Goal: Task Accomplishment & Management: Manage account settings

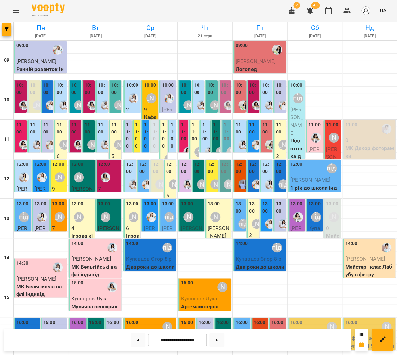
click at [147, 91] on div "[PERSON_NAME]" at bounding box center [151, 98] width 15 height 15
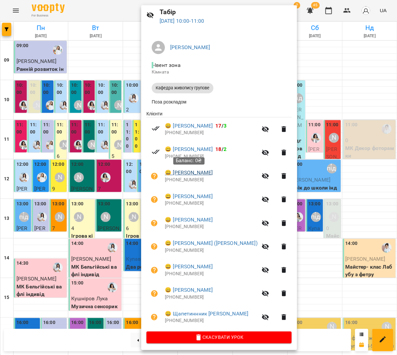
scroll to position [24, 0]
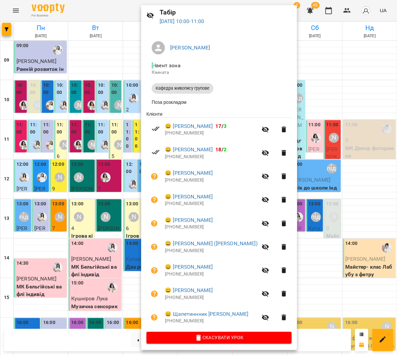
click at [127, 158] on div at bounding box center [198, 177] width 397 height 355
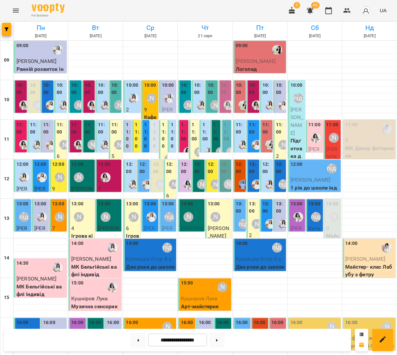
click at [156, 149] on div "11:00" at bounding box center [155, 136] width 4 height 30
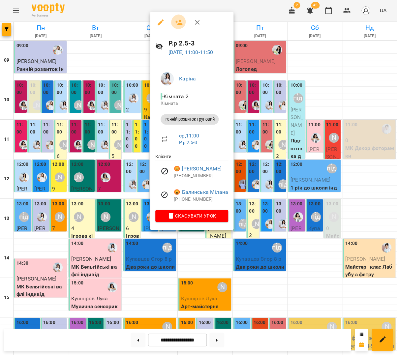
click at [176, 22] on icon "button" at bounding box center [179, 22] width 8 height 8
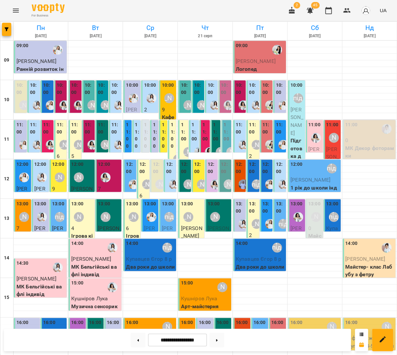
click at [145, 127] on label "11:00" at bounding box center [146, 135] width 4 height 28
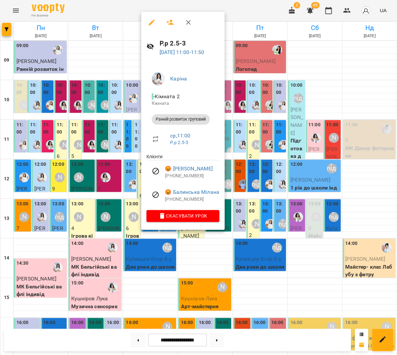
click at [187, 18] on icon "button" at bounding box center [188, 22] width 8 height 8
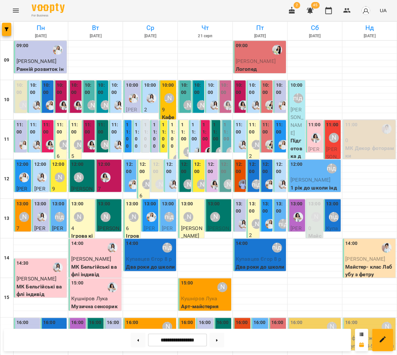
click at [136, 126] on label "11:00" at bounding box center [137, 135] width 4 height 28
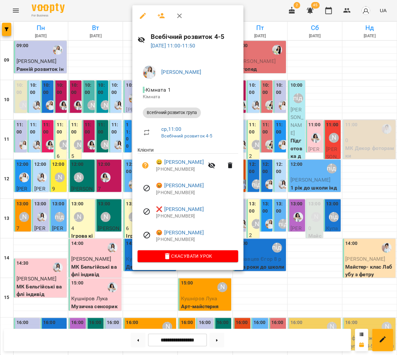
click at [178, 13] on icon "button" at bounding box center [179, 16] width 8 height 8
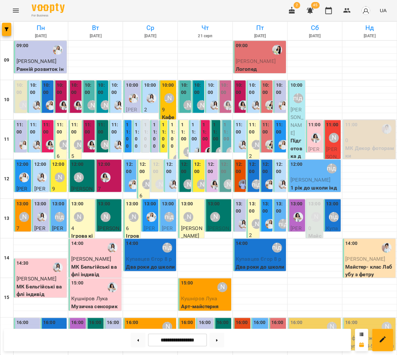
click at [130, 129] on label "11:00" at bounding box center [128, 135] width 4 height 28
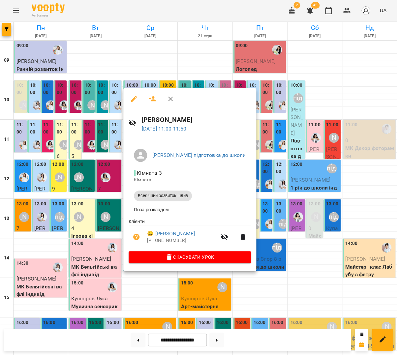
click at [167, 96] on icon "button" at bounding box center [170, 99] width 8 height 8
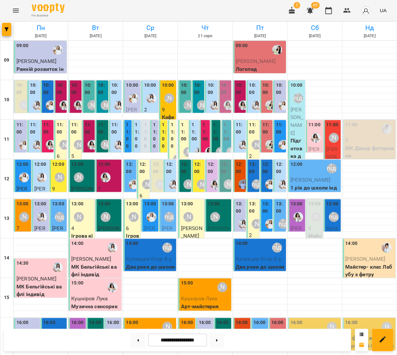
click at [154, 137] on label "11:00" at bounding box center [155, 135] width 4 height 28
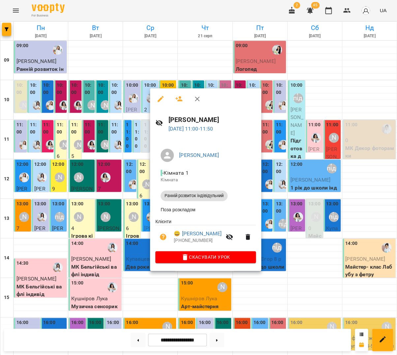
click at [193, 100] on icon "button" at bounding box center [197, 99] width 8 height 8
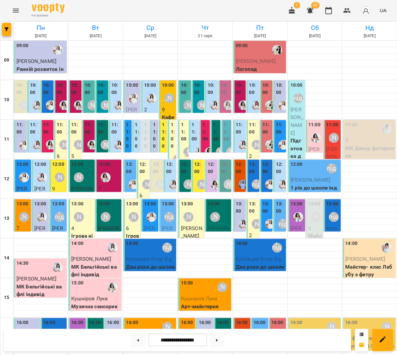
click at [165, 124] on label "11:00" at bounding box center [164, 135] width 4 height 28
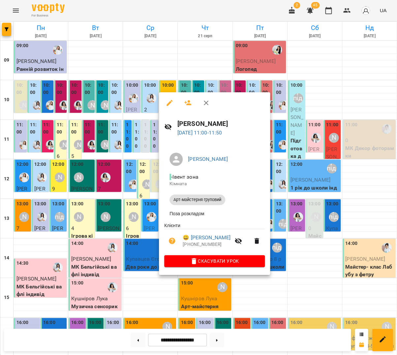
click at [206, 105] on button "button" at bounding box center [206, 103] width 16 height 16
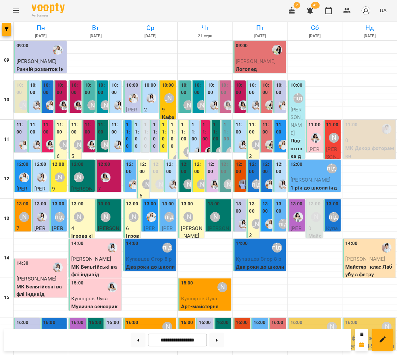
click at [175, 125] on div "11:00 Наталя Гредасова 6 Ігрова кімната" at bounding box center [172, 194] width 8 height 149
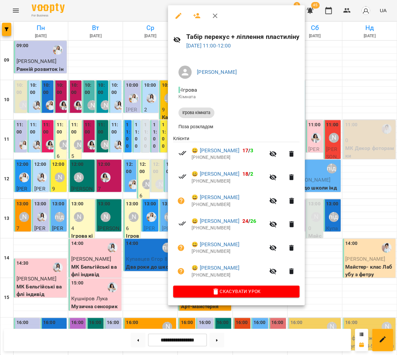
click at [215, 15] on icon "button" at bounding box center [215, 16] width 8 height 8
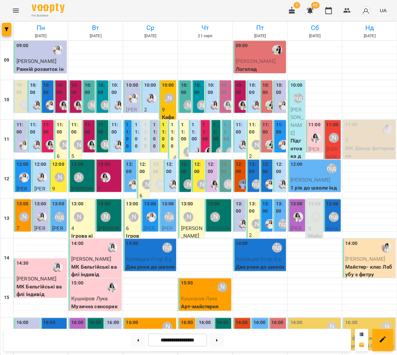
click at [171, 124] on label "11:00" at bounding box center [172, 135] width 4 height 28
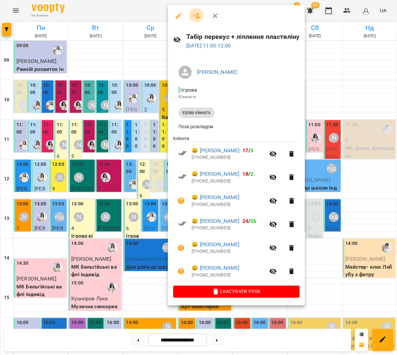
click at [194, 12] on icon "button" at bounding box center [197, 16] width 8 height 8
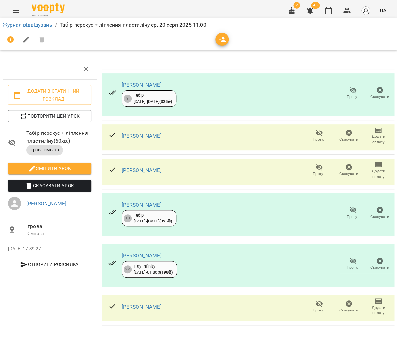
click at [215, 39] on span "button" at bounding box center [221, 40] width 13 height 8
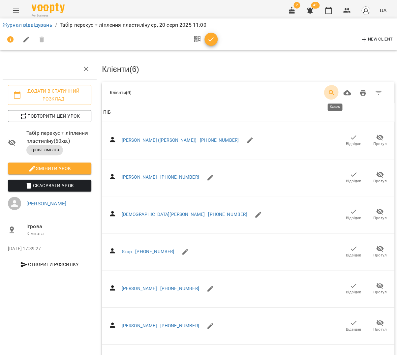
click at [335, 91] on icon "Search" at bounding box center [332, 93] width 8 height 8
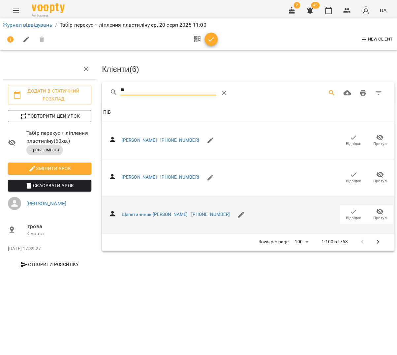
type input "**"
click at [351, 209] on icon "button" at bounding box center [353, 212] width 8 height 8
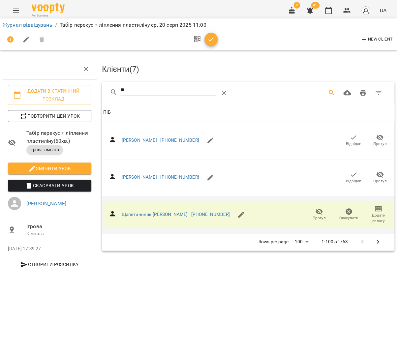
click at [211, 38] on icon "button" at bounding box center [211, 40] width 8 height 8
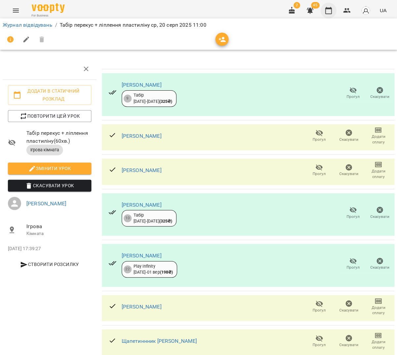
click at [330, 13] on icon "button" at bounding box center [328, 11] width 8 height 8
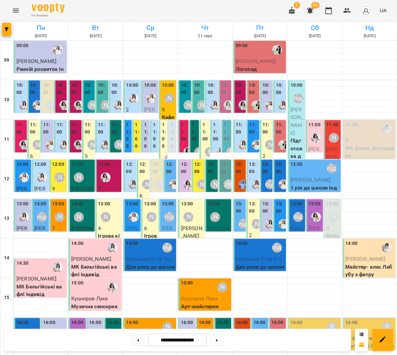
click at [143, 173] on label "12:00" at bounding box center [143, 168] width 9 height 14
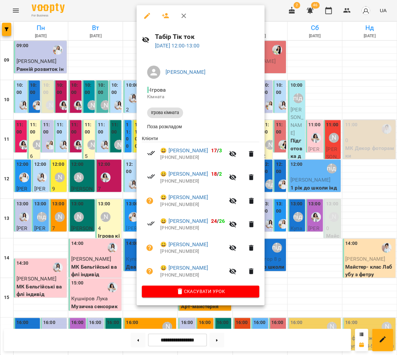
click at [164, 16] on icon "button" at bounding box center [165, 15] width 7 height 5
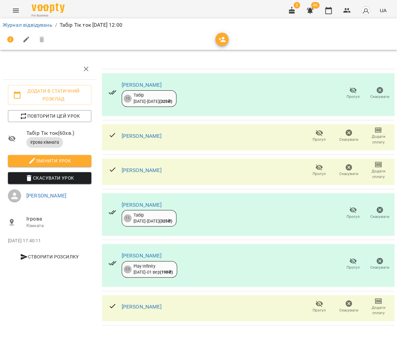
click at [219, 40] on icon "button" at bounding box center [222, 39] width 7 height 5
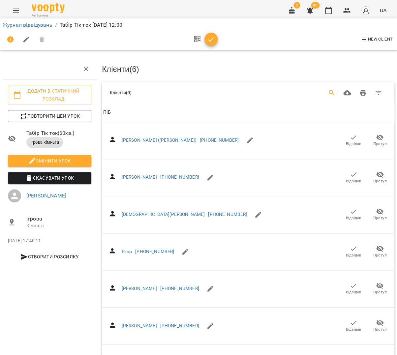
click at [334, 91] on icon "Search" at bounding box center [332, 93] width 6 height 6
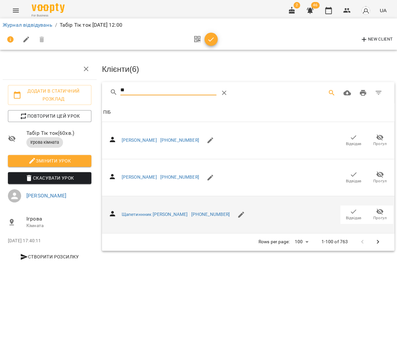
type input "**"
click at [354, 215] on span "Відвідав" at bounding box center [353, 218] width 15 height 6
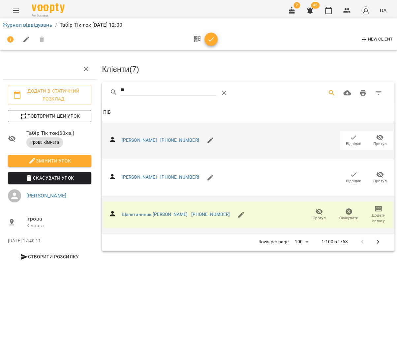
scroll to position [0, 0]
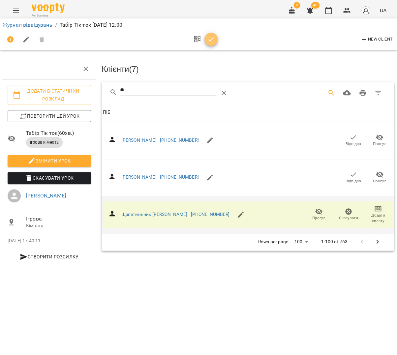
click at [207, 42] on icon "button" at bounding box center [211, 40] width 8 height 8
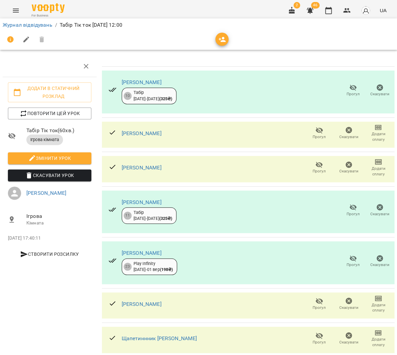
scroll to position [9, 0]
click at [330, 12] on icon "button" at bounding box center [328, 11] width 8 height 8
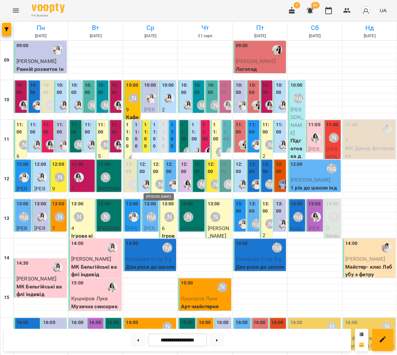
click at [156, 179] on div "[PERSON_NAME]" at bounding box center [160, 184] width 10 height 10
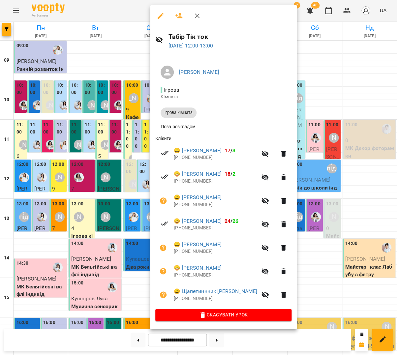
click at [195, 13] on icon "button" at bounding box center [197, 16] width 8 height 8
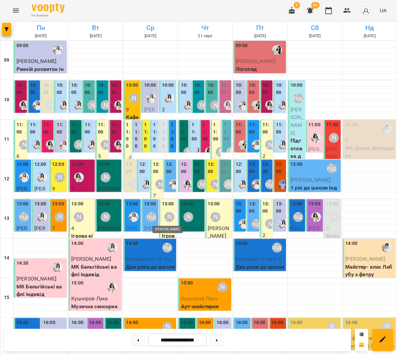
click at [169, 213] on div "[PERSON_NAME]" at bounding box center [169, 217] width 10 height 10
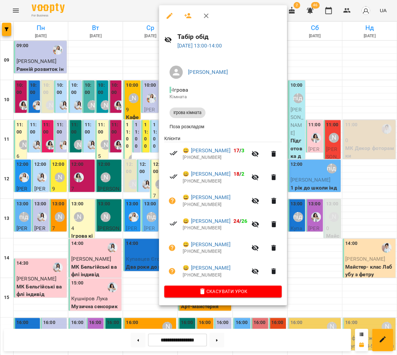
click at [203, 17] on icon "button" at bounding box center [206, 16] width 8 height 8
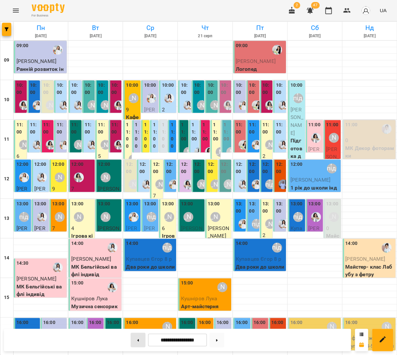
click at [134, 343] on button at bounding box center [138, 340] width 15 height 15
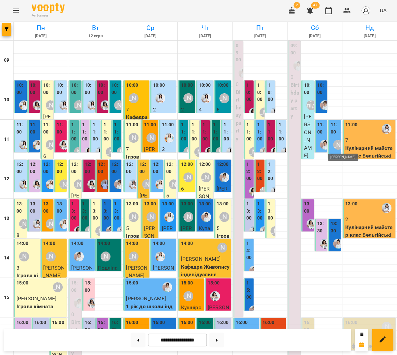
click at [336, 145] on div "[PERSON_NAME]" at bounding box center [338, 145] width 10 height 10
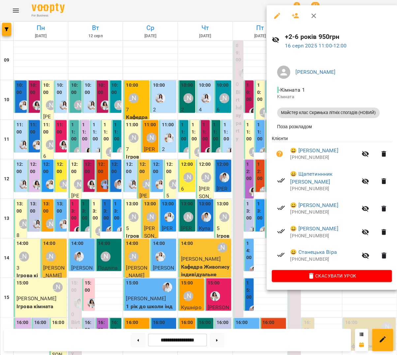
click at [212, 171] on div at bounding box center [198, 177] width 397 height 355
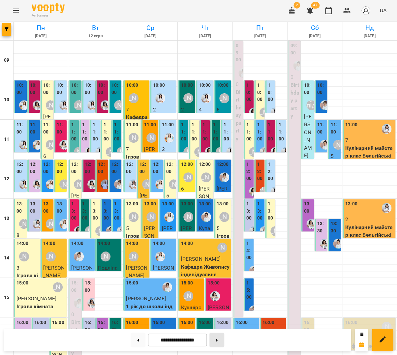
click at [224, 341] on button at bounding box center [216, 340] width 15 height 15
type input "**********"
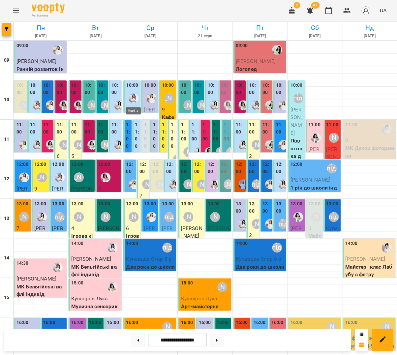
click at [131, 103] on img "Каріна" at bounding box center [134, 98] width 10 height 10
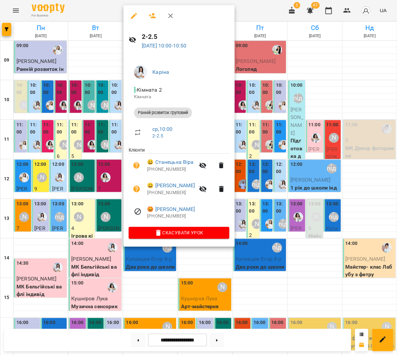
click at [92, 108] on div at bounding box center [198, 177] width 397 height 355
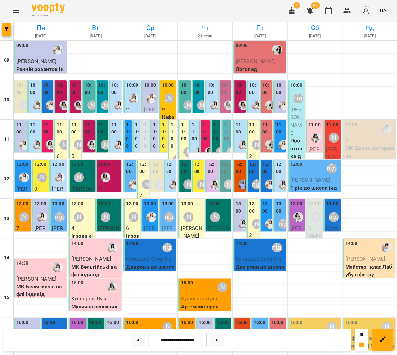
click at [166, 130] on div "11:00 Аліна Арт Боднарчук Аліса Арт-майстерня груповий" at bounding box center [163, 264] width 8 height 289
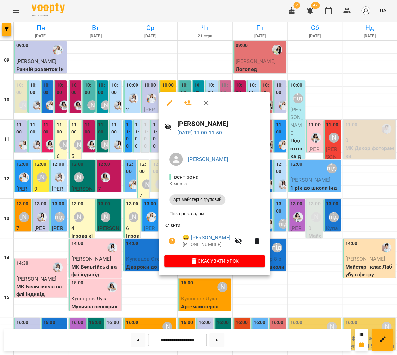
click at [141, 128] on div at bounding box center [198, 177] width 397 height 355
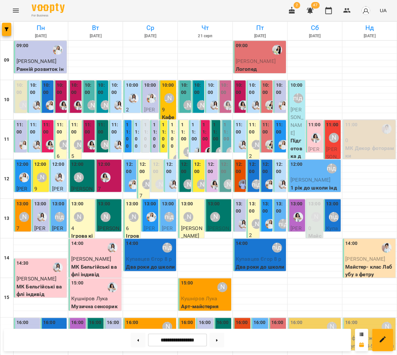
click at [145, 127] on label "11:00" at bounding box center [146, 135] width 4 height 28
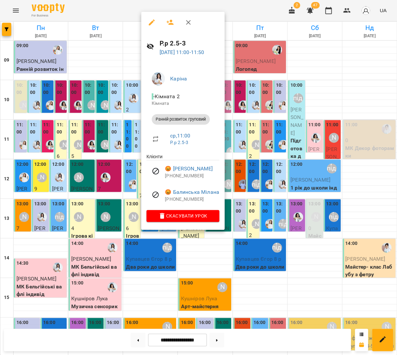
click at [116, 135] on div at bounding box center [198, 177] width 397 height 355
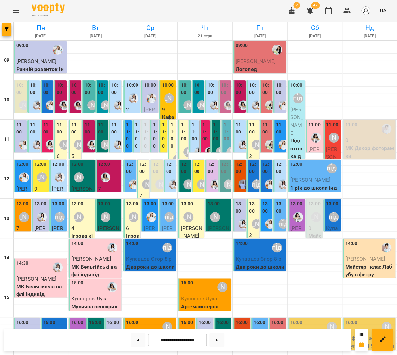
click at [155, 167] on label "12:00" at bounding box center [157, 168] width 9 height 14
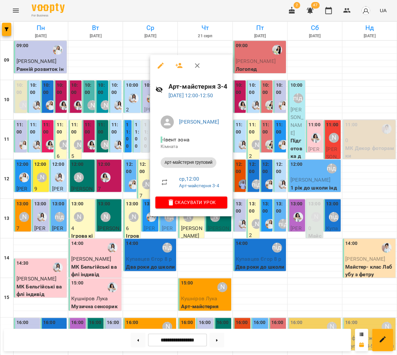
click at [121, 159] on div at bounding box center [198, 177] width 397 height 355
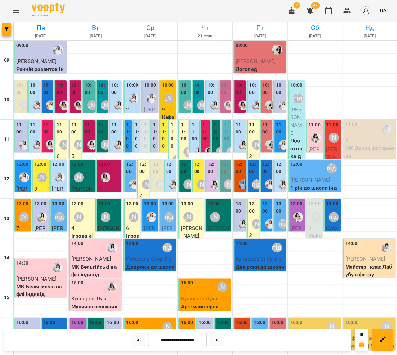
click at [133, 91] on div at bounding box center [133, 98] width 15 height 15
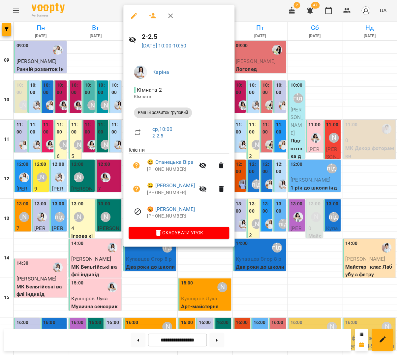
click at [107, 161] on div at bounding box center [198, 177] width 397 height 355
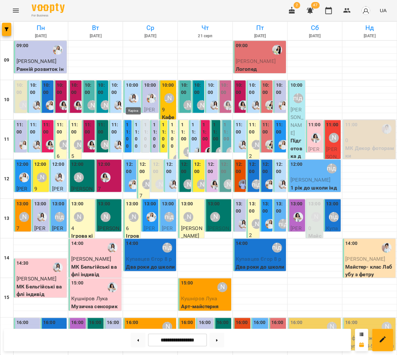
click at [130, 100] on img "Каріна" at bounding box center [134, 98] width 10 height 10
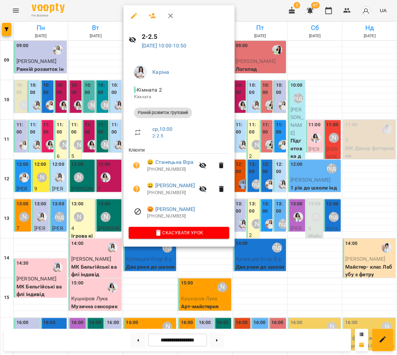
click at [166, 16] on icon "button" at bounding box center [170, 16] width 8 height 8
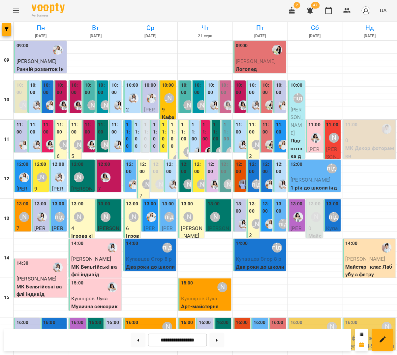
click at [149, 88] on div "10:00" at bounding box center [150, 86] width 12 height 9
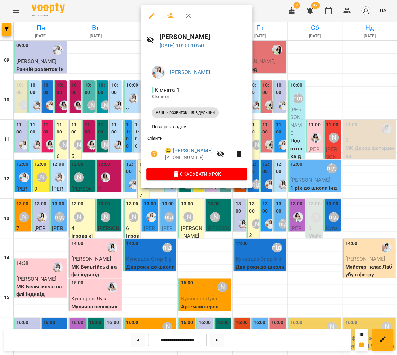
scroll to position [3, 0]
click at [189, 15] on button "button" at bounding box center [188, 16] width 16 height 16
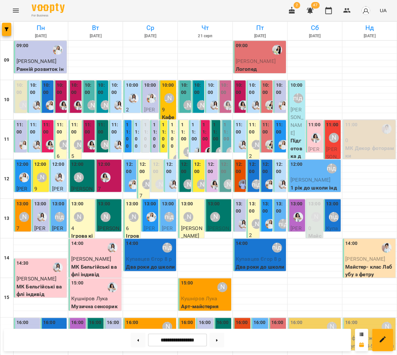
click at [134, 84] on label "10:00" at bounding box center [132, 85] width 12 height 7
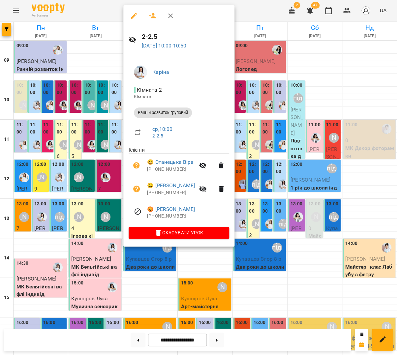
scroll to position [4, 0]
click at [169, 18] on button "button" at bounding box center [171, 16] width 16 height 16
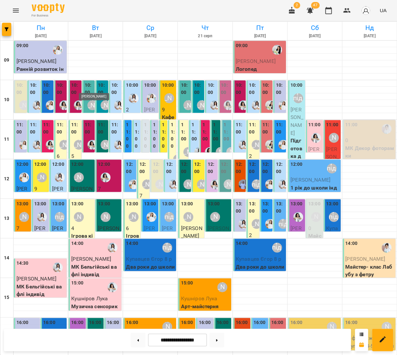
scroll to position [21, 0]
click at [150, 93] on img "Юлія Масющенко" at bounding box center [151, 98] width 10 height 10
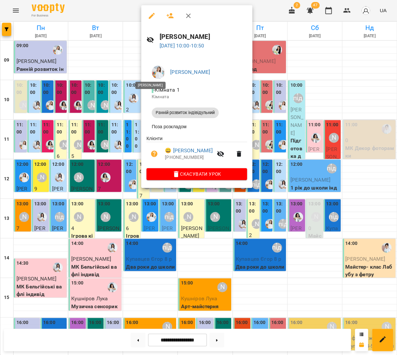
scroll to position [28, 0]
click at [132, 64] on div at bounding box center [198, 177] width 397 height 355
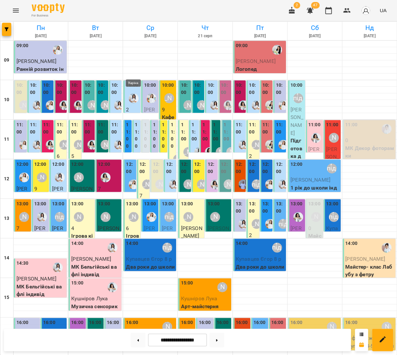
click at [130, 93] on img "Каріна" at bounding box center [134, 98] width 10 height 10
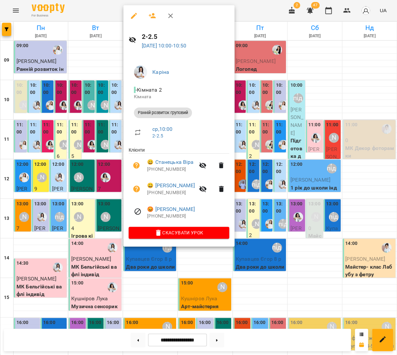
click at [168, 17] on icon "button" at bounding box center [170, 16] width 8 height 8
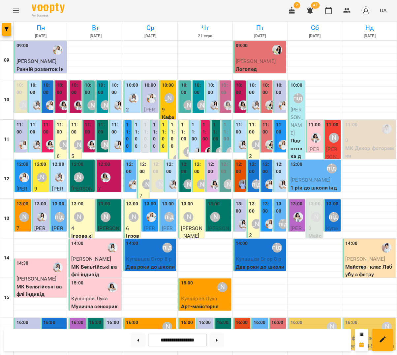
click at [151, 91] on div at bounding box center [151, 98] width 15 height 15
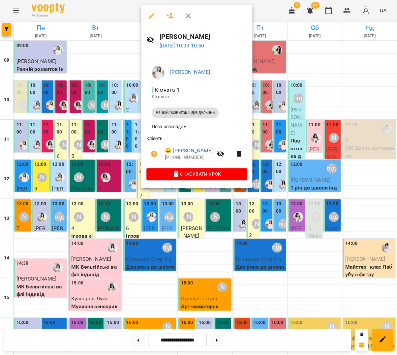
click at [129, 67] on div at bounding box center [198, 177] width 397 height 355
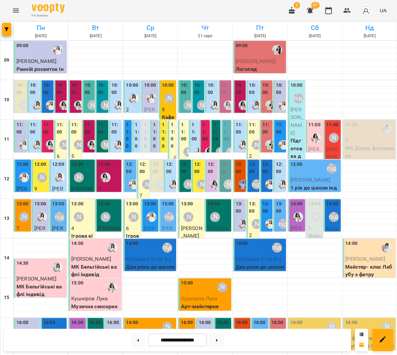
click at [148, 91] on div at bounding box center [151, 98] width 15 height 15
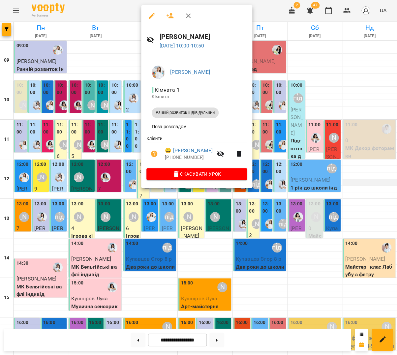
click at [382, 152] on div at bounding box center [198, 177] width 397 height 355
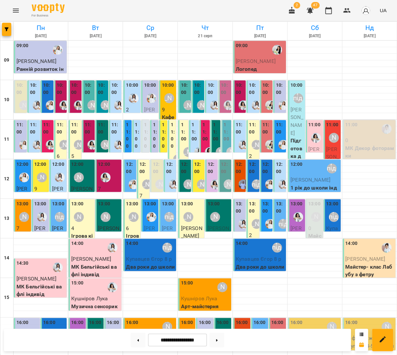
click at [130, 121] on label "11:00" at bounding box center [128, 135] width 4 height 28
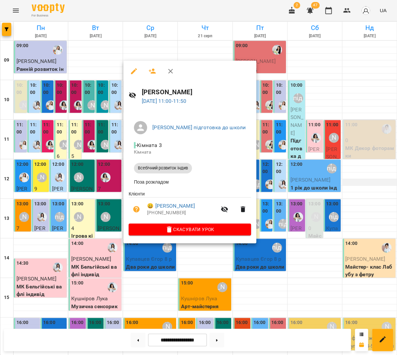
click at [355, 156] on div at bounding box center [198, 177] width 397 height 355
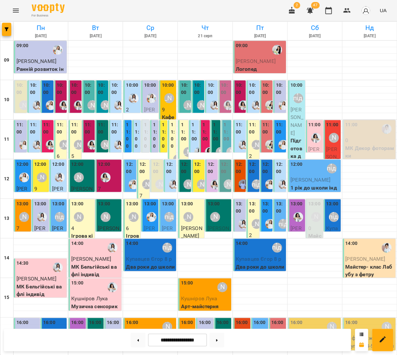
click at [137, 121] on label "11:00" at bounding box center [137, 135] width 4 height 28
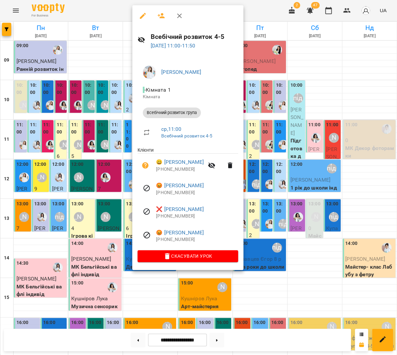
click at [364, 159] on div at bounding box center [198, 177] width 397 height 355
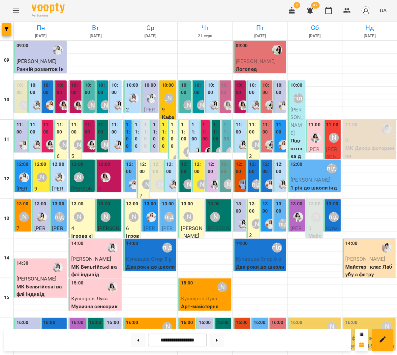
click at [165, 121] on label "11:00" at bounding box center [164, 135] width 4 height 28
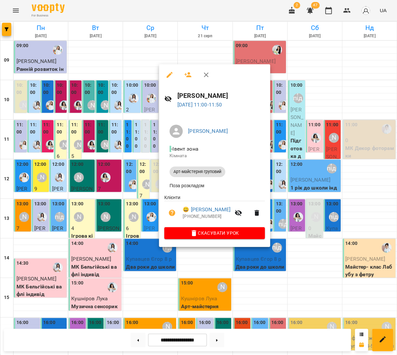
click at [363, 169] on div at bounding box center [198, 177] width 397 height 355
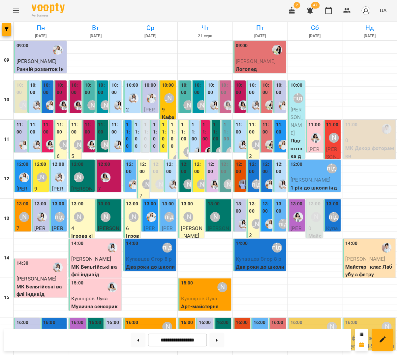
click at [169, 120] on div "11:00 Наталя Гредасова 7 Ігрова кімната" at bounding box center [172, 194] width 8 height 149
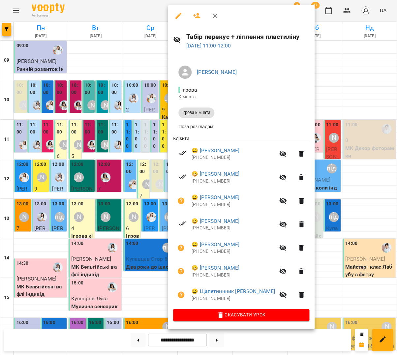
click at [362, 152] on div at bounding box center [198, 177] width 397 height 355
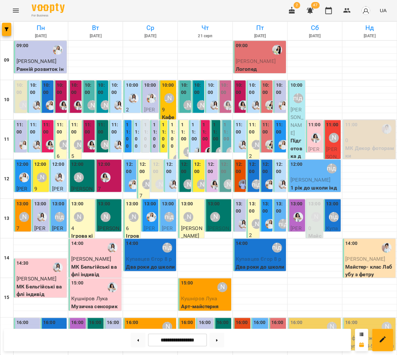
click at [152, 120] on div "11:00 Тетяна Волох Бойко Емма Ранній розвиток індівідульний" at bounding box center [154, 291] width 8 height 343
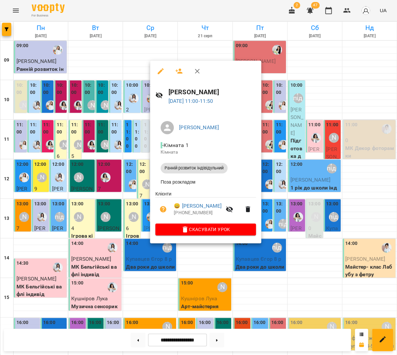
click at [356, 163] on div at bounding box center [198, 177] width 397 height 355
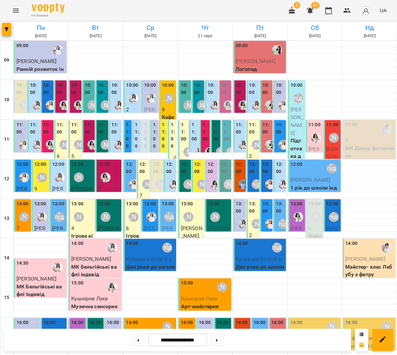
click at [154, 91] on div at bounding box center [151, 98] width 15 height 15
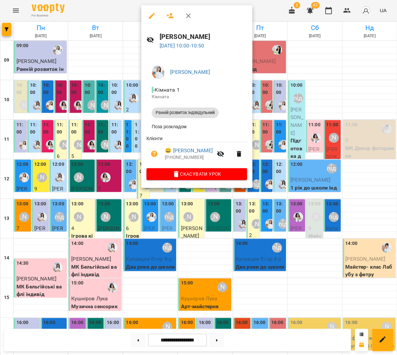
click at [187, 16] on icon "button" at bounding box center [188, 16] width 8 height 8
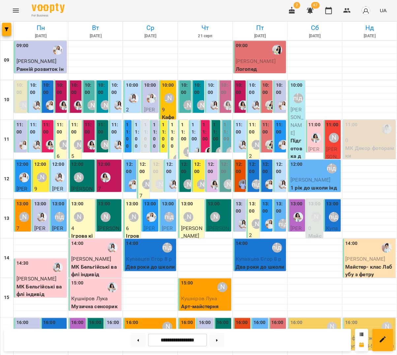
scroll to position [32, 0]
click at [167, 91] on div "[PERSON_NAME]" at bounding box center [169, 98] width 15 height 15
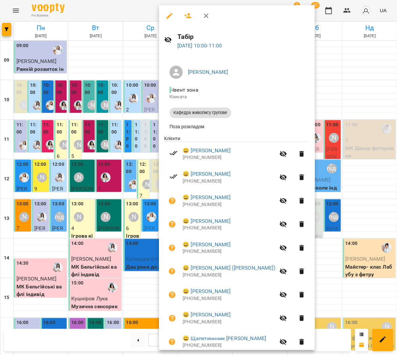
scroll to position [37, 0]
click at [203, 13] on icon "button" at bounding box center [206, 16] width 8 height 8
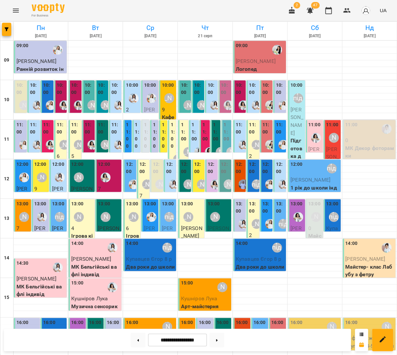
click at [130, 91] on div at bounding box center [133, 98] width 15 height 15
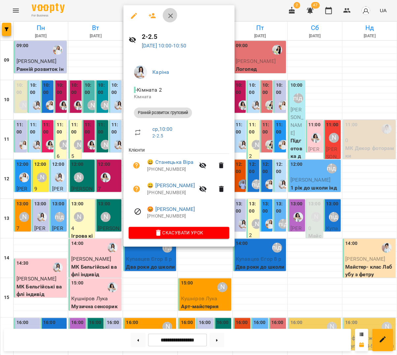
click at [169, 11] on button "button" at bounding box center [171, 16] width 16 height 16
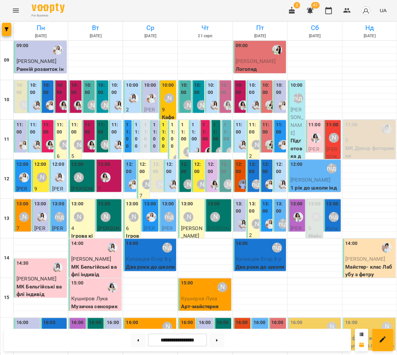
click at [133, 82] on label "10:00" at bounding box center [132, 85] width 12 height 7
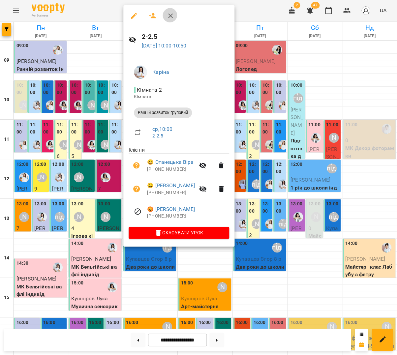
click at [166, 14] on icon "button" at bounding box center [170, 16] width 8 height 8
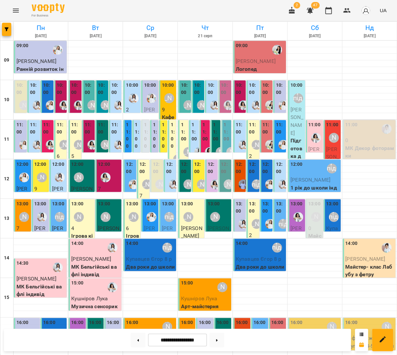
click at [148, 91] on div at bounding box center [151, 98] width 15 height 15
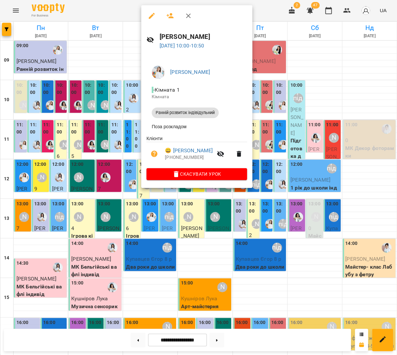
click at [187, 15] on icon "button" at bounding box center [188, 16] width 8 height 8
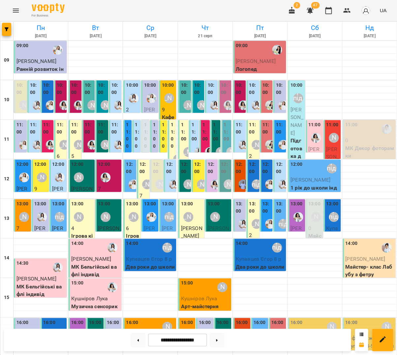
click at [164, 82] on div "10:00" at bounding box center [168, 86] width 12 height 9
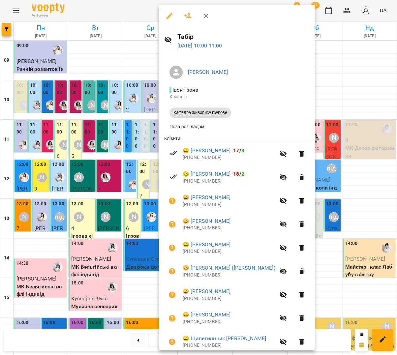
click at [118, 110] on div at bounding box center [198, 177] width 397 height 355
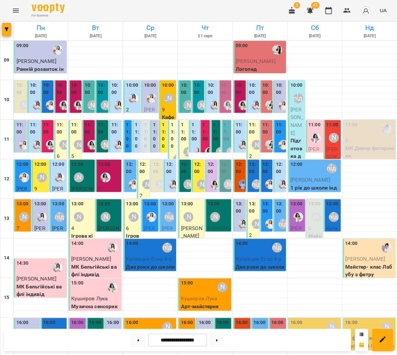
scroll to position [0, 0]
click at [132, 92] on div at bounding box center [133, 98] width 15 height 15
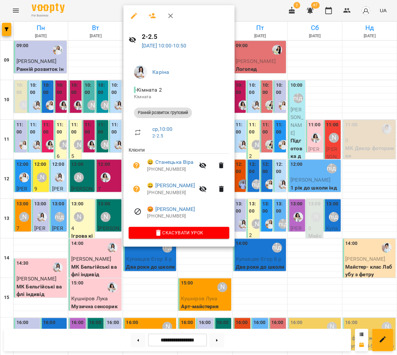
click at [87, 80] on div at bounding box center [198, 177] width 397 height 355
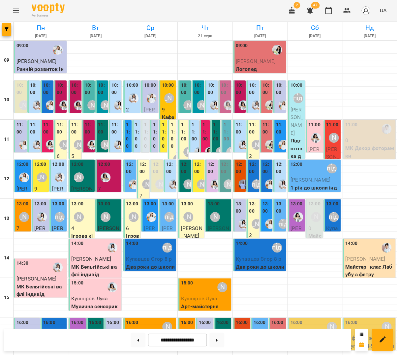
click at [146, 93] on div at bounding box center [151, 98] width 15 height 15
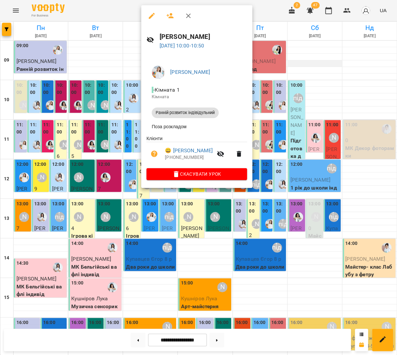
click at [321, 62] on div at bounding box center [198, 177] width 397 height 355
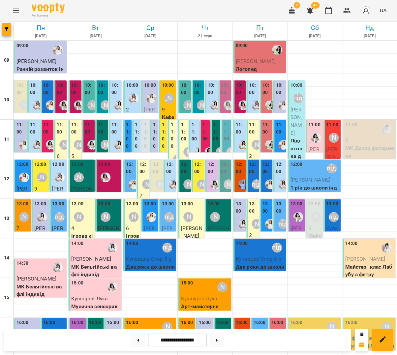
click at [136, 89] on div "10:00" at bounding box center [132, 86] width 12 height 9
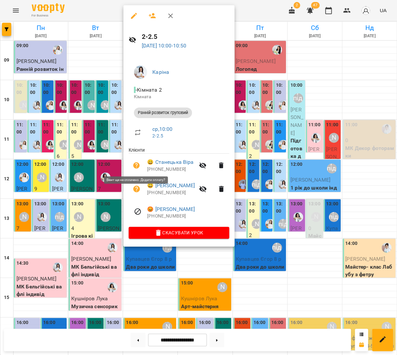
click at [136, 164] on icon "button" at bounding box center [137, 166] width 8 height 8
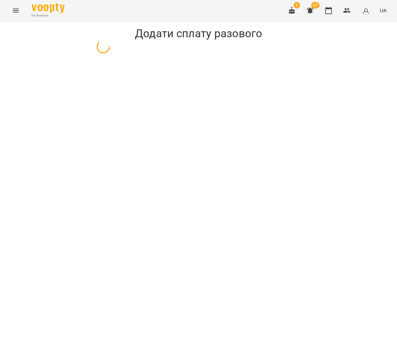
select select "**********"
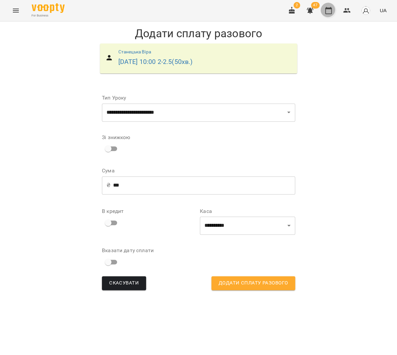
click at [330, 7] on icon "button" at bounding box center [328, 11] width 8 height 8
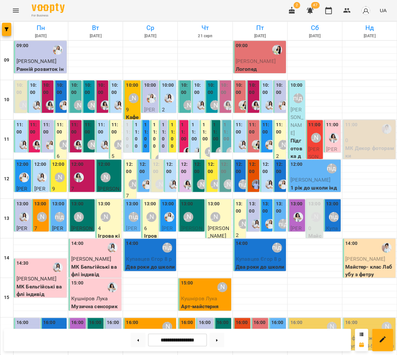
click at [147, 86] on label "10:00" at bounding box center [150, 85] width 12 height 7
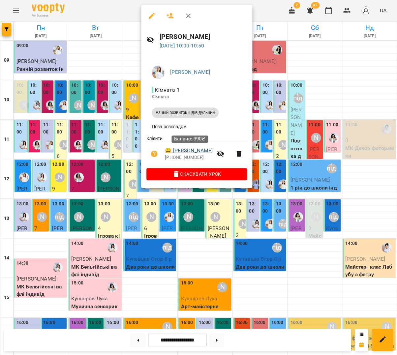
click at [188, 149] on link "😀 Тімончук Платон" at bounding box center [189, 151] width 48 height 8
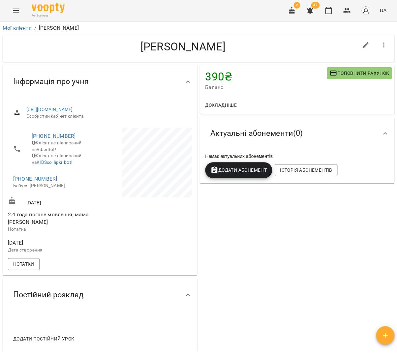
click at [338, 10] on div "2 47 UA" at bounding box center [336, 10] width 105 height 17
click at [332, 11] on icon "button" at bounding box center [328, 10] width 7 height 7
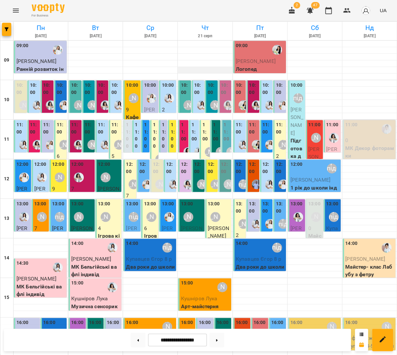
scroll to position [2, 0]
click at [91, 86] on label "10:00" at bounding box center [89, 89] width 9 height 14
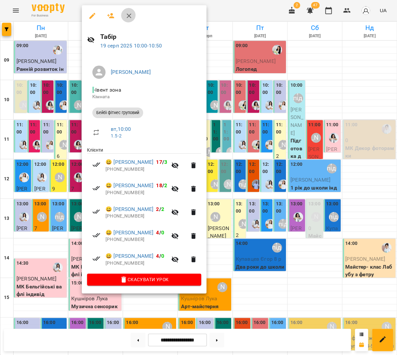
click at [124, 11] on button "button" at bounding box center [129, 16] width 16 height 16
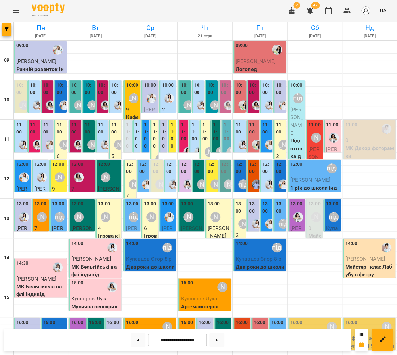
click at [148, 88] on div "10:00" at bounding box center [150, 86] width 12 height 9
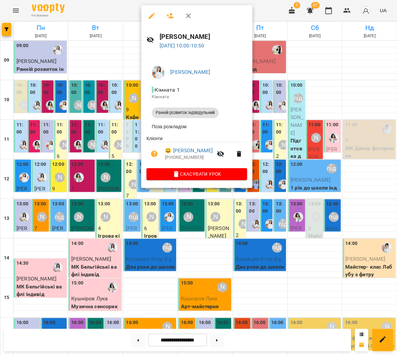
click at [185, 17] on icon "button" at bounding box center [188, 16] width 8 height 8
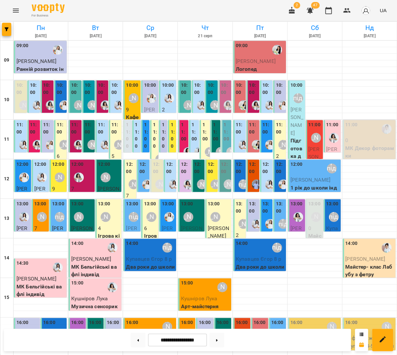
click at [169, 87] on div "10:00" at bounding box center [168, 86] width 12 height 9
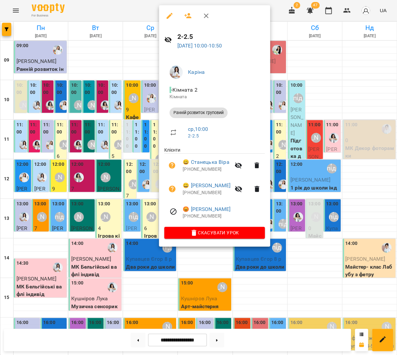
click at [204, 18] on icon "button" at bounding box center [206, 16] width 8 height 8
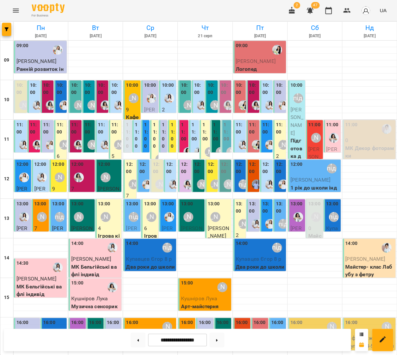
click at [169, 85] on label "10:00" at bounding box center [168, 85] width 12 height 7
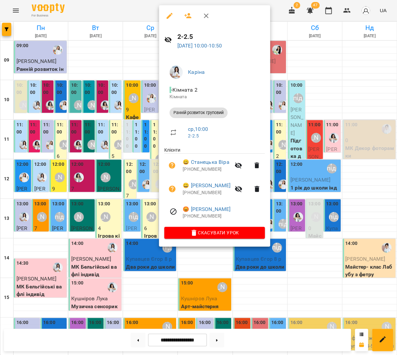
click at [202, 17] on icon "button" at bounding box center [206, 16] width 8 height 8
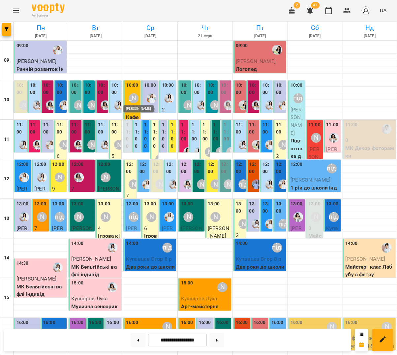
click at [134, 100] on div "[PERSON_NAME]" at bounding box center [134, 98] width 10 height 10
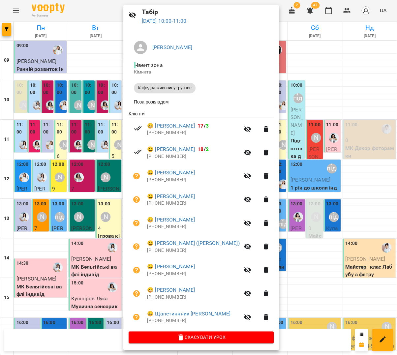
scroll to position [24, 0]
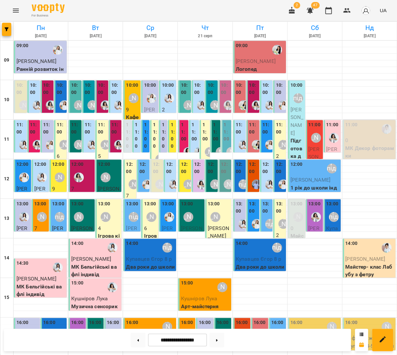
click at [137, 88] on label "10:00" at bounding box center [132, 85] width 12 height 7
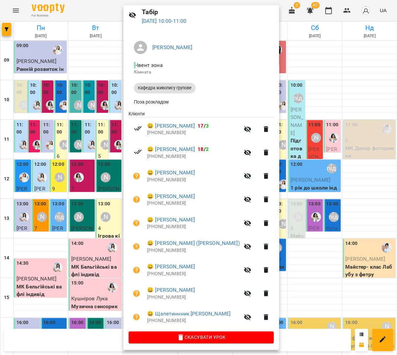
scroll to position [24, 0]
click at [274, 175] on div at bounding box center [198, 177] width 397 height 355
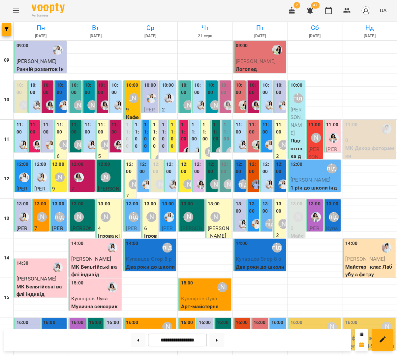
click at [130, 112] on p "9" at bounding box center [132, 110] width 13 height 8
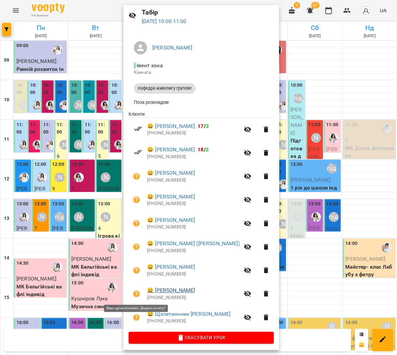
scroll to position [24, 0]
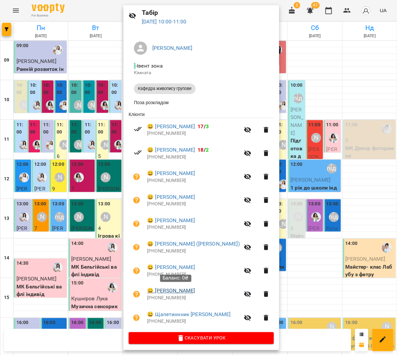
click at [178, 290] on link "😀 Олексієнко Дмитро" at bounding box center [171, 291] width 48 height 8
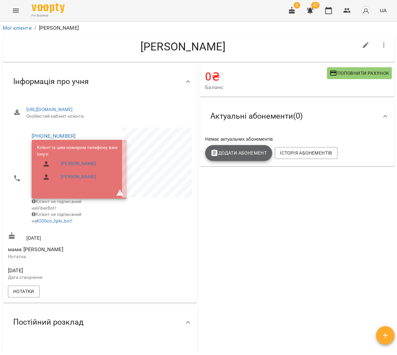
click at [244, 153] on span "Додати Абонемент" at bounding box center [238, 153] width 56 height 8
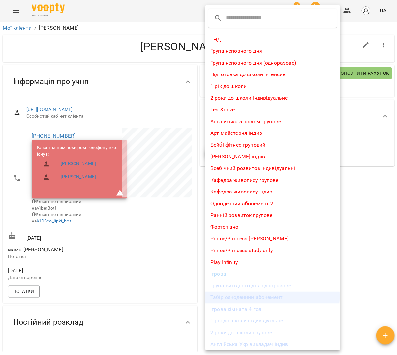
click at [265, 294] on li "Табір одноденний абонемент" at bounding box center [272, 297] width 135 height 12
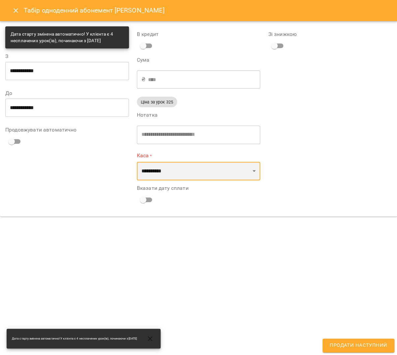
select select "****"
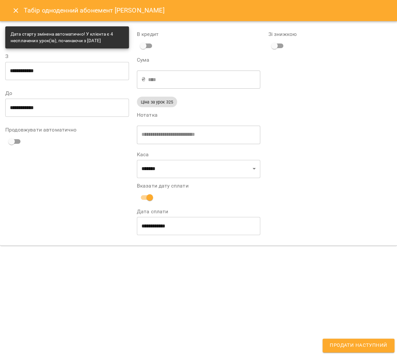
click at [376, 341] on span "Продати наступний" at bounding box center [358, 345] width 57 height 9
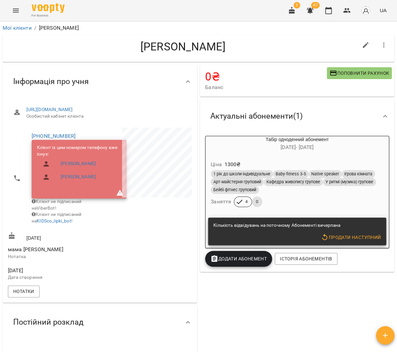
click at [385, 333] on icon "button" at bounding box center [385, 335] width 8 height 8
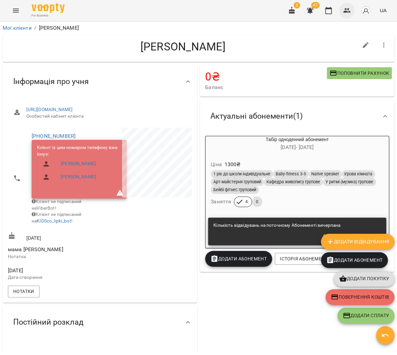
click at [348, 11] on icon "button" at bounding box center [347, 11] width 8 height 8
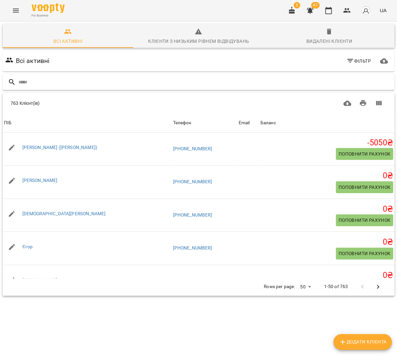
click at [331, 83] on input "text" at bounding box center [204, 82] width 373 height 11
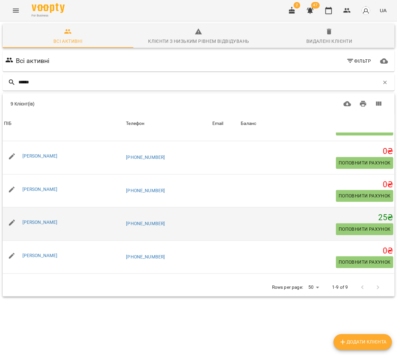
scroll to position [58, 0]
type input "******"
click at [37, 223] on div "[PERSON_NAME]" at bounding box center [40, 222] width 38 height 9
click at [37, 220] on link "[PERSON_NAME]" at bounding box center [39, 221] width 35 height 5
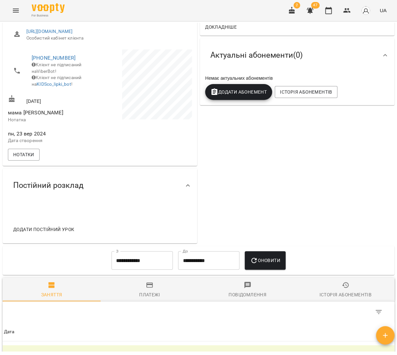
scroll to position [79, 0]
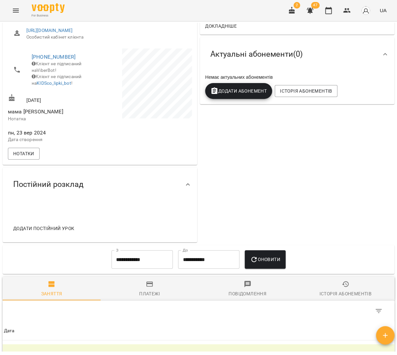
click at [152, 261] on input "**********" at bounding box center [141, 259] width 61 height 18
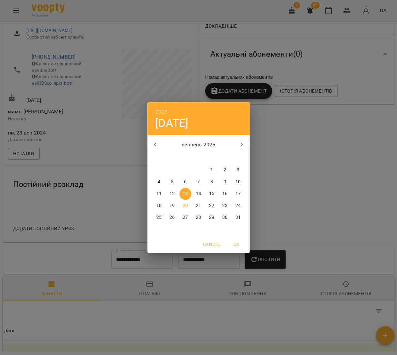
click at [147, 141] on div "серпень 2025" at bounding box center [198, 145] width 102 height 16
click at [158, 145] on icon "button" at bounding box center [155, 145] width 8 height 8
click at [157, 145] on icon "button" at bounding box center [155, 145] width 8 height 8
drag, startPoint x: 197, startPoint y: 167, endPoint x: 193, endPoint y: 167, distance: 3.6
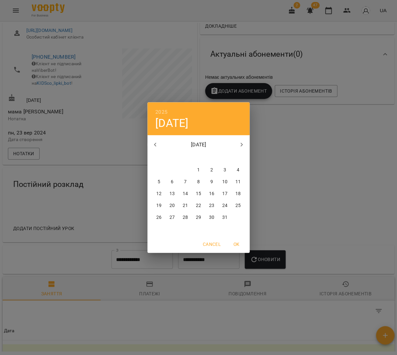
click at [197, 167] on p "1" at bounding box center [198, 170] width 3 height 7
type input "**********"
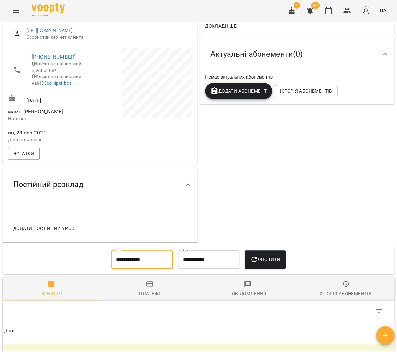
click at [277, 263] on span "Оновити" at bounding box center [265, 259] width 30 height 8
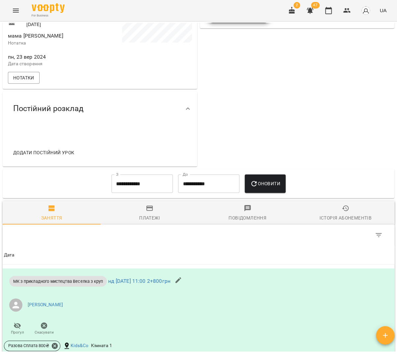
scroll to position [156, 0]
click at [145, 188] on input "**********" at bounding box center [141, 183] width 61 height 18
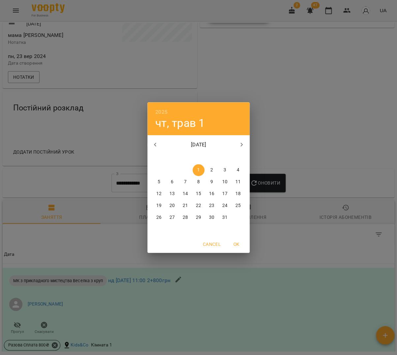
click at [275, 185] on div "2025 чт, трав 1 травень 2025 пн вт ср чт пт сб нд 28 29 30 1 2 3 4 5 6 7 8 9 10…" at bounding box center [198, 177] width 397 height 355
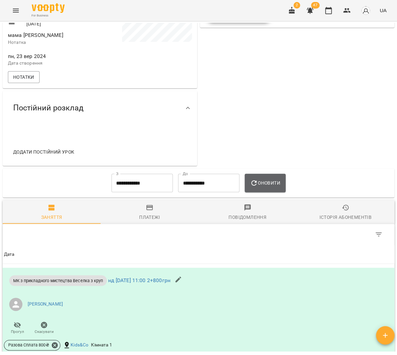
click at [273, 187] on span "Оновити" at bounding box center [265, 183] width 30 height 8
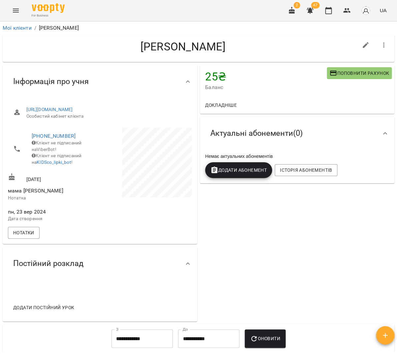
scroll to position [0, 0]
click at [331, 14] on icon "button" at bounding box center [328, 11] width 8 height 8
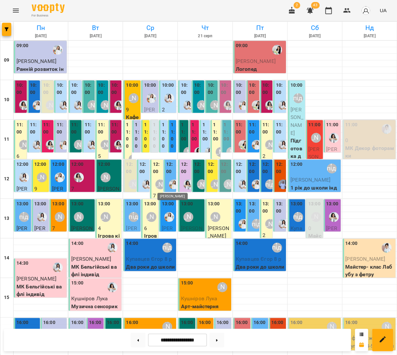
scroll to position [0, 0]
click at [125, 106] on div "10:00 Аліна Арт 9 Кафедра живопису групове" at bounding box center [131, 120] width 17 height 81
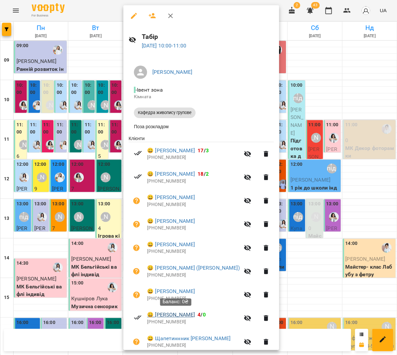
click at [183, 313] on link "😀 Олексієнко Дмитро" at bounding box center [171, 315] width 48 height 8
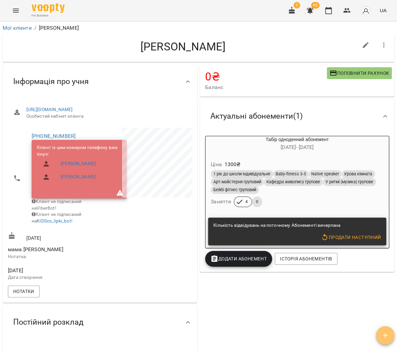
click at [380, 334] on span "button" at bounding box center [385, 335] width 18 height 8
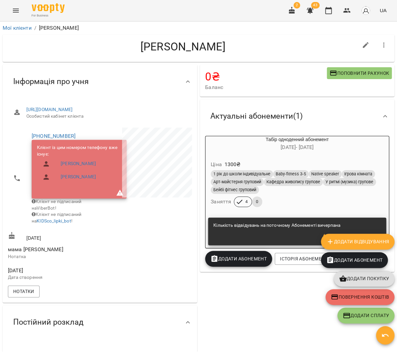
click at [372, 280] on span "Додати покупку" at bounding box center [364, 279] width 50 height 8
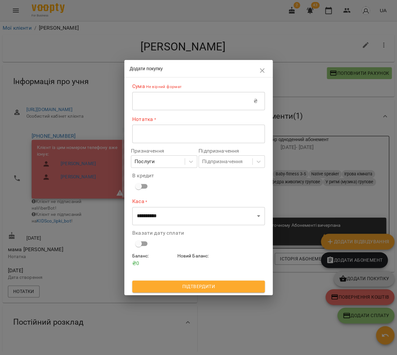
click at [175, 100] on input "text" at bounding box center [192, 101] width 121 height 18
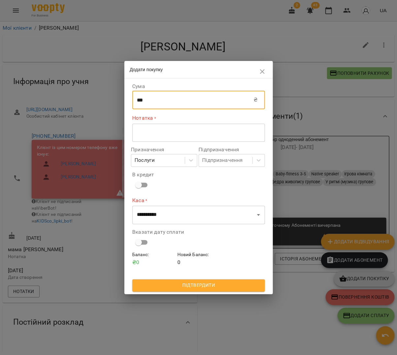
type input "***"
click at [176, 129] on div "* ​" at bounding box center [198, 132] width 133 height 18
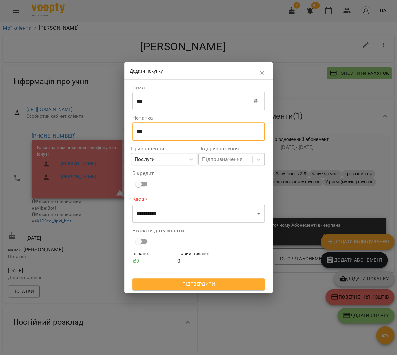
type textarea "***"
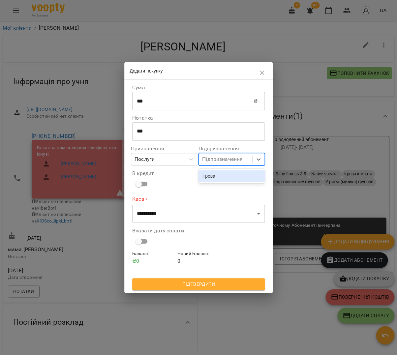
click at [222, 162] on div "Підпризначення" at bounding box center [222, 159] width 41 height 8
click at [222, 175] on div "ігрова" at bounding box center [231, 176] width 66 height 12
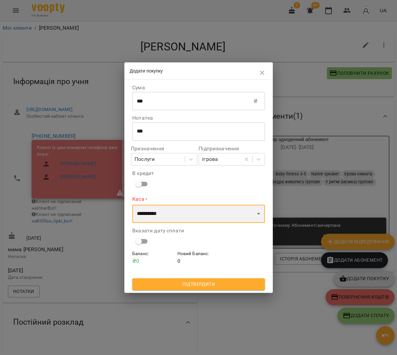
select select "****"
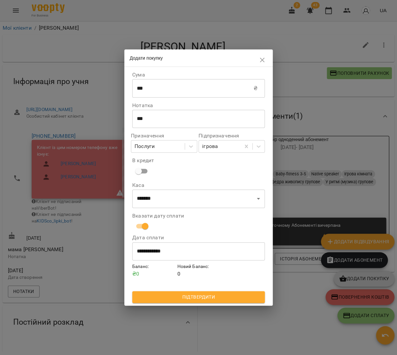
click at [216, 298] on span "Підтвердити" at bounding box center [198, 297] width 122 height 8
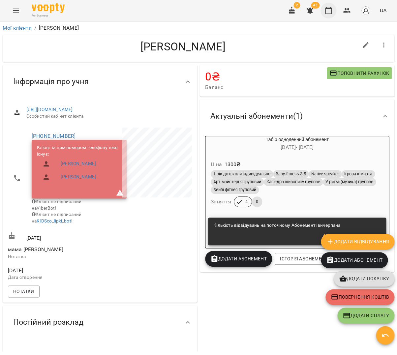
click at [326, 7] on button "button" at bounding box center [328, 11] width 16 height 16
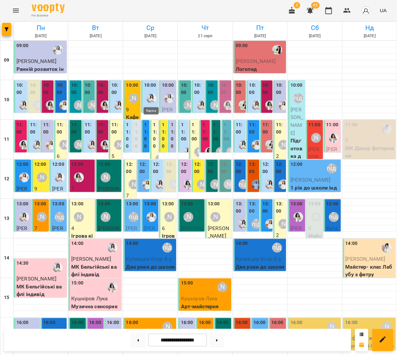
click at [150, 96] on img "Каріна" at bounding box center [151, 98] width 10 height 10
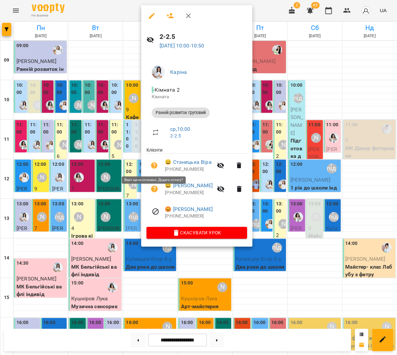
click at [153, 163] on icon "button" at bounding box center [154, 165] width 7 height 7
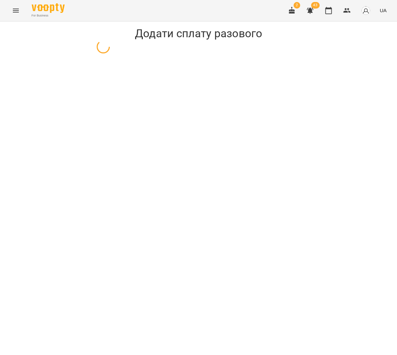
select select "**********"
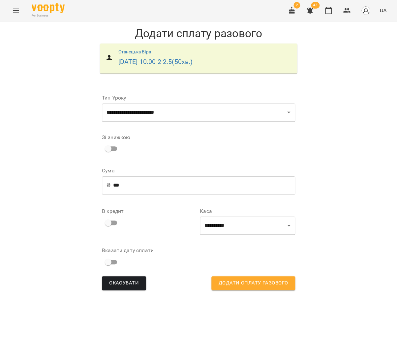
click at [247, 235] on div "**********" at bounding box center [247, 221] width 98 height 39
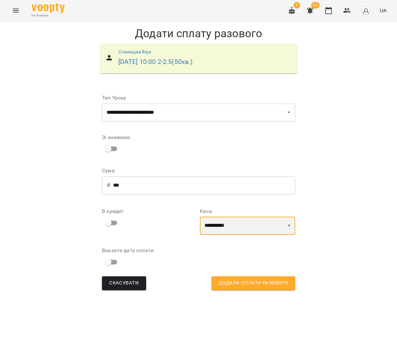
select select "****"
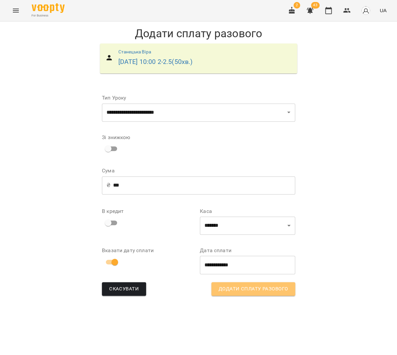
click at [250, 291] on span "Додати сплату разового" at bounding box center [253, 289] width 69 height 9
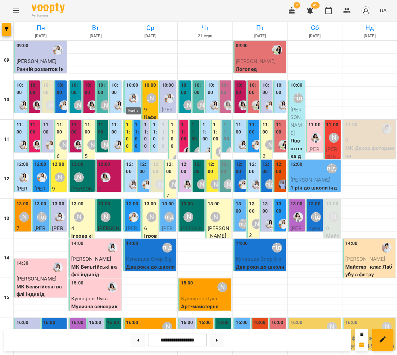
click at [136, 94] on img "Каріна" at bounding box center [134, 98] width 10 height 10
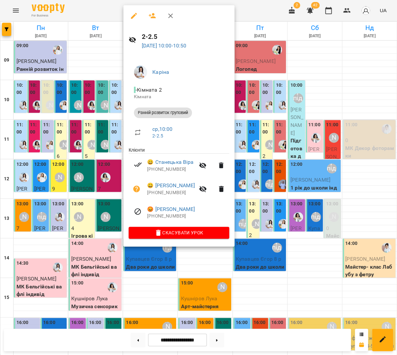
click at [270, 149] on div at bounding box center [198, 177] width 397 height 355
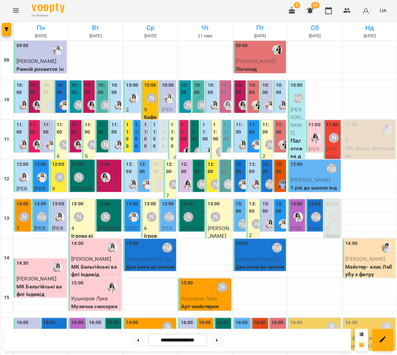
click at [151, 106] on p "9" at bounding box center [150, 110] width 13 height 8
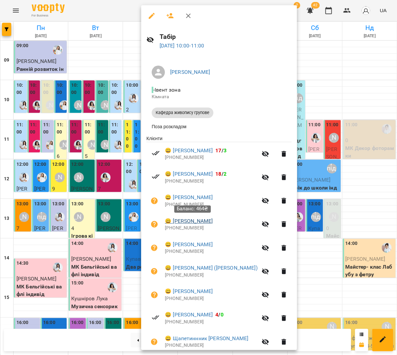
scroll to position [4, 0]
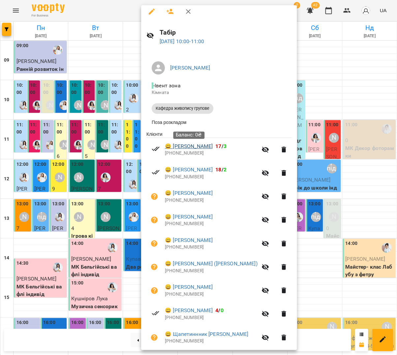
click at [197, 148] on link "😀 Ганзевіч Ніколь" at bounding box center [189, 146] width 48 height 8
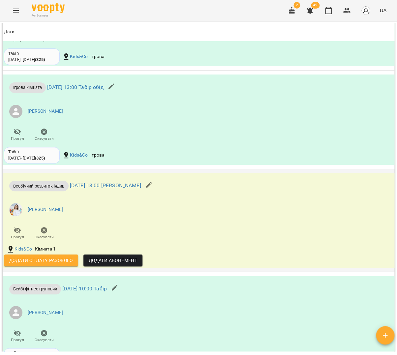
scroll to position [3011, 0]
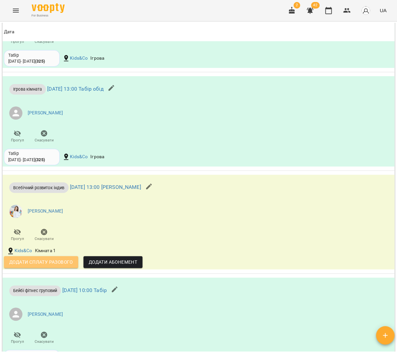
click at [48, 258] on span "Додати сплату разового" at bounding box center [41, 262] width 64 height 8
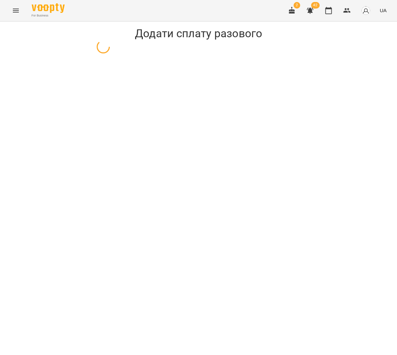
select select "**********"
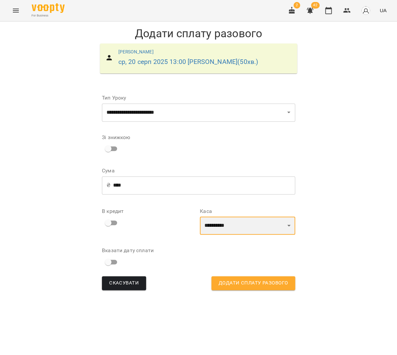
select select "****"
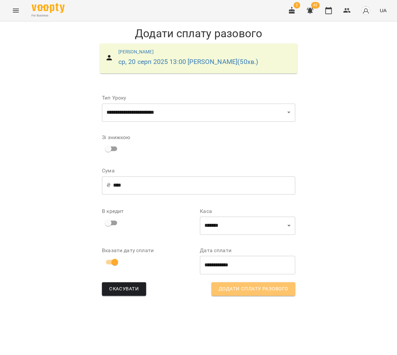
click at [238, 290] on span "Додати сплату разового" at bounding box center [253, 289] width 69 height 9
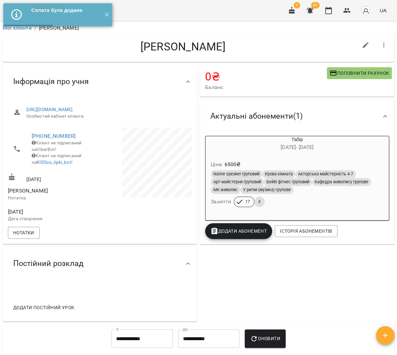
click at [389, 334] on span "button" at bounding box center [385, 335] width 18 height 8
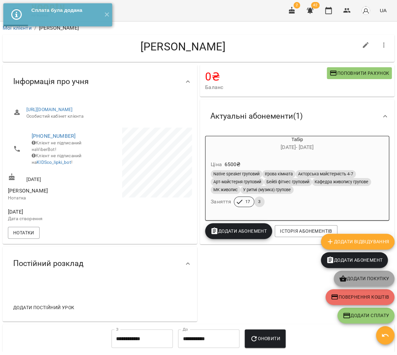
click at [375, 275] on span "Додати покупку" at bounding box center [364, 279] width 50 height 8
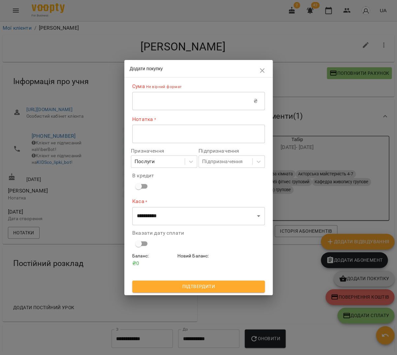
click at [199, 103] on input "text" at bounding box center [192, 101] width 121 height 18
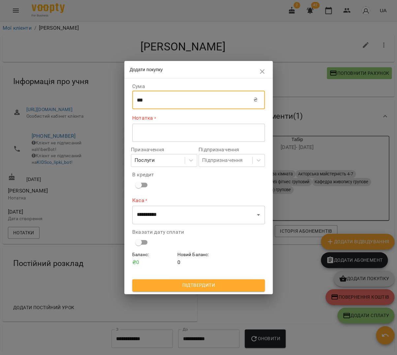
type input "***"
click at [206, 132] on textarea at bounding box center [198, 133] width 123 height 6
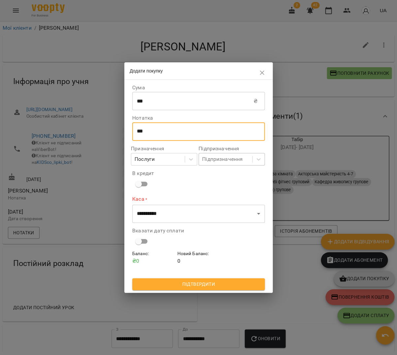
type textarea "***"
click at [229, 163] on div "Підпризначення" at bounding box center [222, 159] width 41 height 8
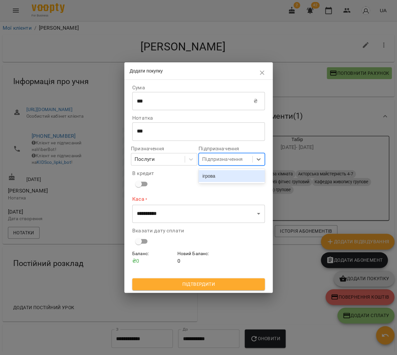
click at [224, 174] on div "ігрова" at bounding box center [231, 176] width 66 height 12
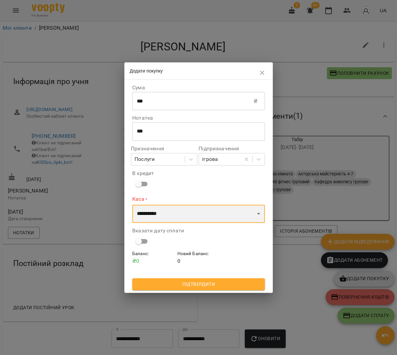
select select "****"
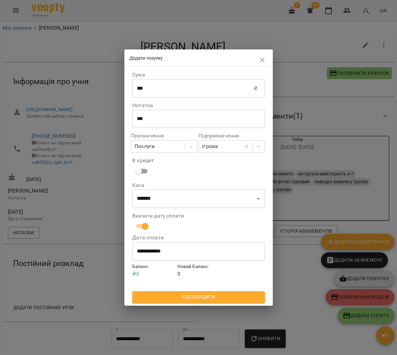
click at [202, 294] on span "Підтвердити" at bounding box center [198, 297] width 122 height 8
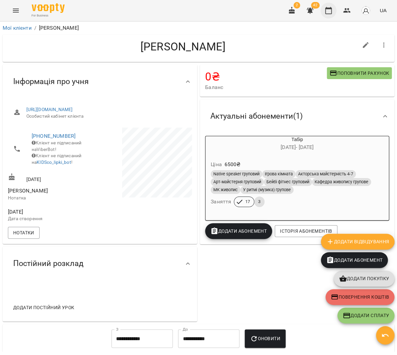
click at [331, 13] on icon "button" at bounding box center [328, 10] width 7 height 7
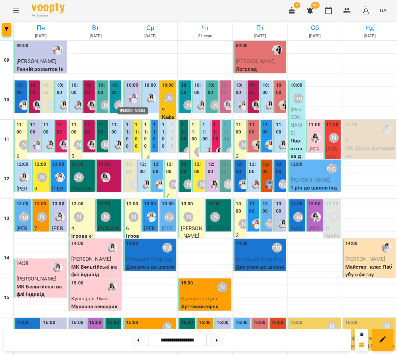
click at [131, 95] on img "Юлія Масющенко" at bounding box center [134, 98] width 10 height 10
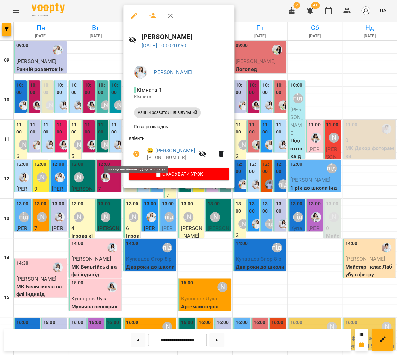
click at [136, 153] on icon "button" at bounding box center [136, 154] width 7 height 7
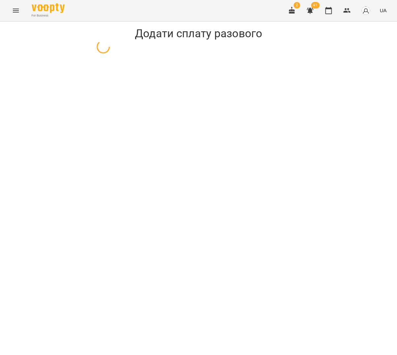
select select "**********"
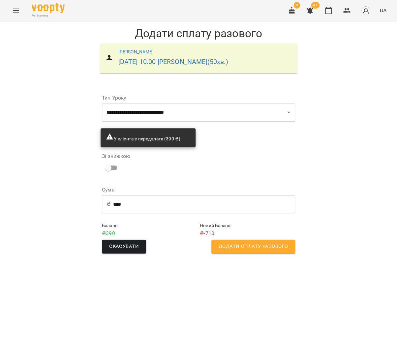
click at [231, 250] on button "Додати сплату разового" at bounding box center [253, 247] width 84 height 14
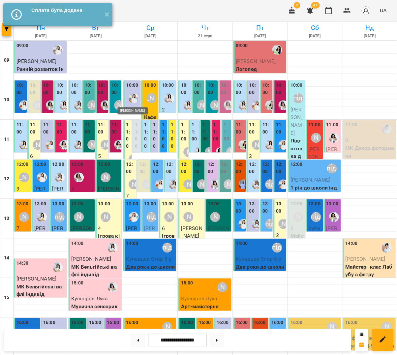
click at [130, 102] on img "Юлія Масющенко" at bounding box center [134, 98] width 10 height 10
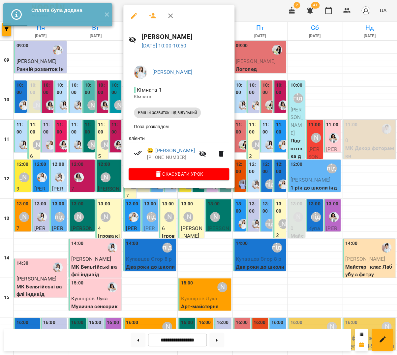
click at [189, 157] on p "[PHONE_NUMBER]" at bounding box center [171, 157] width 48 height 7
click at [186, 152] on link "😀 [PERSON_NAME]" at bounding box center [171, 151] width 48 height 8
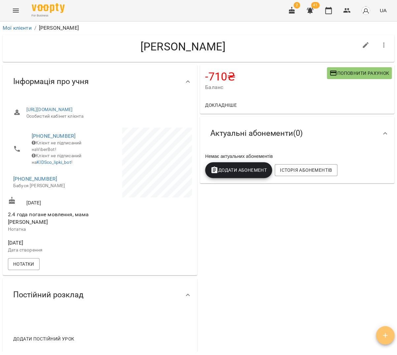
click at [381, 337] on icon "button" at bounding box center [385, 335] width 8 height 8
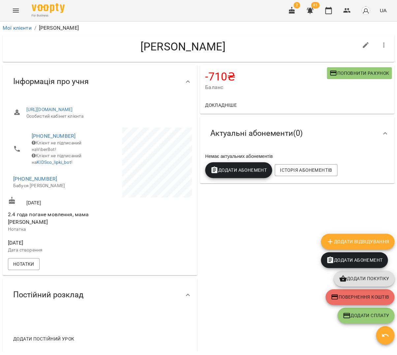
click at [371, 279] on span "Додати покупку" at bounding box center [364, 279] width 50 height 8
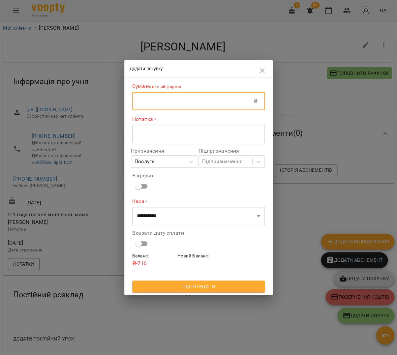
click at [185, 104] on input "text" at bounding box center [192, 101] width 121 height 18
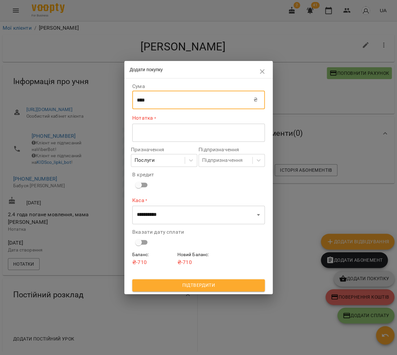
type input "****"
click at [259, 67] on button "button" at bounding box center [262, 72] width 16 height 16
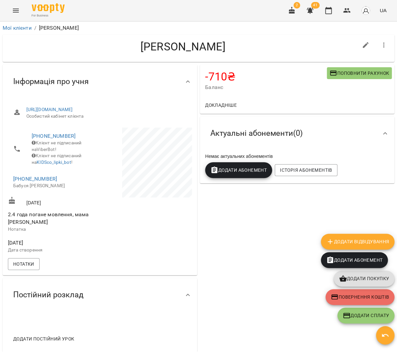
click at [368, 68] on button "Поповнити рахунок" at bounding box center [359, 73] width 65 height 12
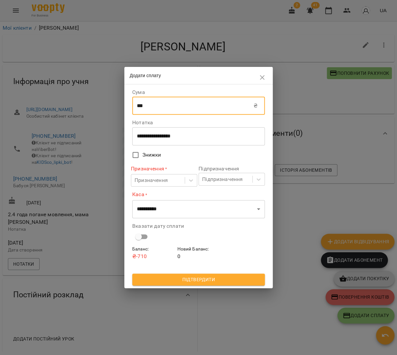
drag, startPoint x: 167, startPoint y: 108, endPoint x: 112, endPoint y: 110, distance: 55.1
click at [112, 110] on div "**********" at bounding box center [198, 177] width 397 height 355
drag, startPoint x: 146, startPoint y: 107, endPoint x: 121, endPoint y: 106, distance: 25.7
click at [121, 106] on div "**********" at bounding box center [198, 177] width 397 height 355
type input "****"
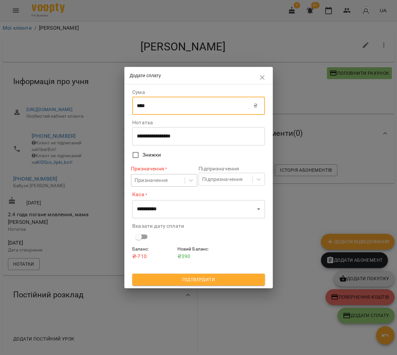
click at [163, 178] on div "Призначення" at bounding box center [150, 180] width 33 height 8
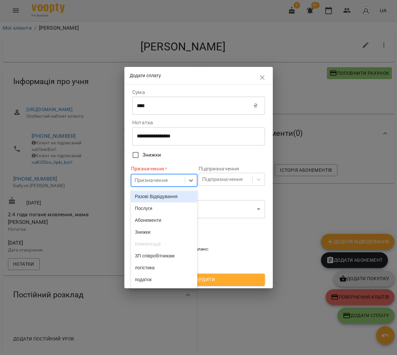
drag, startPoint x: 168, startPoint y: 200, endPoint x: 181, endPoint y: 193, distance: 14.7
click at [168, 200] on div "Разові Відвідування" at bounding box center [164, 197] width 66 height 12
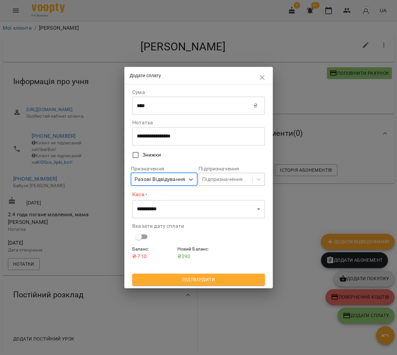
click at [224, 184] on div "Підпризначення" at bounding box center [225, 179] width 53 height 12
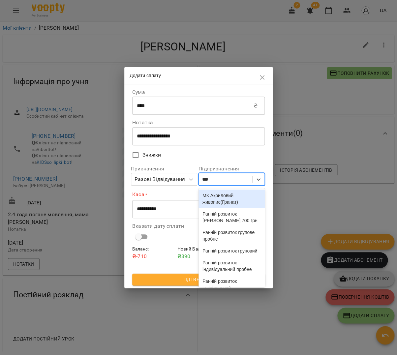
type input "****"
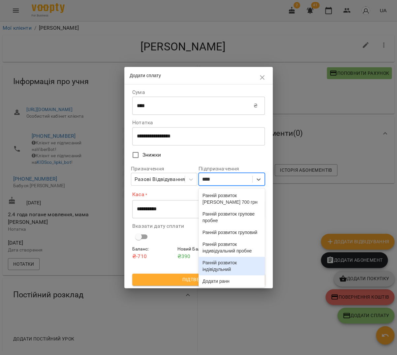
click at [227, 275] on div "Ранній розвиток індівідульний" at bounding box center [231, 266] width 66 height 18
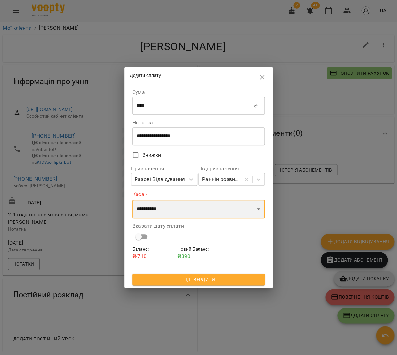
select select "****"
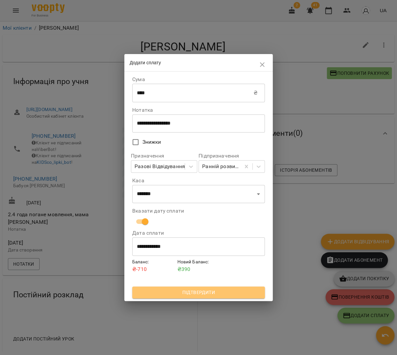
click at [232, 295] on span "Підтвердити" at bounding box center [198, 292] width 122 height 8
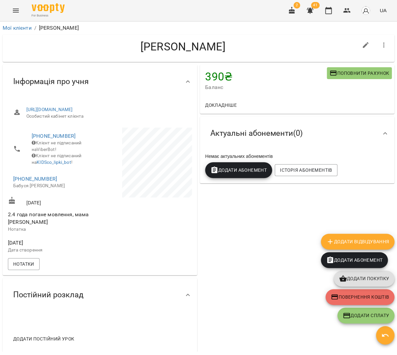
click at [342, 74] on span "Поповнити рахунок" at bounding box center [359, 73] width 60 height 8
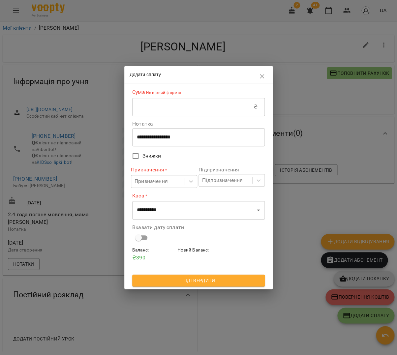
click at [195, 103] on input "text" at bounding box center [192, 107] width 121 height 18
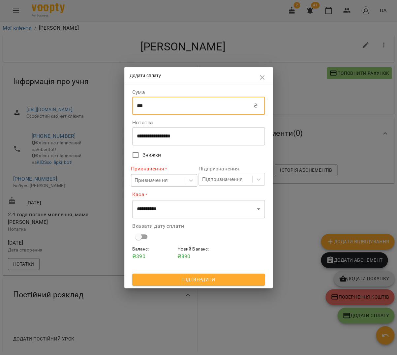
type input "***"
click at [161, 179] on div "Призначення" at bounding box center [150, 180] width 33 height 8
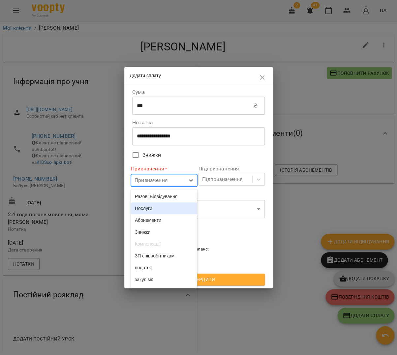
click at [181, 206] on div "Послуги" at bounding box center [164, 208] width 66 height 12
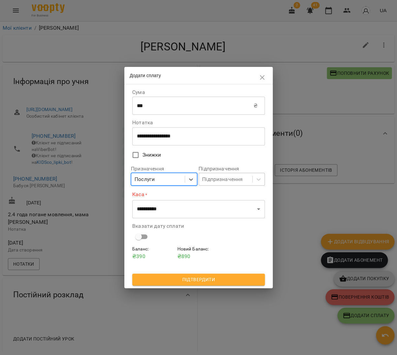
drag, startPoint x: 223, startPoint y: 176, endPoint x: 220, endPoint y: 181, distance: 5.5
click at [223, 176] on div "Підпризначення" at bounding box center [222, 179] width 41 height 8
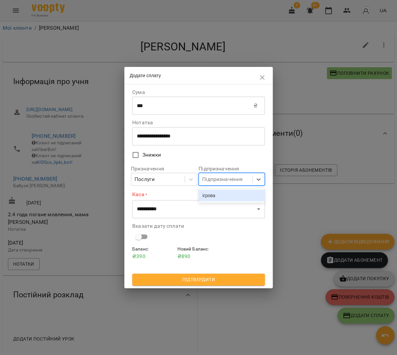
click at [218, 192] on div "ігрова" at bounding box center [231, 196] width 66 height 12
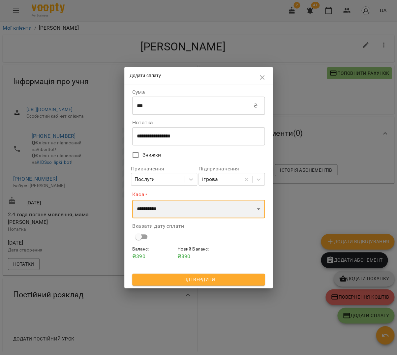
select select "****"
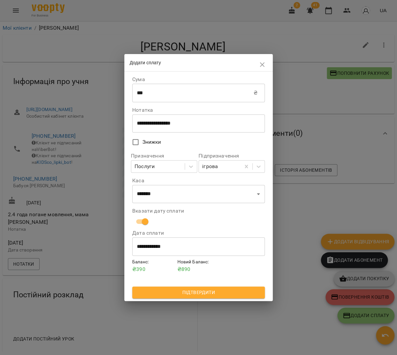
click at [228, 294] on span "Підтвердити" at bounding box center [198, 292] width 122 height 8
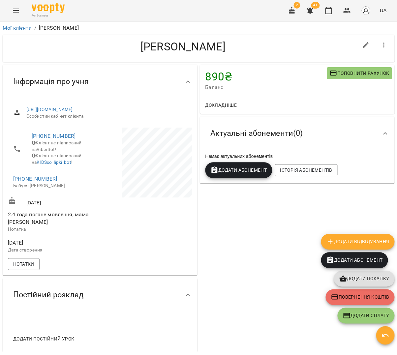
click at [293, 235] on div "890 ₴ Баланс Поповнити рахунок Докладніше -1750 ₴ Послуги -1560 ₴ ігрова -190 ₴…" at bounding box center [296, 208] width 197 height 291
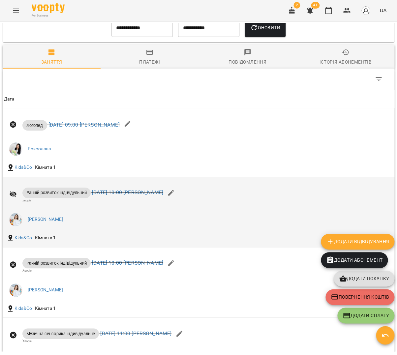
scroll to position [368, 0]
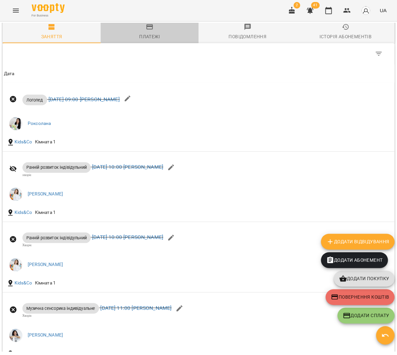
click at [151, 38] on span "Платежі" at bounding box center [149, 32] width 90 height 18
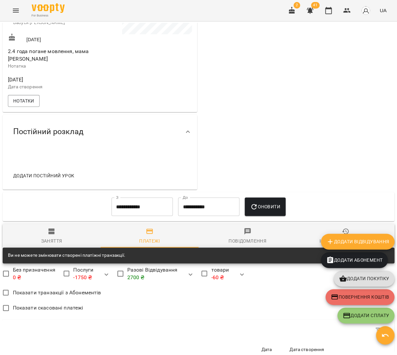
scroll to position [176, 0]
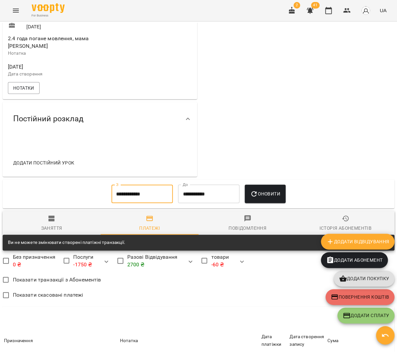
click at [146, 203] on input "**********" at bounding box center [141, 194] width 61 height 18
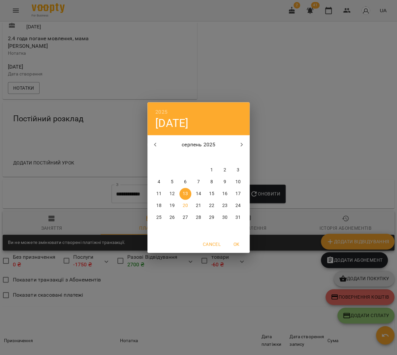
click at [189, 209] on button "20" at bounding box center [185, 206] width 12 height 12
type input "**********"
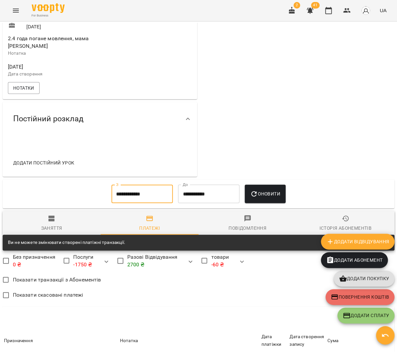
click at [251, 193] on button "Оновити" at bounding box center [265, 194] width 41 height 18
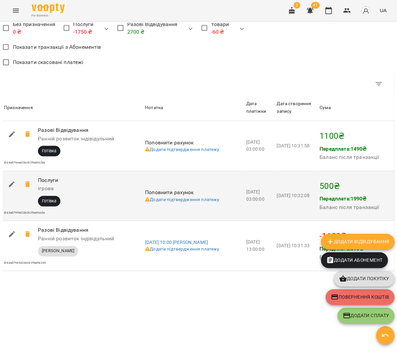
scroll to position [413, 0]
click at [9, 184] on icon "button" at bounding box center [12, 184] width 8 height 8
select select "****"
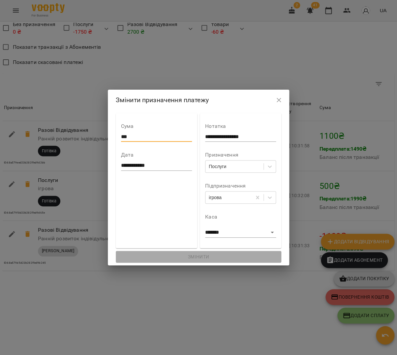
click at [121, 138] on input "***" at bounding box center [156, 137] width 71 height 11
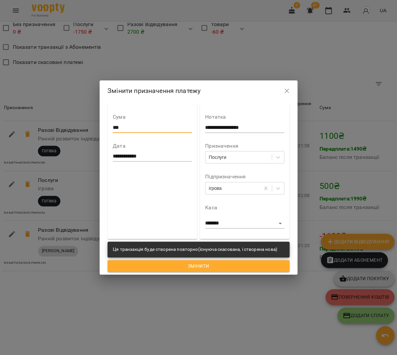
type input "***"
click at [237, 265] on span "Змінити" at bounding box center [198, 266] width 171 height 8
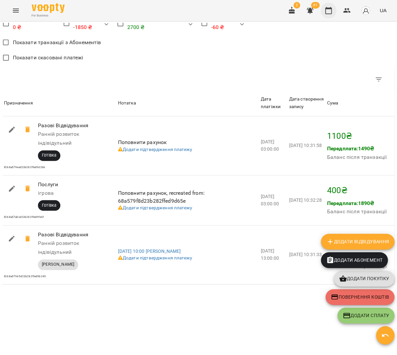
click at [328, 8] on icon "button" at bounding box center [328, 10] width 7 height 7
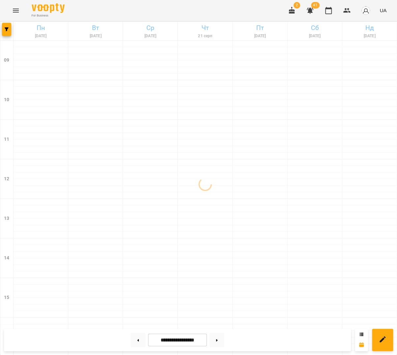
click at [11, 7] on button "Menu" at bounding box center [16, 11] width 16 height 16
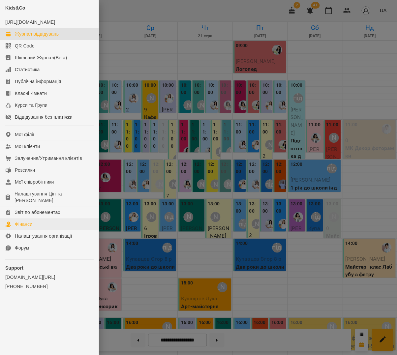
click at [35, 218] on link "Фінанси" at bounding box center [49, 224] width 99 height 12
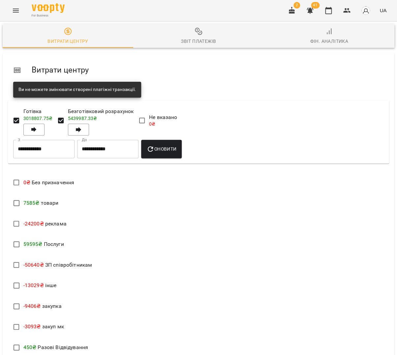
click at [204, 42] on div "Звіт платежів" at bounding box center [198, 41] width 35 height 8
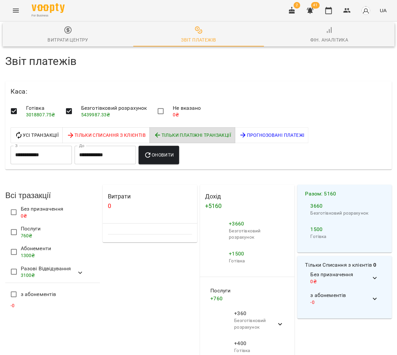
scroll to position [81, 0]
click at [330, 11] on icon "button" at bounding box center [328, 11] width 8 height 8
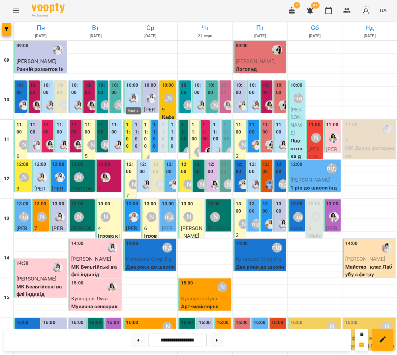
click at [133, 96] on img "Каріна" at bounding box center [134, 98] width 10 height 10
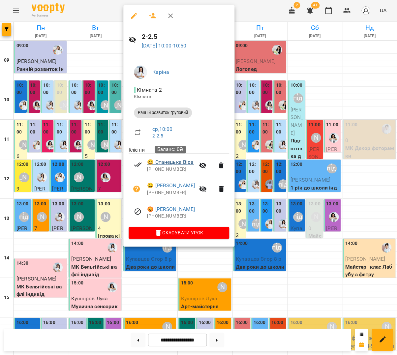
click at [172, 163] on link "😀 [PERSON_NAME]" at bounding box center [170, 162] width 46 height 8
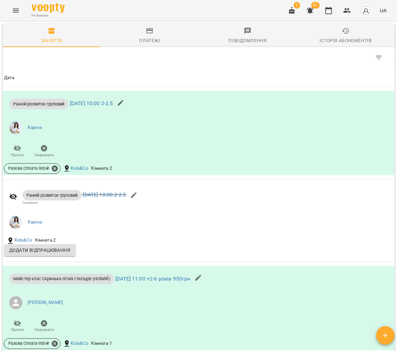
click at [151, 34] on icon "button" at bounding box center [149, 30] width 7 height 5
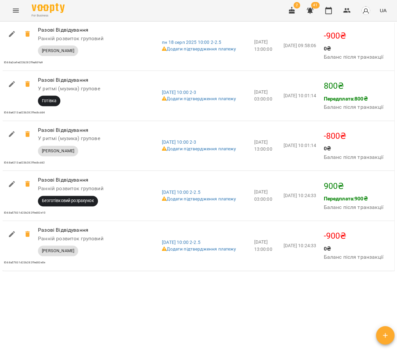
scroll to position [886, 0]
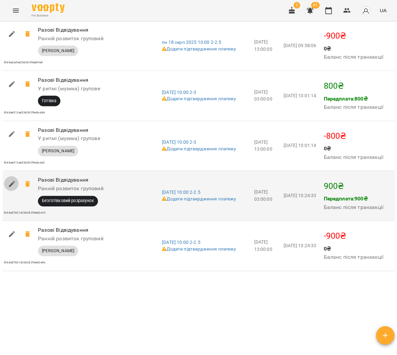
click at [10, 183] on icon "button" at bounding box center [12, 184] width 6 height 6
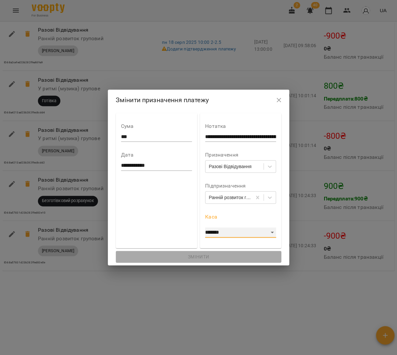
select select "****"
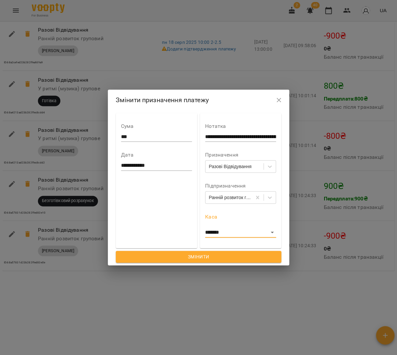
click at [194, 253] on span "Змінити" at bounding box center [198, 257] width 155 height 8
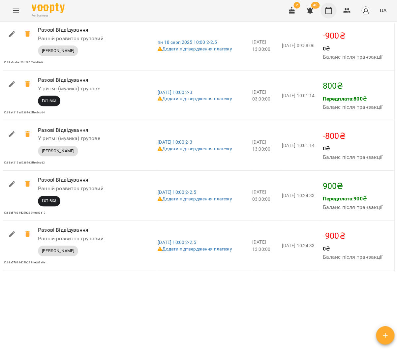
click at [332, 12] on icon "button" at bounding box center [328, 10] width 7 height 7
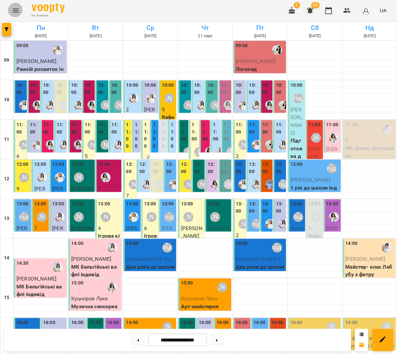
click at [10, 6] on button "Menu" at bounding box center [16, 11] width 16 height 16
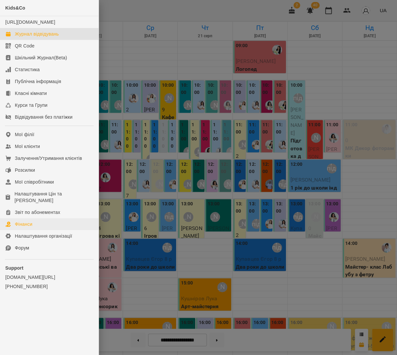
click at [37, 222] on link "Фінанси" at bounding box center [49, 224] width 99 height 12
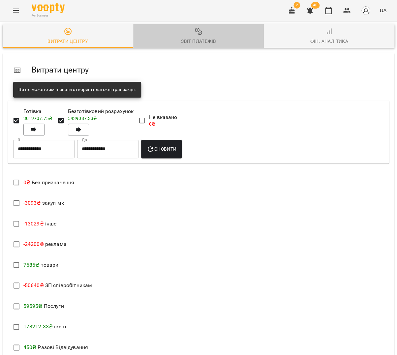
click at [202, 32] on span "Звіт платежів" at bounding box center [198, 36] width 123 height 18
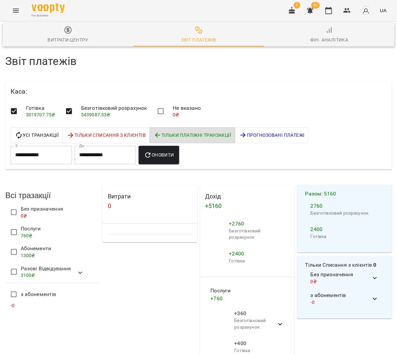
scroll to position [8, 0]
click at [325, 11] on button "button" at bounding box center [328, 11] width 16 height 16
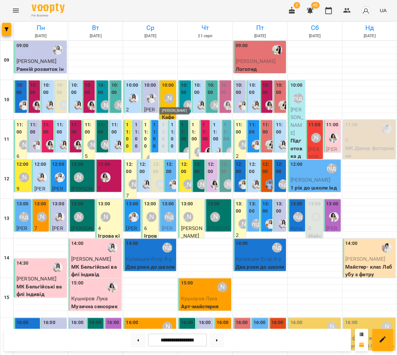
click at [167, 95] on div "[PERSON_NAME]" at bounding box center [169, 98] width 10 height 10
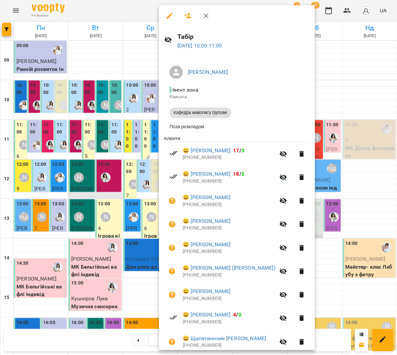
click at [112, 193] on div at bounding box center [198, 177] width 397 height 355
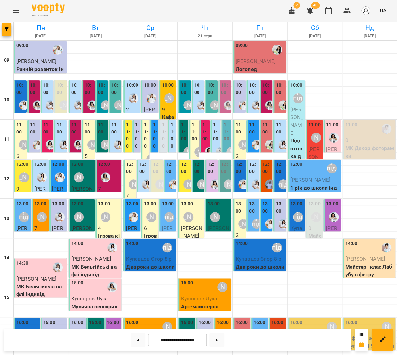
click at [161, 138] on div "11:00 0 Ранній розвиток груповий" at bounding box center [163, 233] width 8 height 227
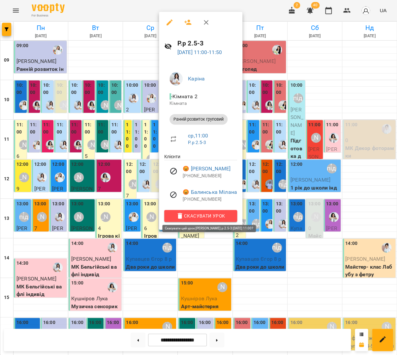
click at [210, 213] on span "Скасувати Урок" at bounding box center [200, 216] width 62 height 8
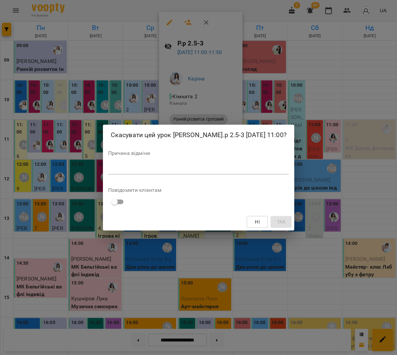
click at [212, 173] on div "*" at bounding box center [198, 169] width 181 height 11
click at [277, 219] on span "Так" at bounding box center [281, 222] width 9 height 8
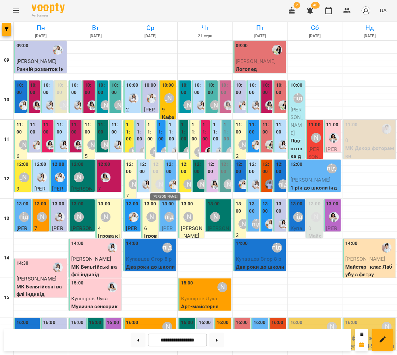
click at [156, 183] on div "[PERSON_NAME]" at bounding box center [160, 184] width 10 height 10
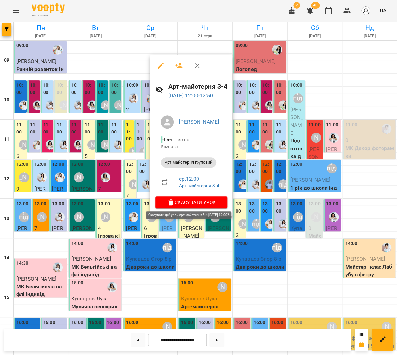
click at [198, 199] on span "Скасувати Урок" at bounding box center [191, 202] width 61 height 8
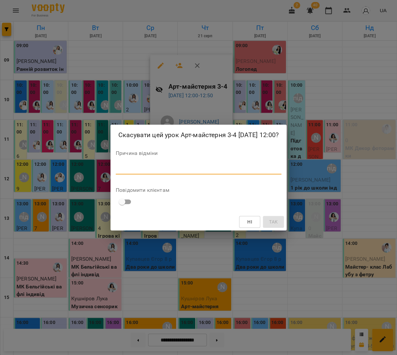
click at [186, 172] on textarea at bounding box center [198, 169] width 165 height 6
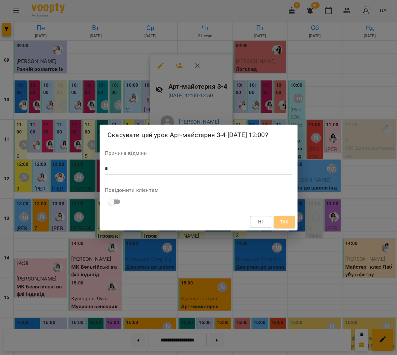
click at [275, 225] on button "Так" at bounding box center [284, 222] width 21 height 12
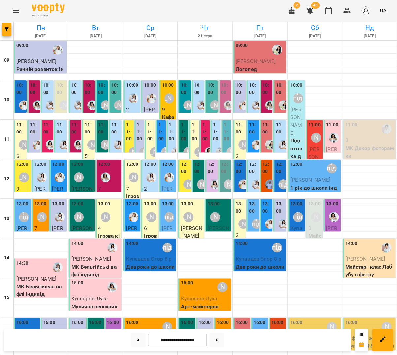
click at [171, 207] on label "13:00" at bounding box center [168, 203] width 12 height 7
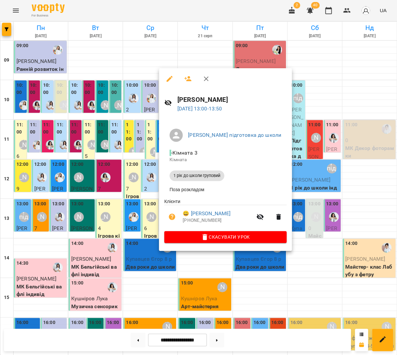
click at [149, 200] on div at bounding box center [198, 177] width 397 height 355
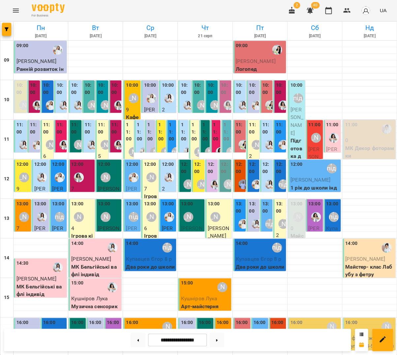
scroll to position [0, 0]
click at [140, 137] on label "11:00" at bounding box center [140, 131] width 6 height 21
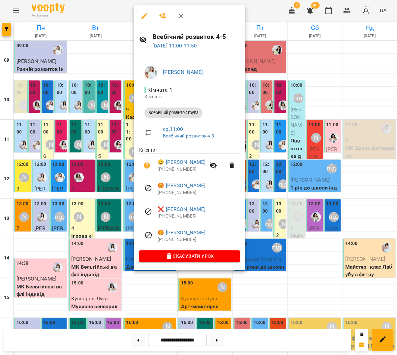
scroll to position [0, 0]
click at [116, 139] on div at bounding box center [198, 177] width 397 height 355
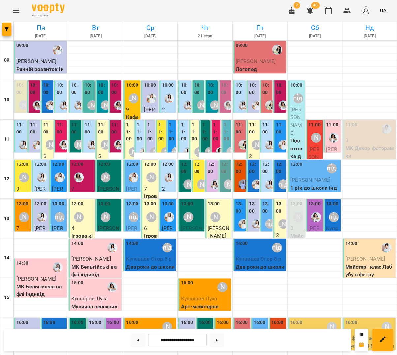
click at [149, 139] on label "11:00" at bounding box center [150, 131] width 6 height 21
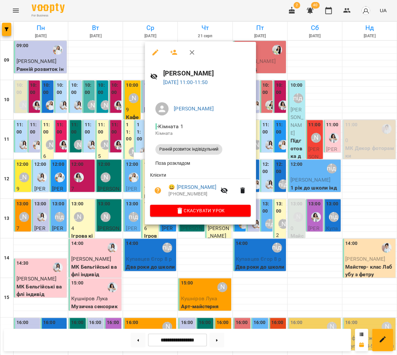
scroll to position [3, 0]
click at [133, 139] on div at bounding box center [198, 177] width 397 height 355
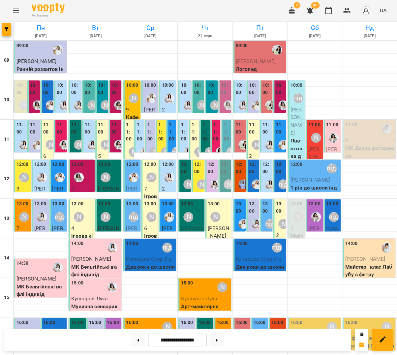
click at [159, 135] on label "11:00" at bounding box center [161, 131] width 6 height 21
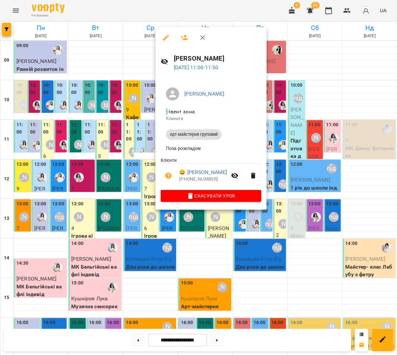
scroll to position [4, 0]
click at [140, 136] on div at bounding box center [198, 177] width 397 height 355
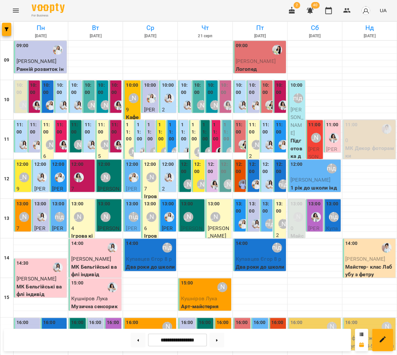
click at [172, 134] on label "11:00" at bounding box center [172, 131] width 6 height 21
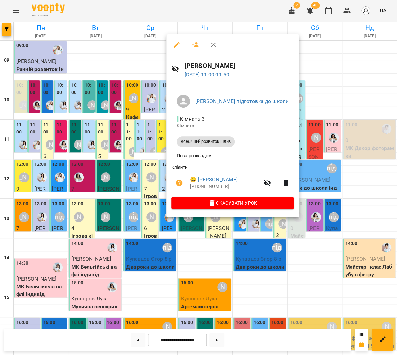
click at [134, 136] on div at bounding box center [198, 177] width 397 height 355
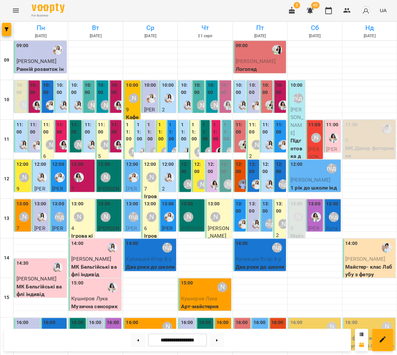
scroll to position [0, 0]
click at [146, 172] on div "[PERSON_NAME]" at bounding box center [151, 177] width 10 height 10
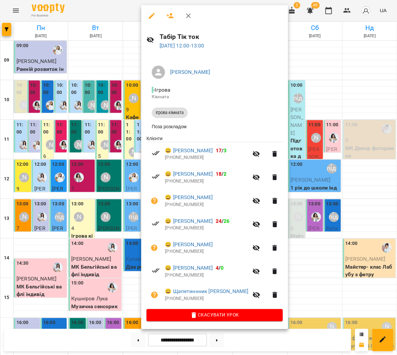
click at [135, 172] on div at bounding box center [198, 177] width 397 height 355
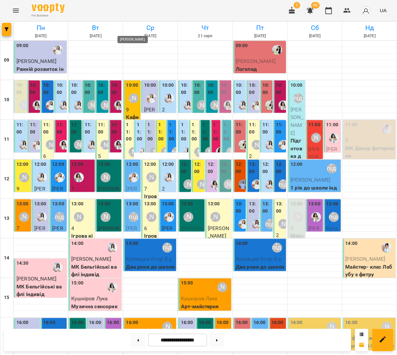
scroll to position [150, 0]
click at [135, 319] on label "16:00" at bounding box center [132, 322] width 12 height 7
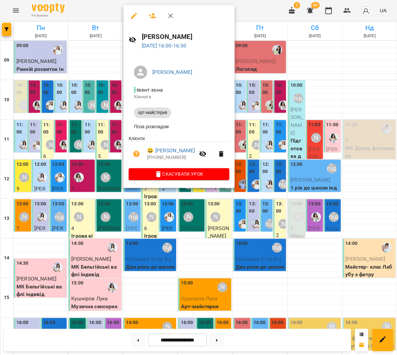
click at [99, 116] on div at bounding box center [198, 177] width 397 height 355
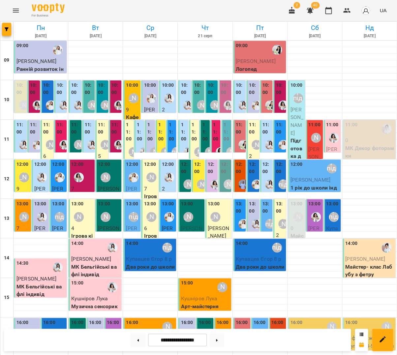
click at [147, 319] on div "16:00 [PERSON_NAME]" at bounding box center [150, 326] width 49 height 15
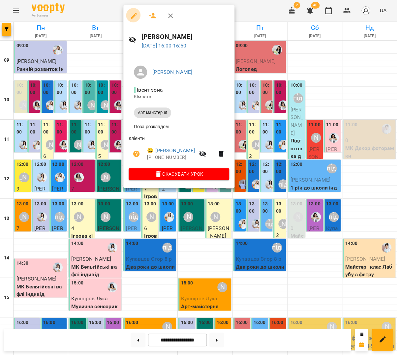
click at [132, 13] on icon "button" at bounding box center [134, 16] width 8 height 8
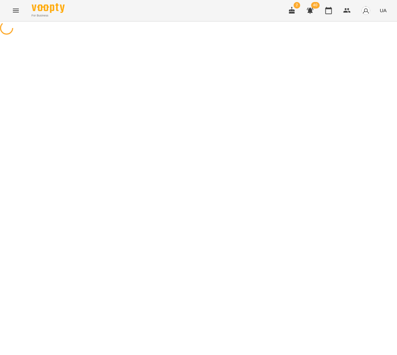
select select "**********"
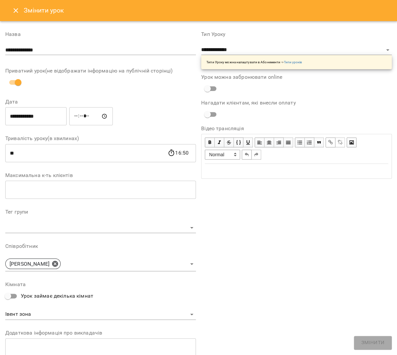
click at [15, 14] on button "Close" at bounding box center [16, 11] width 16 height 16
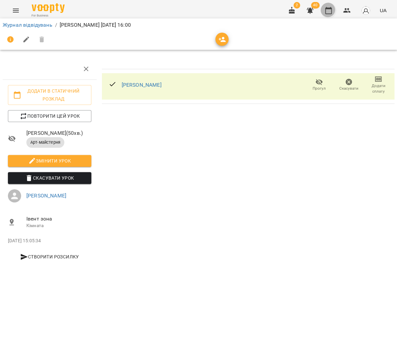
click at [331, 15] on button "button" at bounding box center [328, 11] width 16 height 16
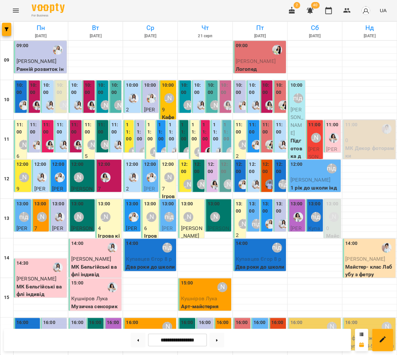
scroll to position [150, 0]
click at [77, 328] on div at bounding box center [78, 335] width 15 height 15
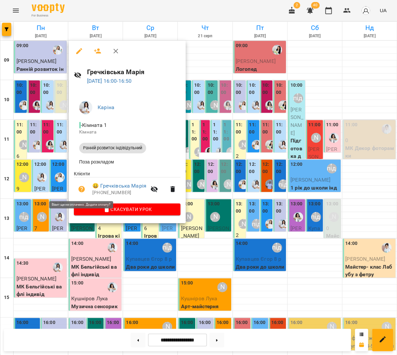
click at [85, 189] on button "button" at bounding box center [82, 189] width 16 height 16
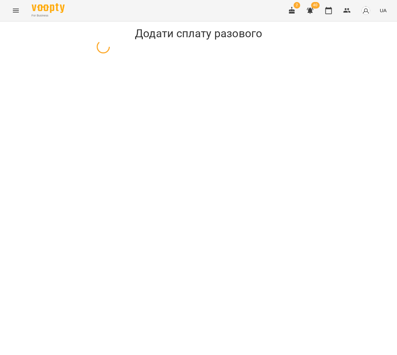
select select "**********"
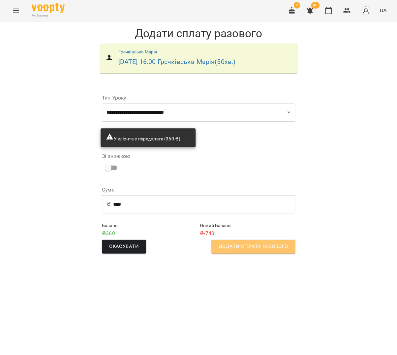
click at [222, 240] on button "Додати сплату разового" at bounding box center [253, 247] width 84 height 14
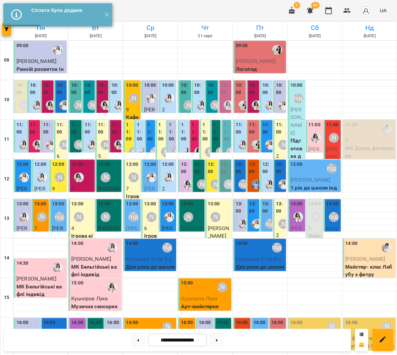
scroll to position [150, 0]
click at [118, 328] on div at bounding box center [114, 335] width 15 height 15
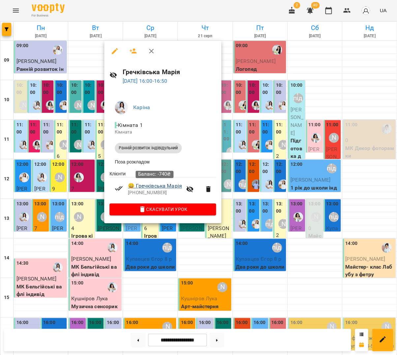
click at [158, 189] on link "😀 [PERSON_NAME]" at bounding box center [155, 186] width 54 height 8
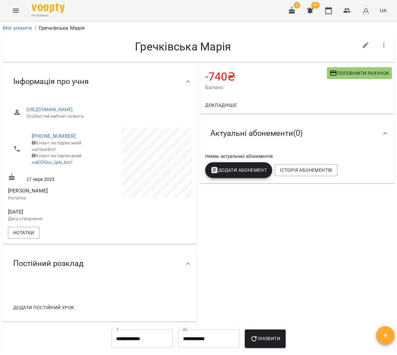
click at [378, 74] on span "Поповнити рахунок" at bounding box center [359, 73] width 60 height 8
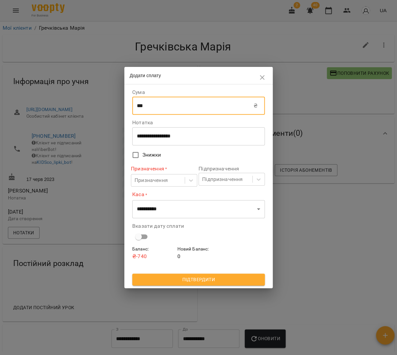
drag, startPoint x: 157, startPoint y: 107, endPoint x: 130, endPoint y: 108, distance: 27.0
click at [130, 107] on div "**********" at bounding box center [198, 186] width 148 height 204
type input "****"
click at [150, 181] on div "Призначення" at bounding box center [150, 180] width 33 height 8
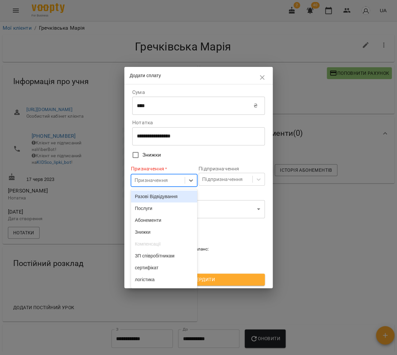
click at [161, 199] on div "Разові Відвідування" at bounding box center [164, 197] width 66 height 12
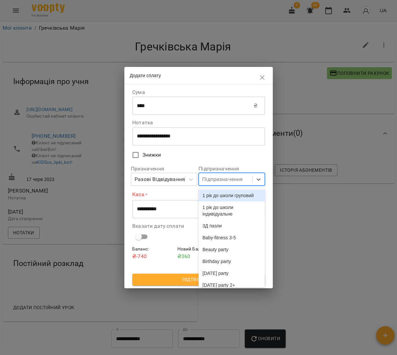
click at [215, 184] on div "Підпризначення" at bounding box center [225, 179] width 53 height 12
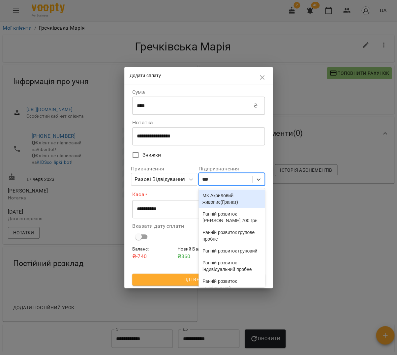
type input "****"
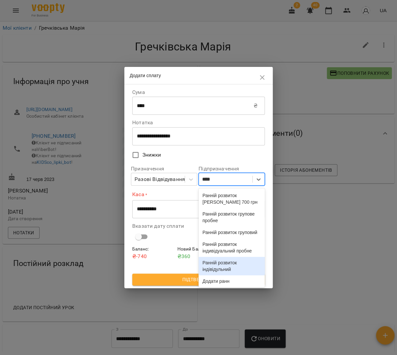
click at [230, 275] on div "Ранній розвиток індівідульний" at bounding box center [231, 266] width 66 height 18
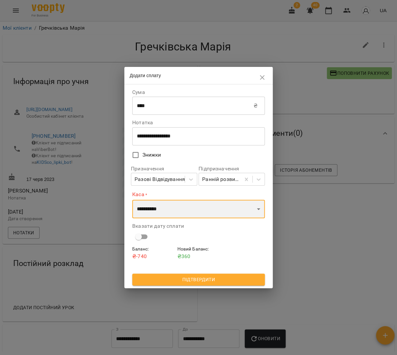
select select "****"
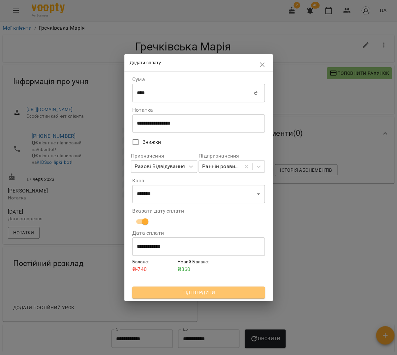
click at [230, 287] on button "Підтвердити" at bounding box center [198, 292] width 133 height 12
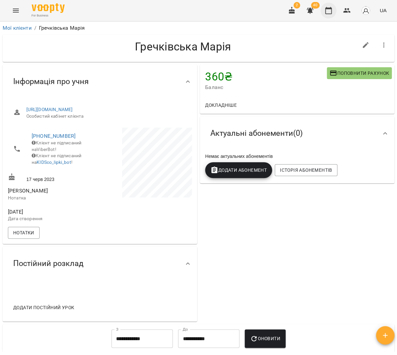
click at [334, 11] on button "button" at bounding box center [328, 11] width 16 height 16
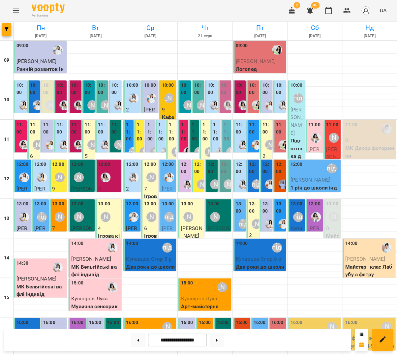
click at [131, 125] on label "11:00" at bounding box center [129, 131] width 6 height 21
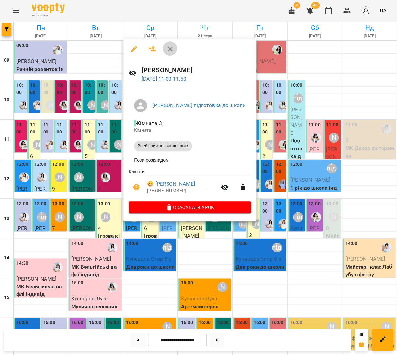
click at [169, 46] on icon "button" at bounding box center [170, 49] width 8 height 8
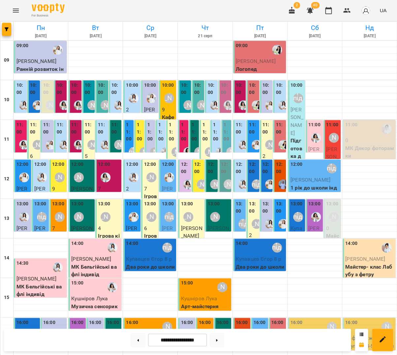
click at [141, 124] on label "11:00" at bounding box center [140, 131] width 6 height 21
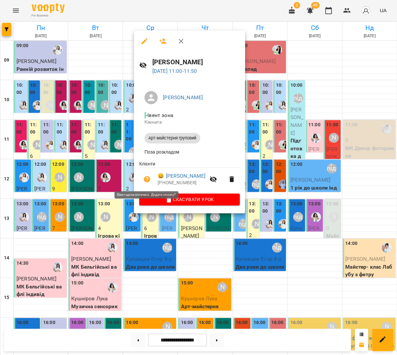
click at [147, 180] on icon "button" at bounding box center [147, 179] width 7 height 7
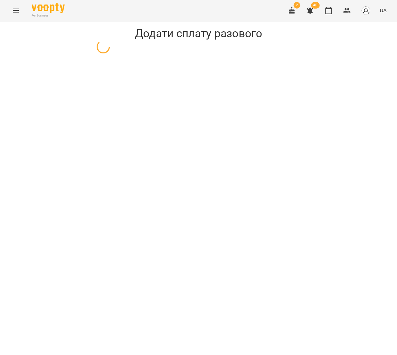
select select "**********"
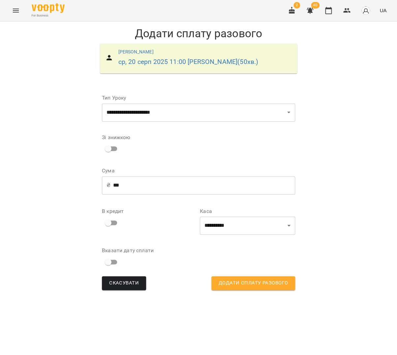
click at [147, 181] on input "***" at bounding box center [204, 185] width 182 height 18
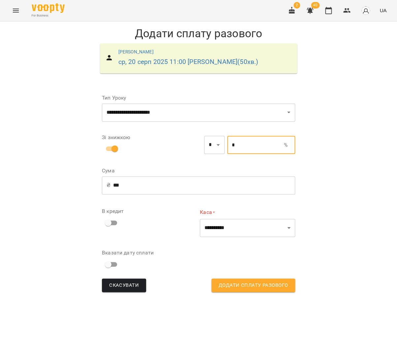
click at [253, 140] on input "*" at bounding box center [255, 145] width 57 height 18
type input "***"
type input "**"
type input "*"
type input "***"
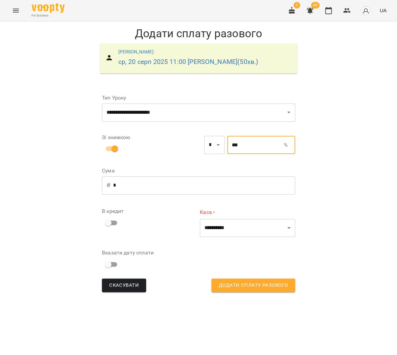
type input "*****"
type input "****"
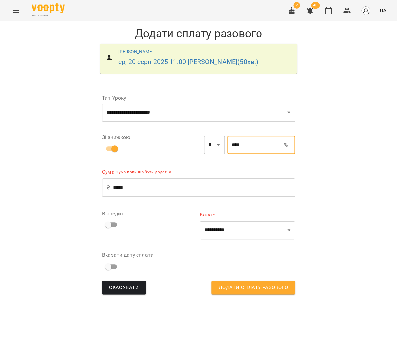
type input "*"
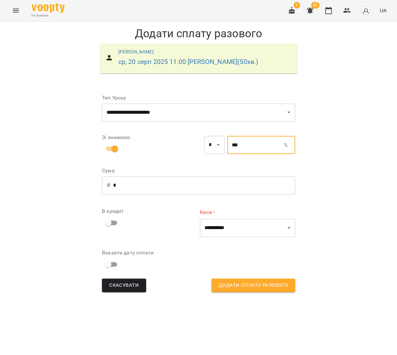
type input "***"
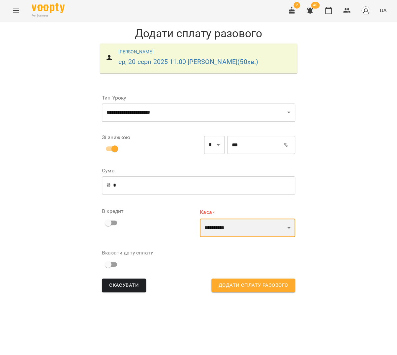
select select "****"
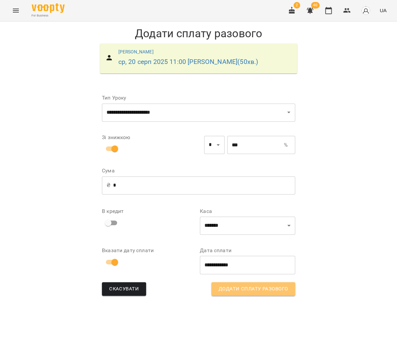
click at [243, 291] on span "Додати сплату разового" at bounding box center [253, 289] width 69 height 9
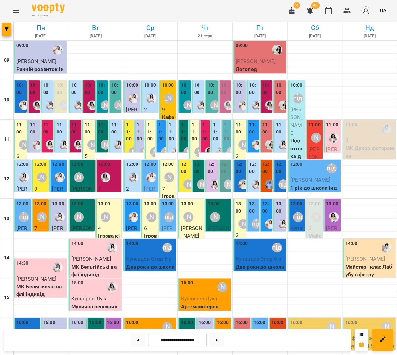
click at [169, 222] on div "13:00 [PERSON_NAME] підготовка до школи [PERSON_NAME] 1 рік до школи груповий" at bounding box center [168, 247] width 13 height 94
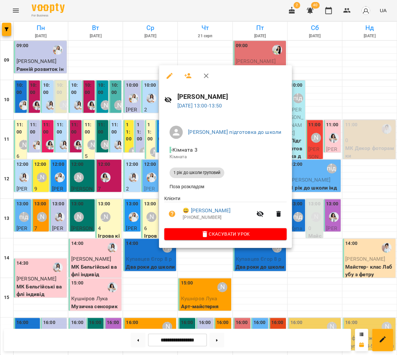
scroll to position [4, 0]
click at [172, 211] on icon "button" at bounding box center [172, 214] width 7 height 7
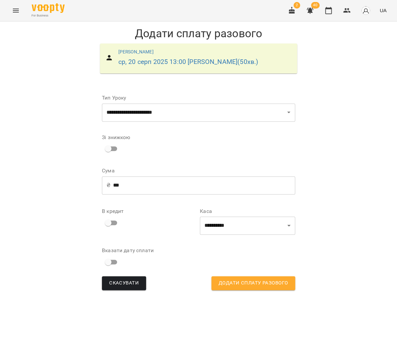
click at [155, 182] on input "***" at bounding box center [204, 185] width 182 height 18
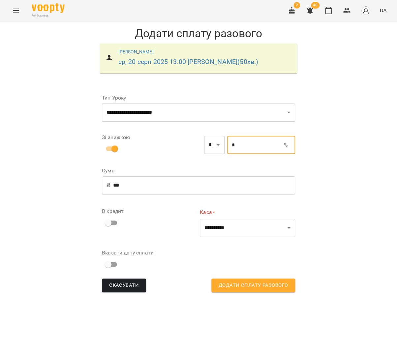
click at [230, 145] on input "*" at bounding box center [255, 145] width 57 height 18
type input "***"
type input "*"
type input "***"
type input "**"
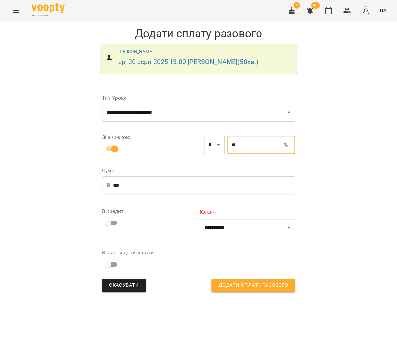
type input "*"
type input "***"
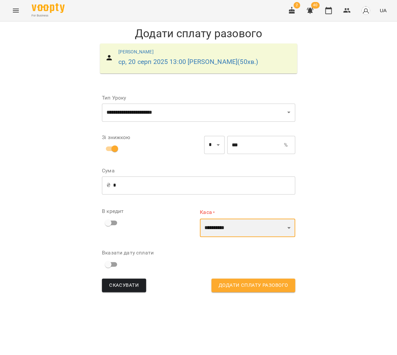
select select "****"
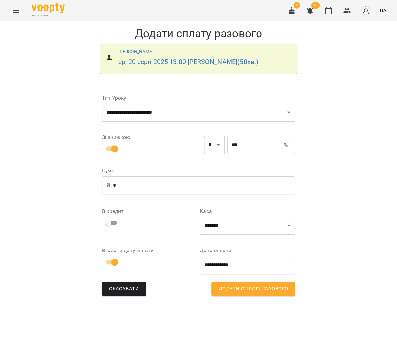
click at [253, 287] on span "Додати сплату разового" at bounding box center [253, 289] width 69 height 9
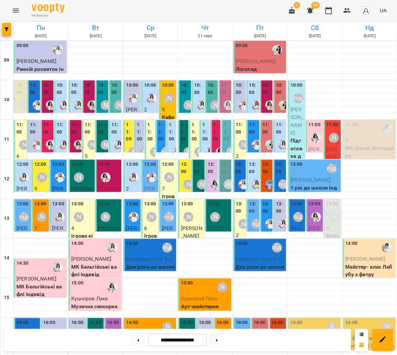
click at [150, 144] on div "[PERSON_NAME]" at bounding box center [154, 151] width 15 height 15
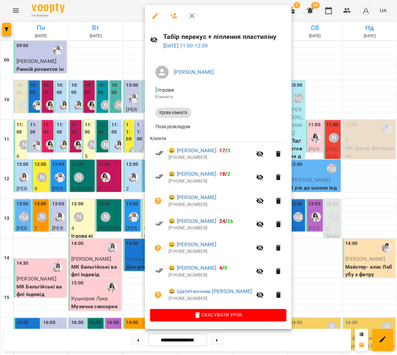
click at [136, 165] on div at bounding box center [198, 177] width 397 height 355
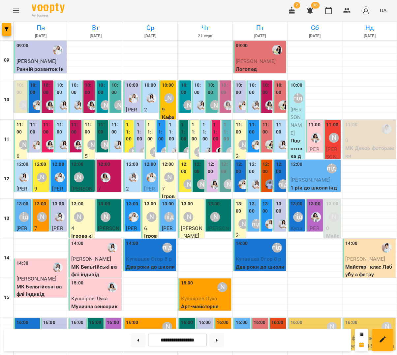
click at [135, 165] on label "12:00" at bounding box center [132, 164] width 12 height 7
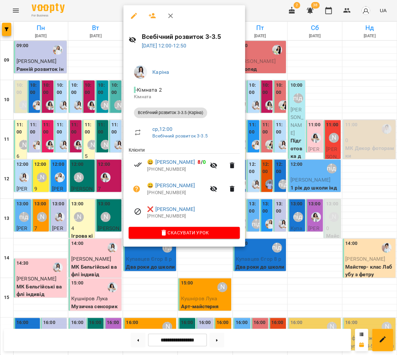
click at [166, 18] on icon "button" at bounding box center [170, 16] width 8 height 8
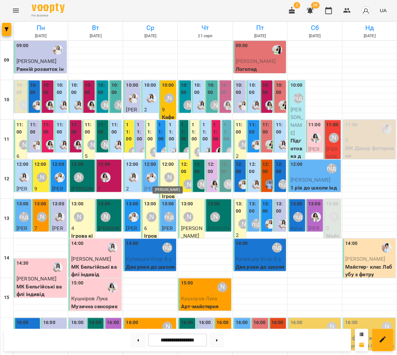
click at [170, 173] on div "[PERSON_NAME]" at bounding box center [169, 177] width 10 height 10
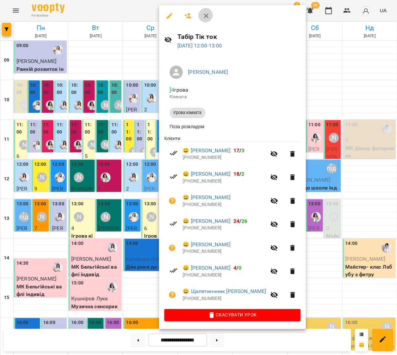
click at [205, 15] on icon "button" at bounding box center [206, 16] width 8 height 8
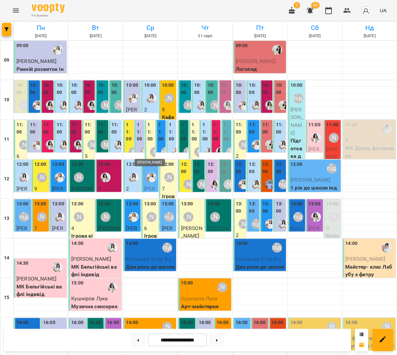
scroll to position [68, 0]
click at [164, 200] on div "13:00 [PERSON_NAME] підготовка до школи [PERSON_NAME] 1 рік до школи груповий" at bounding box center [168, 247] width 13 height 94
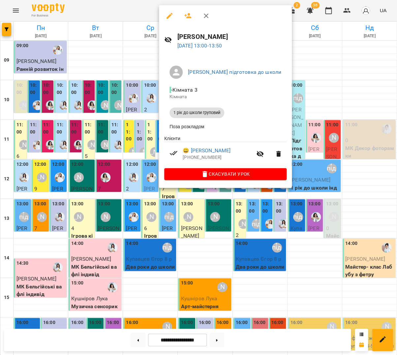
scroll to position [77, 0]
click at [204, 17] on icon "button" at bounding box center [206, 16] width 8 height 8
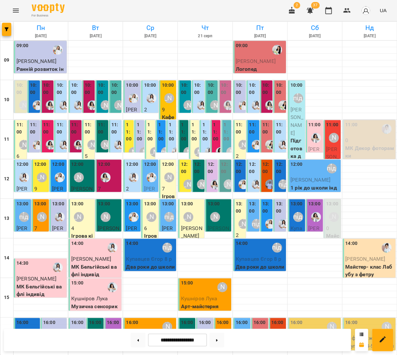
scroll to position [93, 0]
click at [144, 319] on div "16:00 [PERSON_NAME]" at bounding box center [150, 326] width 49 height 15
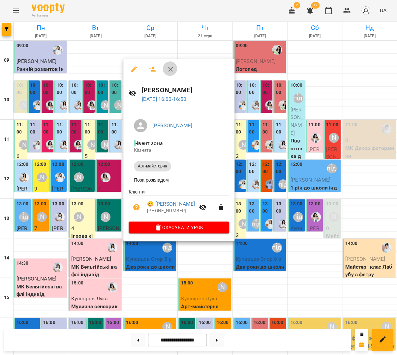
click at [164, 70] on button "button" at bounding box center [171, 69] width 16 height 16
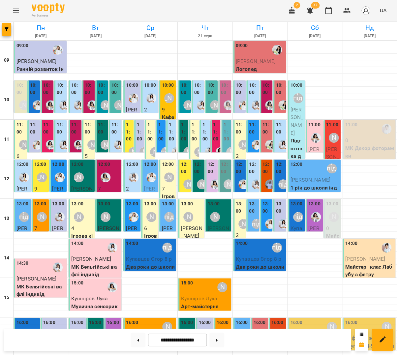
scroll to position [7, 0]
click at [129, 122] on label "11:00" at bounding box center [129, 131] width 6 height 21
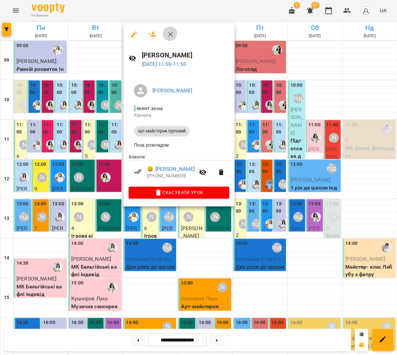
click at [167, 30] on button "button" at bounding box center [171, 34] width 16 height 16
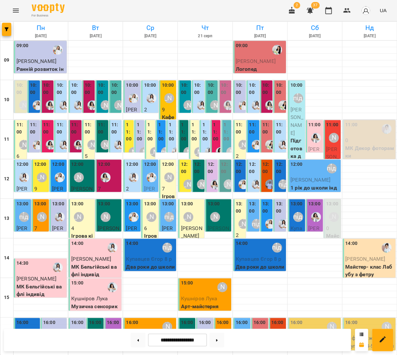
click at [148, 123] on label "11:00" at bounding box center [150, 131] width 6 height 21
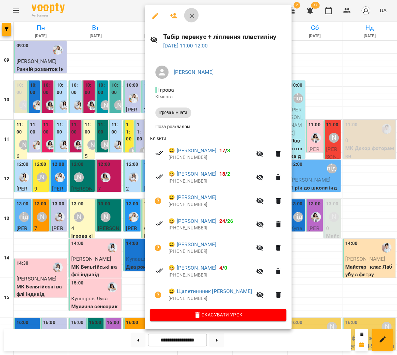
click at [189, 20] on button "button" at bounding box center [192, 16] width 16 height 16
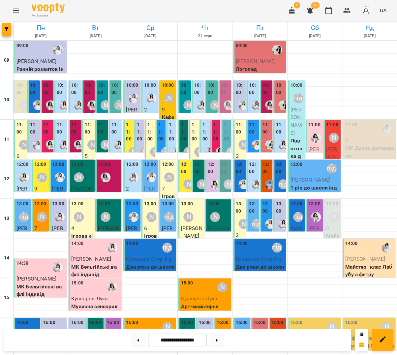
scroll to position [13, 0]
click at [129, 124] on label "11:00" at bounding box center [129, 131] width 6 height 21
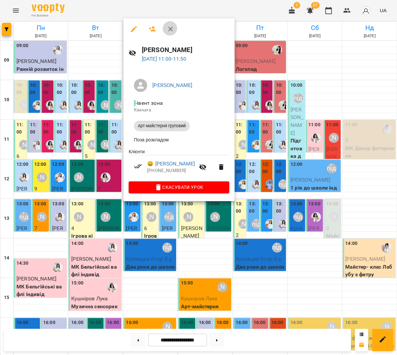
click at [172, 26] on button "button" at bounding box center [171, 29] width 16 height 16
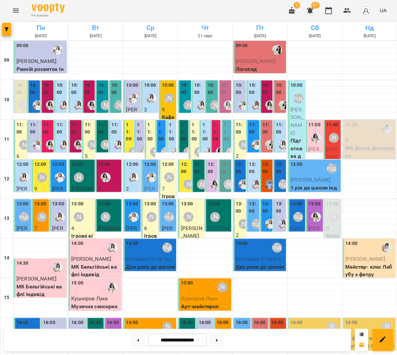
click at [151, 124] on label "11:00" at bounding box center [150, 131] width 6 height 21
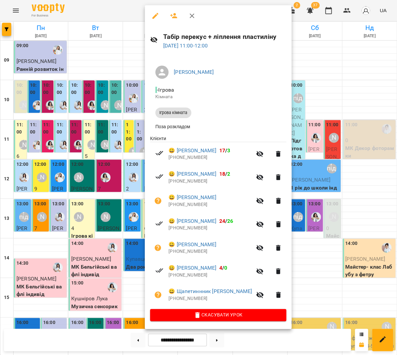
click at [15, 9] on div at bounding box center [198, 177] width 397 height 355
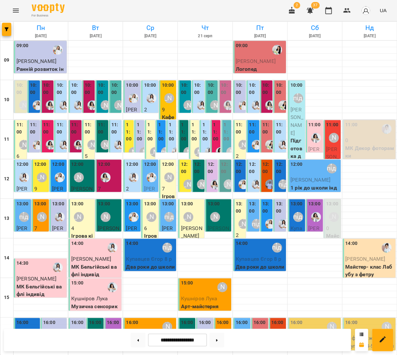
click at [15, 9] on icon "Menu" at bounding box center [16, 11] width 8 height 8
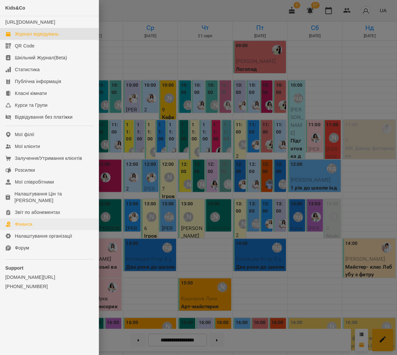
drag, startPoint x: 29, startPoint y: 215, endPoint x: 22, endPoint y: 215, distance: 7.0
click at [29, 218] on link "Фінанси" at bounding box center [49, 224] width 99 height 12
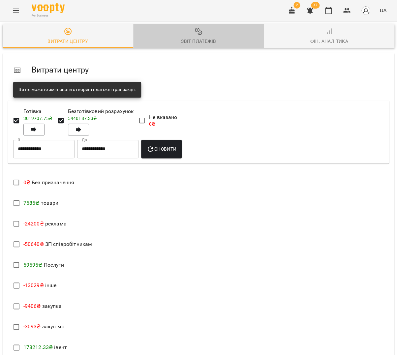
click at [197, 37] on div "Звіт платежів" at bounding box center [198, 41] width 35 height 8
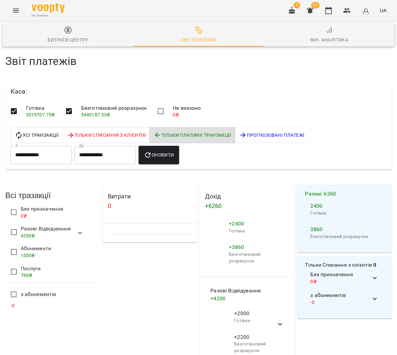
scroll to position [30, 0]
click at [334, 9] on button "button" at bounding box center [328, 11] width 16 height 16
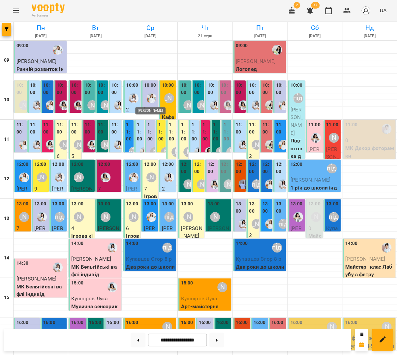
click at [151, 96] on img "Юлія Масющенко" at bounding box center [151, 98] width 10 height 10
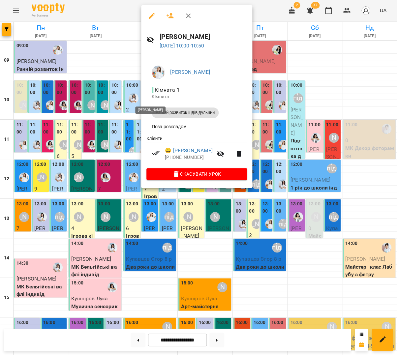
scroll to position [1, 0]
click at [263, 62] on div at bounding box center [198, 177] width 397 height 355
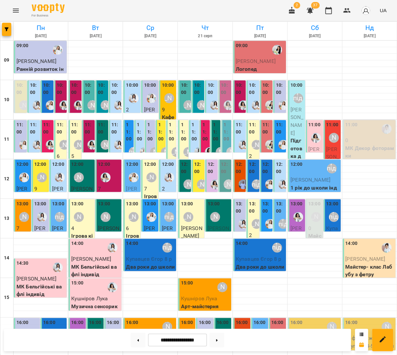
scroll to position [1, 0]
click at [164, 107] on p "9" at bounding box center [168, 110] width 13 height 8
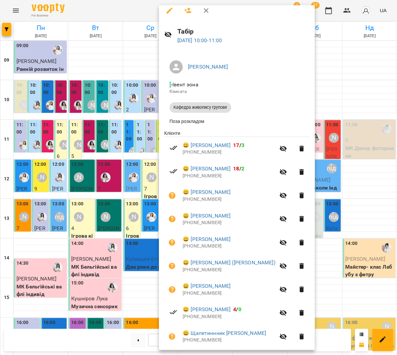
scroll to position [7, 0]
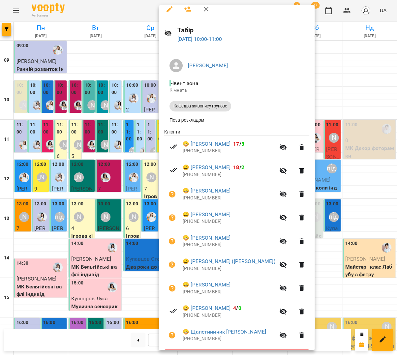
click at [203, 7] on icon "button" at bounding box center [206, 9] width 8 height 8
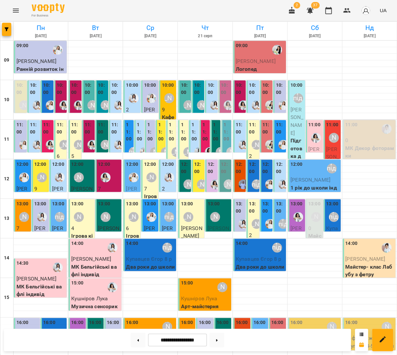
scroll to position [2, 0]
click at [163, 107] on p "9" at bounding box center [168, 110] width 13 height 8
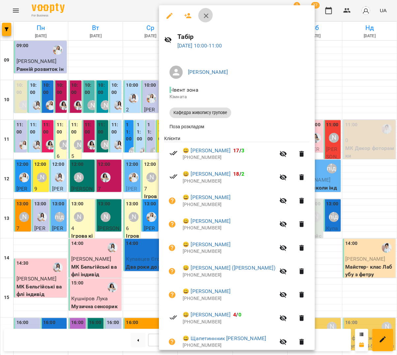
scroll to position [2, 0]
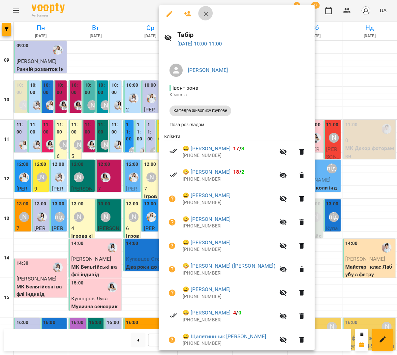
click at [206, 18] on button "button" at bounding box center [206, 14] width 16 height 16
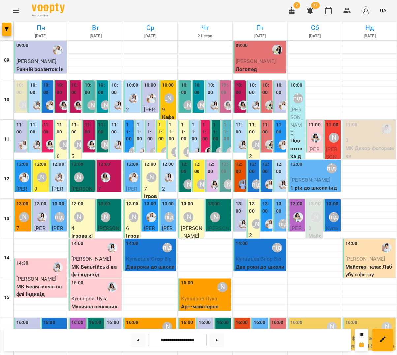
scroll to position [11, 0]
click at [164, 94] on div "[PERSON_NAME]" at bounding box center [169, 98] width 15 height 15
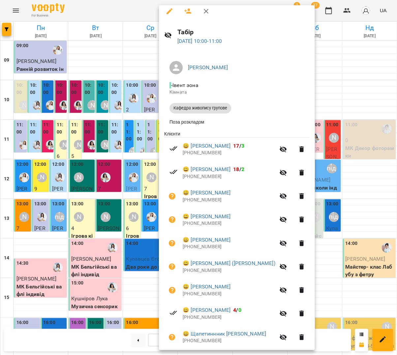
scroll to position [0, 0]
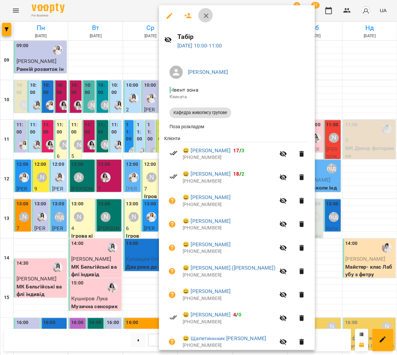
click at [204, 17] on icon "button" at bounding box center [206, 16] width 8 height 8
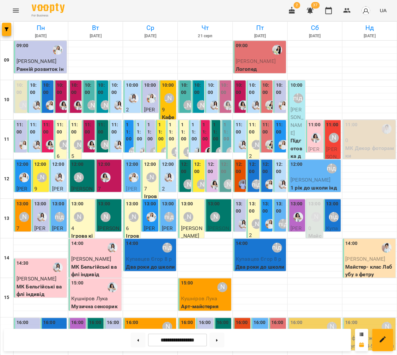
click at [169, 121] on label "11:00" at bounding box center [172, 131] width 6 height 21
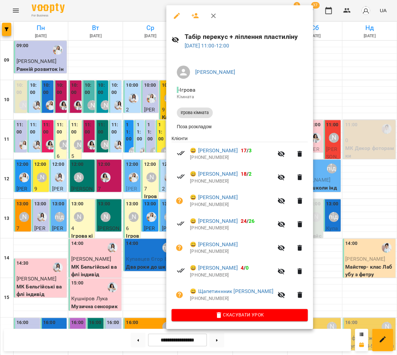
click at [314, 200] on div at bounding box center [198, 177] width 397 height 355
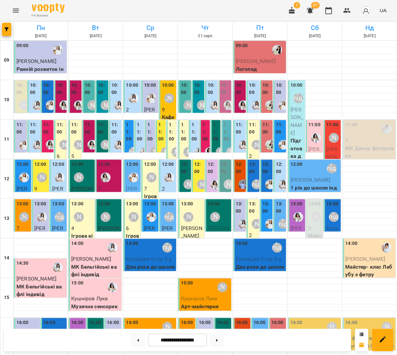
click at [128, 121] on label "11:00" at bounding box center [129, 131] width 6 height 21
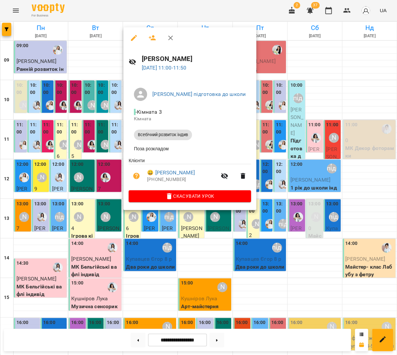
scroll to position [12, 0]
click at [168, 38] on icon "button" at bounding box center [170, 38] width 8 height 8
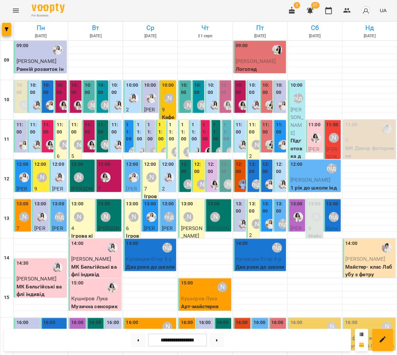
scroll to position [24, 0]
click at [139, 121] on label "11:00" at bounding box center [140, 131] width 6 height 21
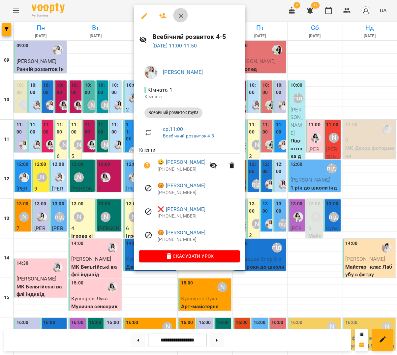
click at [180, 17] on icon "button" at bounding box center [181, 16] width 8 height 8
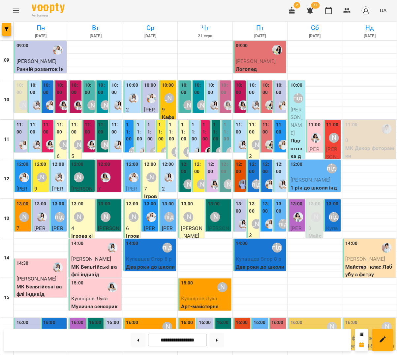
click at [148, 121] on label "11:00" at bounding box center [150, 131] width 6 height 21
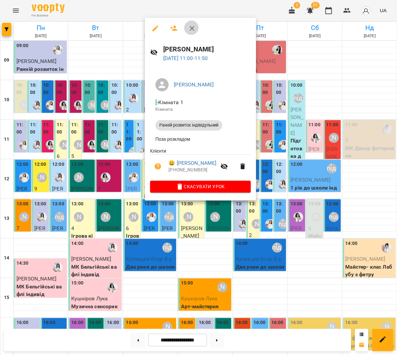
click at [190, 28] on icon "button" at bounding box center [192, 28] width 5 height 5
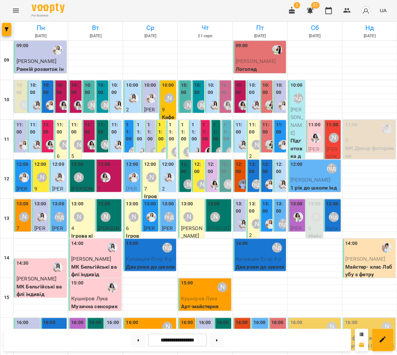
click at [151, 121] on label "11:00" at bounding box center [150, 131] width 6 height 21
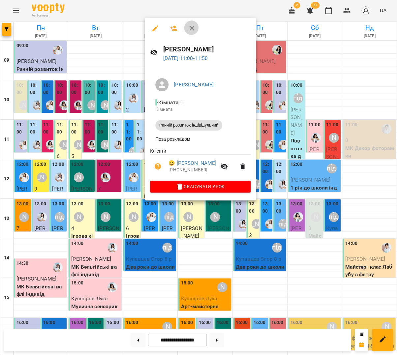
click at [190, 29] on icon "button" at bounding box center [192, 28] width 5 height 5
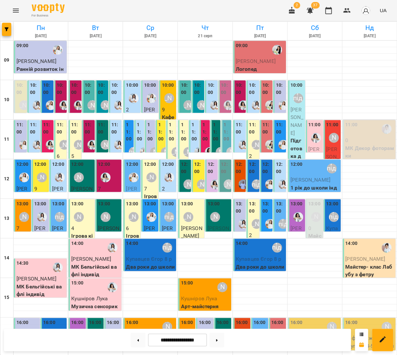
click at [164, 121] on label "11:00" at bounding box center [161, 131] width 6 height 21
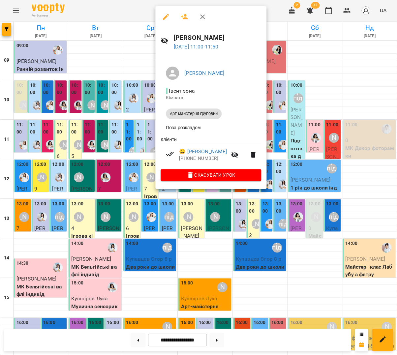
scroll to position [26, 0]
click at [202, 19] on icon "button" at bounding box center [202, 17] width 8 height 8
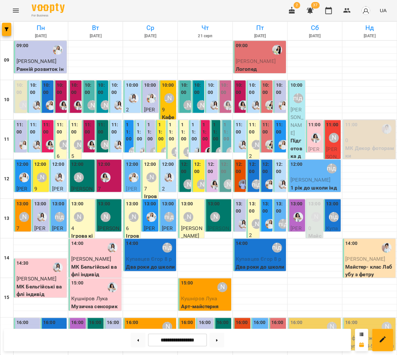
click at [173, 121] on label "11:00" at bounding box center [172, 131] width 6 height 21
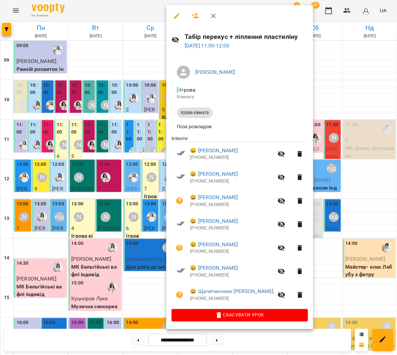
scroll to position [26, 0]
click at [210, 13] on icon "button" at bounding box center [213, 16] width 8 height 8
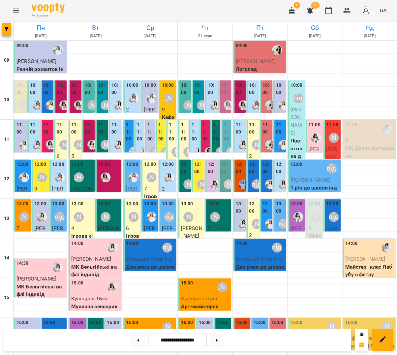
click at [128, 121] on label "11:00" at bounding box center [129, 131] width 6 height 21
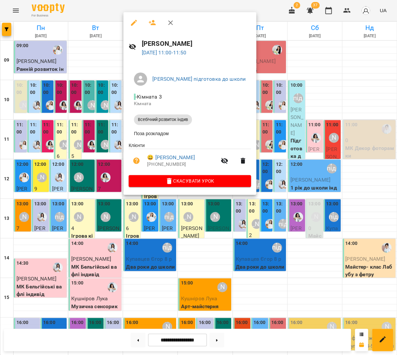
scroll to position [20, 0]
click at [167, 20] on icon "button" at bounding box center [170, 23] width 8 height 8
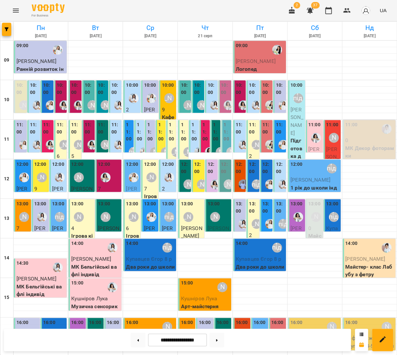
click at [140, 121] on label "11:00" at bounding box center [140, 131] width 6 height 21
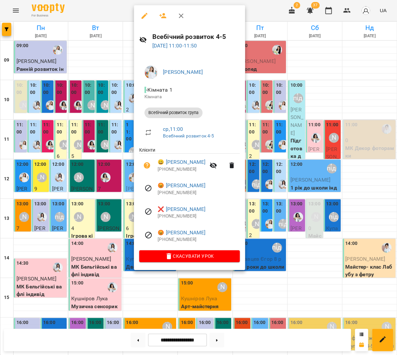
click at [180, 18] on icon "button" at bounding box center [181, 16] width 8 height 8
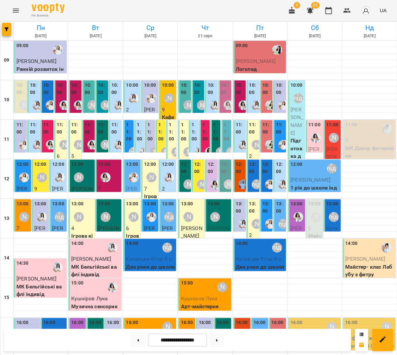
click at [163, 121] on label "11:00" at bounding box center [161, 131] width 6 height 21
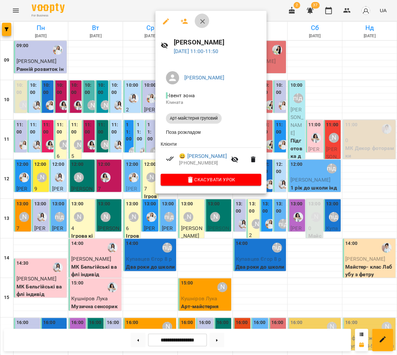
click at [198, 24] on button "button" at bounding box center [202, 22] width 16 height 16
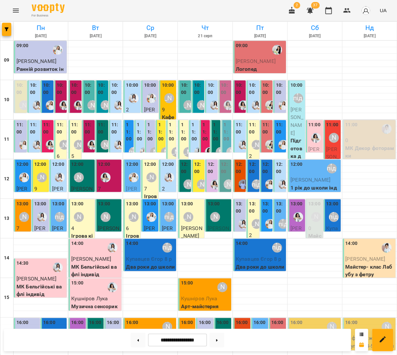
click at [129, 121] on label "11:00" at bounding box center [129, 131] width 6 height 21
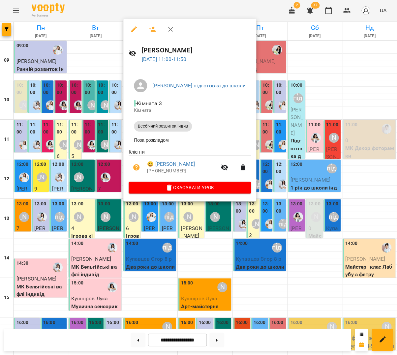
click at [170, 32] on icon "button" at bounding box center [170, 29] width 8 height 8
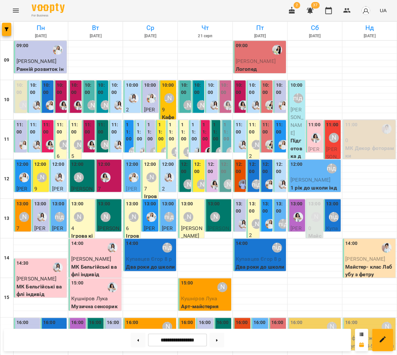
click at [129, 121] on label "11:00" at bounding box center [129, 131] width 6 height 21
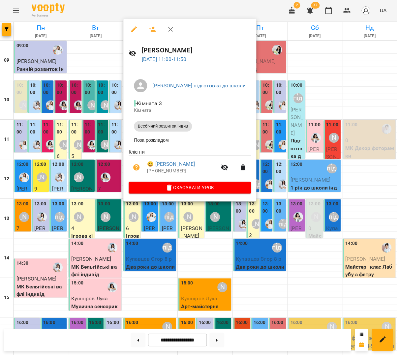
click at [169, 31] on icon "button" at bounding box center [170, 29] width 8 height 8
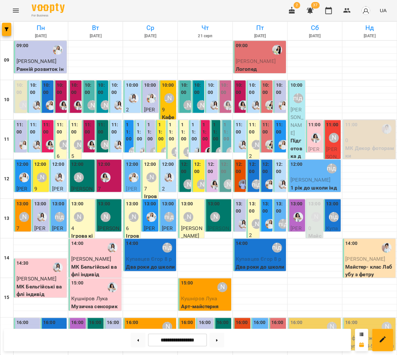
click at [128, 121] on label "11:00" at bounding box center [129, 131] width 6 height 21
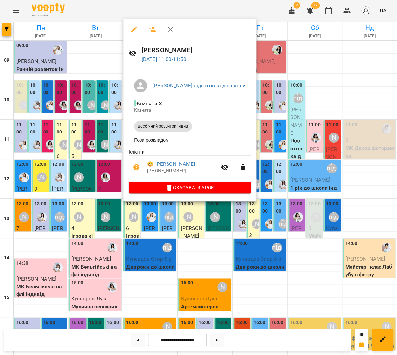
click at [169, 31] on icon "button" at bounding box center [170, 29] width 8 height 8
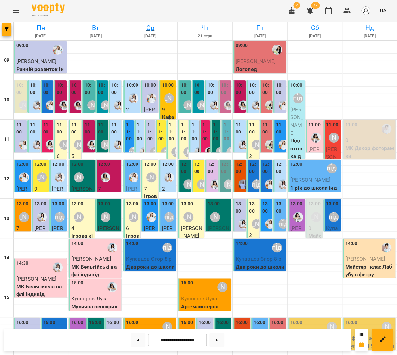
scroll to position [18, 0]
click at [132, 120] on div "11:00 Анна підготовка до школи Олексієнко Аліса Всебічний розвиток індив" at bounding box center [128, 226] width 10 height 212
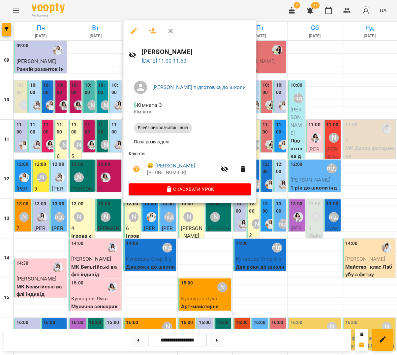
click at [167, 30] on icon "button" at bounding box center [170, 31] width 8 height 8
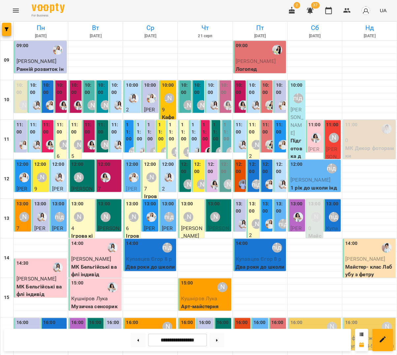
click at [131, 121] on label "11:00" at bounding box center [129, 131] width 6 height 21
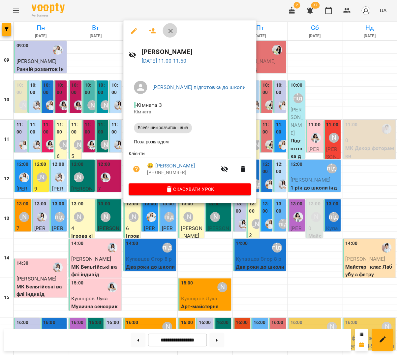
click at [167, 30] on icon "button" at bounding box center [170, 31] width 8 height 8
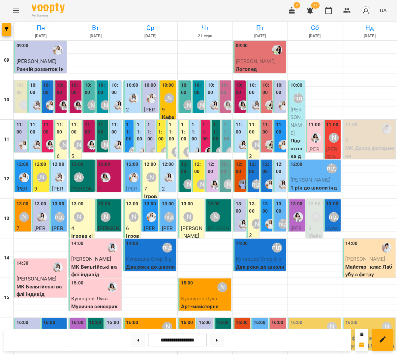
scroll to position [19, 0]
click at [140, 121] on label "11:00" at bounding box center [140, 131] width 6 height 21
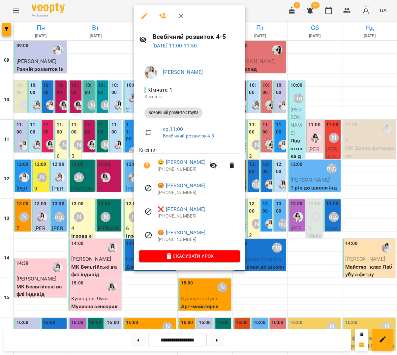
click at [179, 20] on button "button" at bounding box center [181, 16] width 16 height 16
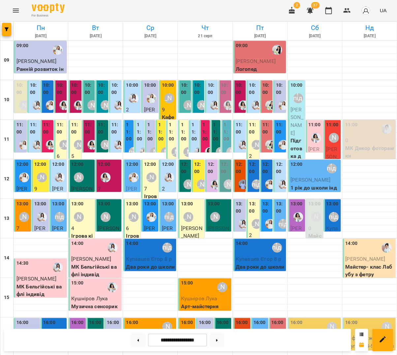
click at [139, 121] on label "11:00" at bounding box center [140, 131] width 6 height 21
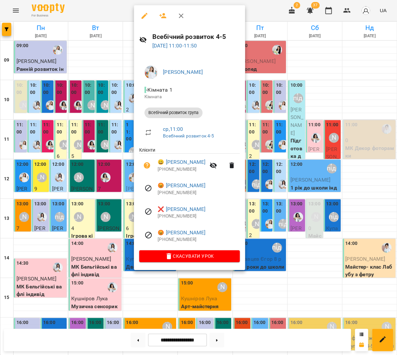
click at [293, 149] on div at bounding box center [198, 177] width 397 height 355
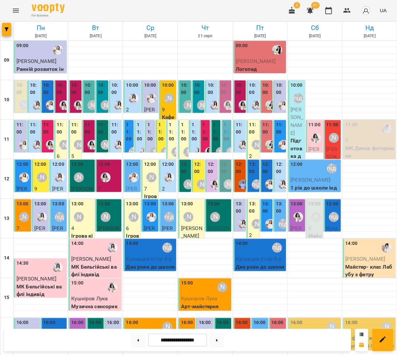
click at [141, 121] on label "11:00" at bounding box center [140, 131] width 6 height 21
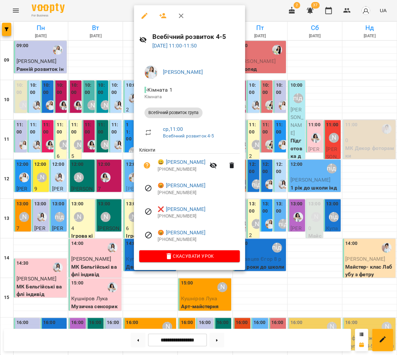
drag, startPoint x: 89, startPoint y: 105, endPoint x: 110, endPoint y: 107, distance: 21.3
click at [90, 105] on div at bounding box center [198, 177] width 397 height 355
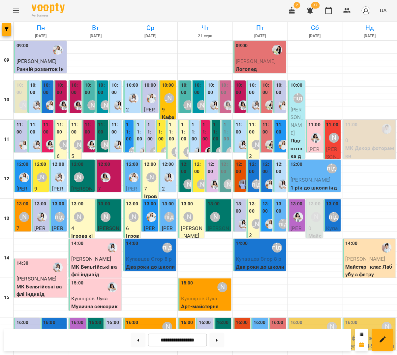
click at [147, 120] on div "11:00 Тетяна Волох Бойко Емма Ранній розвиток індівідульний" at bounding box center [150, 233] width 10 height 227
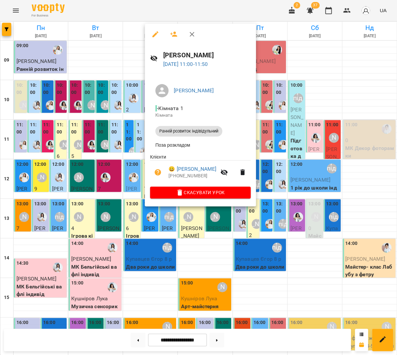
click at [91, 146] on div at bounding box center [198, 177] width 397 height 355
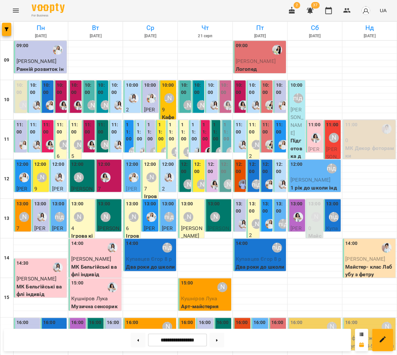
click at [149, 121] on label "11:00" at bounding box center [150, 131] width 6 height 21
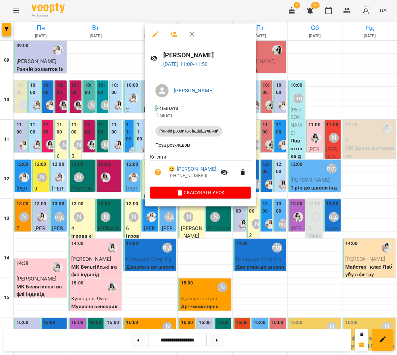
click at [132, 123] on div at bounding box center [198, 177] width 397 height 355
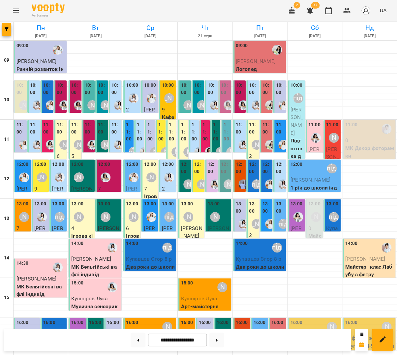
click at [142, 121] on label "11:00" at bounding box center [140, 131] width 6 height 21
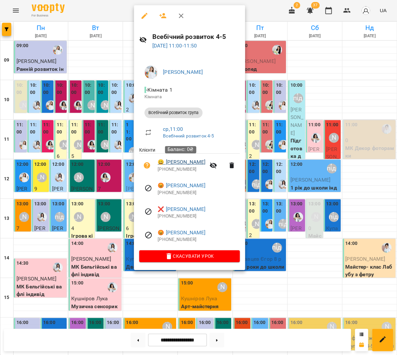
click at [187, 163] on link "😀 Толчеєв Дамір" at bounding box center [182, 162] width 48 height 8
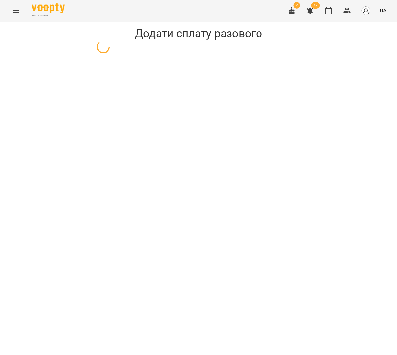
select select "**********"
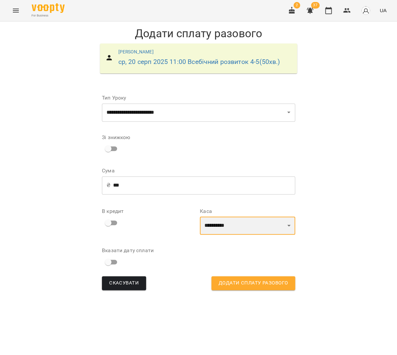
select select "****"
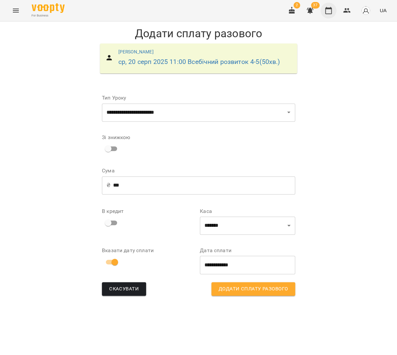
click at [328, 11] on icon "button" at bounding box center [328, 11] width 8 height 8
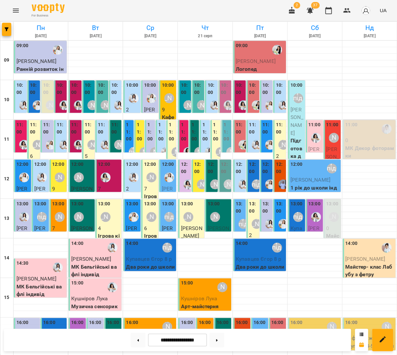
click at [139, 125] on label "11:00" at bounding box center [140, 131] width 6 height 21
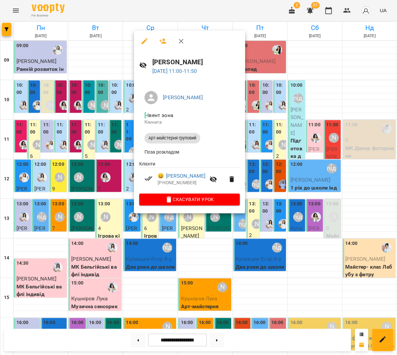
click at [177, 40] on icon "button" at bounding box center [181, 41] width 8 height 8
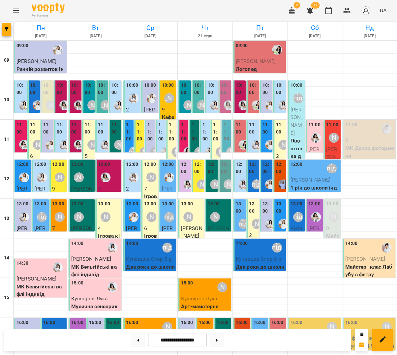
click at [152, 126] on label "11:00" at bounding box center [150, 131] width 6 height 21
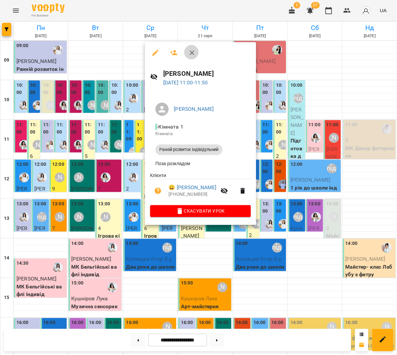
click at [188, 51] on icon "button" at bounding box center [192, 53] width 8 height 8
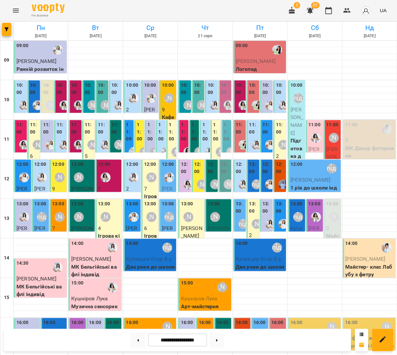
click at [128, 123] on label "11:00" at bounding box center [129, 131] width 6 height 21
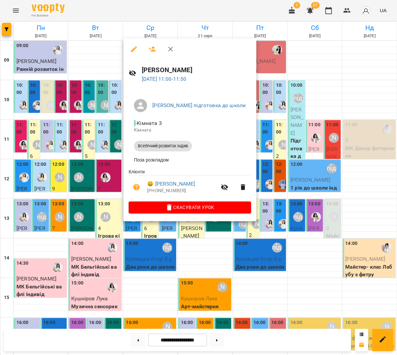
click at [167, 49] on icon "button" at bounding box center [170, 49] width 8 height 8
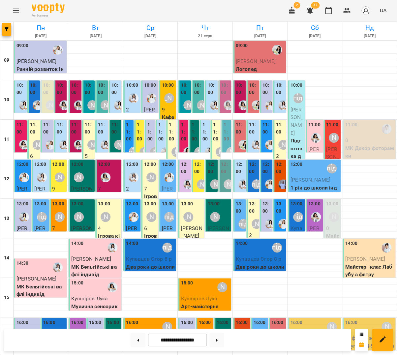
click at [156, 124] on div "11:00 Толчеєв Дамір Всебічний розвиток група" at bounding box center [161, 226] width 10 height 212
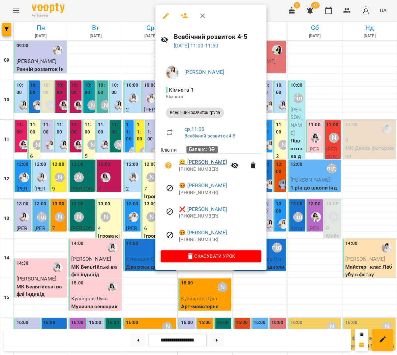
click at [195, 162] on link "😀 Толчеєв Дамір" at bounding box center [203, 162] width 48 height 8
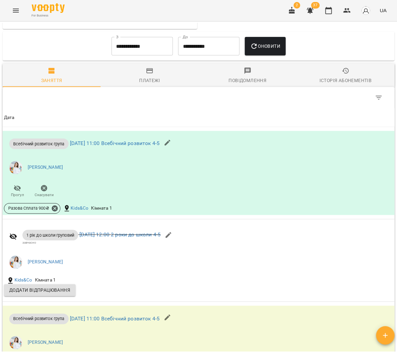
click at [218, 102] on div "**********" at bounding box center [198, 187] width 394 height 329
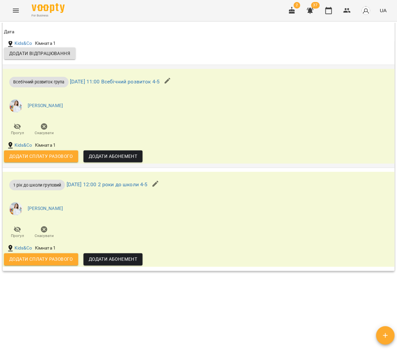
scroll to position [530, 0]
click at [44, 156] on span "Додати сплату разового" at bounding box center [41, 156] width 64 height 8
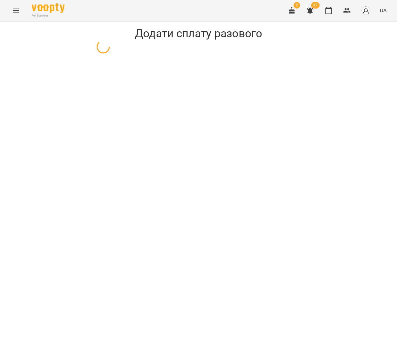
select select "**********"
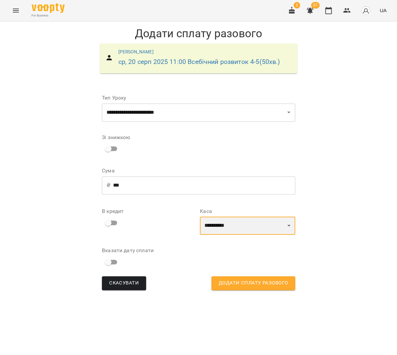
select select "****"
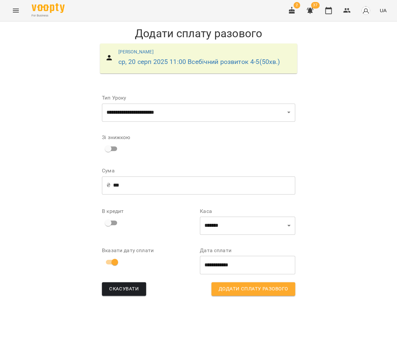
click at [288, 290] on button "Додати сплату разового" at bounding box center [253, 289] width 84 height 14
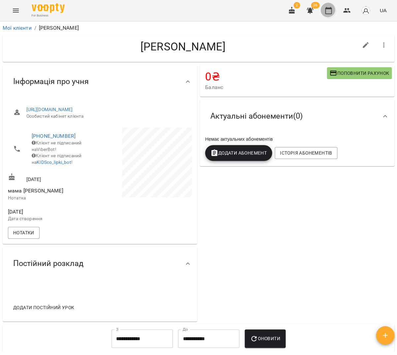
click at [333, 6] on button "button" at bounding box center [328, 11] width 16 height 16
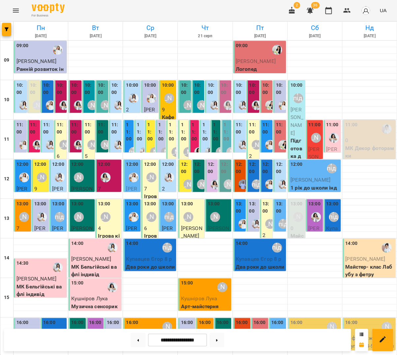
click at [132, 136] on label "11:00" at bounding box center [129, 131] width 6 height 21
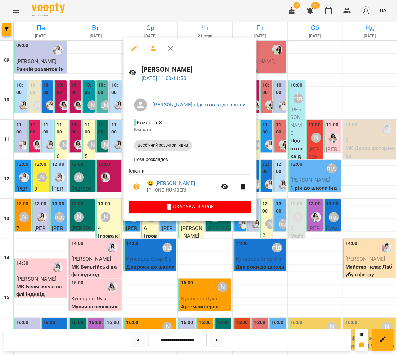
scroll to position [2, 0]
click at [170, 45] on icon "button" at bounding box center [170, 49] width 8 height 8
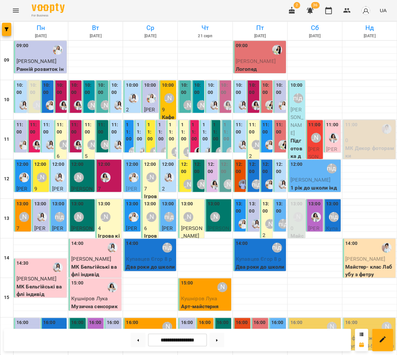
scroll to position [0, 0]
click at [131, 131] on label "11:00" at bounding box center [129, 131] width 6 height 21
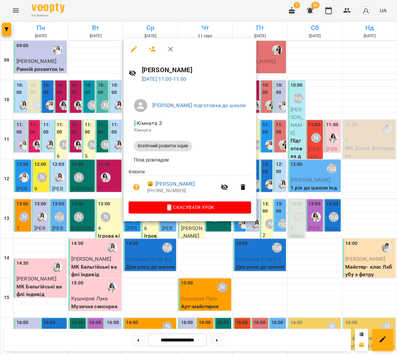
click at [169, 47] on icon "button" at bounding box center [170, 49] width 5 height 5
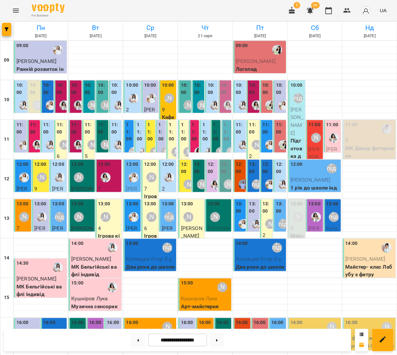
click at [143, 129] on div "11:00 Толчеєв Дамір Всебічний розвиток група" at bounding box center [139, 226] width 10 height 212
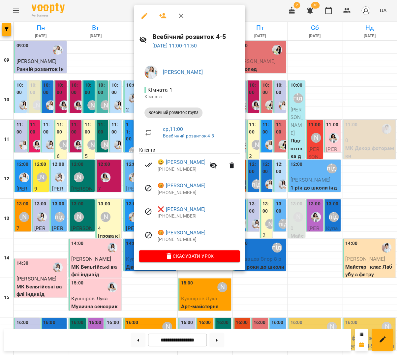
click at [180, 19] on button "button" at bounding box center [181, 16] width 16 height 16
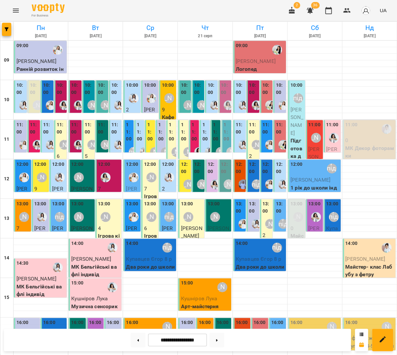
scroll to position [31, 0]
click at [130, 121] on label "11:00" at bounding box center [129, 131] width 6 height 21
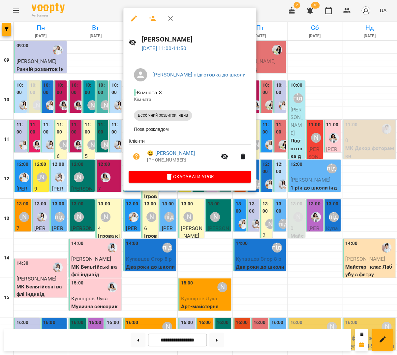
click at [171, 17] on button "button" at bounding box center [171, 19] width 16 height 16
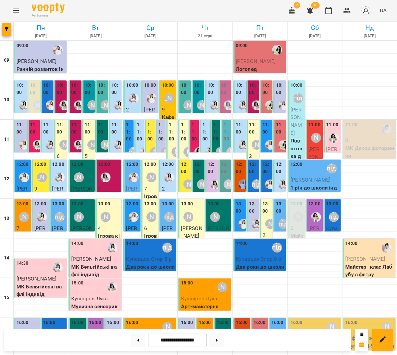
click at [138, 121] on label "11:00" at bounding box center [140, 131] width 6 height 21
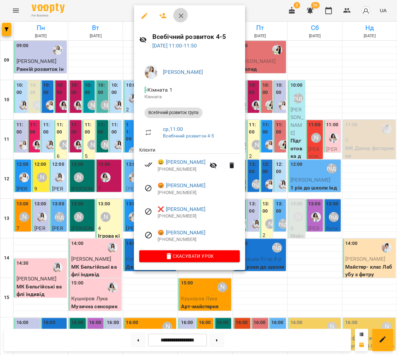
click at [177, 13] on icon "button" at bounding box center [181, 16] width 8 height 8
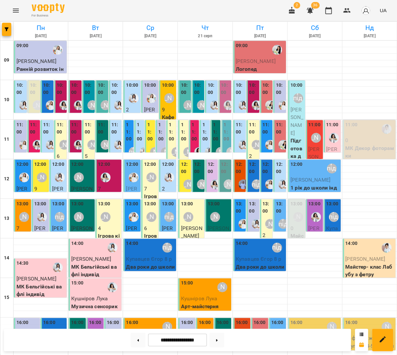
click at [142, 121] on label "11:00" at bounding box center [140, 131] width 6 height 21
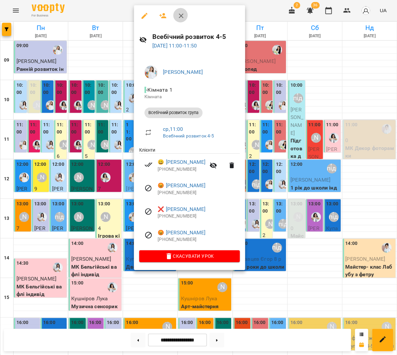
click at [180, 12] on icon "button" at bounding box center [181, 16] width 8 height 8
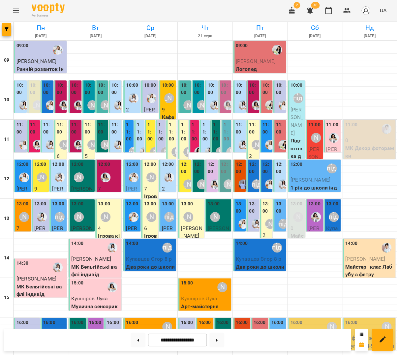
click at [139, 121] on label "11:00" at bounding box center [140, 131] width 6 height 21
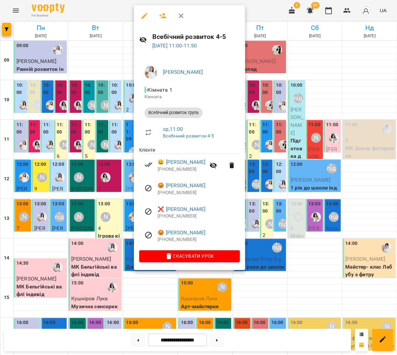
click at [177, 12] on icon "button" at bounding box center [181, 16] width 8 height 8
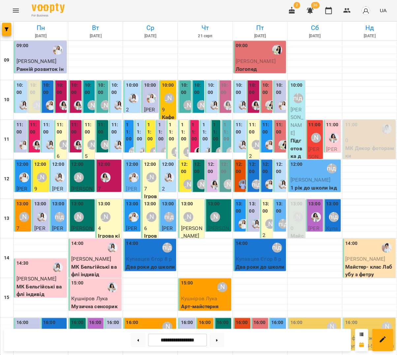
click at [158, 121] on label "11:00" at bounding box center [161, 131] width 6 height 21
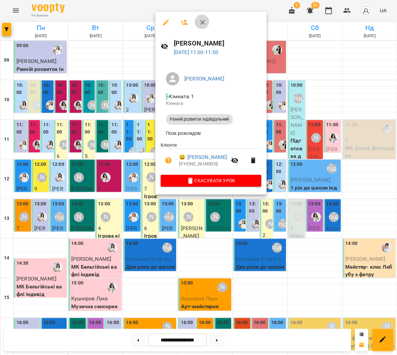
click at [201, 23] on icon "button" at bounding box center [202, 22] width 5 height 5
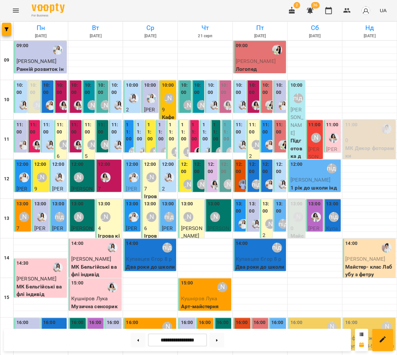
click at [140, 121] on label "11:00" at bounding box center [140, 131] width 6 height 21
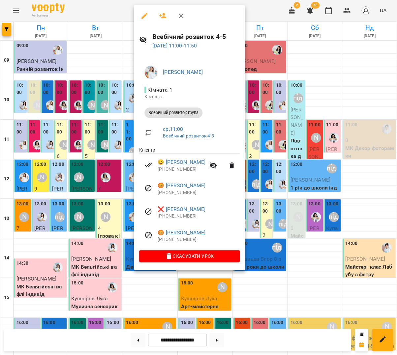
click at [177, 16] on icon "button" at bounding box center [181, 16] width 8 height 8
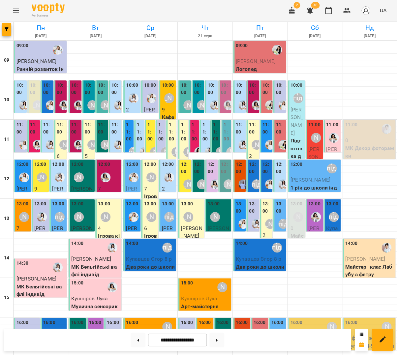
click at [151, 121] on label "11:00" at bounding box center [150, 131] width 6 height 21
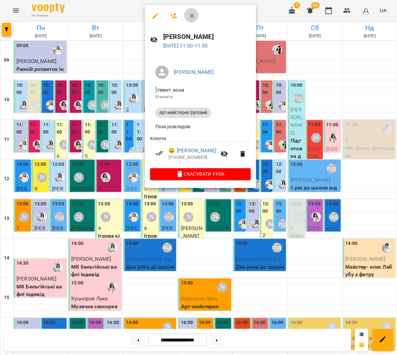
click at [188, 13] on icon "button" at bounding box center [192, 16] width 8 height 8
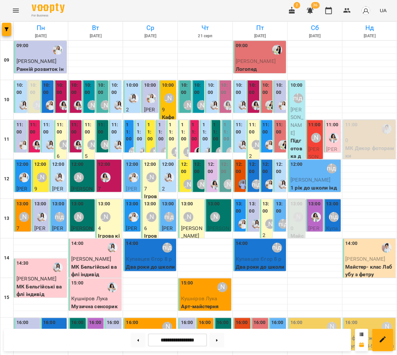
click at [172, 121] on label "11:00" at bounding box center [172, 131] width 6 height 21
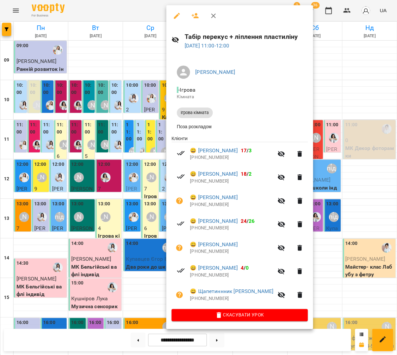
click at [215, 15] on button "button" at bounding box center [213, 16] width 16 height 16
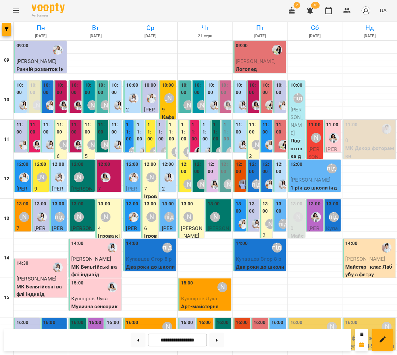
click at [128, 121] on label "11:00" at bounding box center [129, 131] width 6 height 21
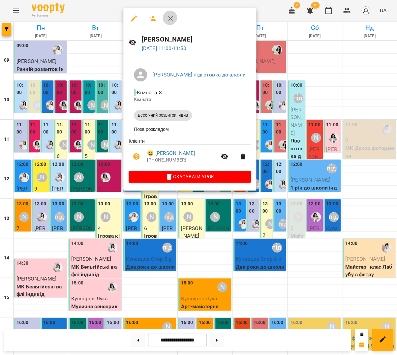
click at [163, 14] on button "button" at bounding box center [171, 19] width 16 height 16
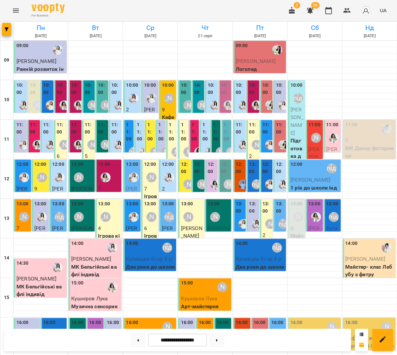
scroll to position [36, 0]
click at [143, 121] on label "11:00" at bounding box center [140, 131] width 6 height 21
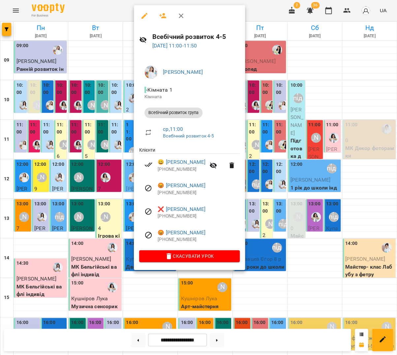
click at [179, 14] on icon "button" at bounding box center [181, 16] width 8 height 8
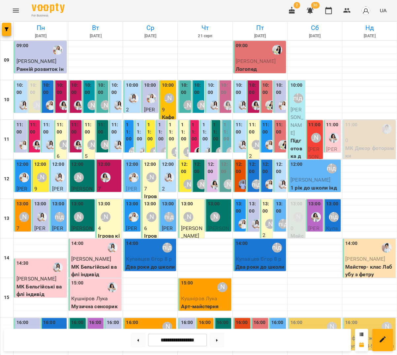
click at [151, 121] on label "11:00" at bounding box center [150, 131] width 6 height 21
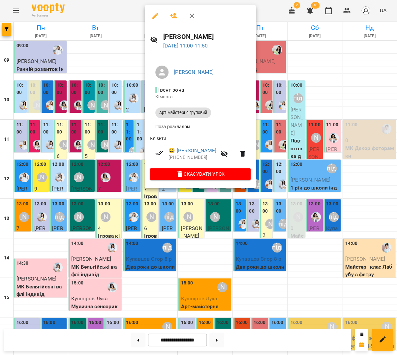
click at [189, 17] on icon "button" at bounding box center [192, 16] width 8 height 8
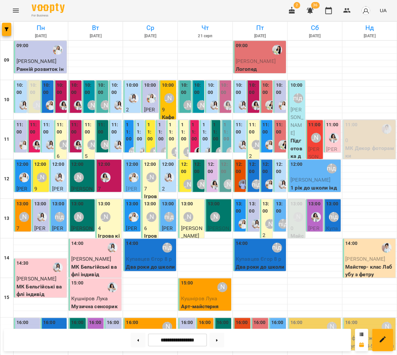
click at [152, 121] on label "11:00" at bounding box center [150, 131] width 6 height 21
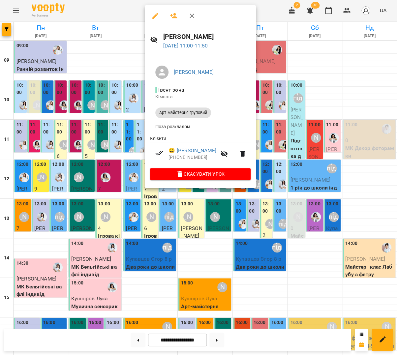
scroll to position [39, 0]
click at [190, 12] on icon "button" at bounding box center [192, 16] width 8 height 8
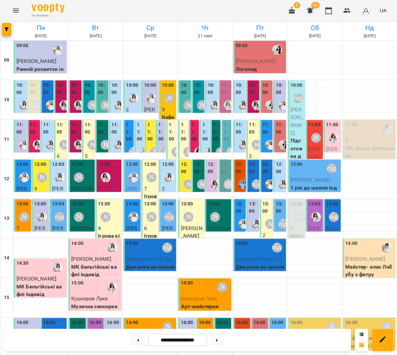
click at [152, 121] on label "11:00" at bounding box center [150, 131] width 6 height 21
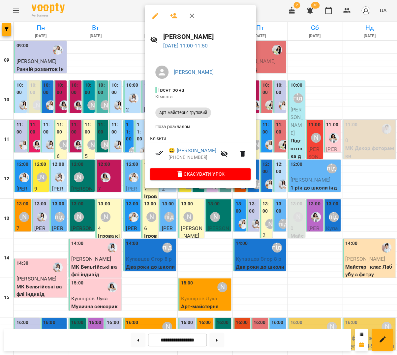
scroll to position [31, 0]
click at [189, 12] on icon "button" at bounding box center [192, 16] width 8 height 8
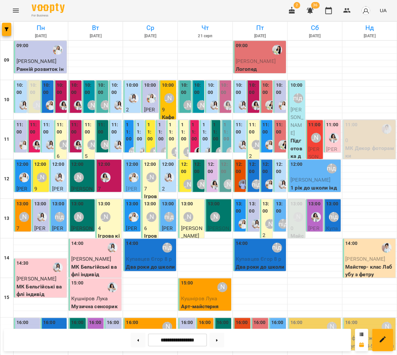
click at [159, 121] on label "11:00" at bounding box center [161, 131] width 6 height 21
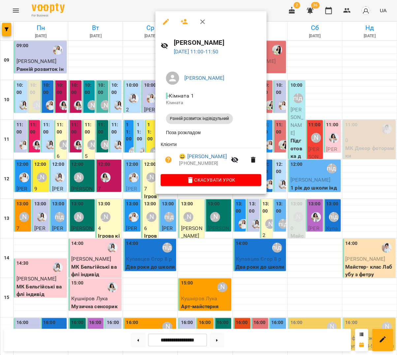
scroll to position [28, 0]
click at [200, 20] on icon "button" at bounding box center [202, 21] width 5 height 5
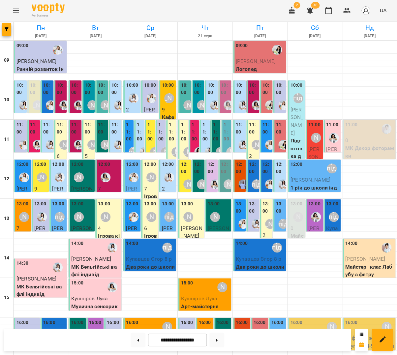
click at [170, 121] on label "11:00" at bounding box center [172, 131] width 6 height 21
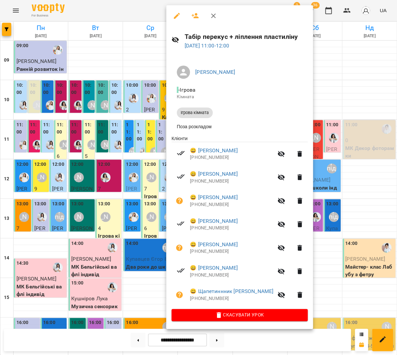
scroll to position [30, 0]
click at [210, 12] on icon "button" at bounding box center [213, 16] width 8 height 8
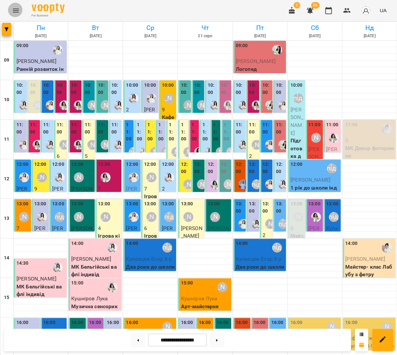
click at [17, 13] on icon "Menu" at bounding box center [16, 11] width 8 height 8
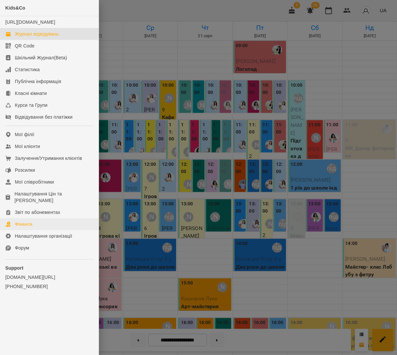
click at [27, 221] on div "Фінанси" at bounding box center [23, 224] width 17 height 7
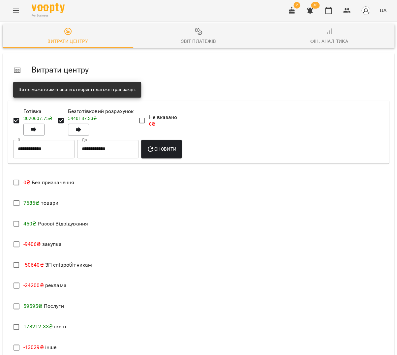
click at [201, 44] on div "Звіт платежів" at bounding box center [198, 41] width 35 height 8
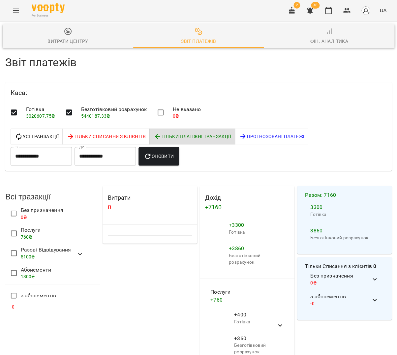
click at [40, 154] on input "**********" at bounding box center [41, 156] width 61 height 18
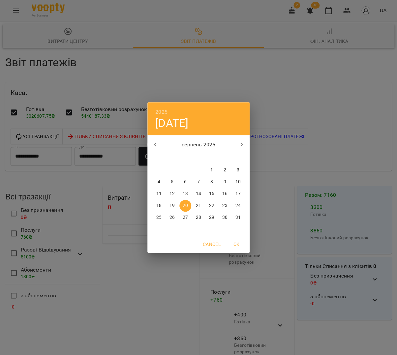
scroll to position [4, 0]
click at [173, 204] on p "19" at bounding box center [171, 205] width 5 height 7
type input "**********"
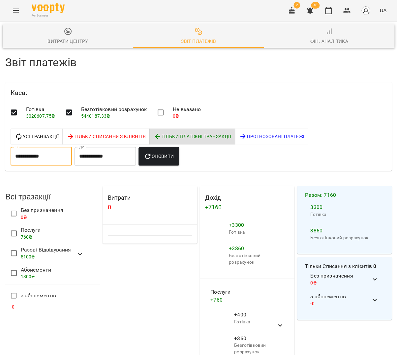
scroll to position [0, 0]
click at [332, 10] on icon "button" at bounding box center [328, 11] width 8 height 8
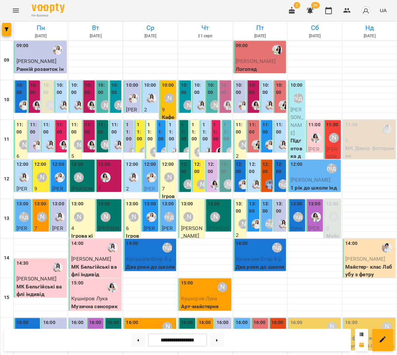
click at [132, 131] on label "11:00" at bounding box center [129, 131] width 6 height 21
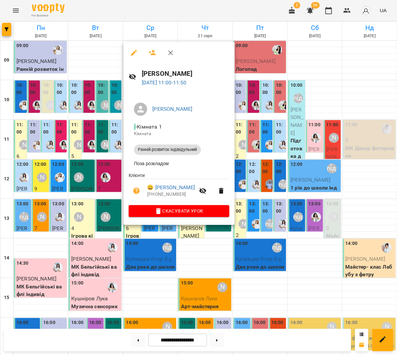
click at [102, 125] on div at bounding box center [198, 177] width 397 height 355
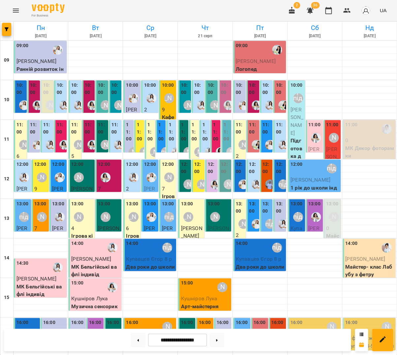
click at [152, 106] on p "2" at bounding box center [150, 110] width 13 height 8
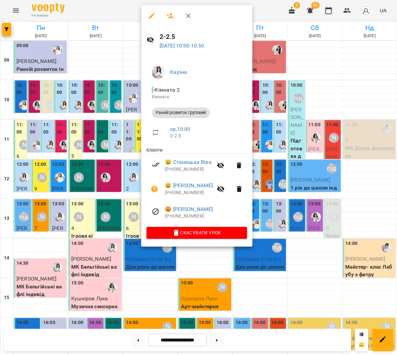
click at [133, 175] on div at bounding box center [198, 177] width 397 height 355
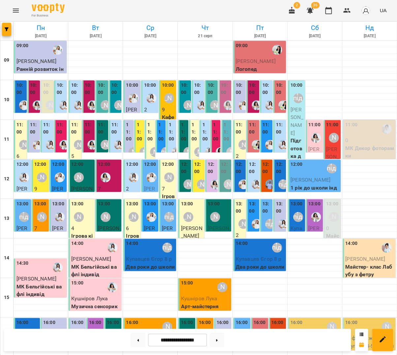
scroll to position [2, 0]
click at [152, 87] on div "10:00" at bounding box center [150, 86] width 12 height 9
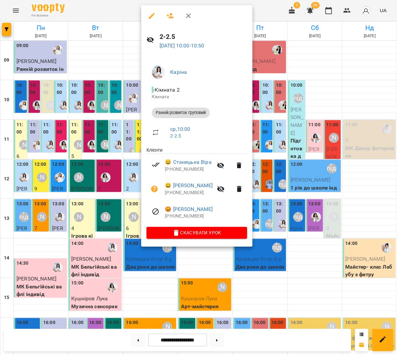
click at [184, 17] on icon "button" at bounding box center [188, 16] width 8 height 8
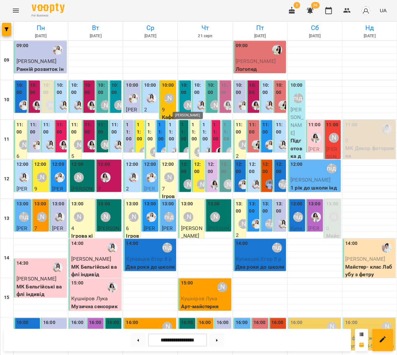
scroll to position [3, 0]
click at [138, 125] on label "11:00" at bounding box center [140, 131] width 6 height 21
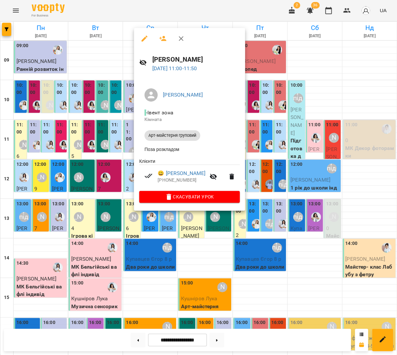
click at [177, 40] on icon "button" at bounding box center [181, 39] width 8 height 8
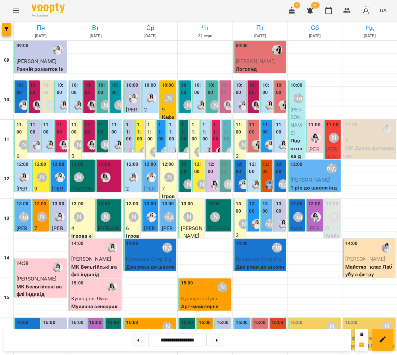
click at [131, 123] on label "11:00" at bounding box center [129, 131] width 6 height 21
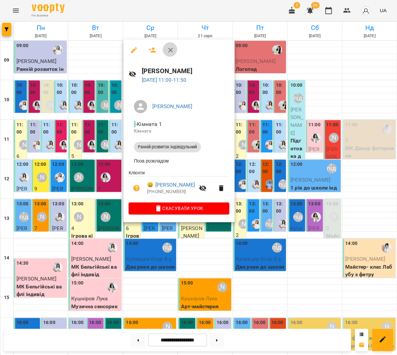
click at [166, 51] on icon "button" at bounding box center [170, 50] width 8 height 8
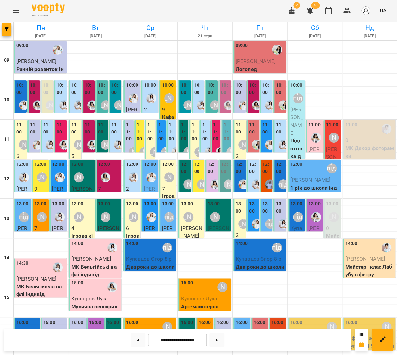
click at [140, 121] on label "11:00" at bounding box center [140, 131] width 6 height 21
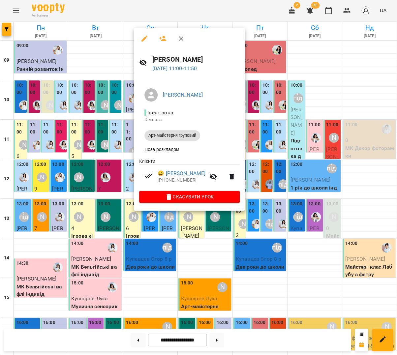
click at [177, 39] on icon "button" at bounding box center [181, 39] width 8 height 8
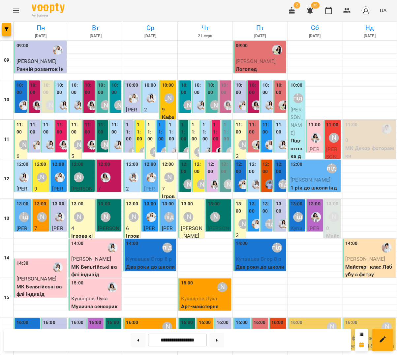
click at [147, 84] on label "10:00" at bounding box center [150, 85] width 12 height 7
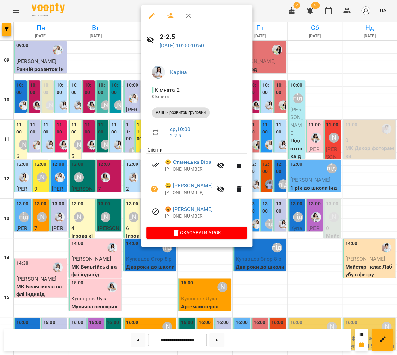
click at [181, 16] on button "button" at bounding box center [188, 16] width 16 height 16
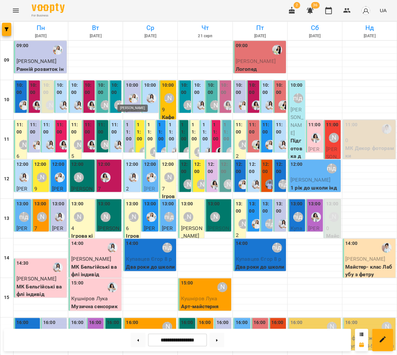
click at [134, 93] on img "Юлія Масющенко" at bounding box center [134, 98] width 10 height 10
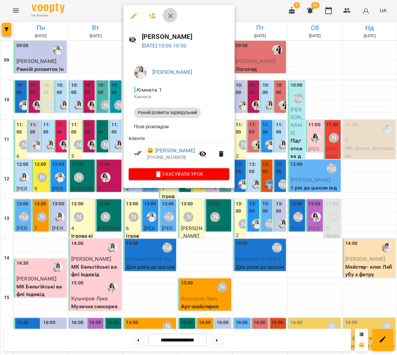
click at [165, 19] on button "button" at bounding box center [171, 16] width 16 height 16
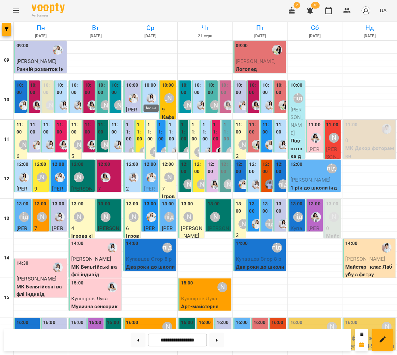
click at [153, 93] on img "Каріна" at bounding box center [151, 98] width 10 height 10
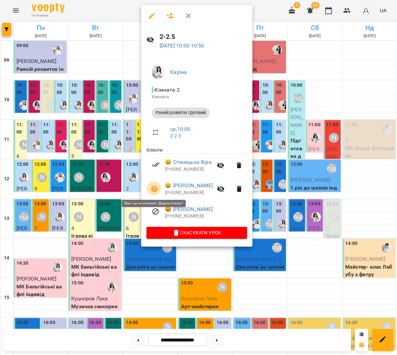
click at [156, 185] on icon "button" at bounding box center [154, 189] width 8 height 8
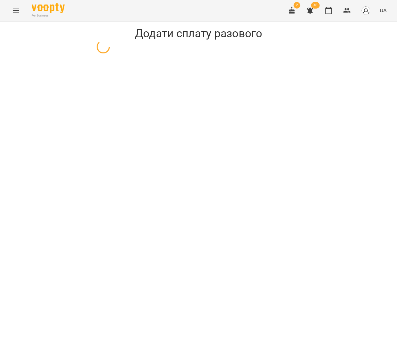
select select "**********"
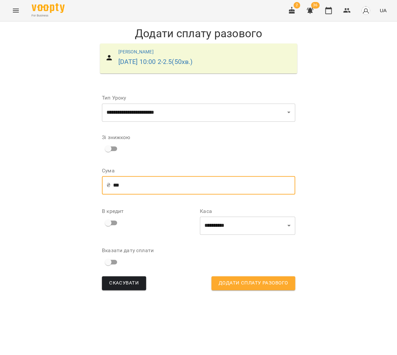
click at [128, 179] on input "***" at bounding box center [204, 185] width 182 height 18
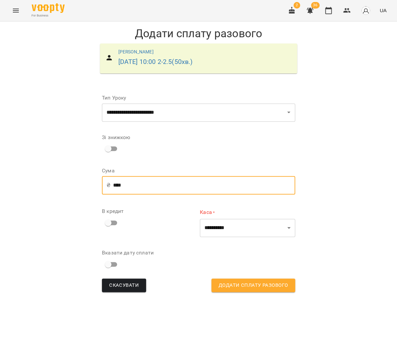
type input "***"
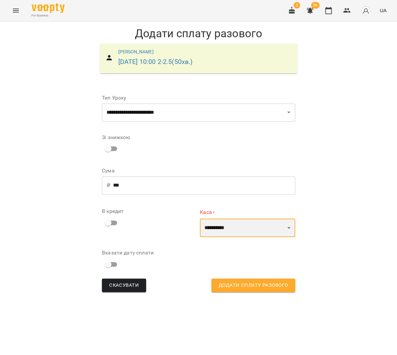
select select "****"
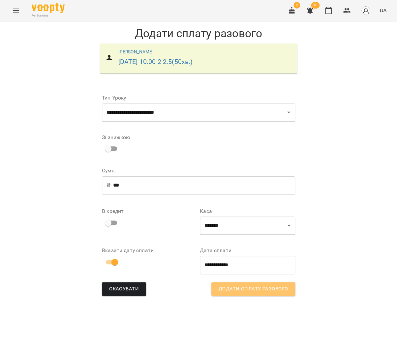
click at [268, 287] on span "Додати сплату разового" at bounding box center [253, 289] width 69 height 9
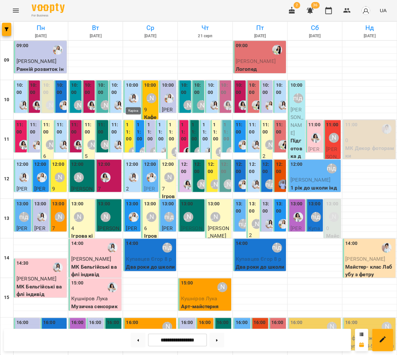
click at [136, 96] on img "Каріна" at bounding box center [134, 98] width 10 height 10
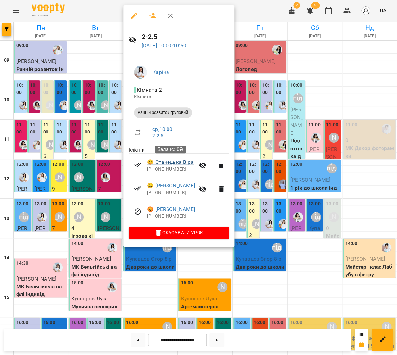
click at [163, 162] on link "😀 Станецька Віра" at bounding box center [170, 162] width 46 height 8
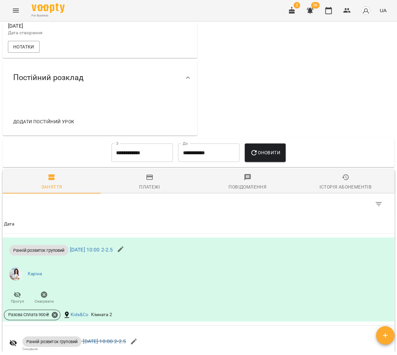
click at [147, 190] on span "Платежі" at bounding box center [149, 182] width 90 height 18
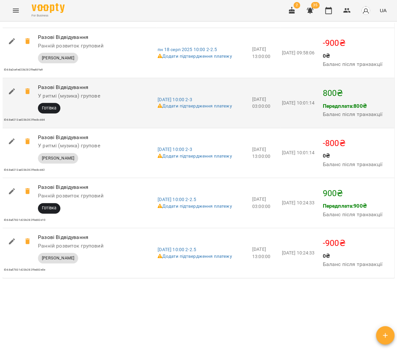
scroll to position [857, 0]
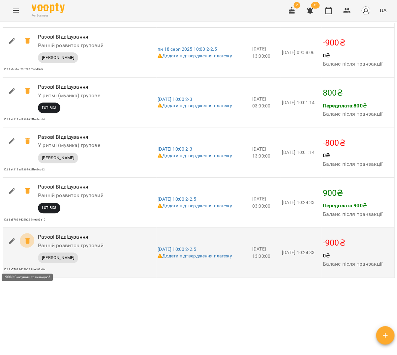
click at [28, 245] on icon at bounding box center [28, 241] width 8 height 8
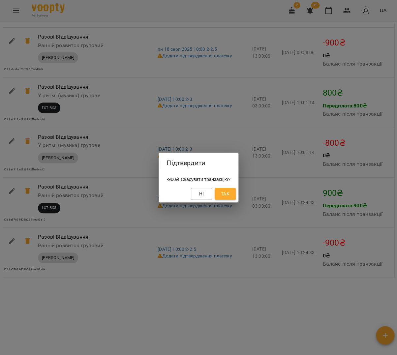
click at [224, 195] on button "Так" at bounding box center [225, 194] width 21 height 12
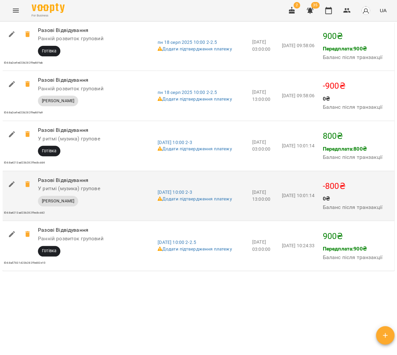
scroll to position [835, 0]
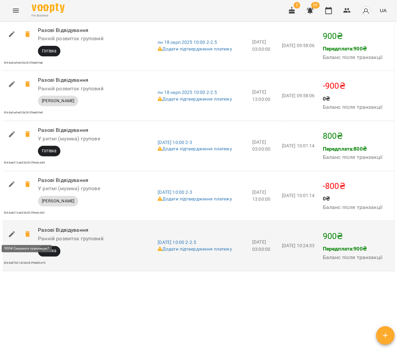
click at [24, 234] on icon at bounding box center [28, 234] width 8 height 8
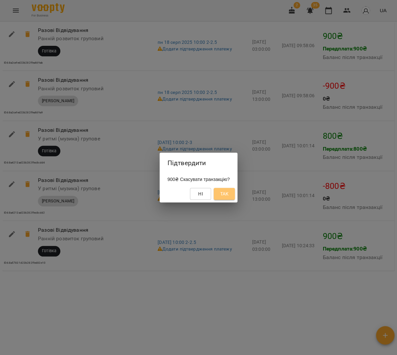
click at [223, 191] on span "Так" at bounding box center [224, 194] width 11 height 8
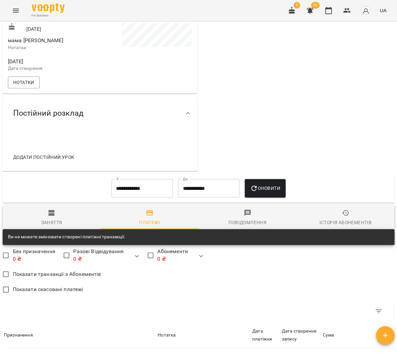
scroll to position [147, 0]
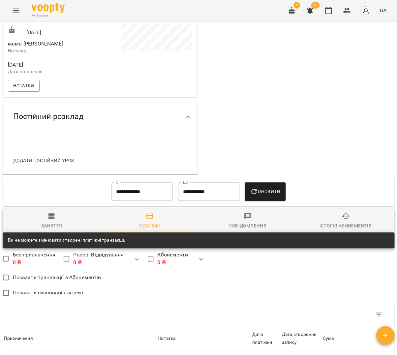
click at [48, 219] on icon "button" at bounding box center [51, 216] width 6 height 6
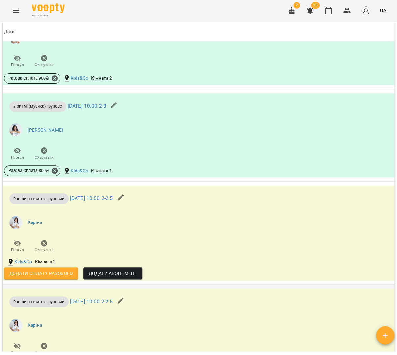
scroll to position [784, 0]
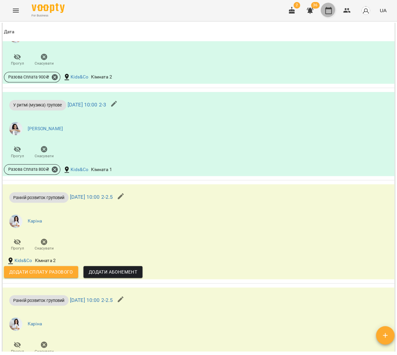
click at [332, 10] on icon "button" at bounding box center [328, 11] width 8 height 8
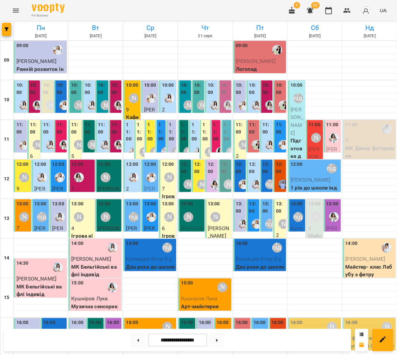
click at [129, 129] on label "11:00" at bounding box center [129, 131] width 6 height 21
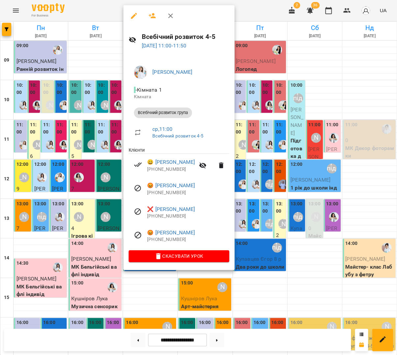
click at [165, 21] on button "button" at bounding box center [171, 16] width 16 height 16
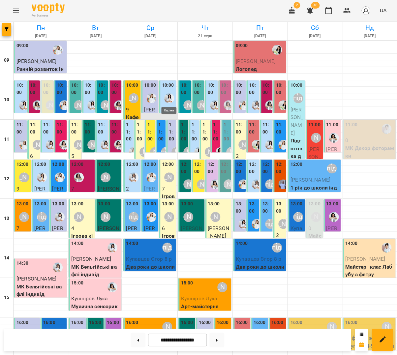
scroll to position [0, 0]
click at [139, 125] on label "11:00" at bounding box center [140, 131] width 6 height 21
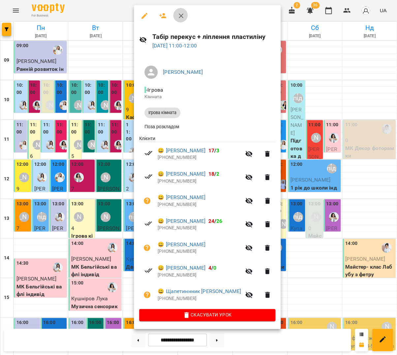
click at [177, 17] on icon "button" at bounding box center [181, 16] width 8 height 8
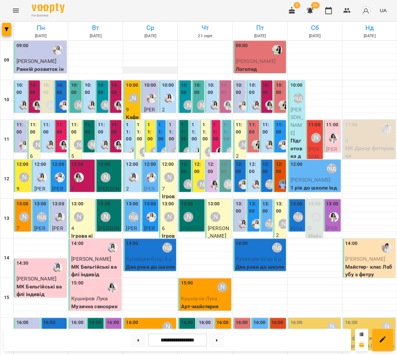
scroll to position [15, 0]
click at [134, 91] on div "[PERSON_NAME]" at bounding box center [133, 98] width 15 height 15
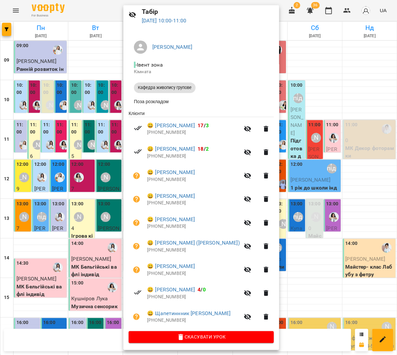
scroll to position [24, 0]
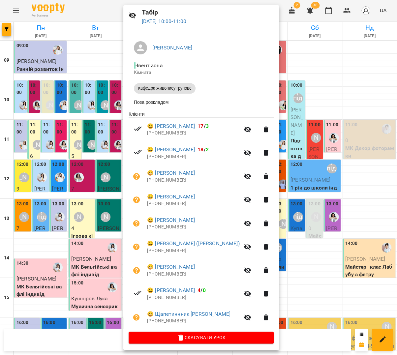
click at [269, 13] on div at bounding box center [198, 177] width 397 height 355
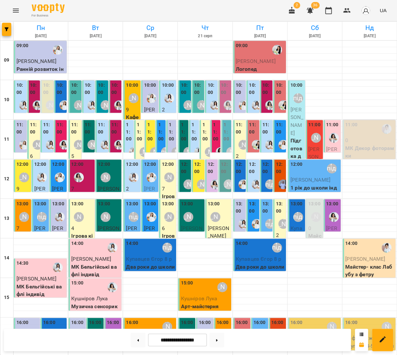
scroll to position [17, 0]
click at [127, 121] on label "11:00" at bounding box center [129, 131] width 6 height 21
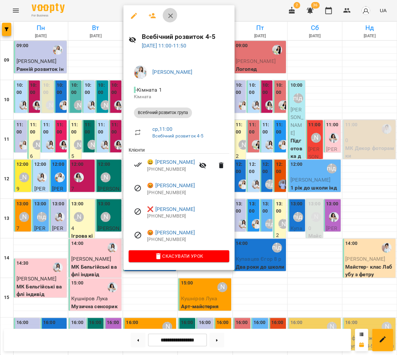
click at [167, 16] on icon "button" at bounding box center [170, 16] width 8 height 8
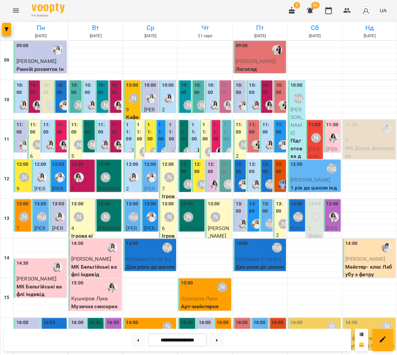
scroll to position [0, 0]
click at [141, 125] on label "11:00" at bounding box center [140, 131] width 6 height 21
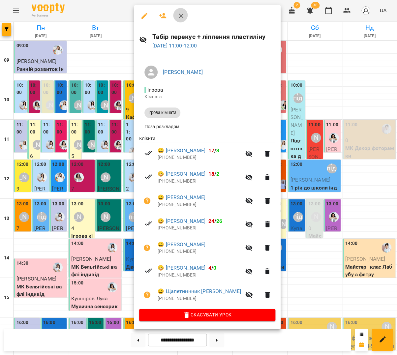
click at [177, 18] on icon "button" at bounding box center [181, 16] width 8 height 8
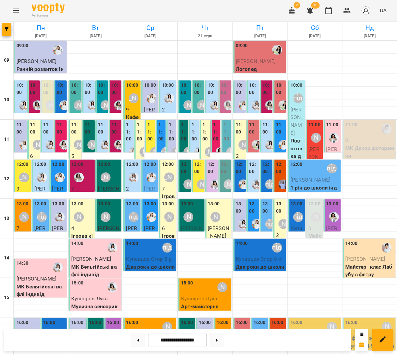
click at [152, 129] on label "11:00" at bounding box center [150, 131] width 6 height 21
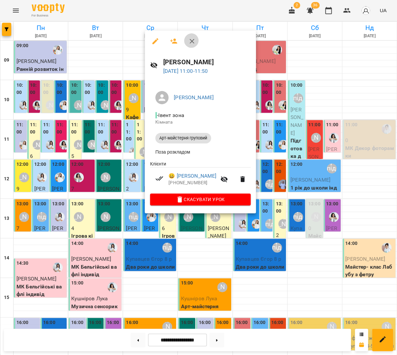
click at [188, 45] on button "button" at bounding box center [192, 41] width 16 height 16
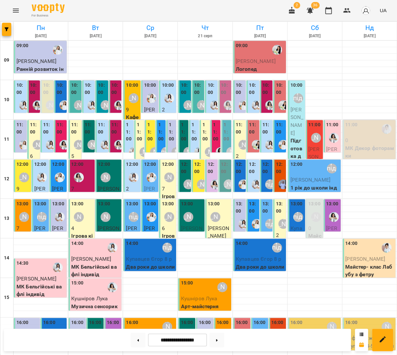
click at [161, 125] on label "11:00" at bounding box center [161, 131] width 6 height 21
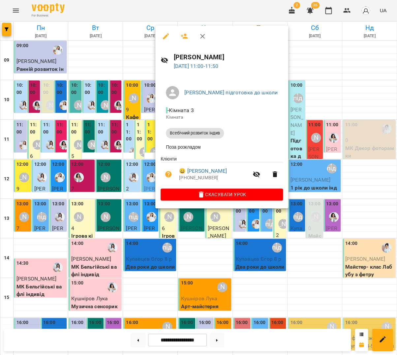
scroll to position [15, 0]
click at [200, 35] on icon "button" at bounding box center [202, 36] width 5 height 5
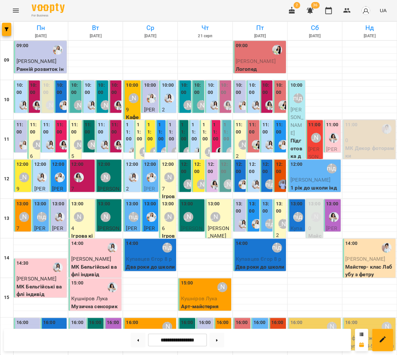
click at [173, 121] on label "11:00" at bounding box center [172, 131] width 6 height 21
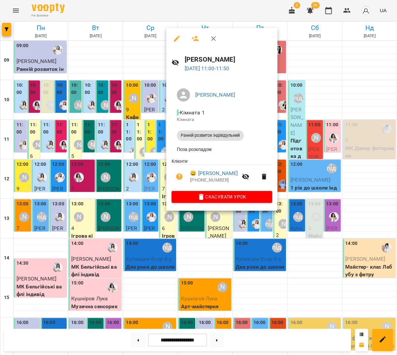
click at [210, 40] on icon "button" at bounding box center [213, 39] width 8 height 8
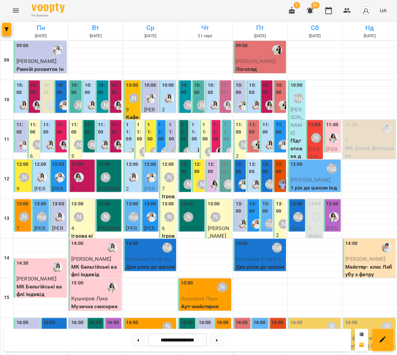
click at [160, 121] on label "11:00" at bounding box center [161, 131] width 6 height 21
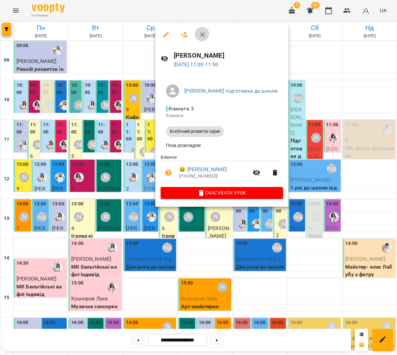
click at [198, 34] on icon "button" at bounding box center [202, 35] width 8 height 8
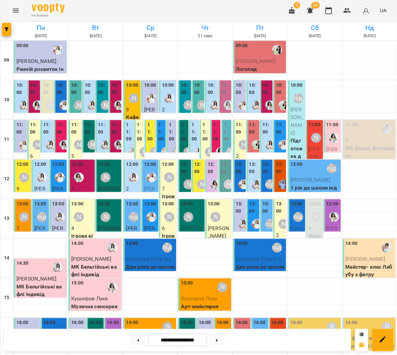
click at [170, 121] on label "11:00" at bounding box center [172, 131] width 6 height 21
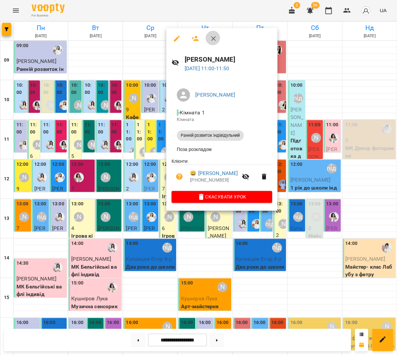
click at [212, 36] on icon "button" at bounding box center [213, 39] width 8 height 8
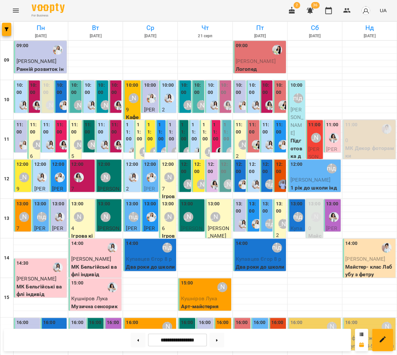
scroll to position [11, 0]
click at [135, 161] on label "12:00" at bounding box center [132, 164] width 12 height 7
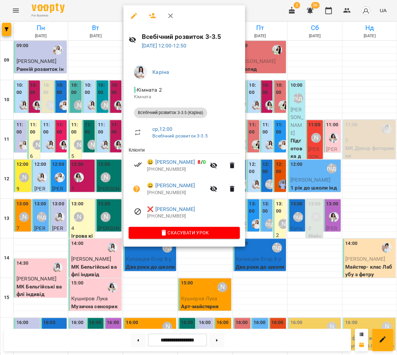
click at [166, 17] on icon "button" at bounding box center [170, 16] width 8 height 8
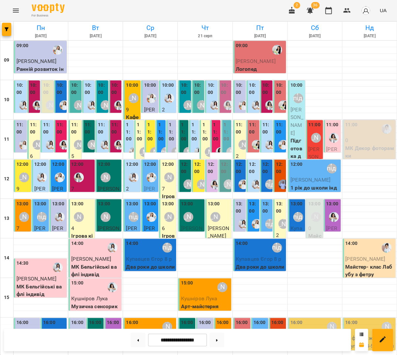
click at [128, 121] on label "11:00" at bounding box center [129, 131] width 6 height 21
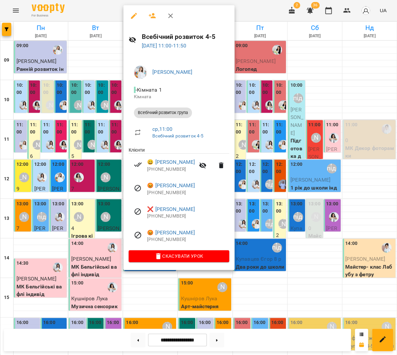
click at [169, 15] on icon "button" at bounding box center [170, 16] width 8 height 8
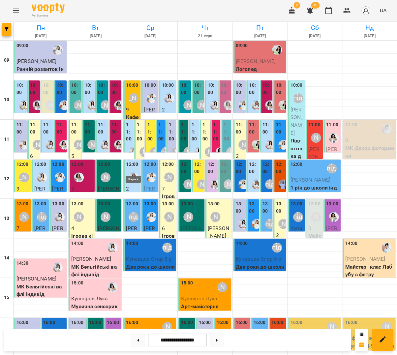
click at [136, 172] on img "Каріна" at bounding box center [134, 177] width 10 height 10
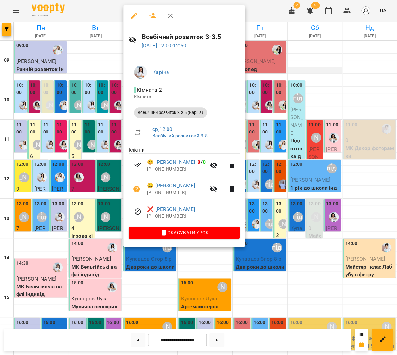
click at [296, 59] on div at bounding box center [198, 177] width 397 height 355
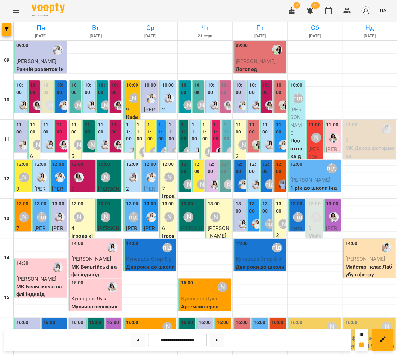
scroll to position [0, 0]
click at [212, 135] on div "11:00 3 У Ритмі (музика) 3-4" at bounding box center [215, 183] width 10 height 126
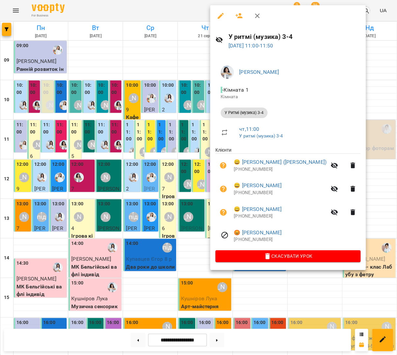
click at [183, 139] on div at bounding box center [198, 177] width 397 height 355
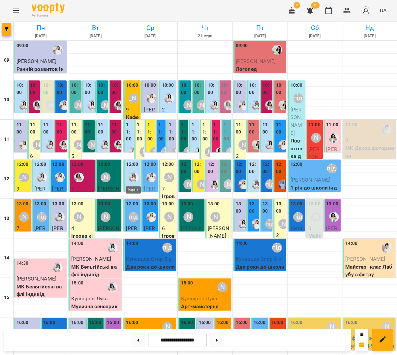
click at [131, 182] on img "Каріна" at bounding box center [134, 177] width 10 height 10
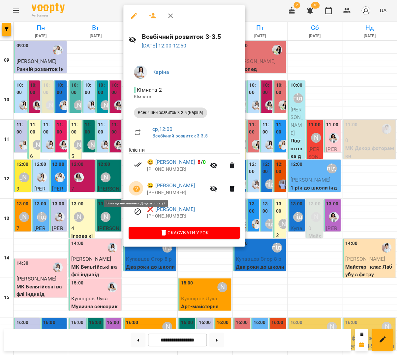
click at [136, 185] on icon "button" at bounding box center [137, 189] width 8 height 8
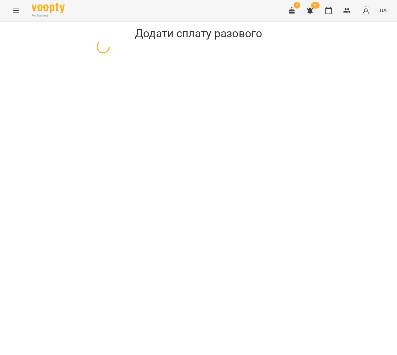
select select "**********"
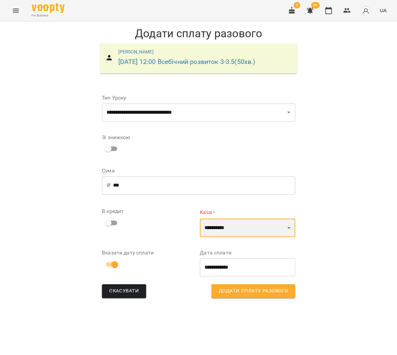
select select "****"
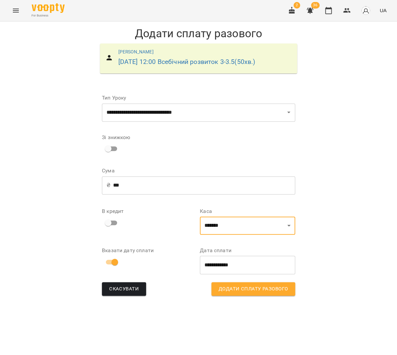
click at [278, 292] on span "Додати сплату разового" at bounding box center [253, 289] width 69 height 9
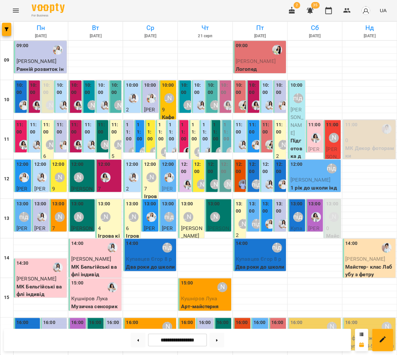
scroll to position [4, 0]
click at [149, 161] on label "12:00" at bounding box center [150, 164] width 12 height 7
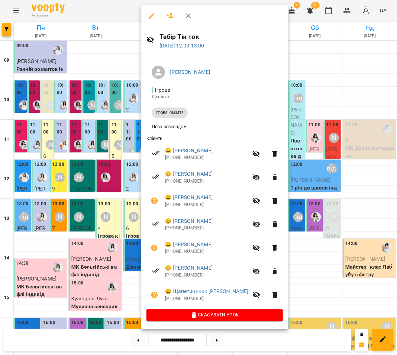
scroll to position [10, 0]
click at [181, 17] on button "button" at bounding box center [188, 16] width 16 height 16
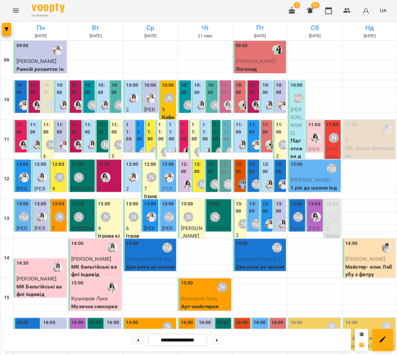
click at [166, 161] on div "12:00" at bounding box center [168, 165] width 12 height 9
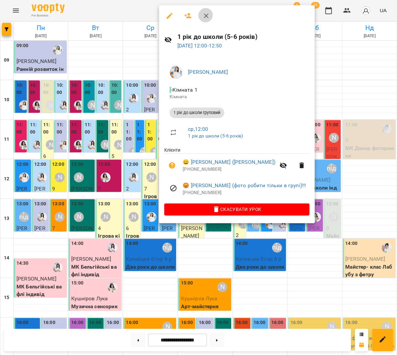
click at [205, 13] on icon "button" at bounding box center [206, 16] width 8 height 8
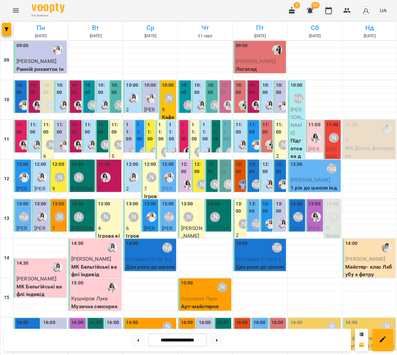
scroll to position [6, 0]
click at [133, 172] on img "Каріна" at bounding box center [134, 177] width 10 height 10
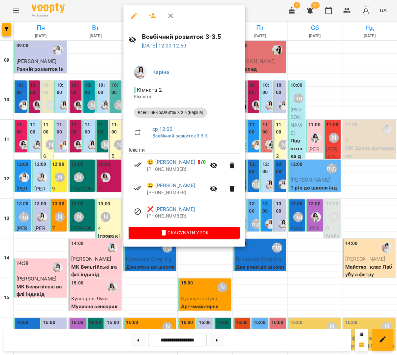
click at [168, 11] on button "button" at bounding box center [171, 16] width 16 height 16
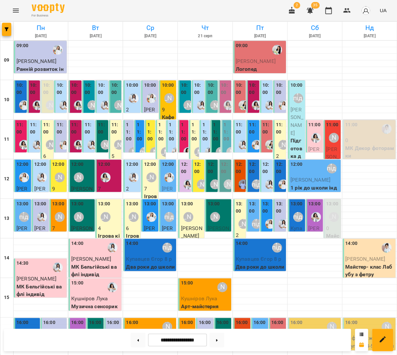
scroll to position [5, 0]
click at [130, 122] on label "11:00" at bounding box center [129, 131] width 6 height 21
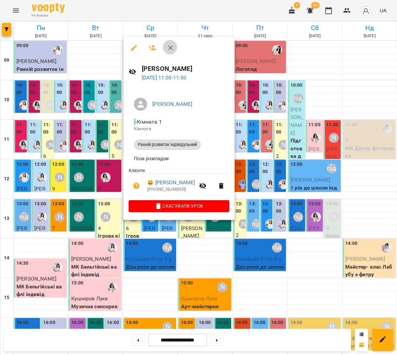
click at [168, 43] on button "button" at bounding box center [171, 48] width 16 height 16
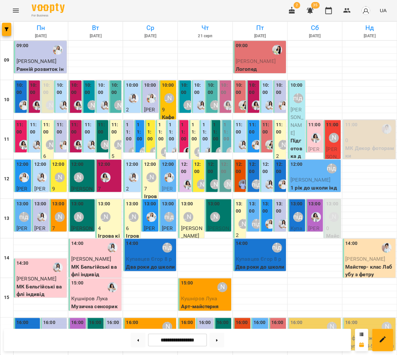
click at [140, 121] on label "11:00" at bounding box center [140, 131] width 6 height 21
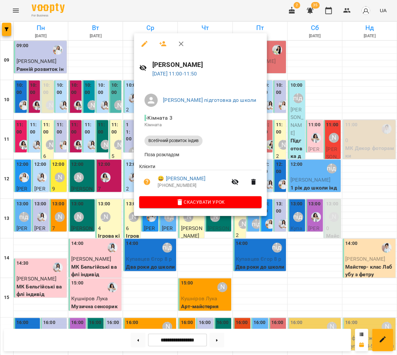
click at [178, 43] on icon "button" at bounding box center [181, 44] width 8 height 8
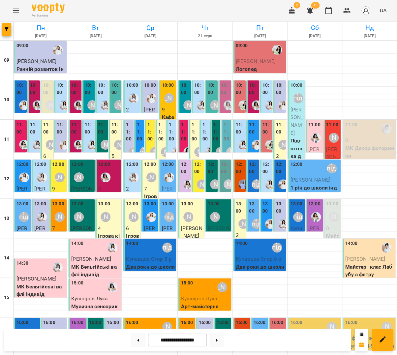
click at [166, 91] on div "[PERSON_NAME]" at bounding box center [169, 98] width 15 height 15
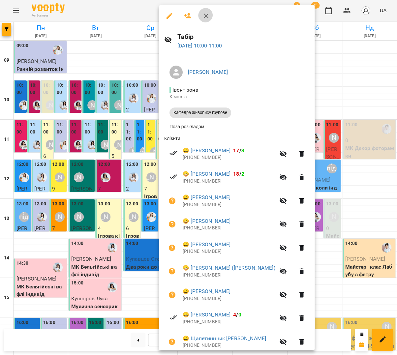
drag, startPoint x: 202, startPoint y: 13, endPoint x: 205, endPoint y: 16, distance: 4.3
click at [203, 13] on icon "button" at bounding box center [206, 16] width 8 height 8
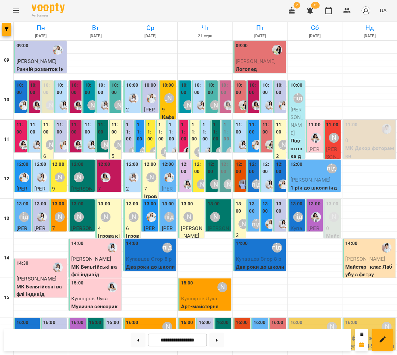
click at [147, 83] on div "10:00" at bounding box center [150, 86] width 12 height 9
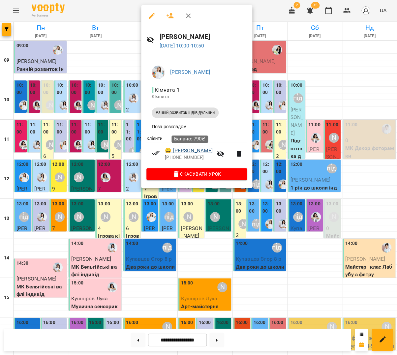
click at [179, 152] on link "😀 Тімончук Платон" at bounding box center [189, 151] width 48 height 8
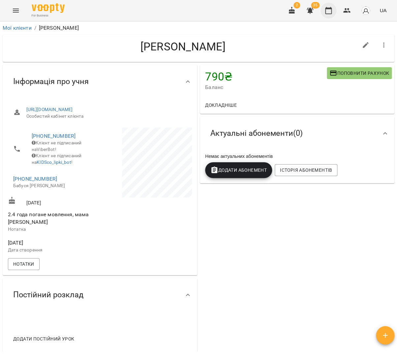
click at [331, 9] on icon "button" at bounding box center [328, 11] width 8 height 8
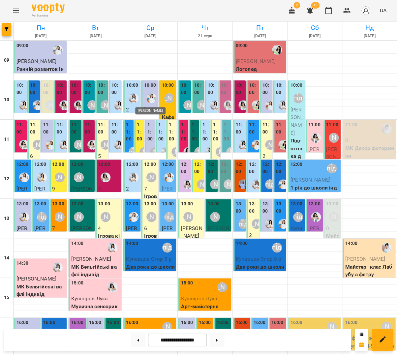
click at [150, 93] on img "Юлія Масющенко" at bounding box center [151, 98] width 10 height 10
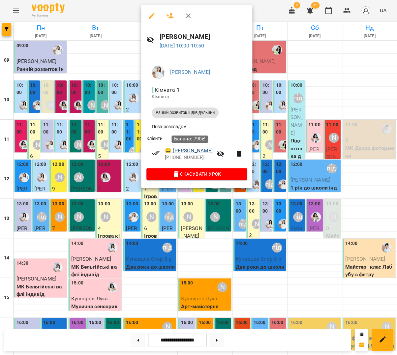
click at [200, 151] on link "😀 Тімончук Платон" at bounding box center [189, 151] width 48 height 8
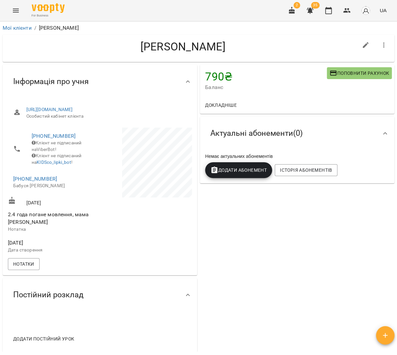
click at [391, 330] on button "button" at bounding box center [385, 335] width 18 height 18
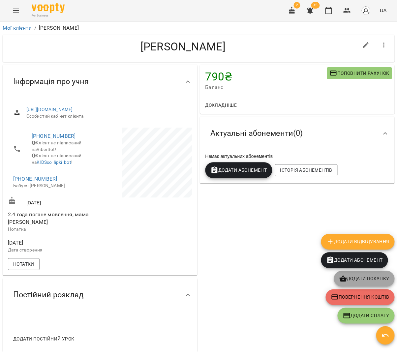
click at [369, 277] on span "Додати покупку" at bounding box center [364, 279] width 50 height 8
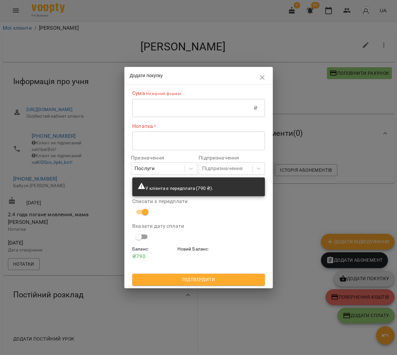
click at [215, 114] on input "text" at bounding box center [192, 108] width 121 height 18
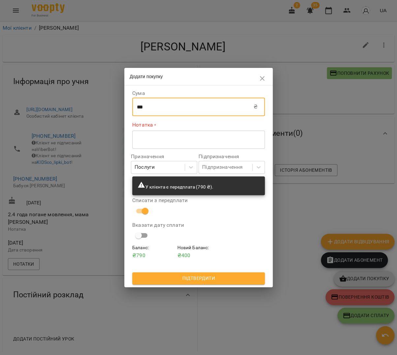
type input "***"
click at [174, 137] on div "* ​" at bounding box center [198, 139] width 133 height 18
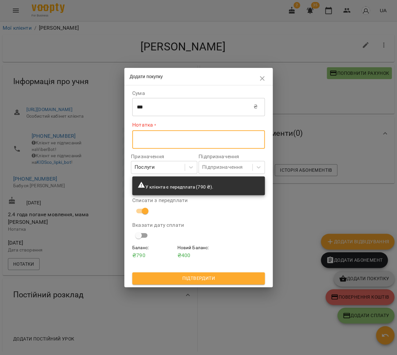
type textarea "*"
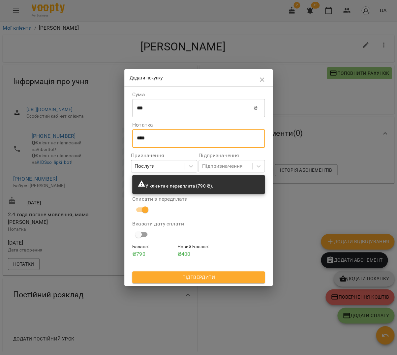
drag, startPoint x: 156, startPoint y: 168, endPoint x: 163, endPoint y: 170, distance: 7.1
click at [156, 168] on div "Послуги" at bounding box center [157, 166] width 53 height 12
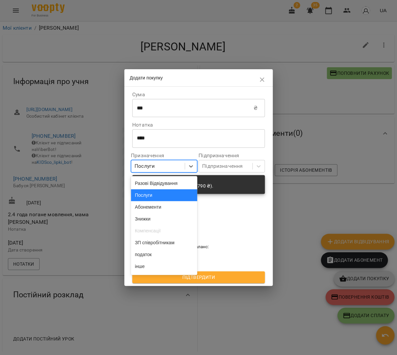
click at [153, 197] on div "Послуги" at bounding box center [164, 195] width 66 height 12
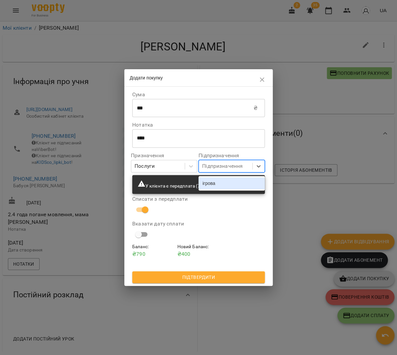
drag, startPoint x: 214, startPoint y: 168, endPoint x: 214, endPoint y: 175, distance: 6.6
click at [214, 168] on div "Підпризначення" at bounding box center [222, 166] width 41 height 8
click at [213, 184] on div "ігрова" at bounding box center [231, 183] width 66 height 12
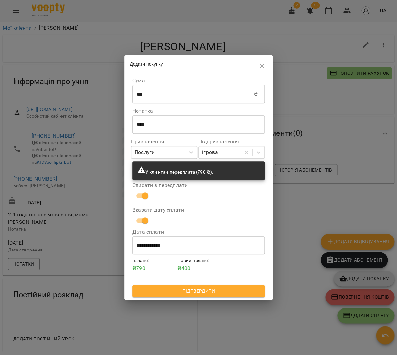
click at [171, 121] on div "**** * ​" at bounding box center [198, 124] width 133 height 18
type textarea "******"
click at [206, 289] on span "Підтвердити" at bounding box center [198, 291] width 122 height 8
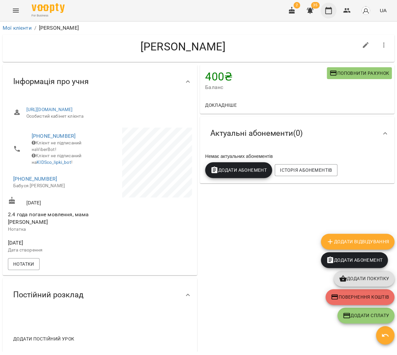
click at [331, 9] on icon "button" at bounding box center [328, 10] width 7 height 7
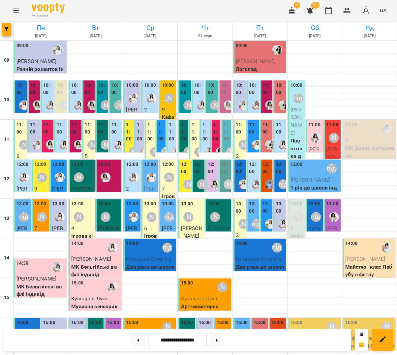
click at [128, 136] on label "11:00" at bounding box center [129, 131] width 6 height 21
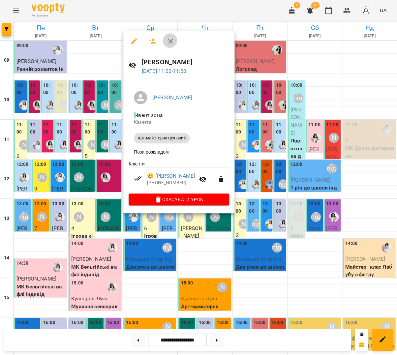
click at [173, 42] on button "button" at bounding box center [171, 41] width 16 height 16
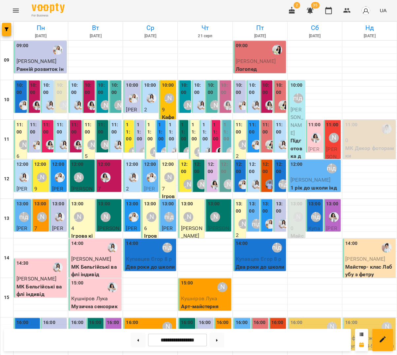
scroll to position [33, 0]
click at [133, 170] on div at bounding box center [133, 177] width 15 height 15
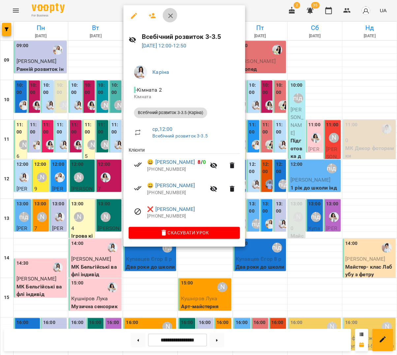
click at [169, 20] on button "button" at bounding box center [171, 16] width 16 height 16
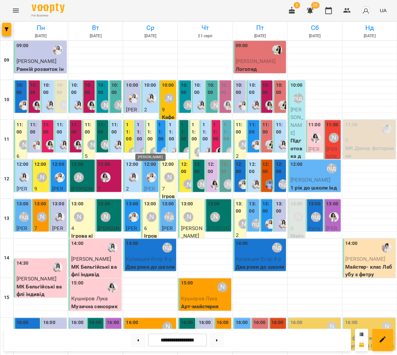
click at [153, 172] on img "Юлія Масющенко" at bounding box center [151, 177] width 10 height 10
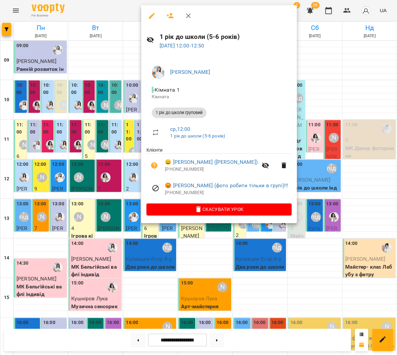
click at [182, 16] on button "button" at bounding box center [188, 16] width 16 height 16
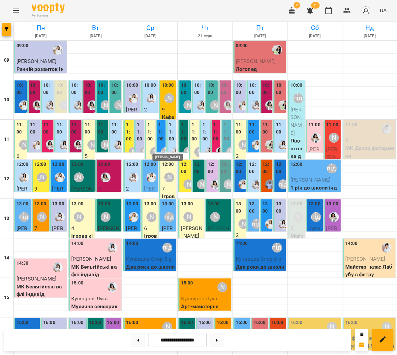
click at [172, 172] on div "[PERSON_NAME]" at bounding box center [169, 177] width 10 height 10
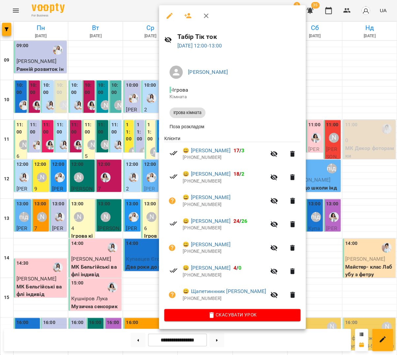
click at [209, 13] on button "button" at bounding box center [206, 16] width 16 height 16
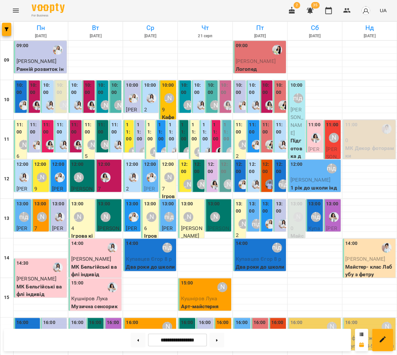
click at [138, 200] on div "13:00" at bounding box center [132, 212] width 13 height 24
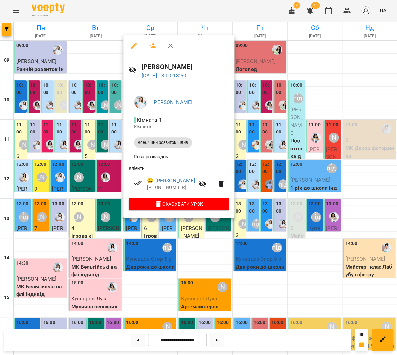
click at [171, 44] on button "button" at bounding box center [171, 46] width 16 height 16
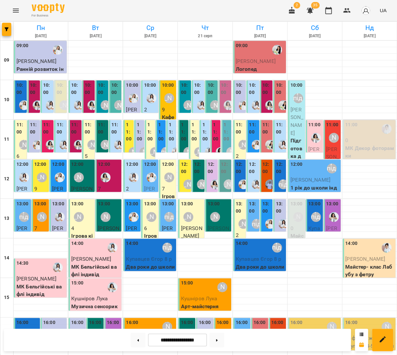
click at [168, 200] on div "13:00" at bounding box center [168, 204] width 12 height 9
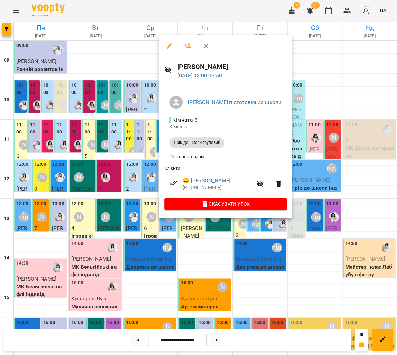
click at [202, 43] on icon "button" at bounding box center [206, 46] width 8 height 8
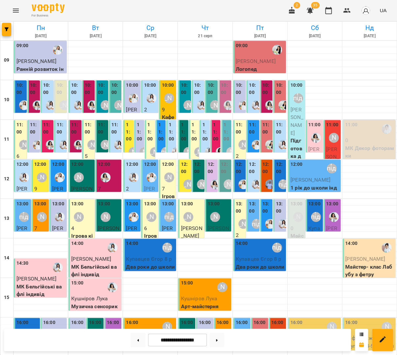
scroll to position [100, 0]
click at [142, 240] on div "14:00 Анна підготовка до школи" at bounding box center [150, 247] width 49 height 15
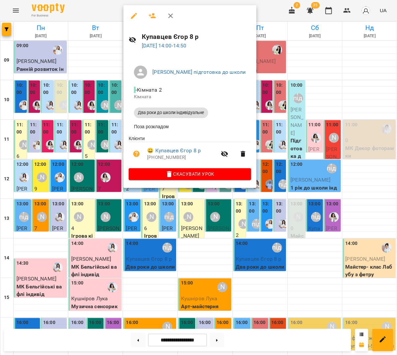
click at [166, 14] on icon "button" at bounding box center [170, 16] width 8 height 8
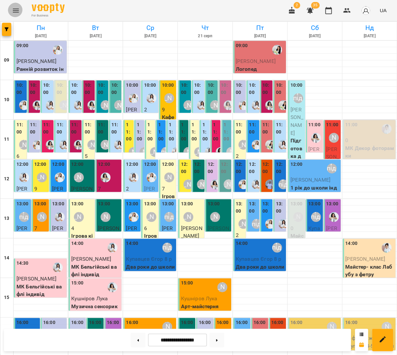
click at [15, 11] on icon "Menu" at bounding box center [16, 11] width 8 height 8
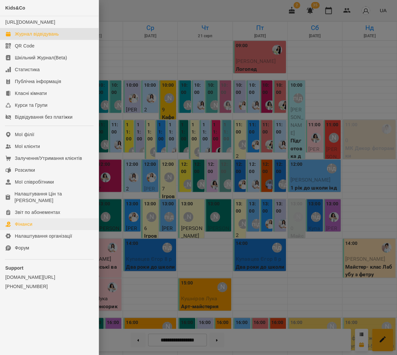
click at [33, 218] on link "Фінанси" at bounding box center [49, 224] width 99 height 12
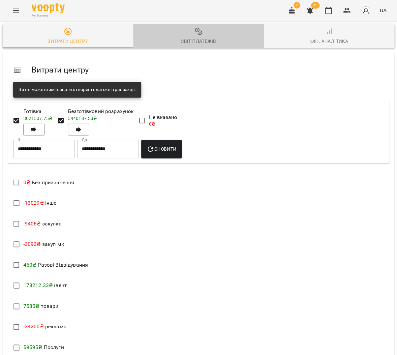
click at [215, 33] on span "Звіт платежів" at bounding box center [198, 36] width 123 height 18
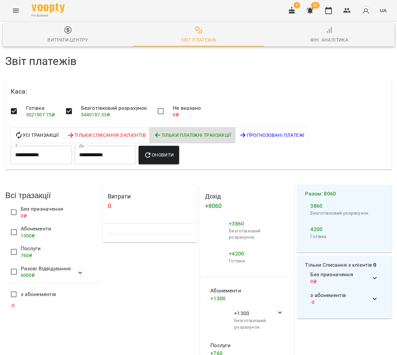
scroll to position [42, 0]
click at [332, 12] on icon "button" at bounding box center [328, 11] width 8 height 8
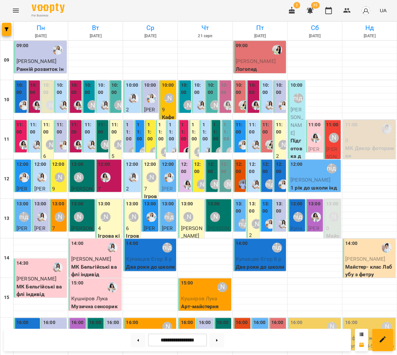
scroll to position [18, 0]
click at [151, 161] on label "12:00" at bounding box center [150, 164] width 12 height 7
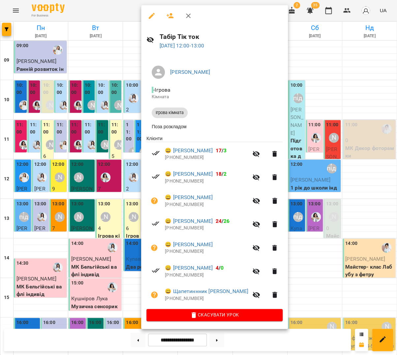
click at [114, 153] on div at bounding box center [198, 177] width 397 height 355
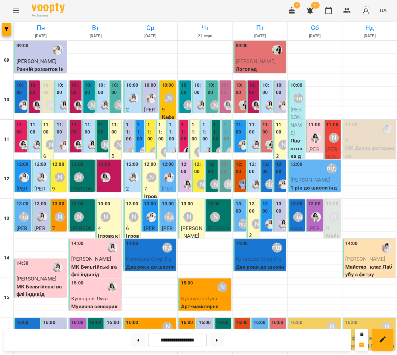
scroll to position [55, 0]
click at [138, 172] on img "Каріна" at bounding box center [134, 177] width 10 height 10
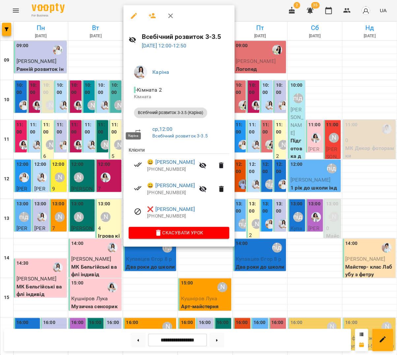
scroll to position [53, 0]
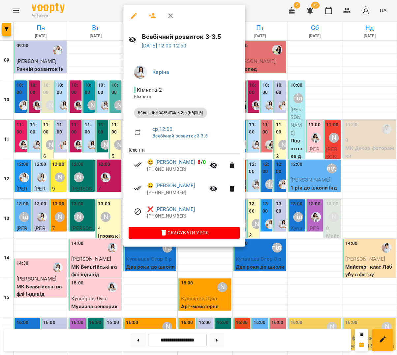
click at [111, 125] on div at bounding box center [198, 177] width 397 height 355
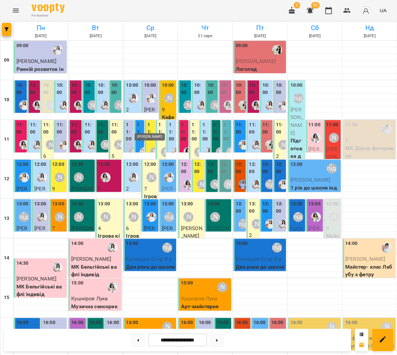
click at [151, 172] on div "[PERSON_NAME]" at bounding box center [151, 177] width 10 height 10
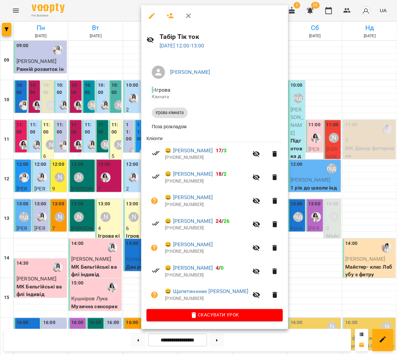
click at [101, 128] on div at bounding box center [198, 177] width 397 height 355
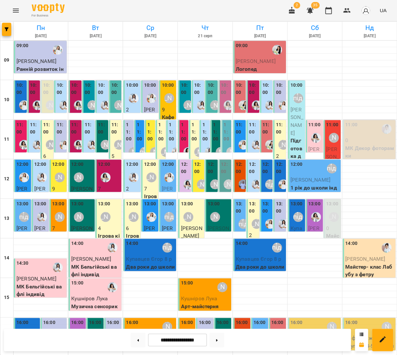
click at [174, 170] on div at bounding box center [169, 177] width 15 height 15
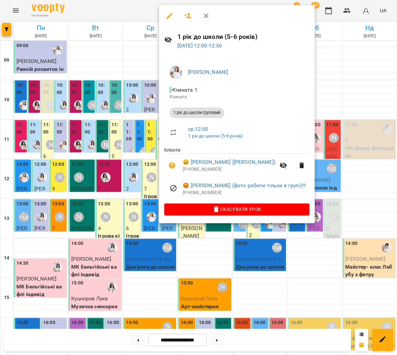
scroll to position [54, 0]
click at [127, 124] on div at bounding box center [198, 177] width 397 height 355
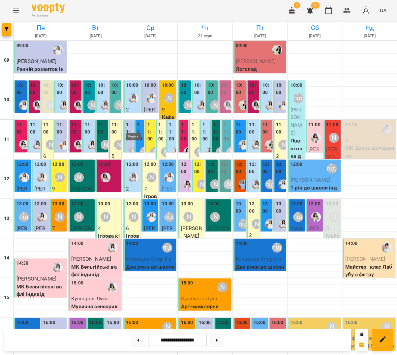
click at [133, 172] on img "Каріна" at bounding box center [134, 177] width 10 height 10
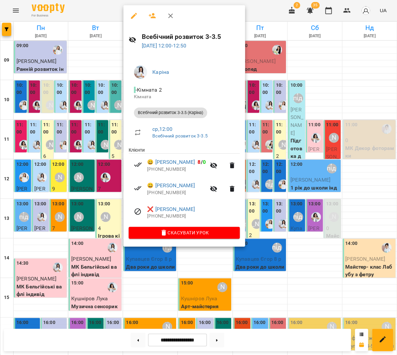
click at [323, 179] on div at bounding box center [198, 177] width 397 height 355
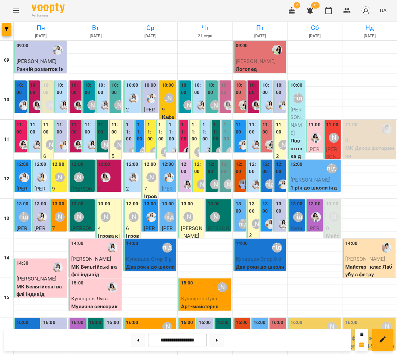
click at [129, 185] on p "2" at bounding box center [132, 189] width 13 height 8
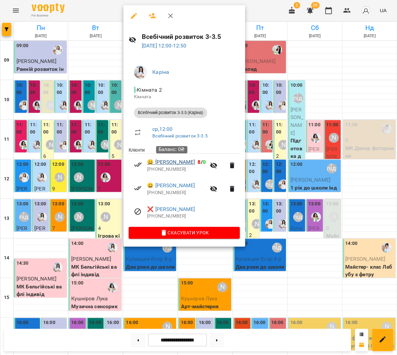
click at [184, 164] on link "😀 Клинцов Степан" at bounding box center [171, 162] width 48 height 8
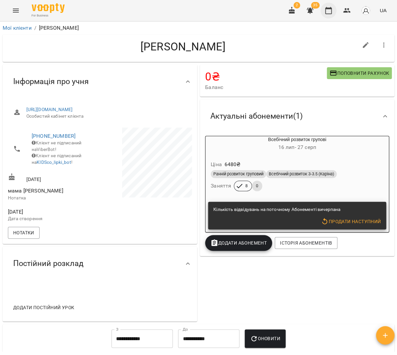
click at [335, 10] on button "button" at bounding box center [328, 11] width 16 height 16
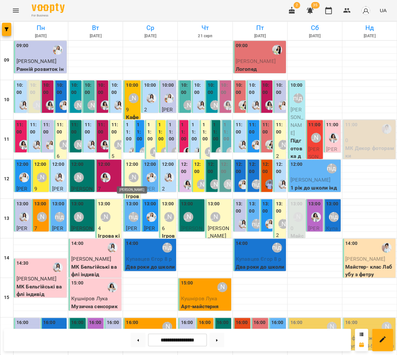
click at [138, 173] on div "[PERSON_NAME]" at bounding box center [134, 177] width 10 height 10
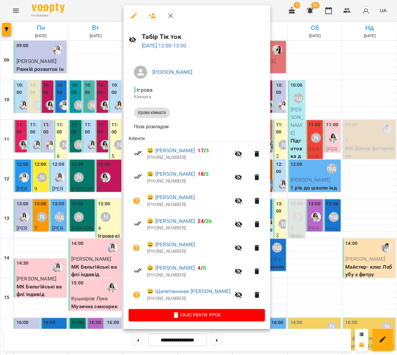
click at [166, 15] on icon "button" at bounding box center [170, 16] width 8 height 8
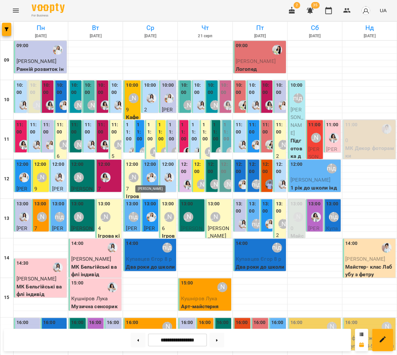
scroll to position [2, 0]
click at [349, 9] on icon "button" at bounding box center [347, 11] width 8 height 8
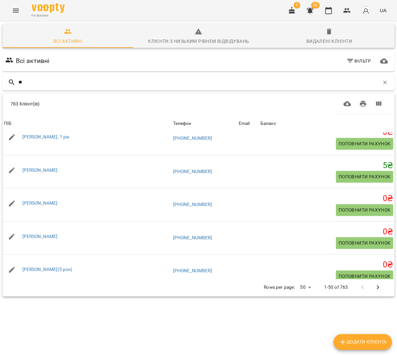
scroll to position [907, 0]
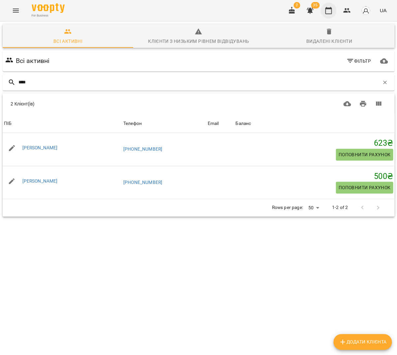
type input "****"
click at [328, 9] on icon "button" at bounding box center [328, 10] width 7 height 7
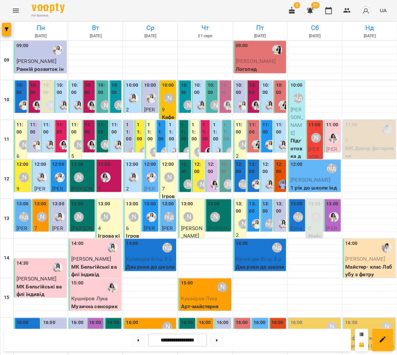
click at [338, 7] on div "2 35 UA" at bounding box center [336, 10] width 105 height 17
click at [348, 10] on icon "button" at bounding box center [347, 11] width 8 height 8
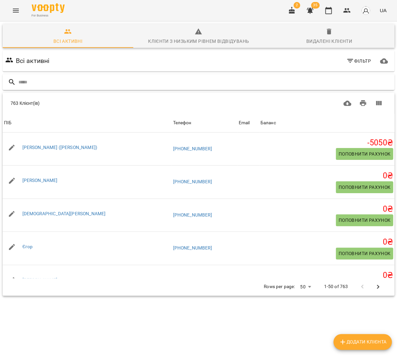
click at [267, 77] on input "text" at bounding box center [204, 82] width 373 height 11
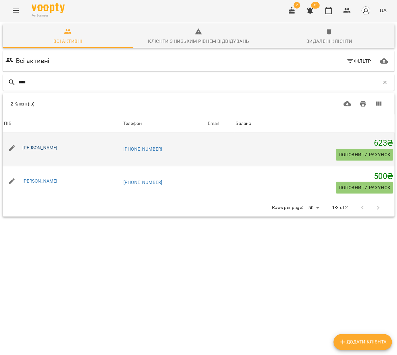
type input "****"
click at [58, 149] on link "[PERSON_NAME]" at bounding box center [39, 147] width 35 height 5
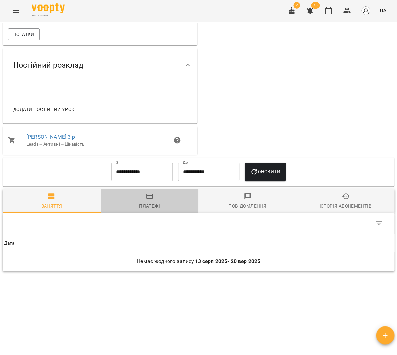
drag, startPoint x: 159, startPoint y: 203, endPoint x: 162, endPoint y: 200, distance: 4.0
click at [159, 202] on div "Платежі" at bounding box center [149, 206] width 21 height 8
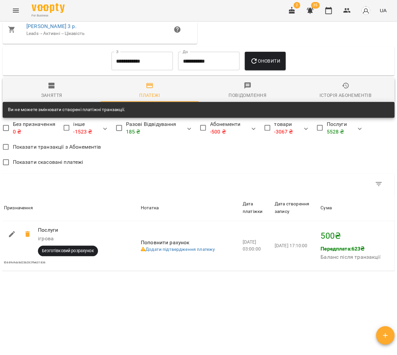
scroll to position [369, 0]
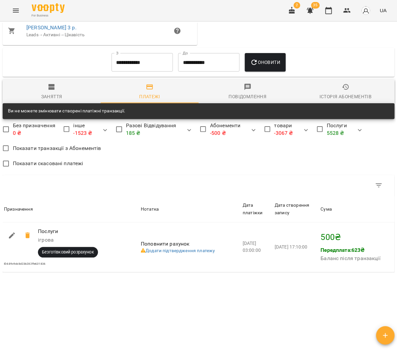
click at [119, 58] on input "**********" at bounding box center [141, 62] width 61 height 18
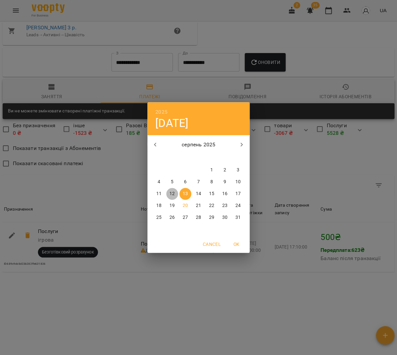
click at [176, 192] on span "12" at bounding box center [172, 194] width 12 height 7
type input "**********"
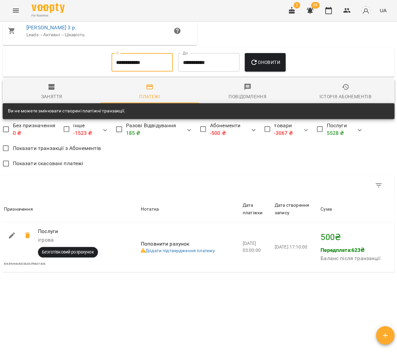
click at [257, 70] on button "Оновити" at bounding box center [265, 62] width 41 height 18
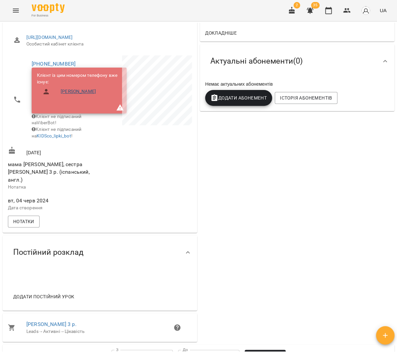
scroll to position [71, 0]
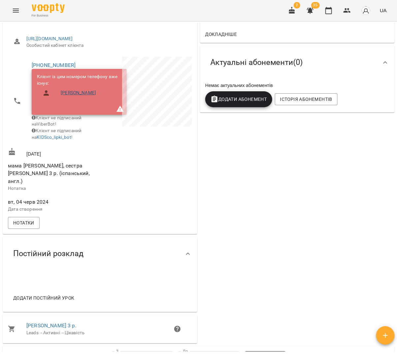
click at [74, 94] on link "[PERSON_NAME]" at bounding box center [78, 93] width 35 height 7
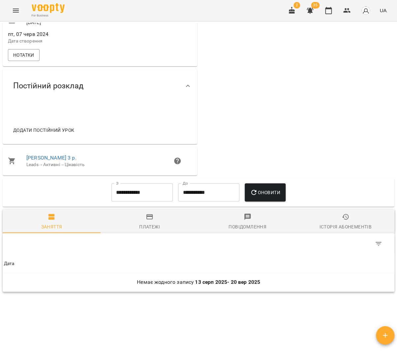
scroll to position [229, 0]
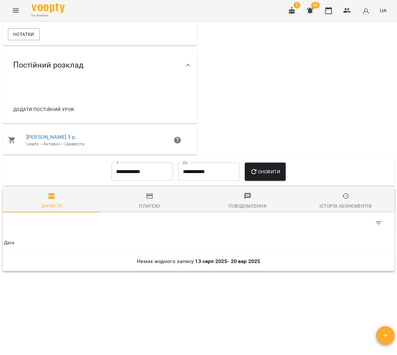
click at [146, 200] on span "Платежі" at bounding box center [149, 201] width 90 height 18
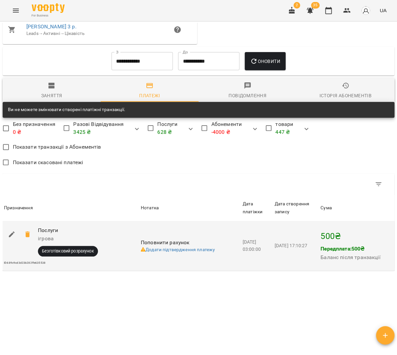
scroll to position [337, 0]
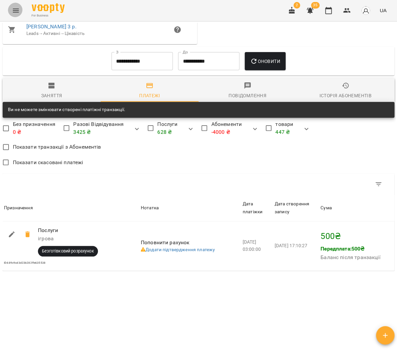
click at [16, 13] on icon "Menu" at bounding box center [16, 11] width 8 height 8
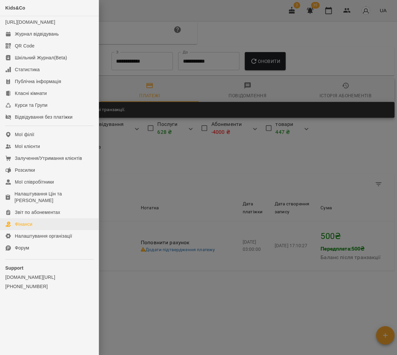
click at [36, 218] on link "Фінанси" at bounding box center [49, 224] width 99 height 12
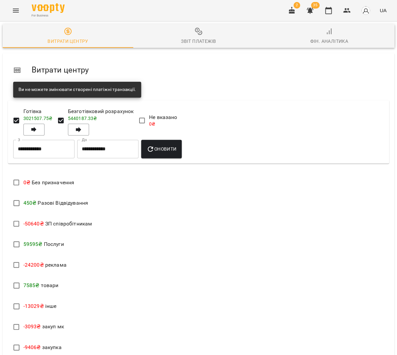
scroll to position [362, 0]
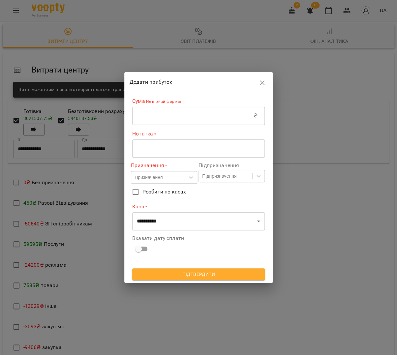
click at [170, 112] on input "text" at bounding box center [192, 115] width 121 height 18
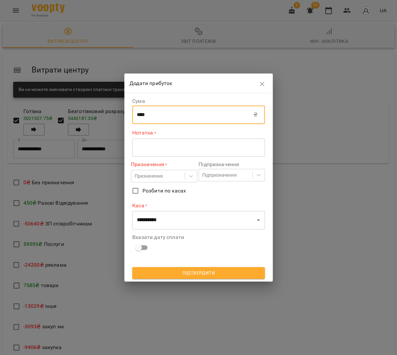
type input "****"
click at [179, 141] on div "* ​" at bounding box center [198, 147] width 133 height 18
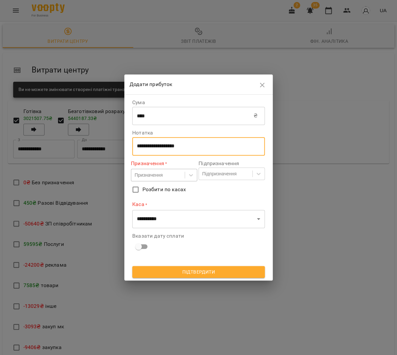
type textarea "**********"
click at [177, 176] on div "Призначення" at bounding box center [157, 174] width 53 height 11
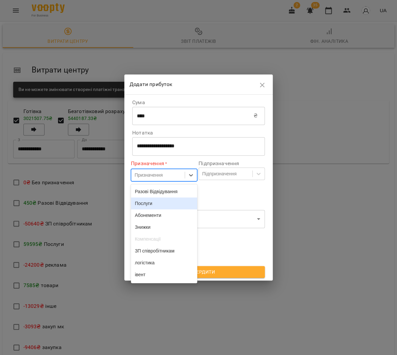
drag, startPoint x: 168, startPoint y: 198, endPoint x: 209, endPoint y: 181, distance: 44.8
click at [168, 198] on div "Послуги" at bounding box center [164, 203] width 66 height 12
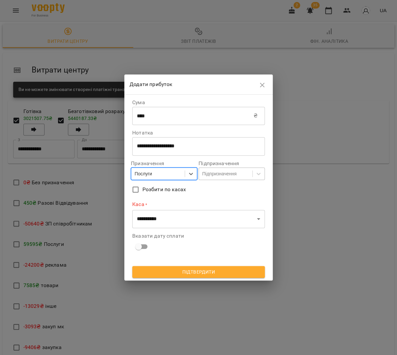
click at [216, 177] on div "Підпризначення" at bounding box center [219, 173] width 34 height 7
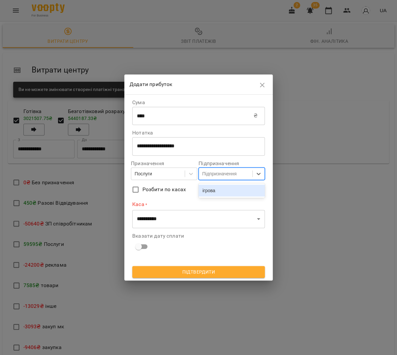
click at [214, 188] on div "ігрова" at bounding box center [231, 191] width 66 height 12
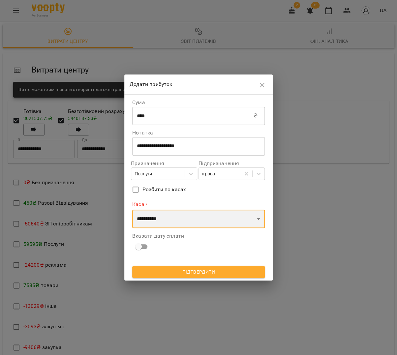
select select "****"
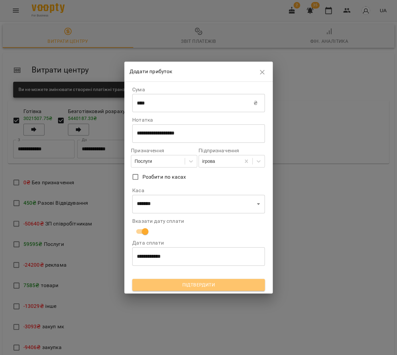
click at [188, 283] on span "Підтвердити" at bounding box center [198, 285] width 122 height 8
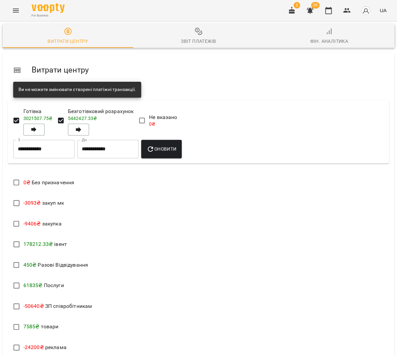
scroll to position [0, 0]
click at [325, 9] on button "button" at bounding box center [328, 11] width 16 height 16
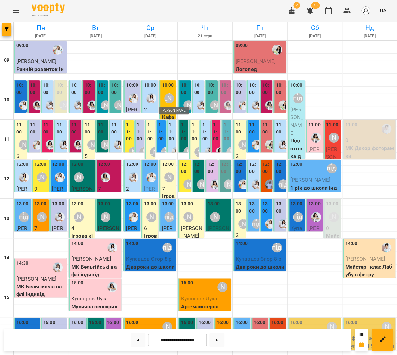
click at [170, 101] on div "[PERSON_NAME]" at bounding box center [169, 98] width 10 height 10
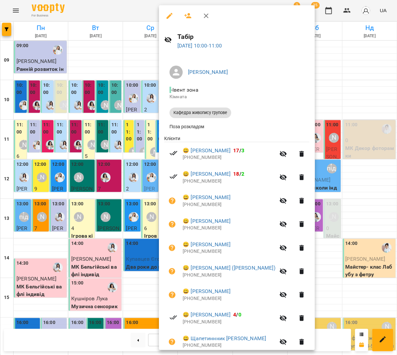
click at [89, 103] on div at bounding box center [198, 177] width 397 height 355
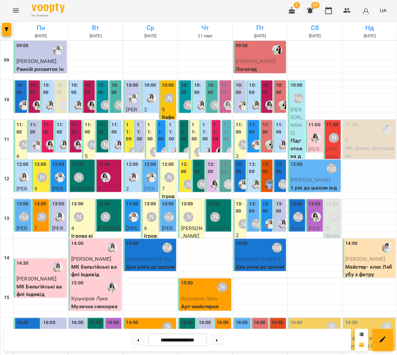
click at [161, 133] on label "11:00" at bounding box center [161, 131] width 6 height 21
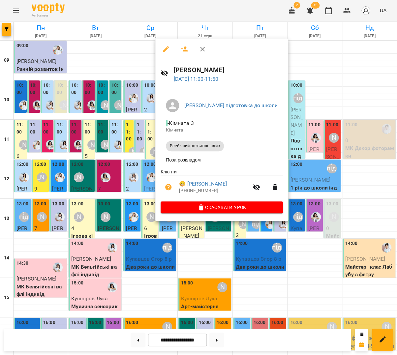
click at [133, 131] on div at bounding box center [198, 177] width 397 height 355
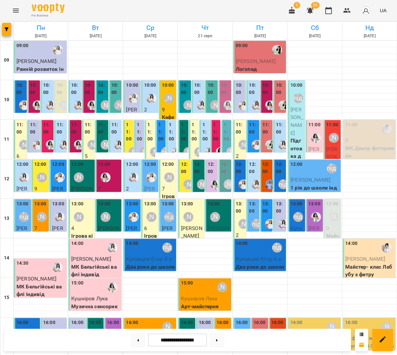
click at [174, 131] on label "11:00" at bounding box center [172, 131] width 6 height 21
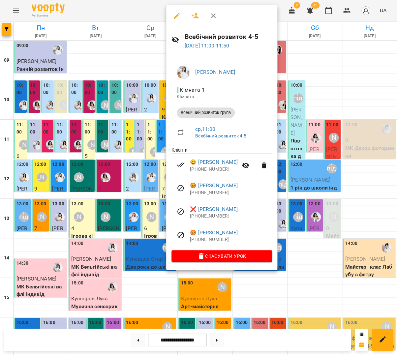
click at [134, 131] on div at bounding box center [198, 177] width 397 height 355
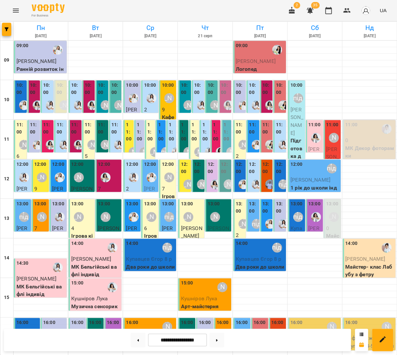
click at [140, 134] on label "11:00" at bounding box center [140, 131] width 6 height 21
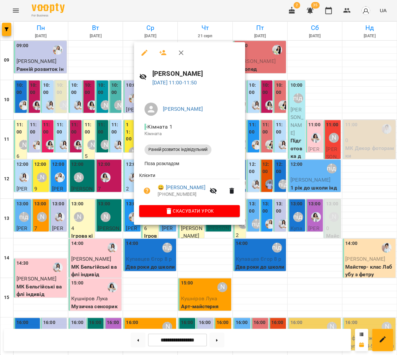
click at [123, 131] on div at bounding box center [198, 177] width 397 height 355
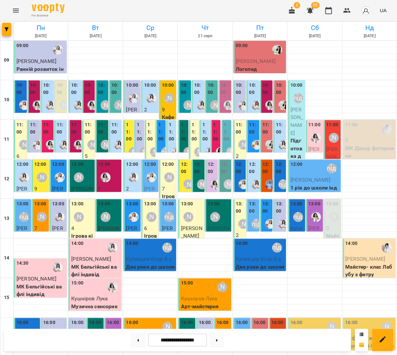
click at [130, 132] on label "11:00" at bounding box center [129, 131] width 6 height 21
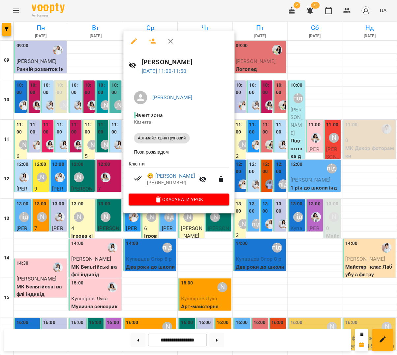
drag, startPoint x: 111, startPoint y: 130, endPoint x: 119, endPoint y: 130, distance: 7.9
click at [112, 130] on div at bounding box center [198, 177] width 397 height 355
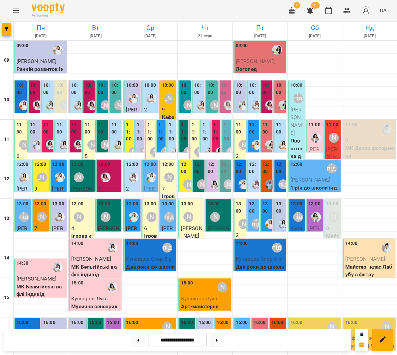
click at [135, 130] on div "11:00 Тетяна Волох Бойко Емма Ранній розвиток індівідульний" at bounding box center [139, 233] width 10 height 227
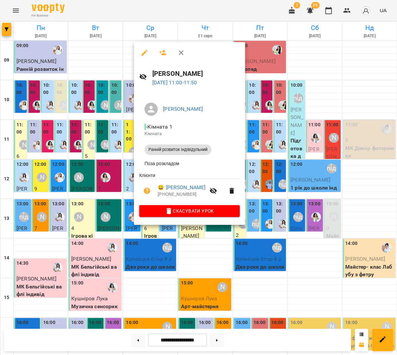
click at [115, 128] on div at bounding box center [198, 177] width 397 height 355
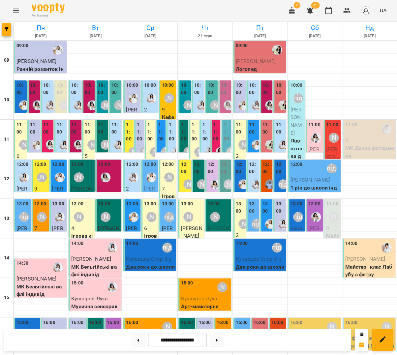
click at [169, 129] on label "11:00" at bounding box center [172, 131] width 6 height 21
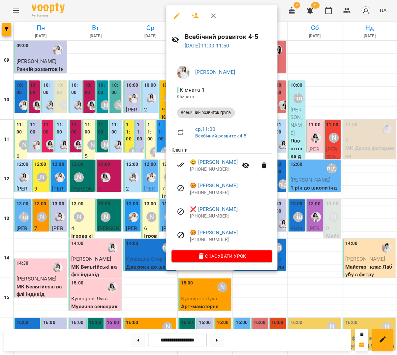
click at [150, 127] on div at bounding box center [198, 177] width 397 height 355
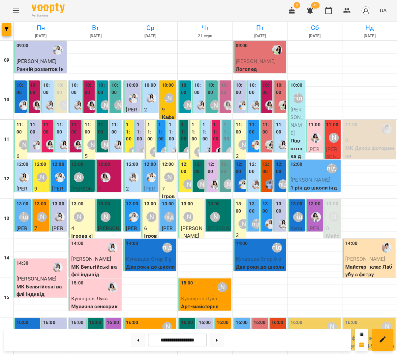
click at [160, 128] on label "11:00" at bounding box center [161, 131] width 6 height 21
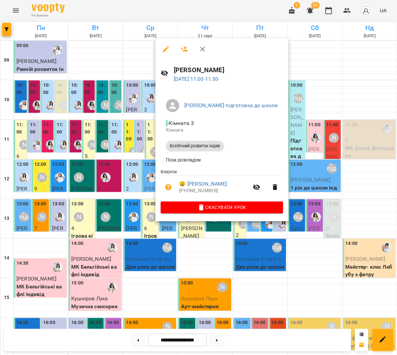
click at [144, 128] on div at bounding box center [198, 177] width 397 height 355
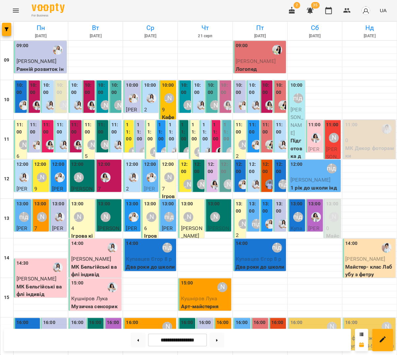
click at [141, 131] on label "11:00" at bounding box center [140, 131] width 6 height 21
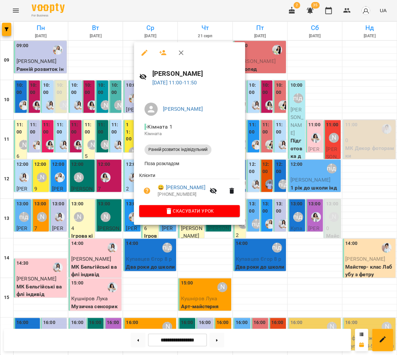
click at [94, 126] on div at bounding box center [198, 177] width 397 height 355
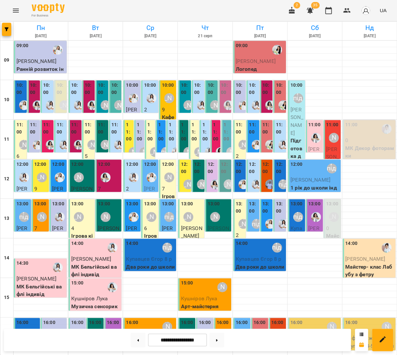
click at [158, 140] on label "11:00" at bounding box center [161, 131] width 6 height 21
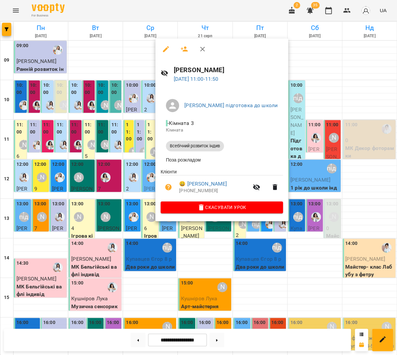
click at [147, 149] on div at bounding box center [198, 177] width 397 height 355
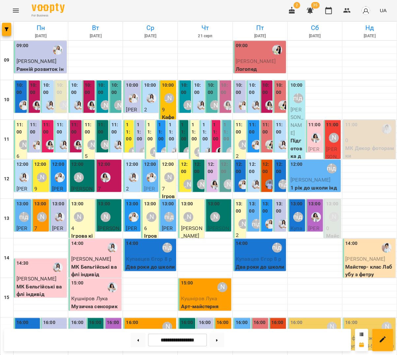
click at [173, 140] on label "11:00" at bounding box center [172, 131] width 6 height 21
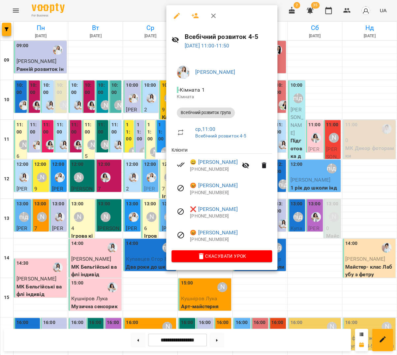
click at [128, 152] on div at bounding box center [198, 177] width 397 height 355
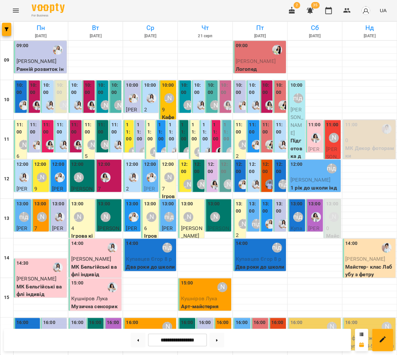
click at [134, 164] on label "12:00" at bounding box center [132, 164] width 12 height 7
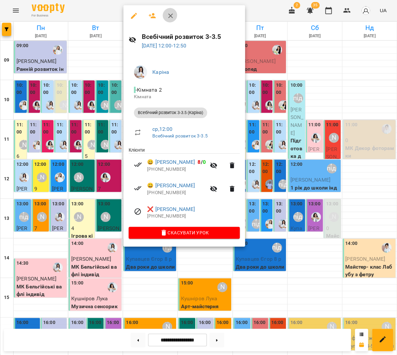
click at [169, 15] on icon "button" at bounding box center [170, 16] width 8 height 8
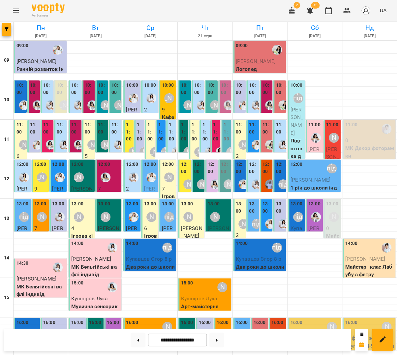
click at [165, 106] on p "9" at bounding box center [168, 110] width 13 height 8
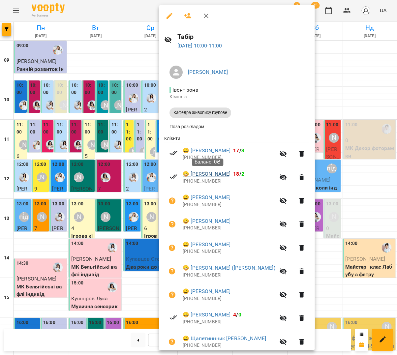
scroll to position [24, 0]
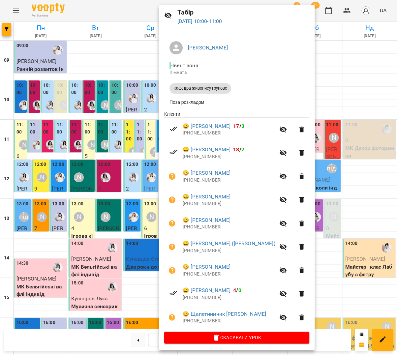
click at [145, 177] on div at bounding box center [198, 177] width 397 height 355
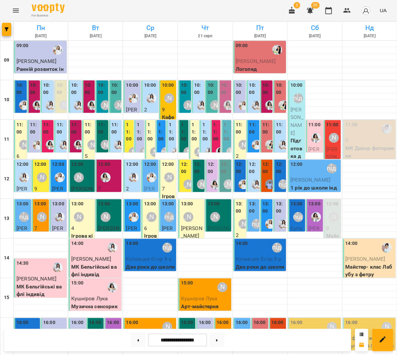
scroll to position [0, 0]
click at [136, 168] on div "12:00" at bounding box center [132, 173] width 13 height 24
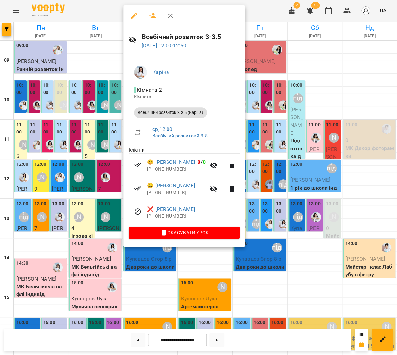
click at [276, 184] on div at bounding box center [198, 177] width 397 height 355
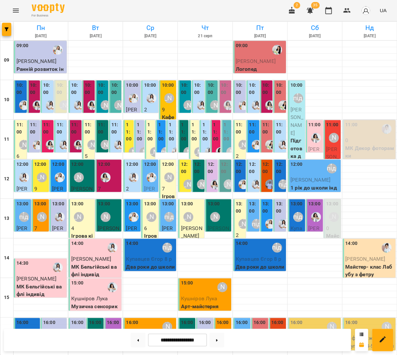
click at [160, 143] on div "11:00" at bounding box center [161, 132] width 6 height 23
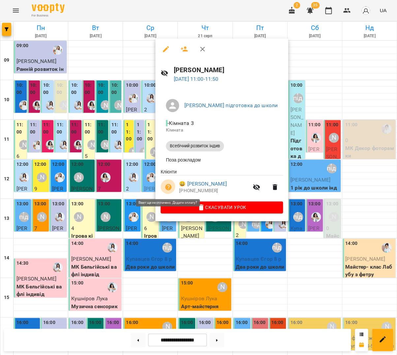
click at [171, 188] on button "button" at bounding box center [169, 187] width 16 height 16
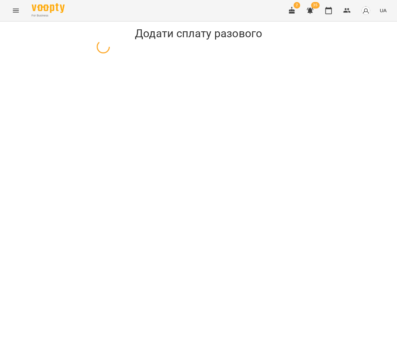
select select "**********"
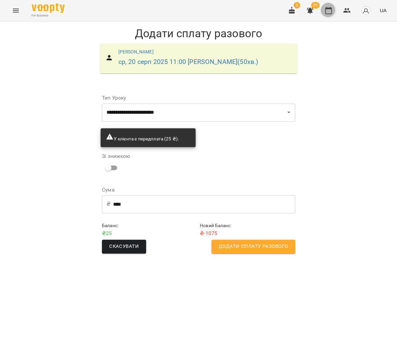
click at [331, 15] on button "button" at bounding box center [328, 11] width 16 height 16
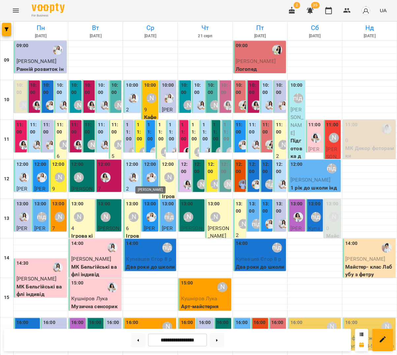
click at [152, 174] on img "Юлія Масющенко" at bounding box center [151, 177] width 10 height 10
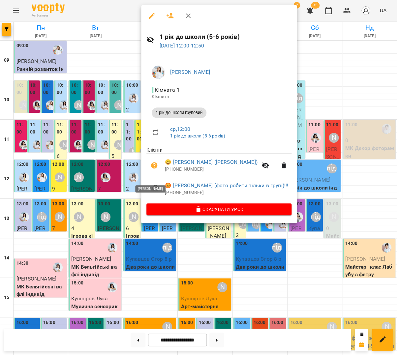
scroll to position [1, 0]
click at [128, 171] on div at bounding box center [198, 177] width 397 height 355
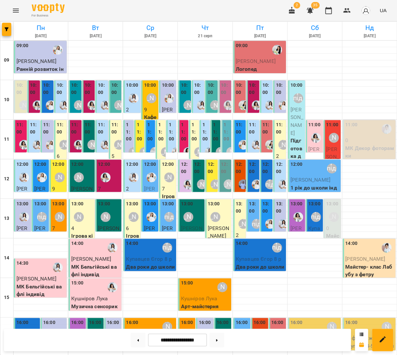
click at [173, 144] on div at bounding box center [176, 151] width 15 height 15
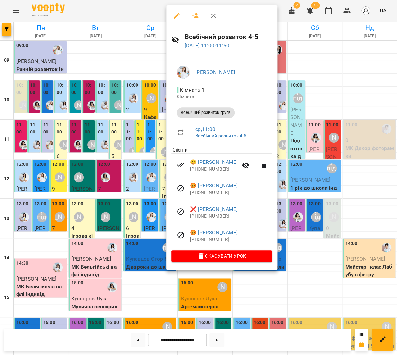
click at [153, 150] on div at bounding box center [198, 177] width 397 height 355
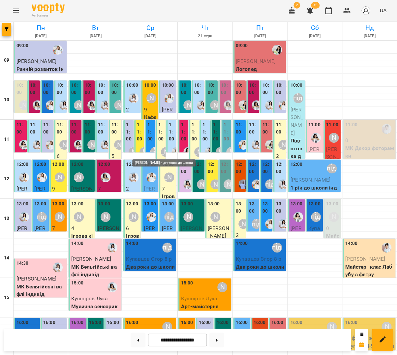
click at [152, 147] on div "[PERSON_NAME] підготовка до школи" at bounding box center [155, 152] width 10 height 10
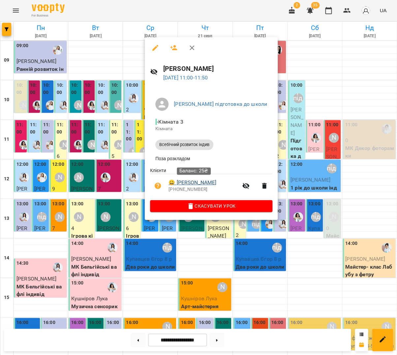
click at [200, 184] on link "😀 Олексієнко Аліса" at bounding box center [192, 183] width 48 height 8
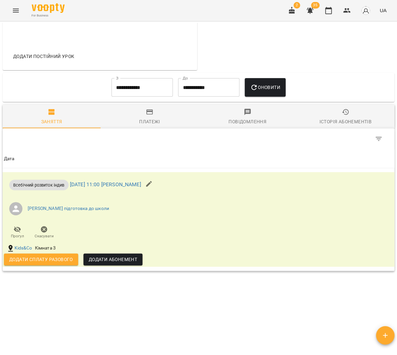
scroll to position [257, 0]
click at [335, 6] on button "button" at bounding box center [328, 11] width 16 height 16
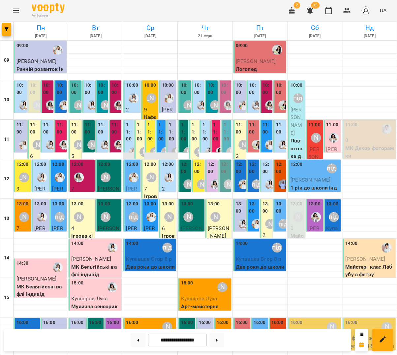
scroll to position [40, 0]
click at [162, 147] on div "[PERSON_NAME] підготовка до школи" at bounding box center [166, 152] width 10 height 10
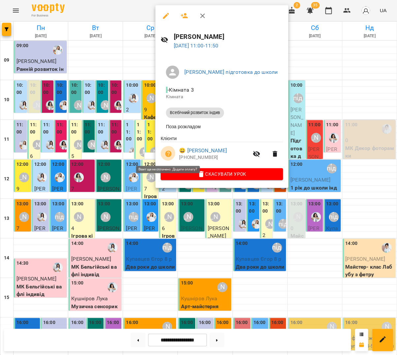
click at [165, 154] on icon "button" at bounding box center [168, 154] width 7 height 7
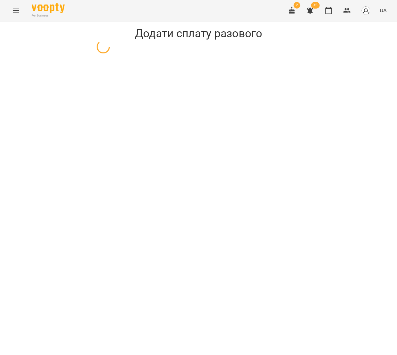
select select "**********"
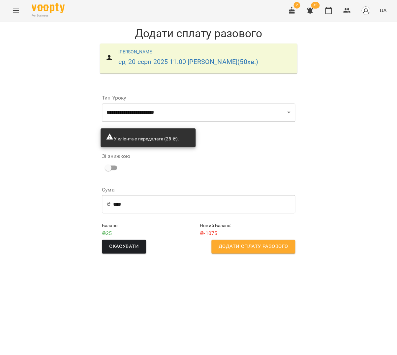
click at [224, 242] on span "Додати сплату разового" at bounding box center [253, 246] width 69 height 9
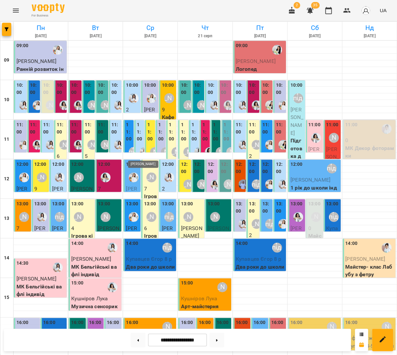
click at [143, 147] on img "Юлія Масющенко" at bounding box center [144, 152] width 10 height 10
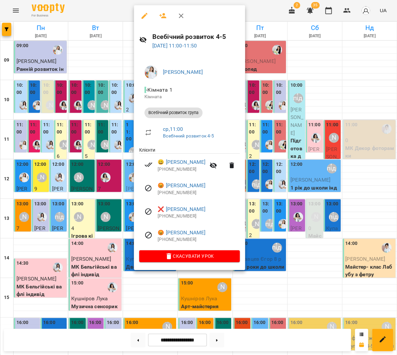
click at [123, 153] on div at bounding box center [198, 177] width 397 height 355
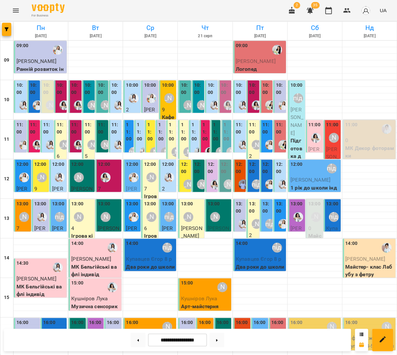
click at [160, 141] on label "11:00" at bounding box center [161, 131] width 6 height 21
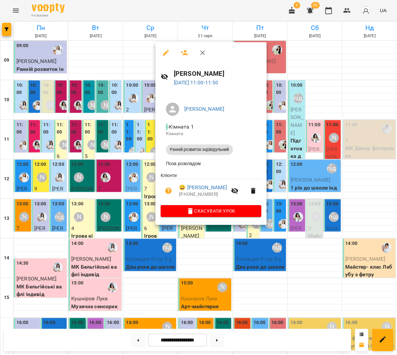
click at [137, 140] on div at bounding box center [198, 177] width 397 height 355
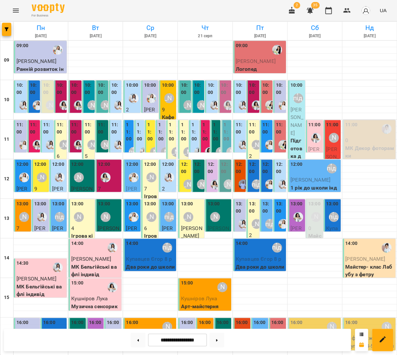
click at [130, 138] on label "11:00" at bounding box center [129, 131] width 6 height 21
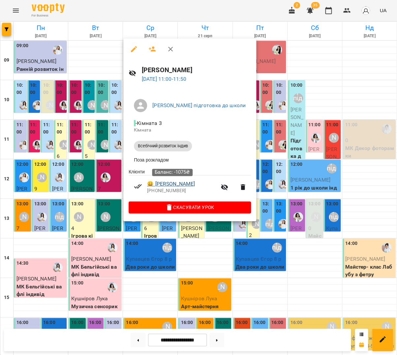
click at [166, 188] on link "😀 Олексієнко Аліса" at bounding box center [171, 184] width 48 height 8
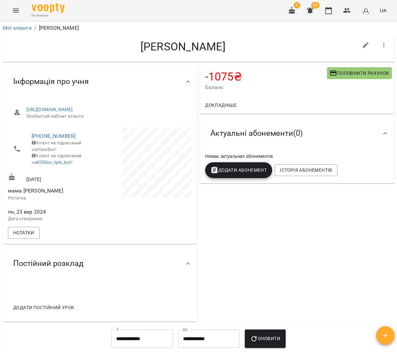
click at [341, 74] on span "Поповнити рахунок" at bounding box center [359, 73] width 60 height 8
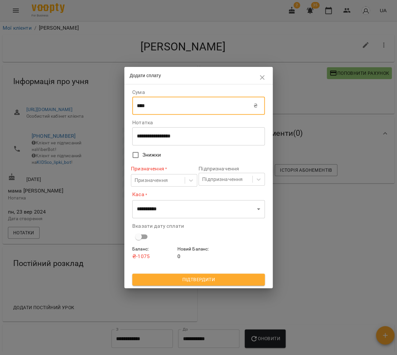
drag, startPoint x: 197, startPoint y: 110, endPoint x: 140, endPoint y: 109, distance: 56.7
click at [140, 109] on input "****" at bounding box center [192, 106] width 121 height 18
type input "****"
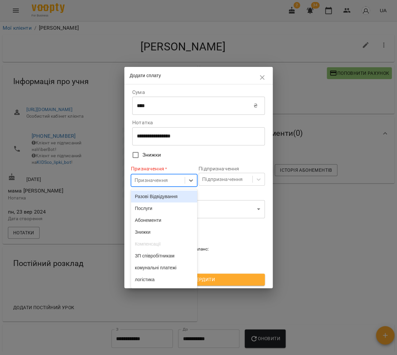
click at [175, 178] on div "Призначення" at bounding box center [157, 180] width 53 height 12
drag, startPoint x: 171, startPoint y: 195, endPoint x: 209, endPoint y: 176, distance: 42.2
click at [172, 195] on div "Разові Відвідування" at bounding box center [164, 197] width 66 height 12
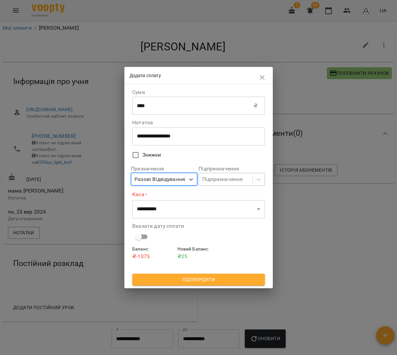
click at [213, 176] on div "Підпризначення" at bounding box center [222, 179] width 41 height 8
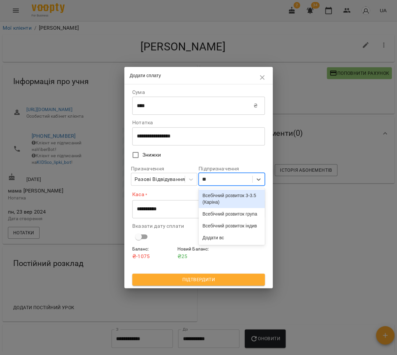
type input "***"
click at [222, 217] on div "Всебічний розвиток група" at bounding box center [231, 214] width 66 height 12
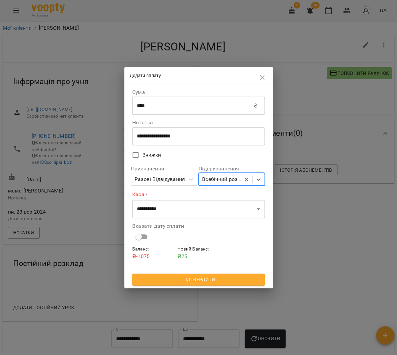
click at [217, 181] on div "Всебічний розвиток група" at bounding box center [221, 179] width 39 height 8
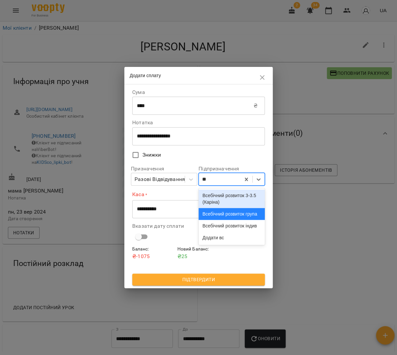
type input "***"
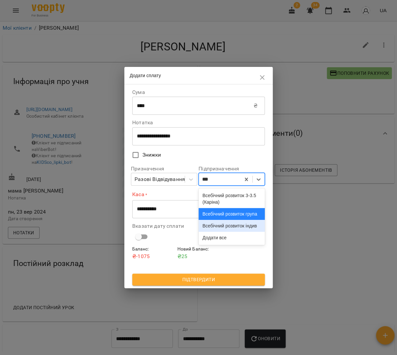
click at [225, 232] on div "Всебічний розвиток індив" at bounding box center [231, 226] width 66 height 12
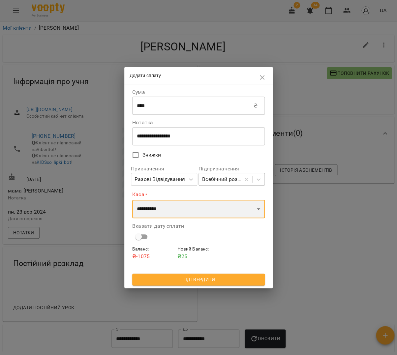
select select "****"
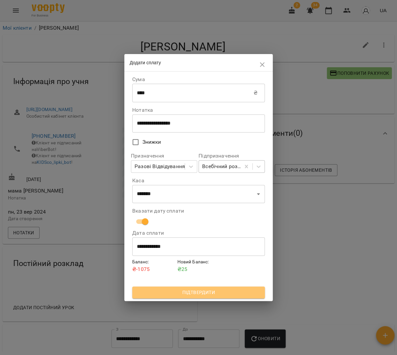
click at [209, 289] on span "Підтвердити" at bounding box center [198, 292] width 122 height 8
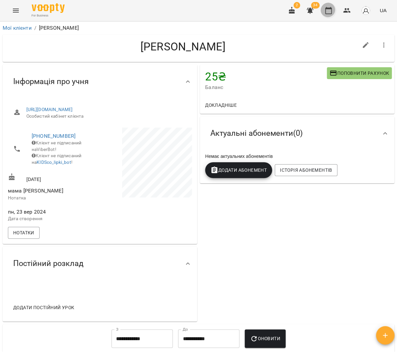
click at [327, 8] on icon "button" at bounding box center [328, 11] width 8 height 8
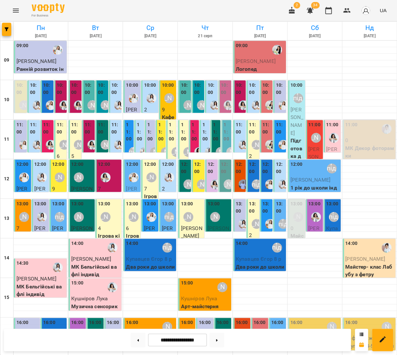
click at [130, 143] on div "11:00" at bounding box center [129, 132] width 6 height 23
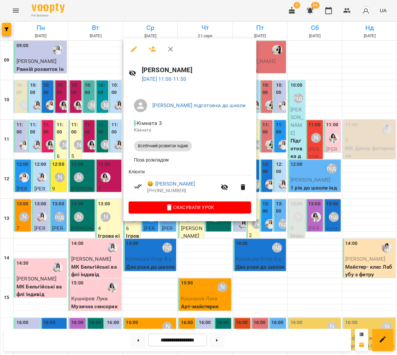
click at [107, 147] on div at bounding box center [198, 177] width 397 height 355
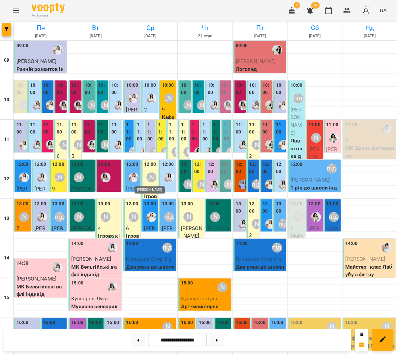
click at [147, 172] on div "[PERSON_NAME]" at bounding box center [151, 177] width 10 height 10
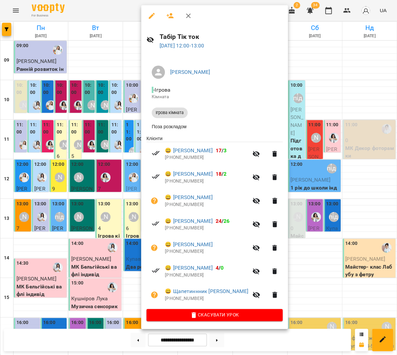
click at [135, 174] on div at bounding box center [198, 177] width 397 height 355
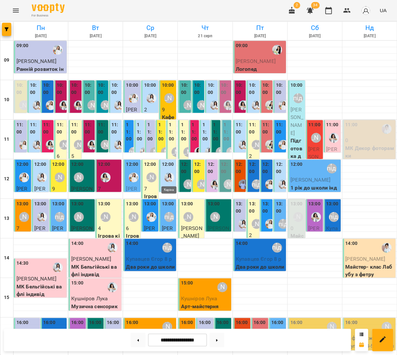
click at [174, 174] on img "Каріна" at bounding box center [169, 177] width 10 height 10
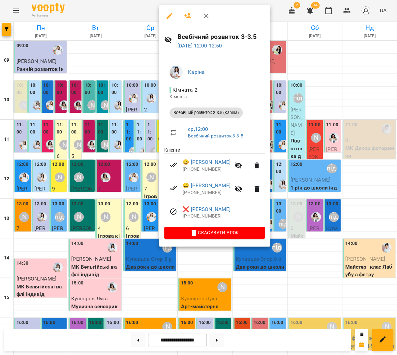
click at [138, 172] on div at bounding box center [198, 177] width 397 height 355
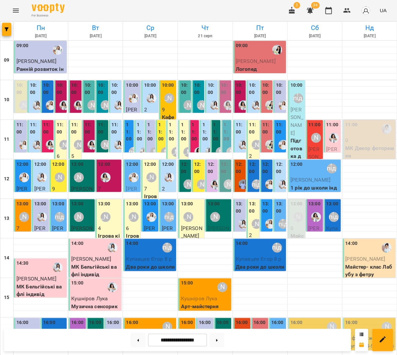
click at [133, 205] on label "13:00" at bounding box center [132, 203] width 12 height 7
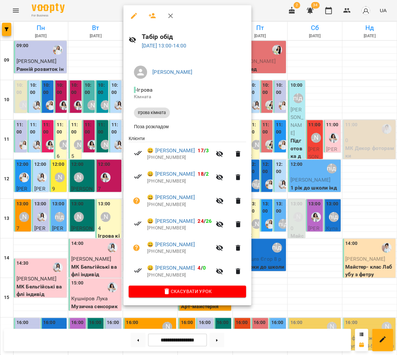
click at [166, 14] on icon "button" at bounding box center [170, 16] width 8 height 8
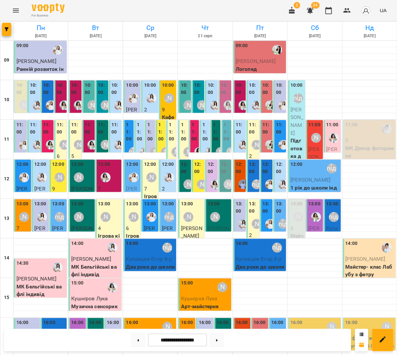
click at [130, 206] on label "13:00" at bounding box center [132, 203] width 12 height 7
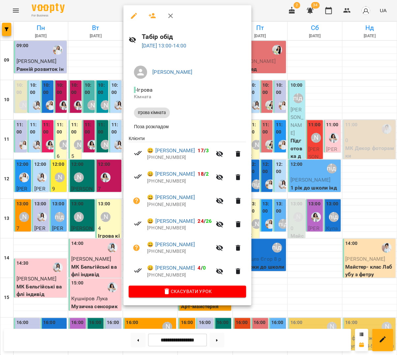
click at [167, 18] on icon "button" at bounding box center [170, 16] width 8 height 8
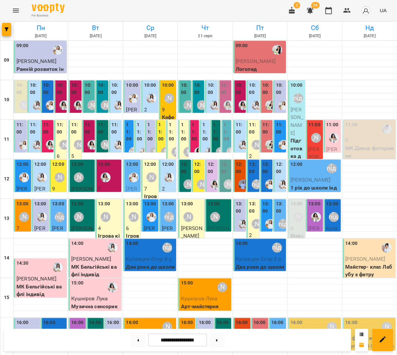
scroll to position [3, 0]
click at [197, 179] on div "[PERSON_NAME]" at bounding box center [202, 184] width 10 height 10
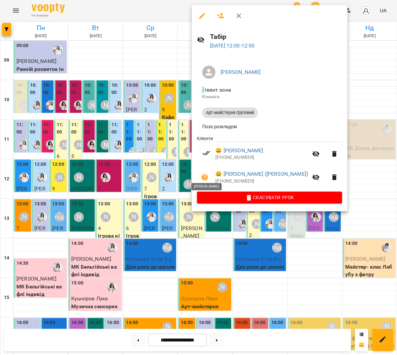
scroll to position [11, 0]
click at [184, 166] on div at bounding box center [198, 177] width 397 height 355
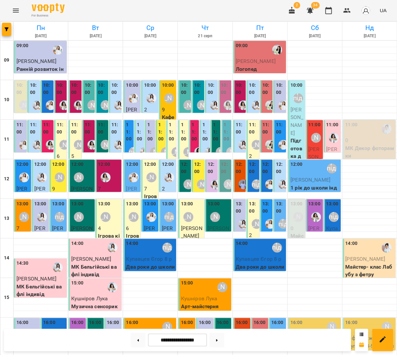
click at [195, 123] on label "11:00" at bounding box center [195, 131] width 6 height 21
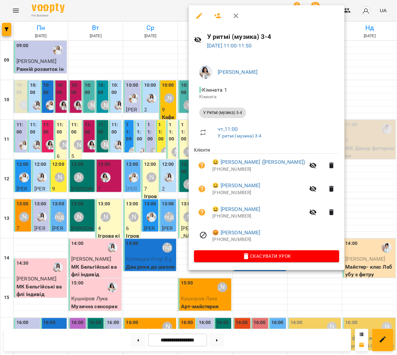
click at [179, 122] on div at bounding box center [198, 177] width 397 height 355
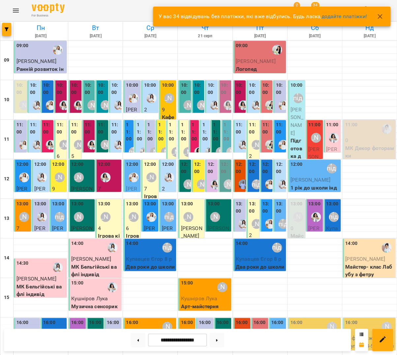
scroll to position [4, 0]
click at [189, 100] on div "[PERSON_NAME]" at bounding box center [188, 105] width 10 height 10
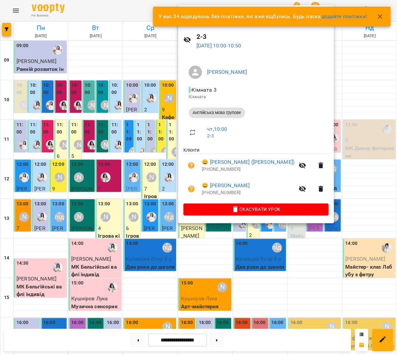
click at [158, 99] on div at bounding box center [198, 177] width 397 height 355
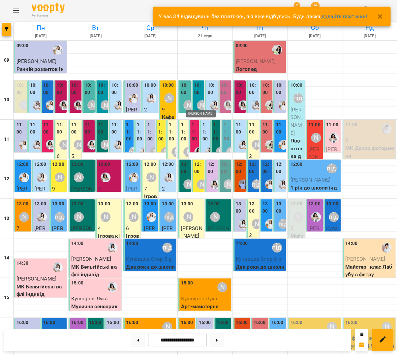
click at [204, 100] on div "10:00 4 Ранній розвиток груповий" at bounding box center [211, 96] width 14 height 33
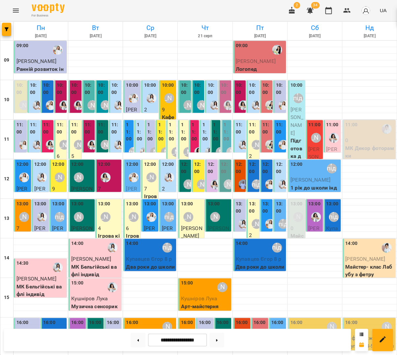
click at [211, 100] on img "Каріна" at bounding box center [215, 105] width 10 height 10
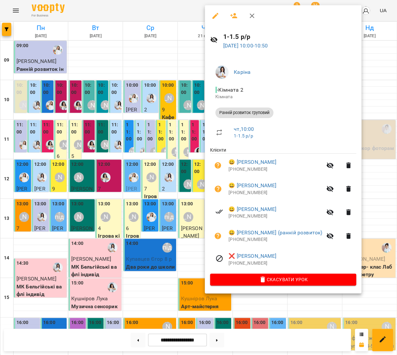
click at [182, 99] on div at bounding box center [198, 177] width 397 height 355
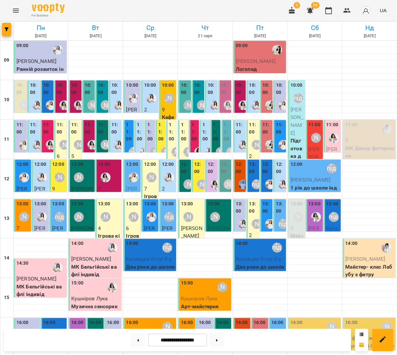
click at [201, 129] on div "11:00 5 Ранній розвиток груповий" at bounding box center [204, 187] width 10 height 134
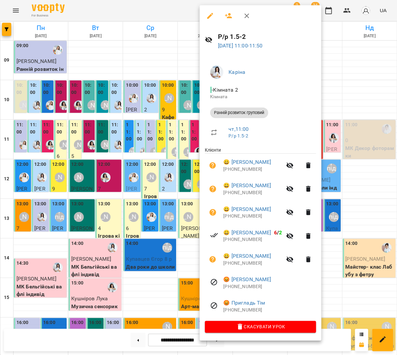
click at [179, 128] on div at bounding box center [198, 177] width 397 height 355
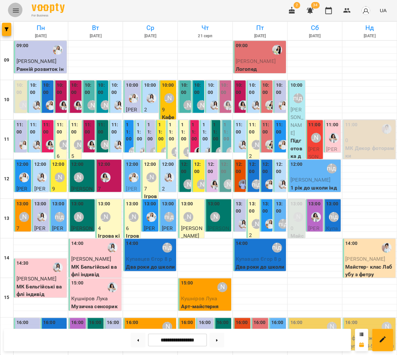
click at [14, 9] on icon "Menu" at bounding box center [16, 11] width 8 height 8
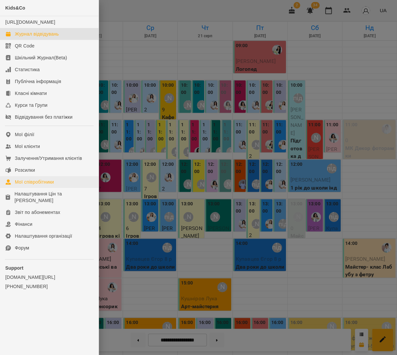
click at [50, 180] on link "Мої співробітники" at bounding box center [49, 182] width 99 height 12
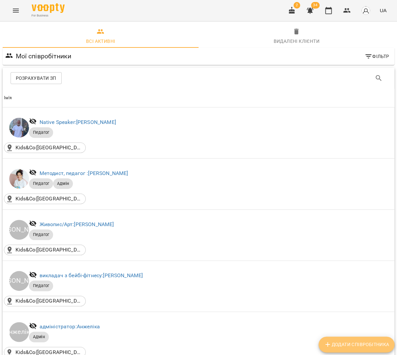
click at [351, 346] on span "Додати співробітника" at bounding box center [356, 345] width 65 height 8
select select "**"
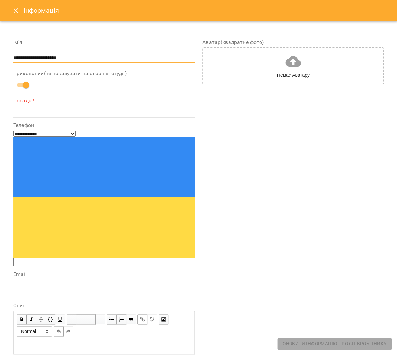
type input "**********"
click at [48, 115] on div "**********" at bounding box center [103, 243] width 189 height 426
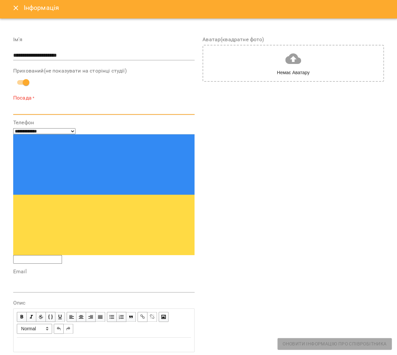
click at [103, 106] on textarea at bounding box center [103, 109] width 181 height 6
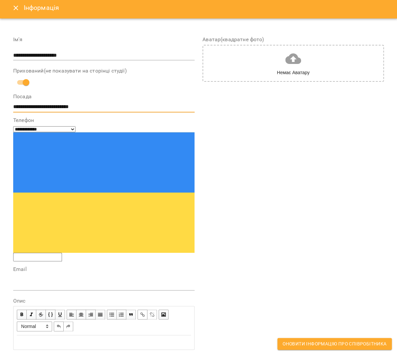
type textarea "**********"
click at [381, 238] on div "Аватар(квадратне фото) Немає Аватару" at bounding box center [292, 239] width 181 height 405
click at [370, 346] on span "Оновити інформацію про співробітника" at bounding box center [334, 344] width 104 height 8
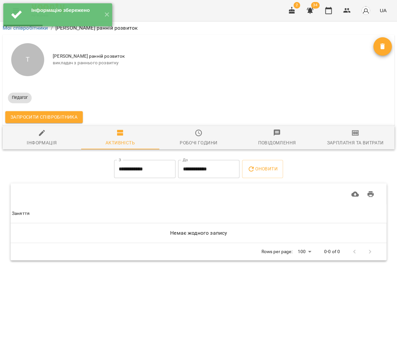
click at [66, 116] on span "Запросити співробітника" at bounding box center [44, 117] width 67 height 8
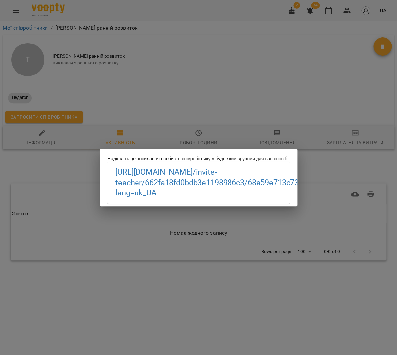
click at [257, 84] on div "Надішліть це посилання особисто співробітнику у будь-який зручний для вас спосі…" at bounding box center [198, 177] width 397 height 355
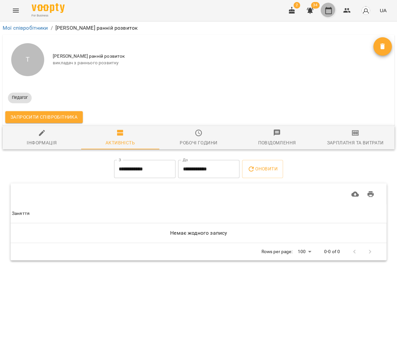
click at [335, 10] on button "button" at bounding box center [328, 11] width 16 height 16
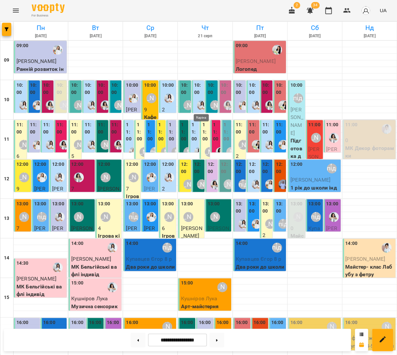
click at [201, 101] on img "Каріна" at bounding box center [202, 105] width 10 height 10
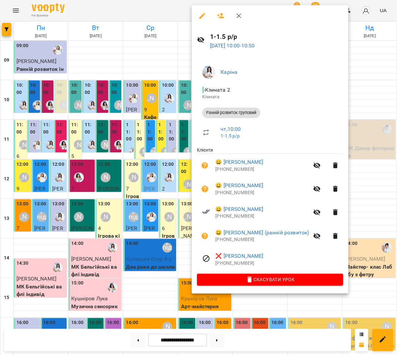
click at [215, 11] on button "button" at bounding box center [221, 16] width 16 height 16
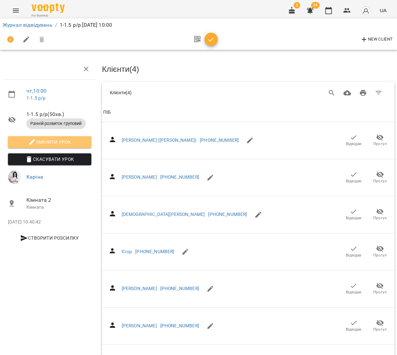
click at [74, 144] on span "Змінити урок" at bounding box center [49, 142] width 73 height 8
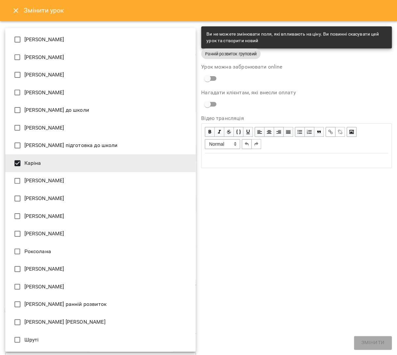
click at [88, 295] on li "[PERSON_NAME] ранній розвиток" at bounding box center [100, 304] width 190 height 18
type input "**********"
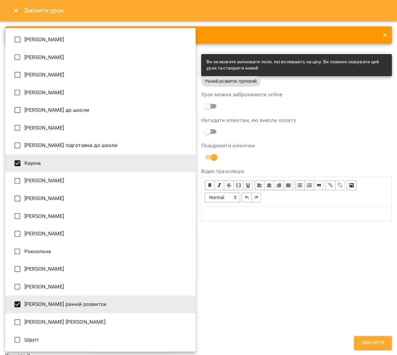
click at [367, 339] on div at bounding box center [198, 177] width 397 height 355
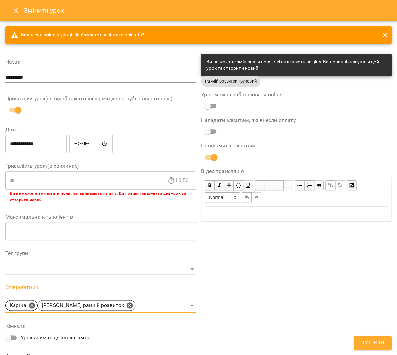
click at [366, 340] on span "Змінити" at bounding box center [372, 343] width 23 height 9
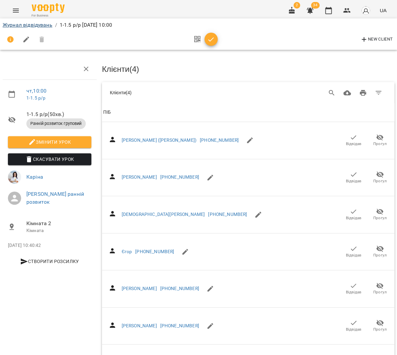
click at [30, 26] on link "Журнал відвідувань" at bounding box center [28, 25] width 50 height 6
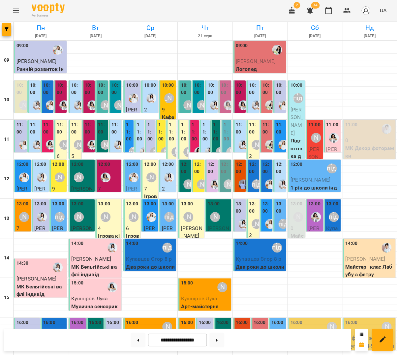
click at [203, 135] on label "11:00" at bounding box center [205, 131] width 6 height 21
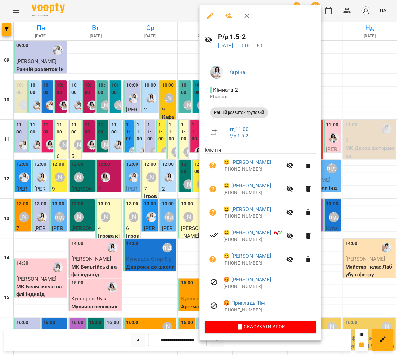
click at [228, 12] on icon "button" at bounding box center [228, 16] width 8 height 8
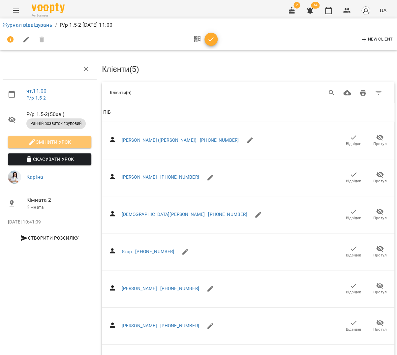
click at [53, 140] on span "Змінити урок" at bounding box center [49, 142] width 73 height 8
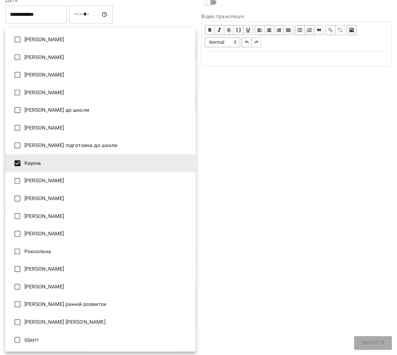
drag, startPoint x: 87, startPoint y: 176, endPoint x: 85, endPoint y: 173, distance: 3.4
click at [75, 295] on li "[PERSON_NAME] ранній розвиток" at bounding box center [100, 304] width 190 height 18
type input "**********"
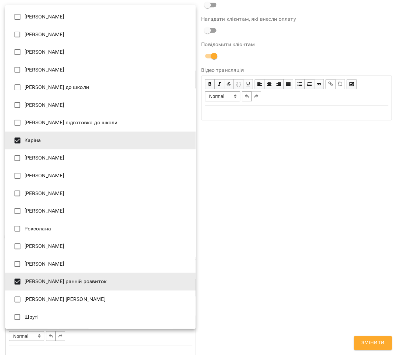
click at [378, 346] on div at bounding box center [198, 177] width 397 height 355
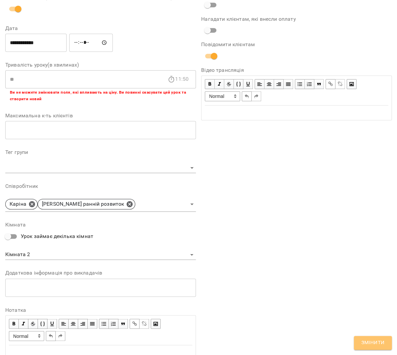
click at [378, 345] on span "Змінити" at bounding box center [372, 343] width 23 height 9
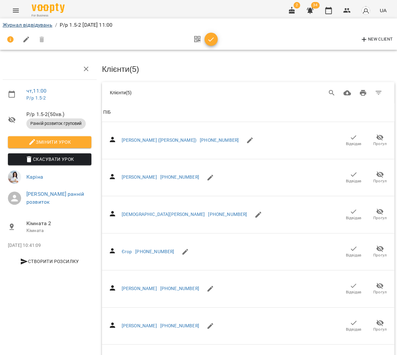
click at [17, 26] on link "Журнал відвідувань" at bounding box center [28, 25] width 50 height 6
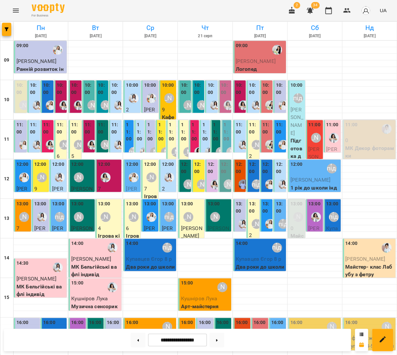
click at [206, 138] on label "11:00" at bounding box center [205, 131] width 6 height 21
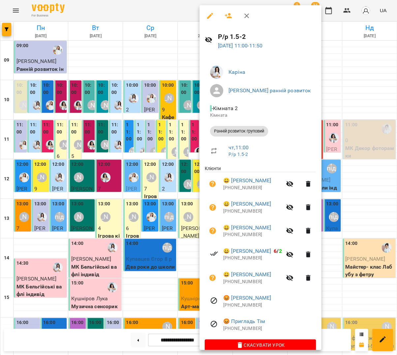
click at [189, 138] on div at bounding box center [198, 177] width 397 height 355
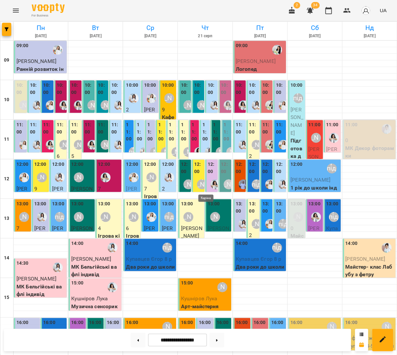
scroll to position [150, 0]
click at [204, 331] on img "Каріна" at bounding box center [206, 336] width 10 height 10
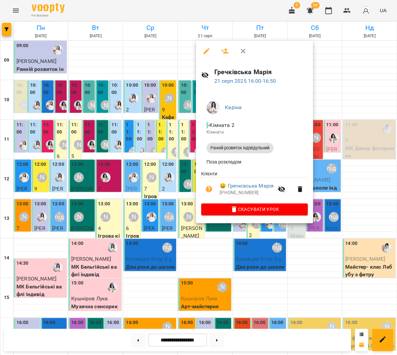
click at [202, 47] on button "button" at bounding box center [206, 51] width 16 height 16
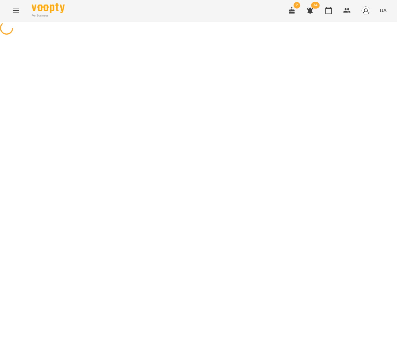
select select "**********"
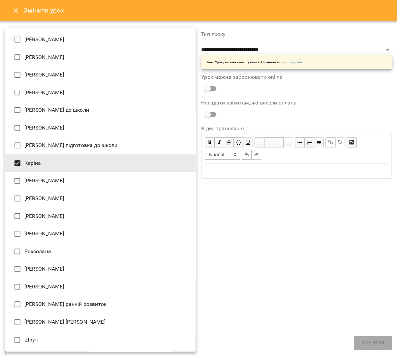
click at [90, 263] on body "**********" at bounding box center [198, 135] width 397 height 271
click at [84, 295] on li "[PERSON_NAME] ранній розвиток" at bounding box center [100, 304] width 190 height 18
type input "**********"
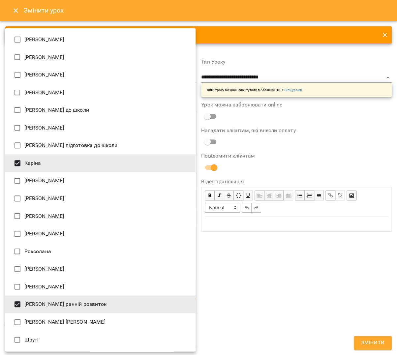
click at [244, 299] on div at bounding box center [198, 177] width 397 height 355
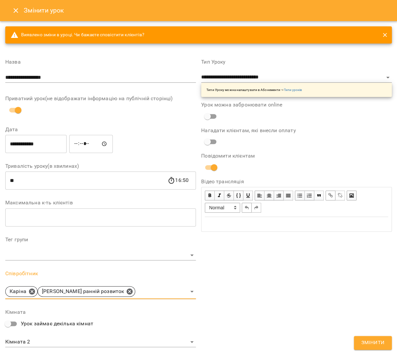
click at [382, 348] on button "Змінити" at bounding box center [373, 343] width 38 height 14
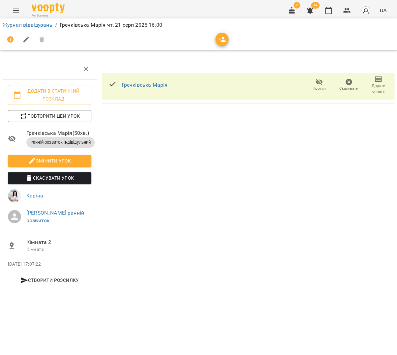
click at [46, 28] on li "Журнал відвідувань" at bounding box center [28, 25] width 50 height 8
click at [45, 26] on link "Журнал відвідувань" at bounding box center [28, 25] width 50 height 6
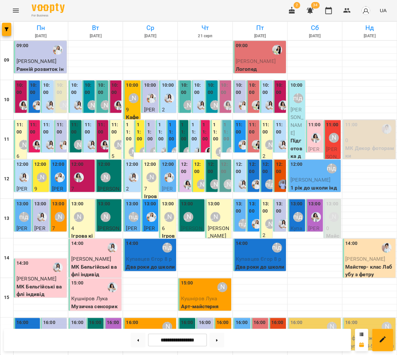
scroll to position [142, 0]
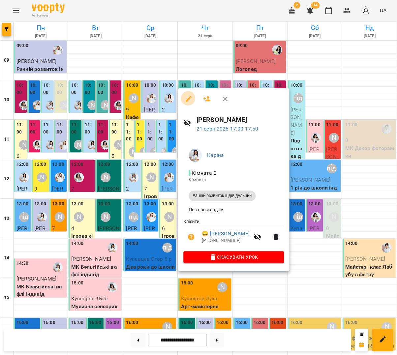
click at [187, 102] on button "button" at bounding box center [189, 99] width 16 height 16
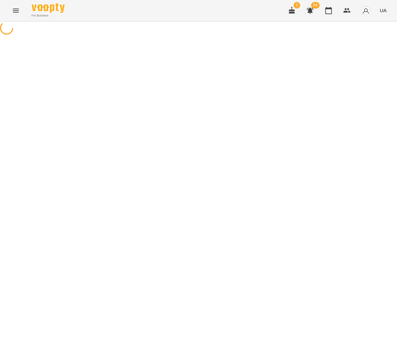
select select "**********"
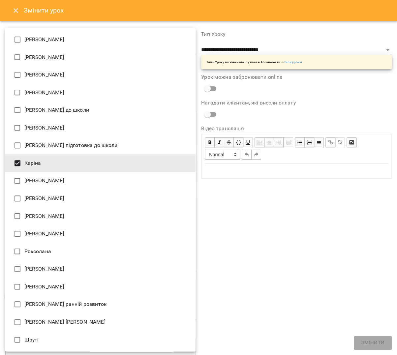
click at [88, 262] on body "**********" at bounding box center [198, 135] width 397 height 271
click at [77, 295] on li "[PERSON_NAME] ранній розвиток" at bounding box center [100, 304] width 190 height 18
type input "**********"
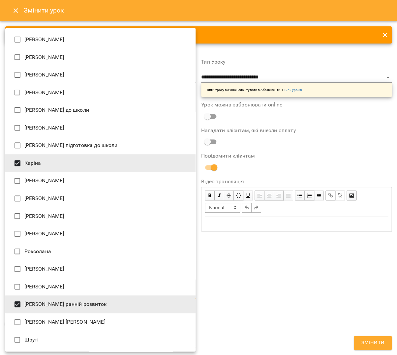
click at [362, 345] on div at bounding box center [198, 177] width 397 height 355
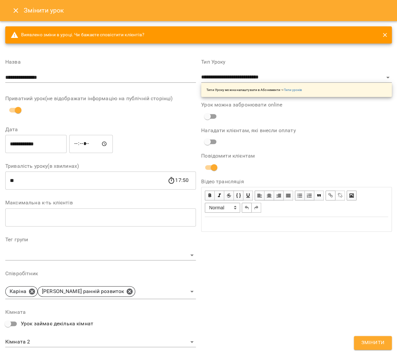
click at [362, 345] on div "Marco Іванна Аліна Арт Анастасія Фітнес Анжеліка Підготовка до школи Анна Білан…" at bounding box center [198, 177] width 397 height 355
click at [362, 345] on span "Змінити" at bounding box center [372, 343] width 23 height 9
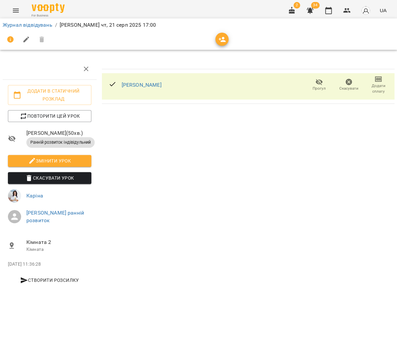
click at [34, 25] on link "Журнал відвідувань" at bounding box center [28, 25] width 50 height 6
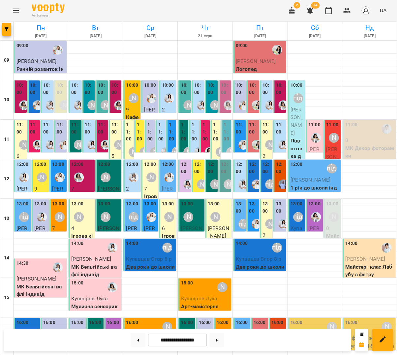
scroll to position [150, 0]
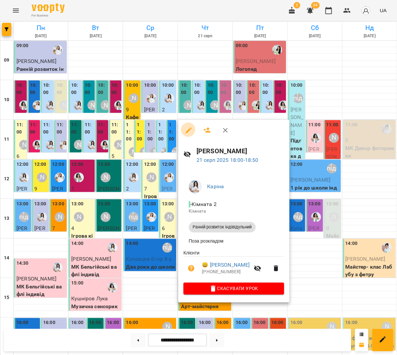
click at [189, 124] on button "button" at bounding box center [189, 130] width 16 height 16
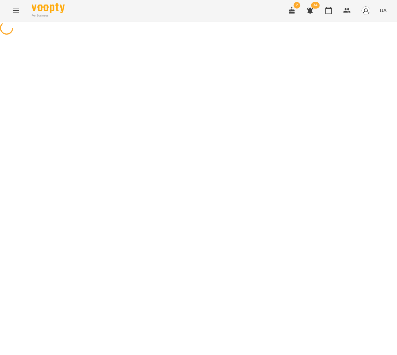
select select "**********"
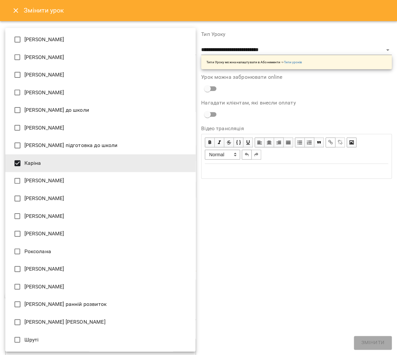
click at [108, 265] on body "**********" at bounding box center [198, 135] width 397 height 271
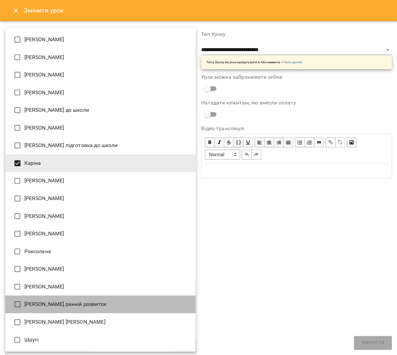
click at [104, 295] on li "[PERSON_NAME] ранній розвиток" at bounding box center [100, 304] width 190 height 18
type input "**********"
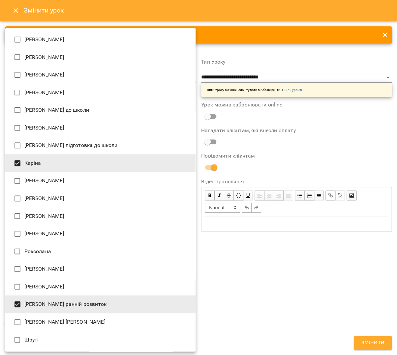
click at [375, 341] on div at bounding box center [198, 177] width 397 height 355
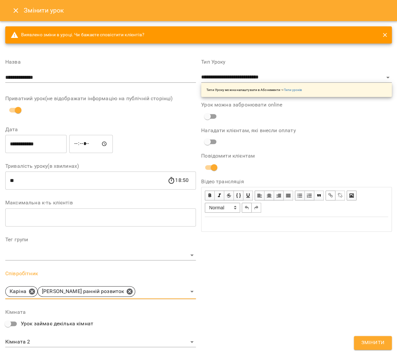
click at [374, 341] on div "Marco Іванна Аліна Арт Анастасія Фітнес Анжеліка Підготовка до школи Анна Білан…" at bounding box center [198, 177] width 397 height 355
click at [374, 341] on span "Змінити" at bounding box center [372, 343] width 23 height 9
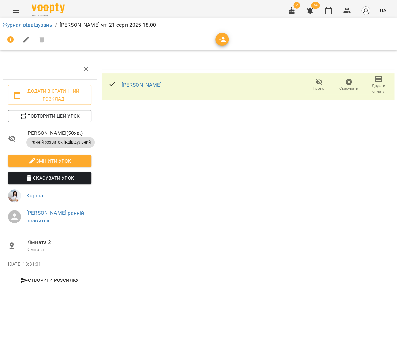
click at [42, 23] on link "Журнал відвідувань" at bounding box center [28, 25] width 50 height 6
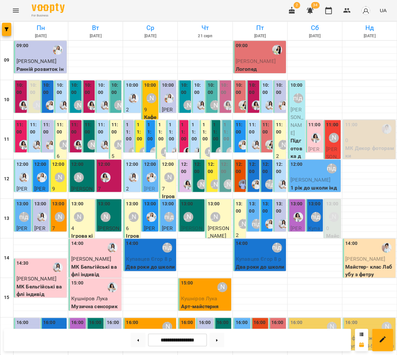
click at [197, 92] on label "10:00" at bounding box center [198, 89] width 9 height 14
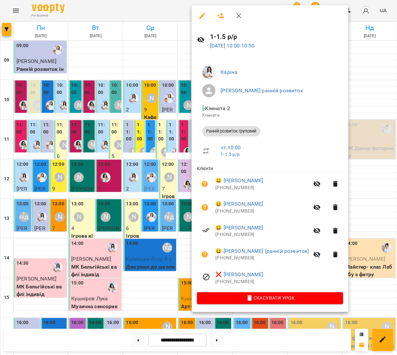
click at [174, 92] on div at bounding box center [198, 177] width 397 height 355
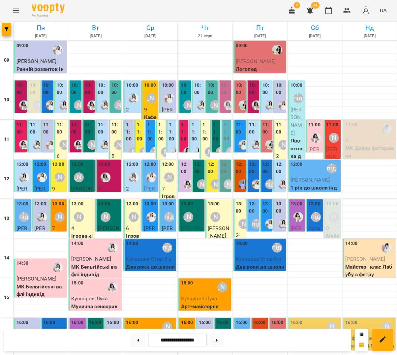
click at [270, 99] on div at bounding box center [269, 105] width 15 height 15
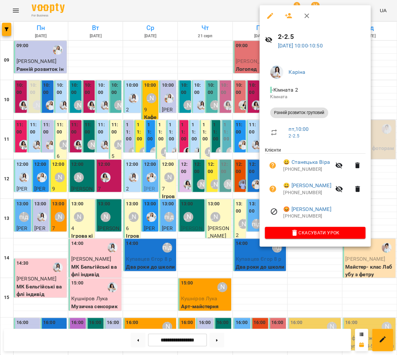
click at [267, 15] on icon "button" at bounding box center [270, 16] width 8 height 8
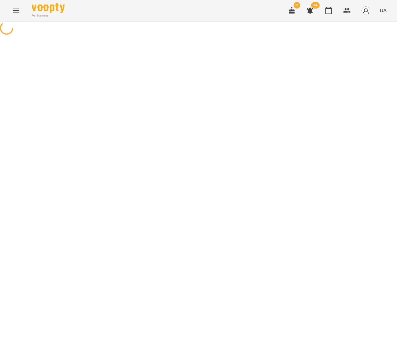
select select "**********"
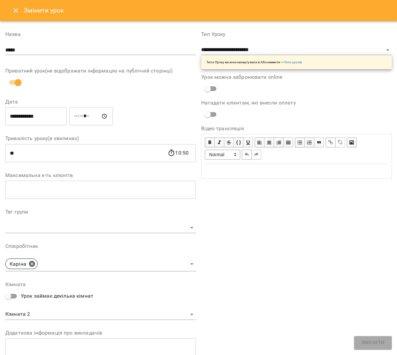
click at [88, 252] on body "**********" at bounding box center [198, 126] width 397 height 252
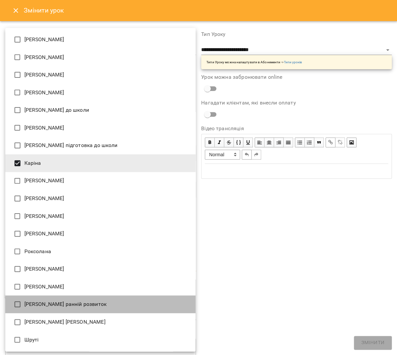
click at [74, 295] on li "[PERSON_NAME] ранній розвиток" at bounding box center [100, 304] width 190 height 18
type input "**********"
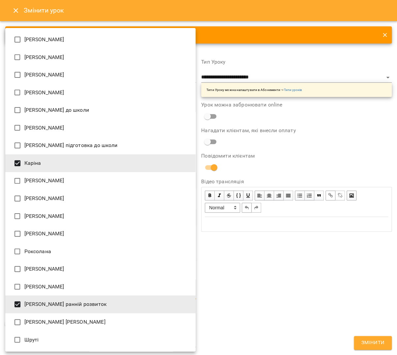
click at [371, 340] on div at bounding box center [198, 177] width 397 height 355
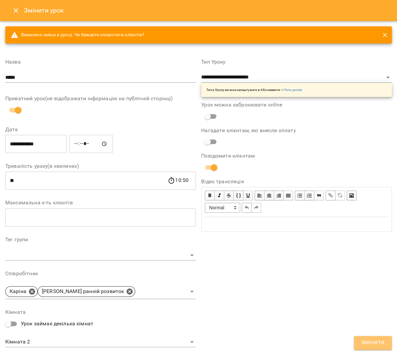
click at [372, 340] on span "Змінити" at bounding box center [372, 343] width 23 height 9
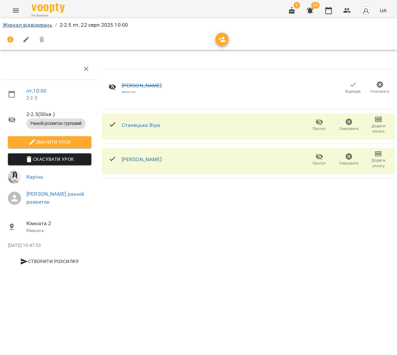
click at [24, 26] on link "Журнал відвідувань" at bounding box center [28, 25] width 50 height 6
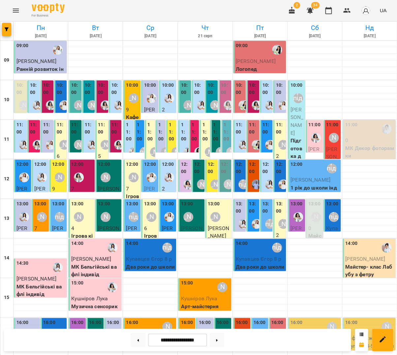
click at [268, 98] on div "[PERSON_NAME] ранній розвиток" at bounding box center [269, 112] width 15 height 28
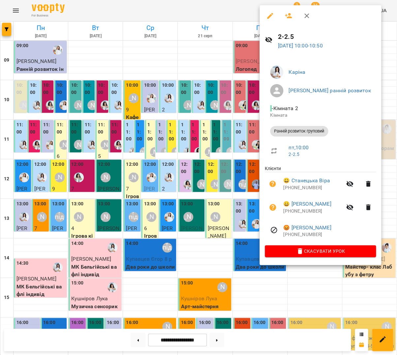
click at [202, 130] on div at bounding box center [198, 177] width 397 height 355
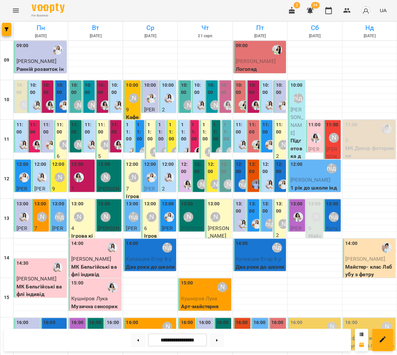
click at [239, 131] on label "11:00" at bounding box center [240, 128] width 9 height 14
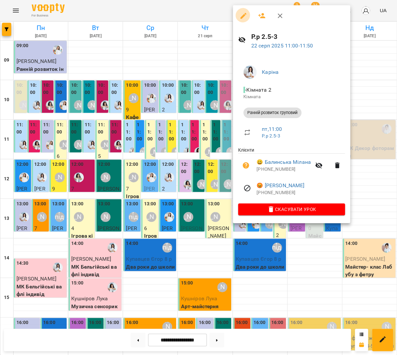
click at [246, 16] on icon "button" at bounding box center [243, 16] width 8 height 8
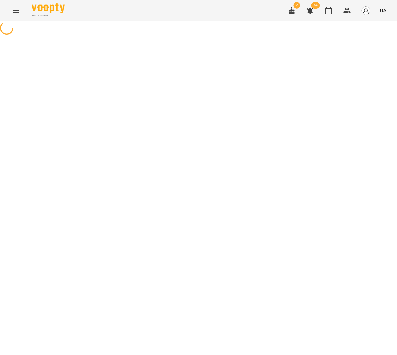
select select "**********"
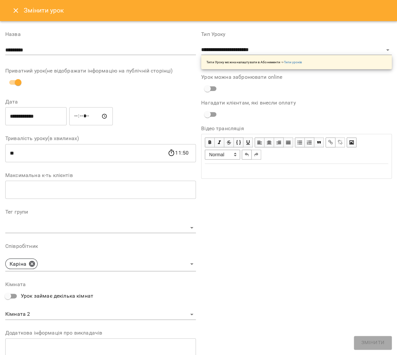
click at [84, 252] on body "**********" at bounding box center [198, 126] width 397 height 252
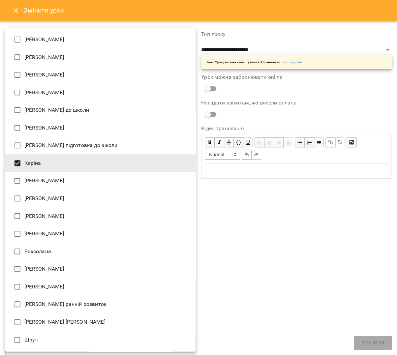
click at [74, 295] on li "[PERSON_NAME] ранній розвиток" at bounding box center [100, 304] width 190 height 18
type input "**********"
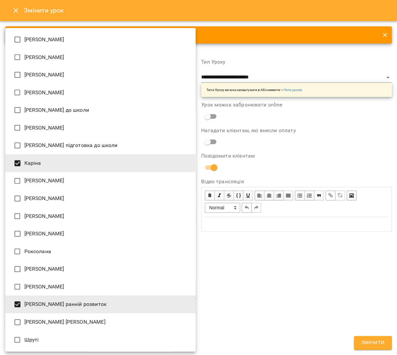
click at [380, 342] on div at bounding box center [198, 177] width 397 height 355
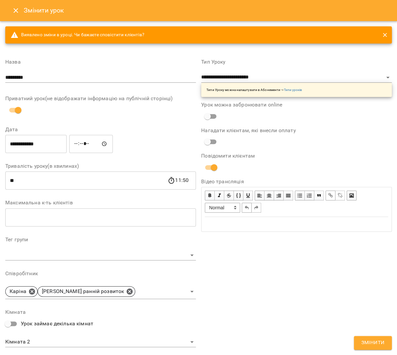
click at [380, 342] on div "Marco Іванна Аліна Арт Анастасія Фітнес Анжеліка Підготовка до школи Анна Білан…" at bounding box center [198, 177] width 397 height 355
click at [380, 342] on span "Змінити" at bounding box center [372, 343] width 23 height 9
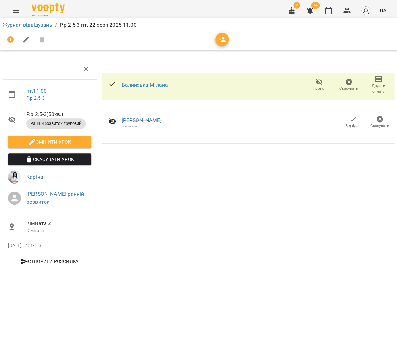
click at [18, 24] on link "Журнал відвідувань" at bounding box center [28, 25] width 50 height 6
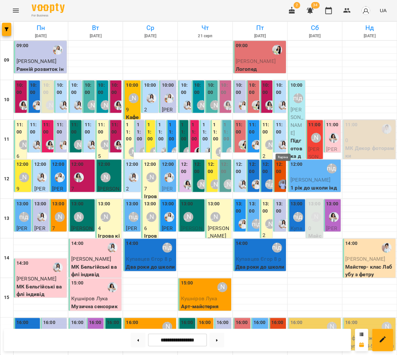
click at [279, 141] on img "Каріна" at bounding box center [283, 145] width 10 height 10
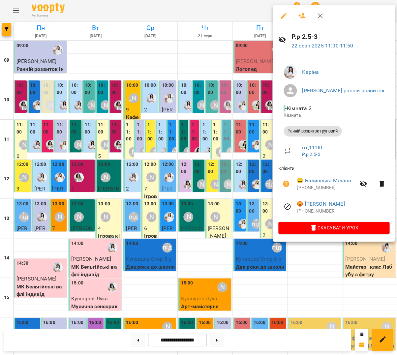
click at [248, 145] on div at bounding box center [198, 177] width 397 height 355
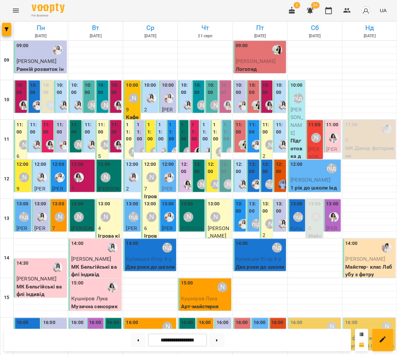
click at [243, 180] on img "Каріна" at bounding box center [243, 184] width 10 height 10
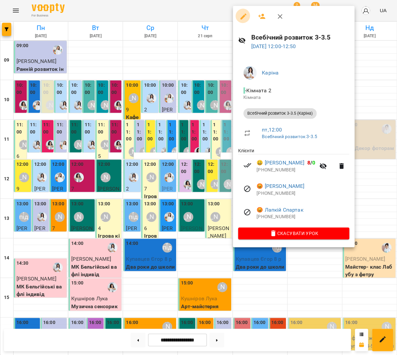
click at [237, 16] on button "button" at bounding box center [243, 17] width 16 height 16
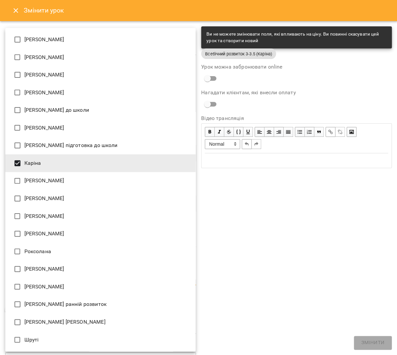
click at [66, 259] on body "**********" at bounding box center [198, 129] width 397 height 259
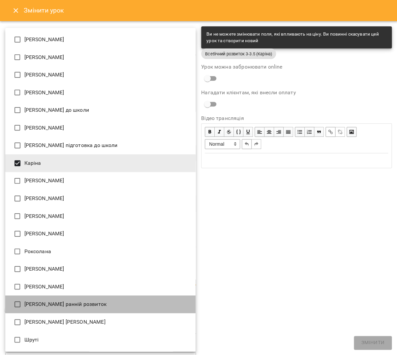
click at [68, 295] on li "[PERSON_NAME] ранній розвиток" at bounding box center [100, 304] width 190 height 18
type input "**********"
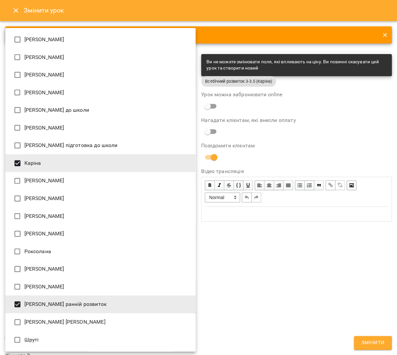
click at [213, 291] on div at bounding box center [198, 177] width 397 height 355
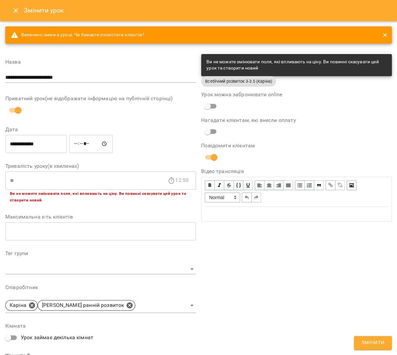
click at [376, 352] on div "**********" at bounding box center [296, 260] width 196 height 418
click at [374, 337] on button "Змінити" at bounding box center [373, 343] width 38 height 14
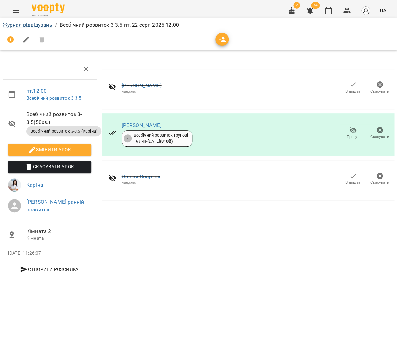
click at [37, 24] on link "Журнал відвідувань" at bounding box center [28, 25] width 50 height 6
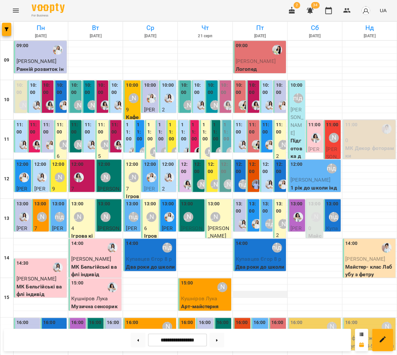
scroll to position [140, 0]
click at [237, 200] on label "13:00" at bounding box center [240, 207] width 9 height 14
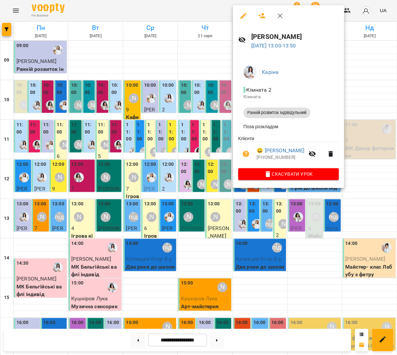
click at [209, 90] on div at bounding box center [198, 177] width 397 height 355
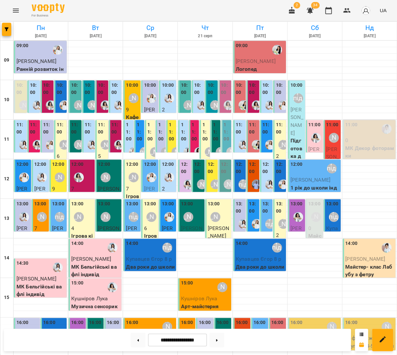
scroll to position [118, 0]
click at [266, 179] on img "Каріна" at bounding box center [270, 184] width 10 height 10
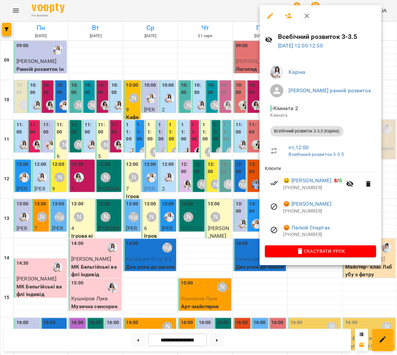
scroll to position [118, 0]
click at [244, 71] on div at bounding box center [198, 177] width 397 height 355
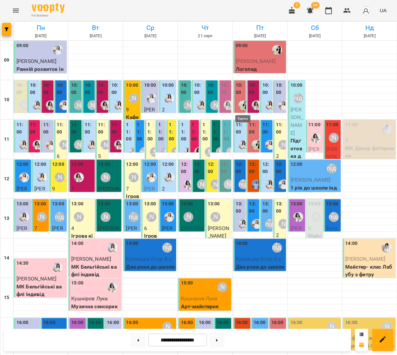
click at [238, 219] on img "Каріна" at bounding box center [243, 224] width 10 height 10
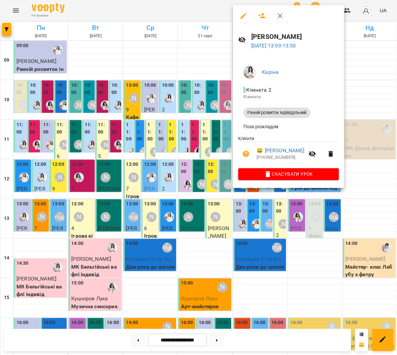
click at [240, 14] on icon "button" at bounding box center [243, 16] width 8 height 8
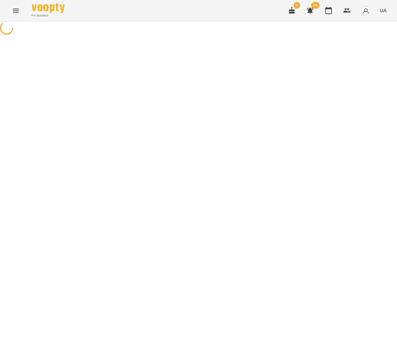
select select "**********"
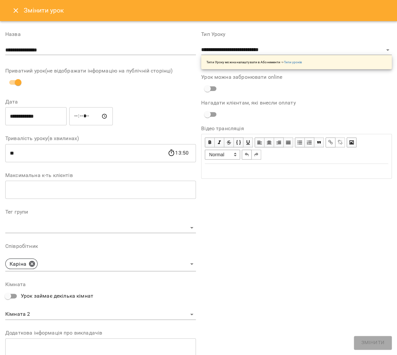
click at [111, 261] on body "**********" at bounding box center [198, 135] width 397 height 271
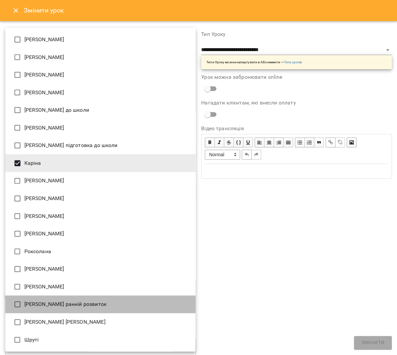
click at [64, 295] on li "[PERSON_NAME] ранній розвиток" at bounding box center [100, 304] width 190 height 18
type input "**********"
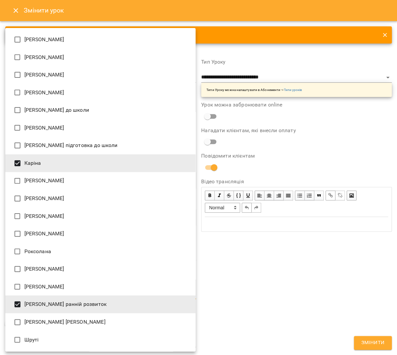
click at [393, 347] on div at bounding box center [198, 177] width 397 height 355
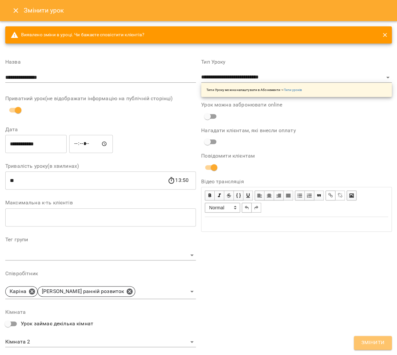
click at [379, 342] on span "Змінити" at bounding box center [372, 343] width 23 height 9
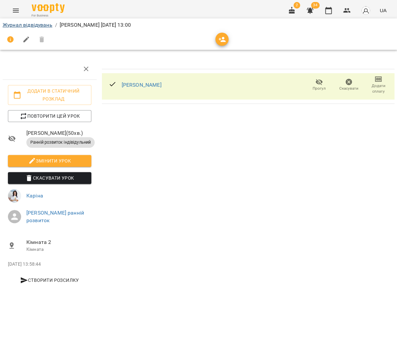
click at [38, 27] on link "Журнал відвідувань" at bounding box center [28, 25] width 50 height 6
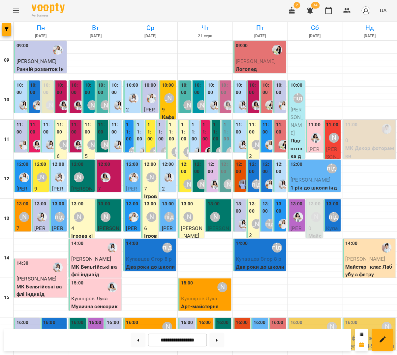
click at [268, 128] on label "11:00" at bounding box center [266, 128] width 9 height 14
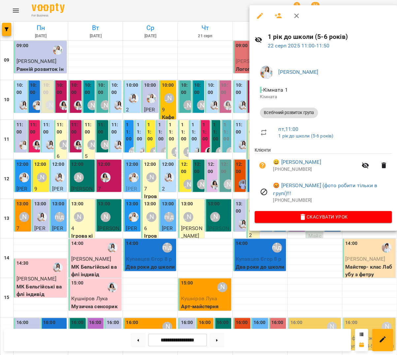
click at [228, 125] on div at bounding box center [198, 177] width 397 height 355
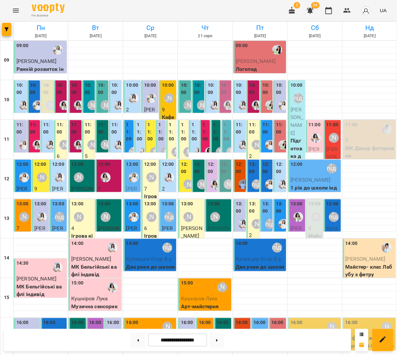
click at [59, 186] on span "[PERSON_NAME]" at bounding box center [58, 201] width 13 height 30
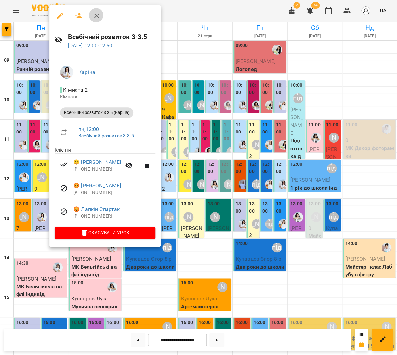
click at [93, 15] on icon "button" at bounding box center [97, 16] width 8 height 8
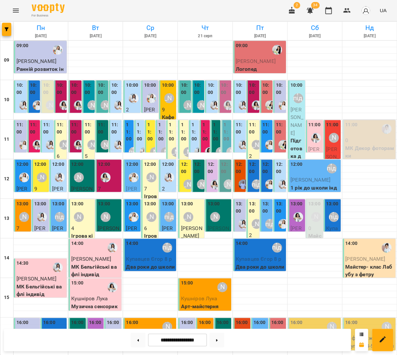
scroll to position [45, 0]
click at [137, 212] on img "Юлія Масющенко" at bounding box center [134, 217] width 10 height 10
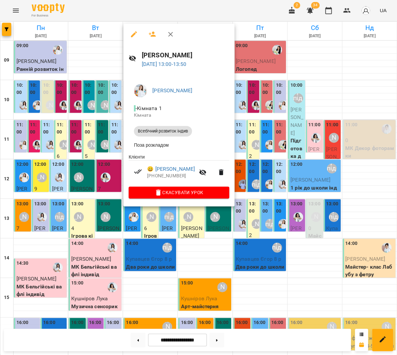
click at [169, 31] on icon "button" at bounding box center [170, 34] width 8 height 8
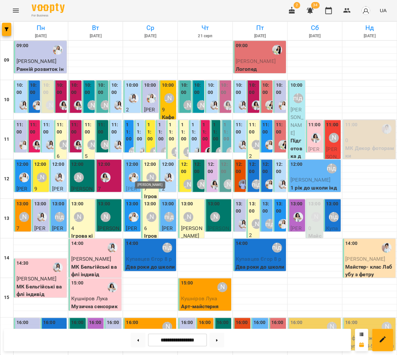
click at [151, 212] on div "[PERSON_NAME]" at bounding box center [151, 217] width 10 height 10
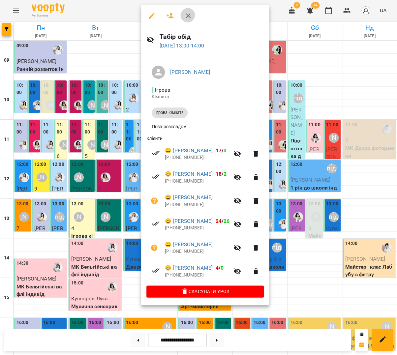
click at [189, 17] on icon "button" at bounding box center [188, 16] width 8 height 8
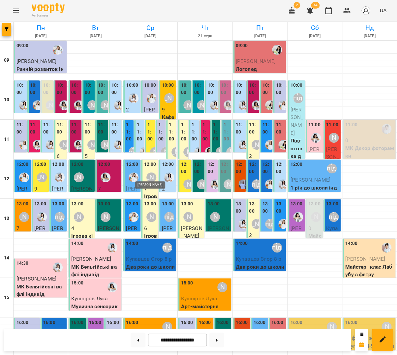
click at [147, 212] on div "[PERSON_NAME]" at bounding box center [151, 217] width 10 height 10
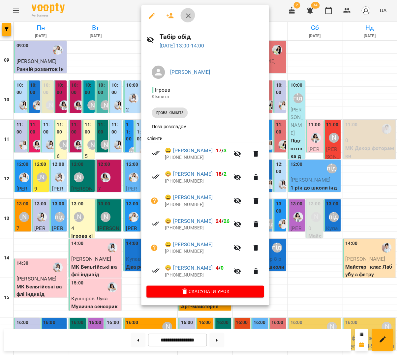
click at [180, 15] on button "button" at bounding box center [188, 16] width 16 height 16
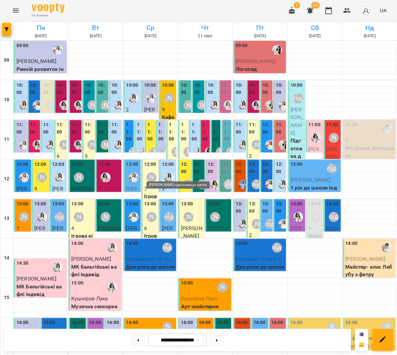
click at [170, 212] on div "[PERSON_NAME] підготовка до школи" at bounding box center [169, 217] width 10 height 10
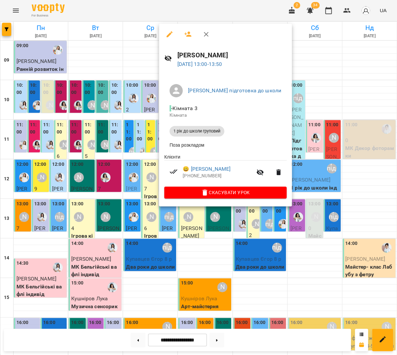
click at [202, 36] on icon "button" at bounding box center [206, 34] width 8 height 8
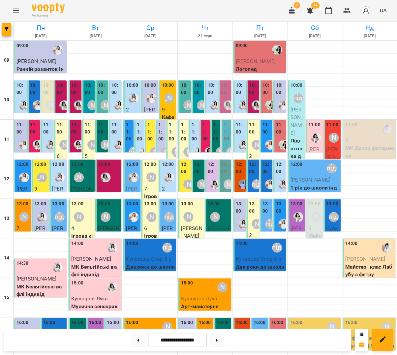
click at [223, 200] on div "13:00 Міс Анастасія" at bounding box center [218, 212] width 22 height 24
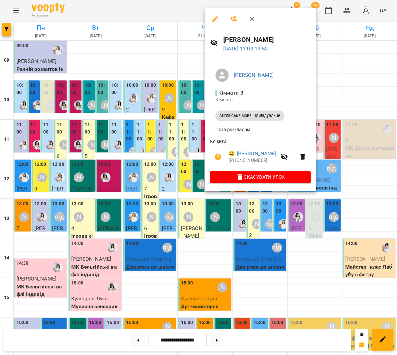
click at [251, 18] on icon "button" at bounding box center [252, 19] width 8 height 8
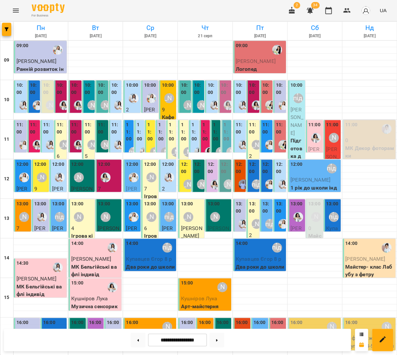
scroll to position [0, 0]
click at [133, 209] on div at bounding box center [133, 216] width 15 height 15
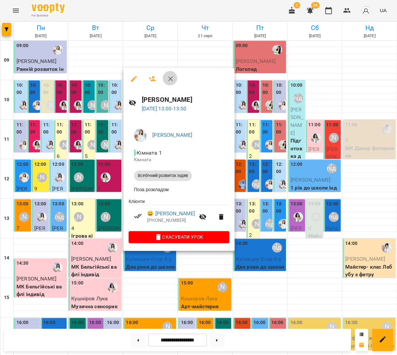
drag, startPoint x: 165, startPoint y: 78, endPoint x: 170, endPoint y: 84, distance: 8.0
click at [166, 78] on icon "button" at bounding box center [170, 79] width 8 height 8
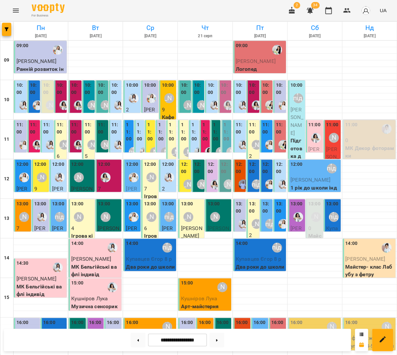
click at [148, 204] on label "13:00" at bounding box center [150, 203] width 12 height 7
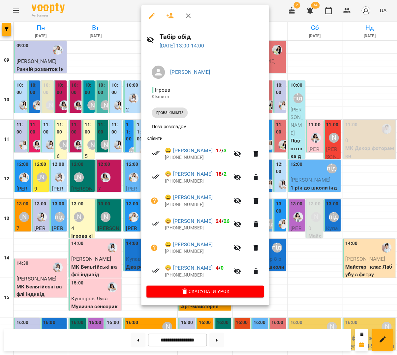
click at [181, 17] on button "button" at bounding box center [188, 16] width 16 height 16
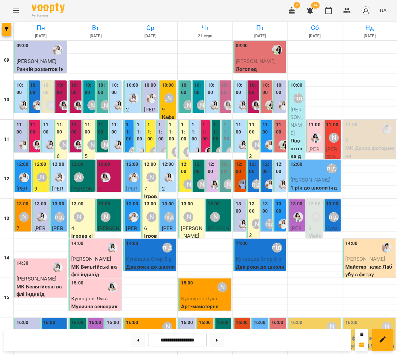
click at [169, 203] on label "13:00" at bounding box center [168, 203] width 12 height 7
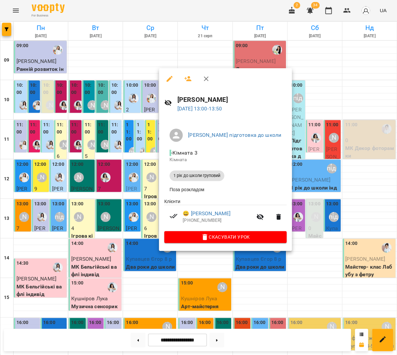
click at [204, 76] on icon "button" at bounding box center [206, 79] width 8 height 8
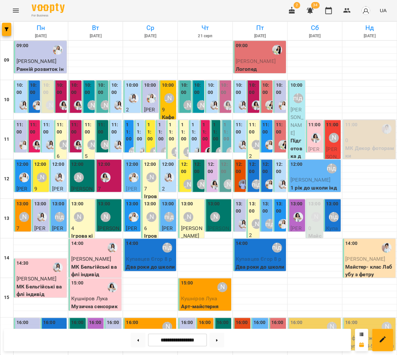
click at [165, 208] on div "13:00" at bounding box center [168, 204] width 12 height 9
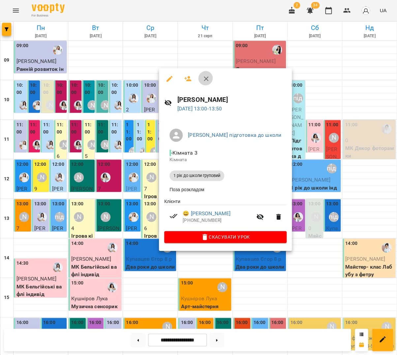
click at [204, 78] on icon "button" at bounding box center [206, 79] width 8 height 8
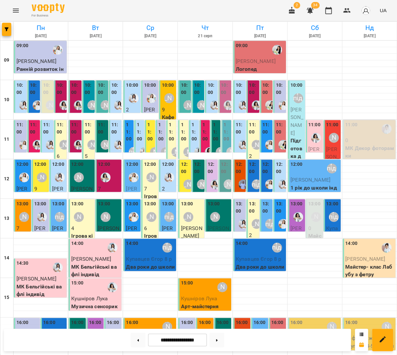
scroll to position [39, 0]
click at [136, 209] on div at bounding box center [133, 216] width 15 height 15
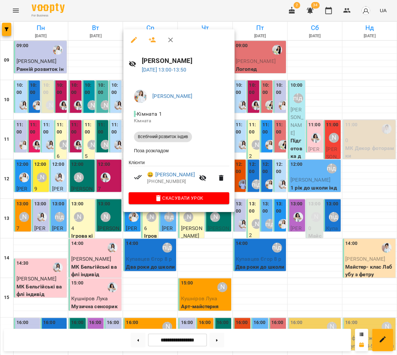
click at [171, 39] on button "button" at bounding box center [171, 40] width 16 height 16
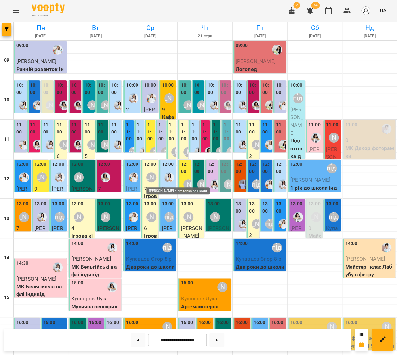
click at [169, 212] on div "[PERSON_NAME] підготовка до школи" at bounding box center [169, 217] width 10 height 10
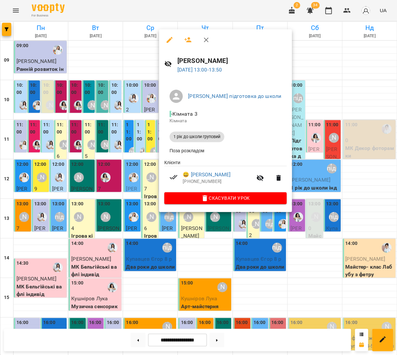
click at [209, 39] on button "button" at bounding box center [206, 40] width 16 height 16
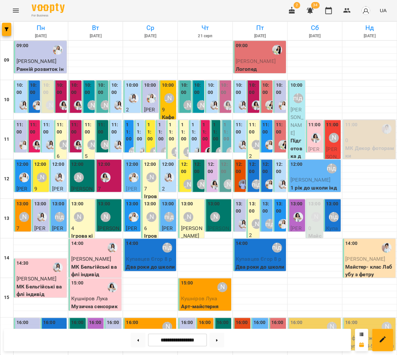
click at [136, 200] on div "13:00" at bounding box center [132, 204] width 12 height 9
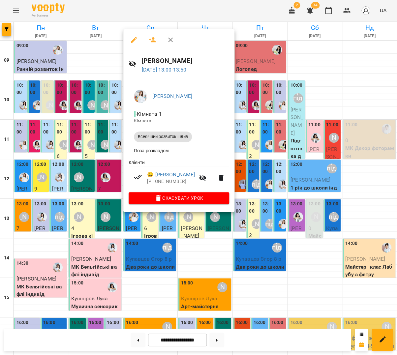
click at [173, 40] on button "button" at bounding box center [171, 40] width 16 height 16
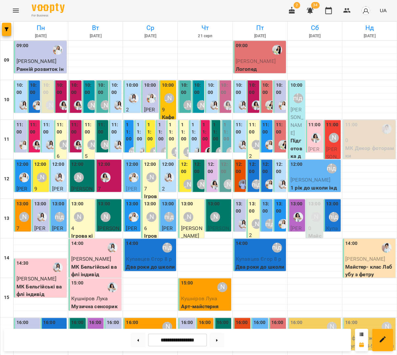
scroll to position [104, 0]
click at [16, 13] on icon "Menu" at bounding box center [16, 11] width 8 height 8
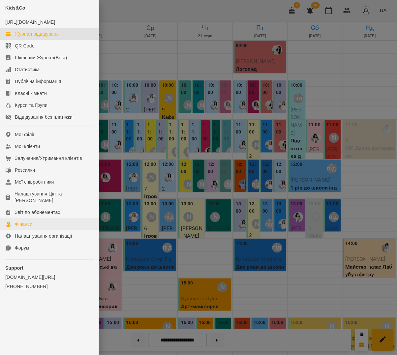
click at [45, 218] on link "Фінанси" at bounding box center [49, 224] width 99 height 12
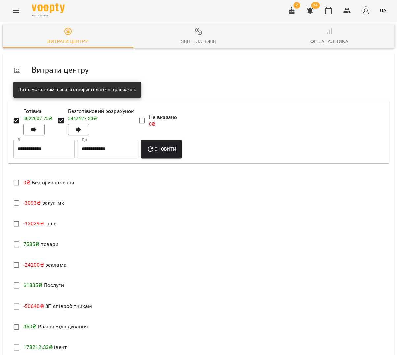
click at [187, 40] on div "Звіт платежів" at bounding box center [198, 41] width 35 height 8
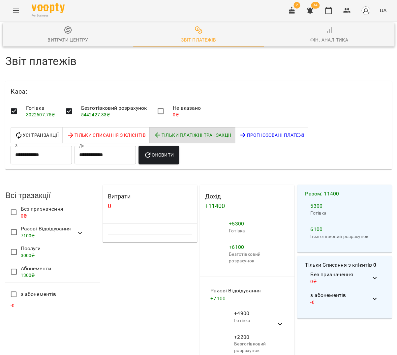
scroll to position [53, 0]
click at [16, 10] on icon "Menu" at bounding box center [16, 11] width 8 height 8
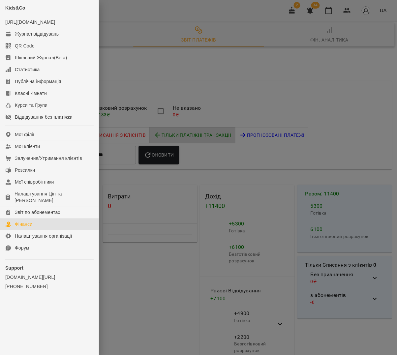
click at [115, 224] on div at bounding box center [198, 177] width 397 height 355
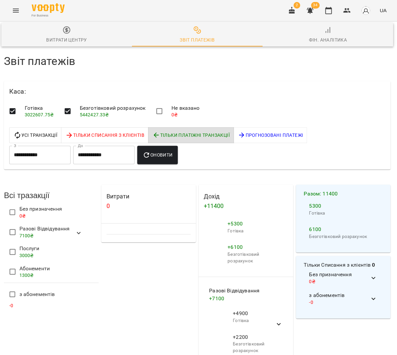
scroll to position [51, 2]
click at [14, 12] on icon "Menu" at bounding box center [16, 11] width 8 height 8
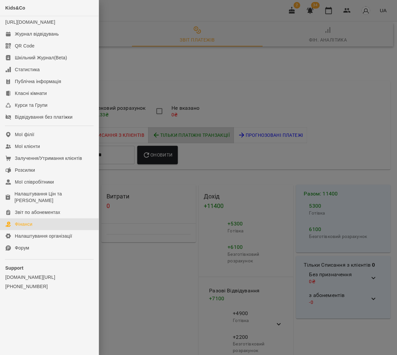
click at [132, 213] on div at bounding box center [198, 177] width 397 height 355
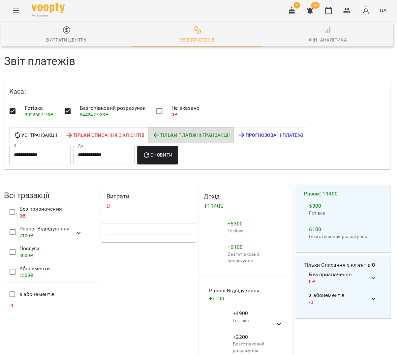
drag, startPoint x: 133, startPoint y: 213, endPoint x: 135, endPoint y: 209, distance: 4.8
click at [134, 209] on div "Витрати 0" at bounding box center [148, 345] width 97 height 325
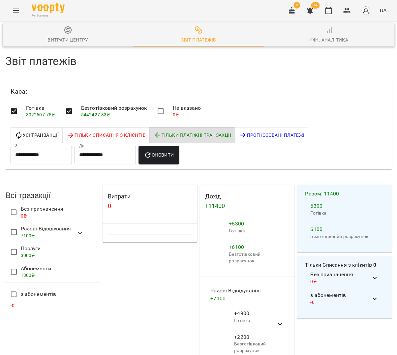
scroll to position [415, 0]
click at [13, 13] on icon "Menu" at bounding box center [16, 11] width 8 height 8
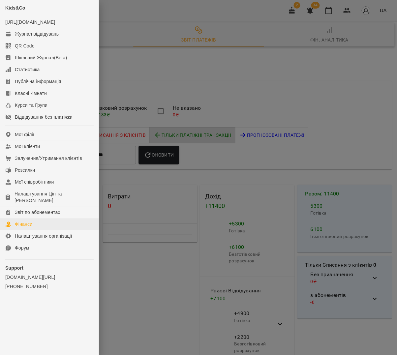
click at [39, 220] on link "Фінанси" at bounding box center [49, 224] width 99 height 12
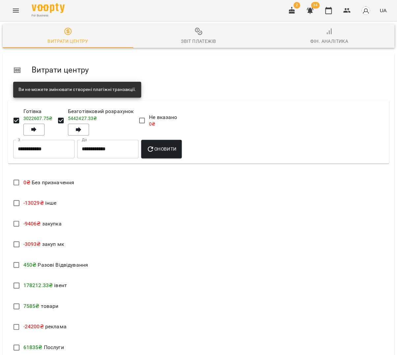
scroll to position [89, 0]
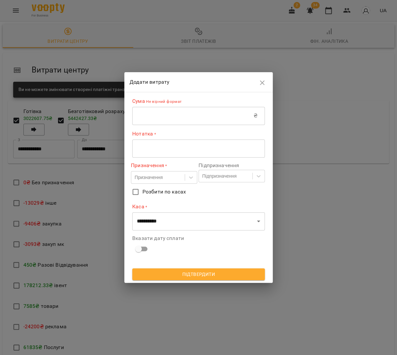
click at [170, 111] on input "text" at bounding box center [192, 115] width 121 height 18
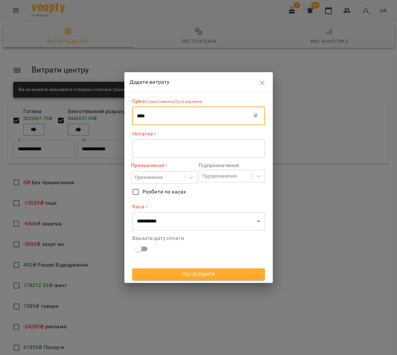
type input "****"
click at [170, 149] on textarea at bounding box center [198, 148] width 123 height 6
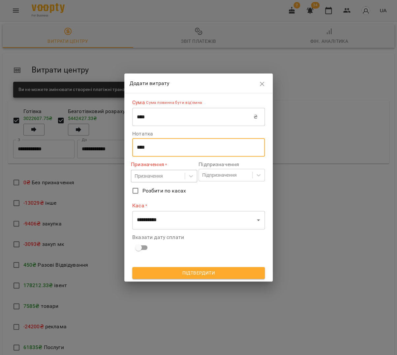
type textarea "****"
click at [172, 175] on div "Призначення" at bounding box center [157, 176] width 53 height 11
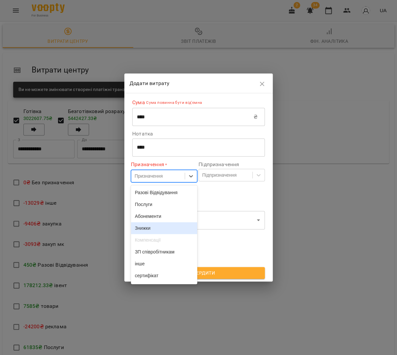
scroll to position [0, 0]
click at [160, 205] on div "Послуги" at bounding box center [164, 204] width 66 height 12
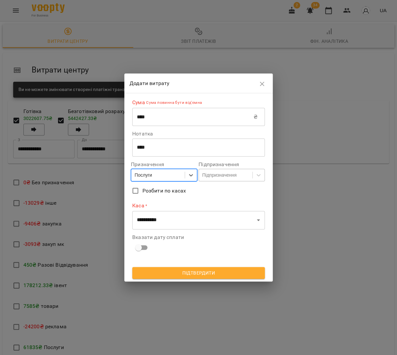
click at [215, 177] on div "Підпризначення" at bounding box center [219, 175] width 34 height 7
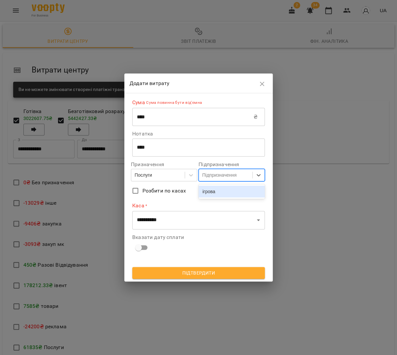
click at [220, 193] on div "ігрова" at bounding box center [231, 192] width 66 height 12
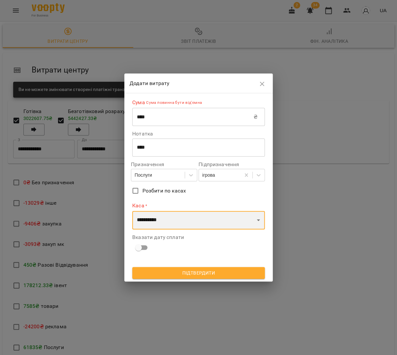
select select "****"
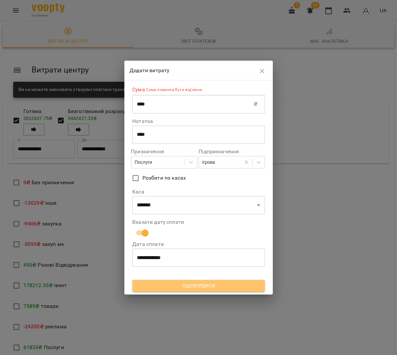
click at [175, 282] on span "Підтвердити" at bounding box center [198, 286] width 122 height 8
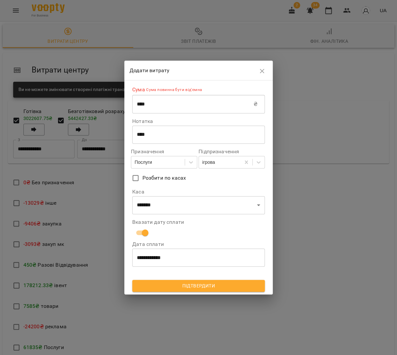
click at [195, 283] on span "Підтвердити" at bounding box center [198, 286] width 122 height 8
click at [209, 285] on span "Підтвердити" at bounding box center [198, 286] width 122 height 8
click at [219, 284] on span "Підтвердити" at bounding box center [198, 286] width 122 height 8
click at [205, 283] on span "Підтвердити" at bounding box center [198, 286] width 122 height 8
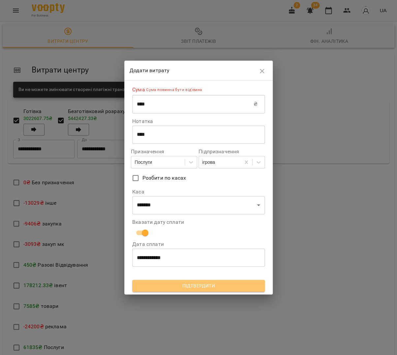
click at [201, 285] on span "Підтвердити" at bounding box center [198, 286] width 122 height 8
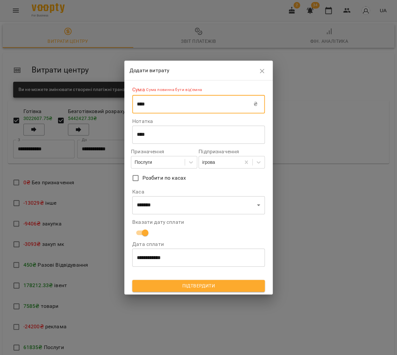
drag, startPoint x: 136, startPoint y: 105, endPoint x: 180, endPoint y: 112, distance: 44.1
click at [136, 105] on input "****" at bounding box center [192, 104] width 121 height 18
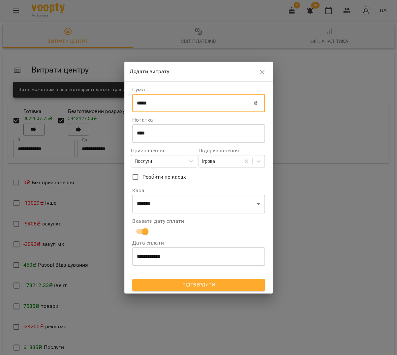
type input "*****"
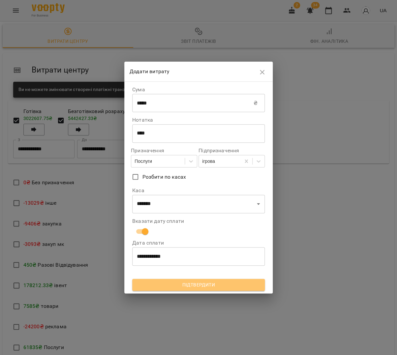
click at [176, 285] on span "Підтвердити" at bounding box center [198, 285] width 122 height 8
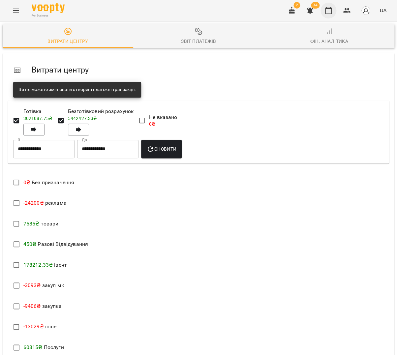
click at [332, 11] on icon "button" at bounding box center [328, 10] width 7 height 7
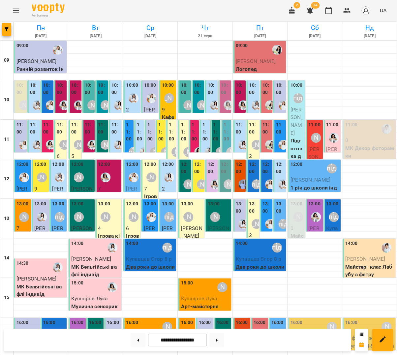
click at [144, 186] on p "7" at bounding box center [150, 189] width 13 height 8
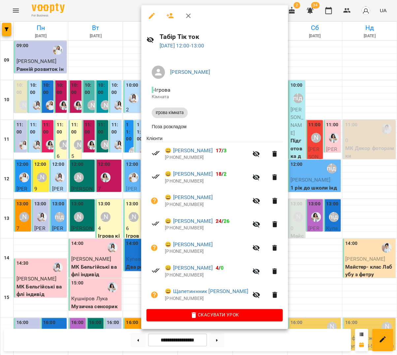
click at [103, 199] on div at bounding box center [198, 177] width 397 height 355
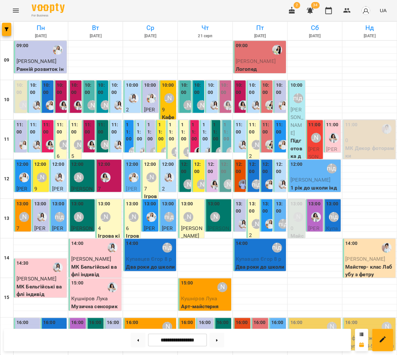
click at [131, 208] on div "13:00" at bounding box center [132, 204] width 12 height 9
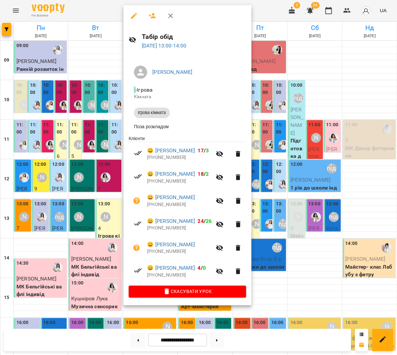
click at [103, 200] on div at bounding box center [198, 177] width 397 height 355
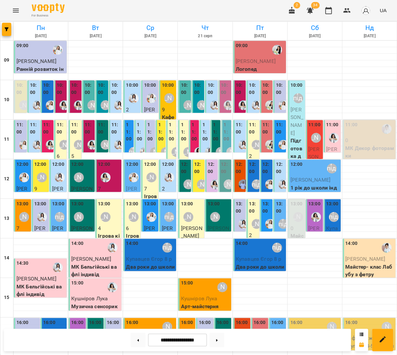
click at [146, 185] on p "7" at bounding box center [150, 189] width 13 height 8
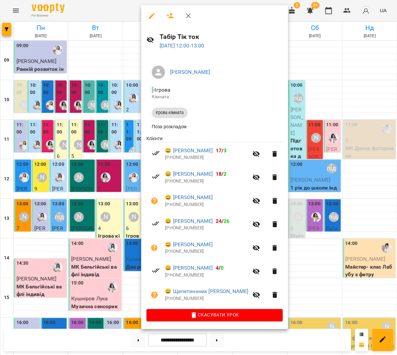
click at [121, 186] on div at bounding box center [198, 177] width 397 height 355
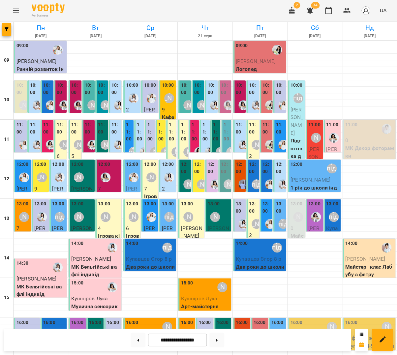
click at [133, 209] on div "[PERSON_NAME]" at bounding box center [133, 216] width 15 height 15
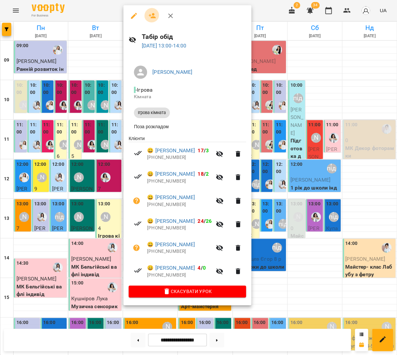
click at [148, 14] on icon "button" at bounding box center [152, 16] width 8 height 8
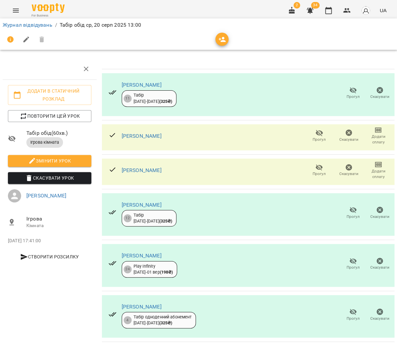
click at [216, 36] on span "button" at bounding box center [221, 40] width 13 height 8
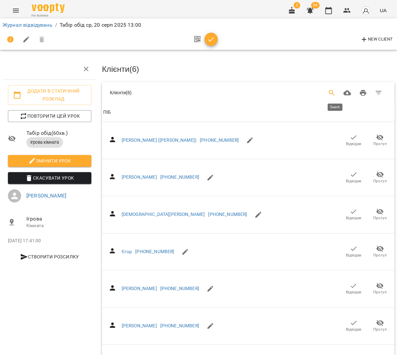
click at [329, 92] on button "Search" at bounding box center [332, 93] width 16 height 16
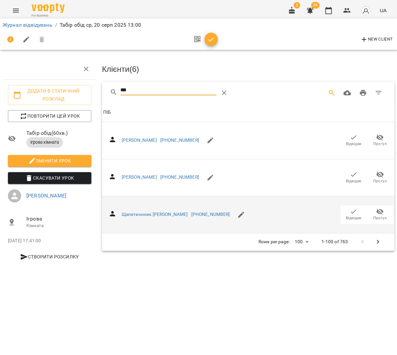
type input "***"
click at [354, 209] on icon "button" at bounding box center [353, 212] width 8 height 8
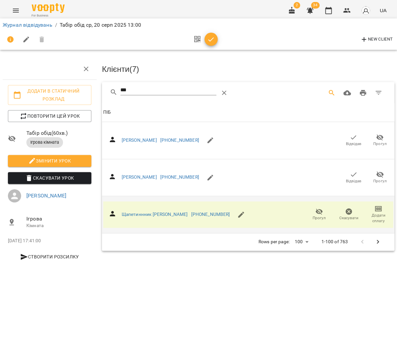
click at [209, 35] on button "button" at bounding box center [210, 39] width 13 height 13
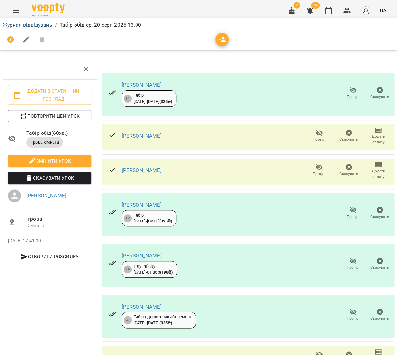
click at [38, 24] on link "Журнал відвідувань" at bounding box center [28, 25] width 50 height 6
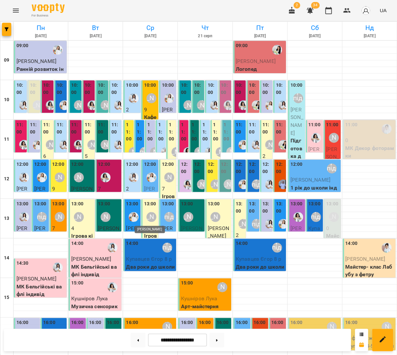
click at [149, 220] on div "[PERSON_NAME]" at bounding box center [151, 217] width 10 height 10
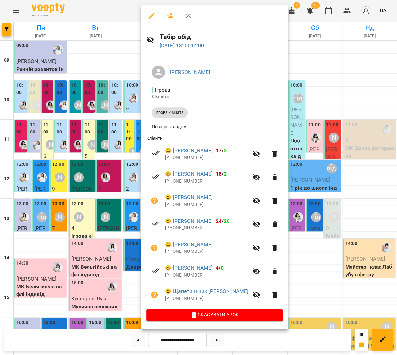
drag, startPoint x: 326, startPoint y: 264, endPoint x: 255, endPoint y: 273, distance: 70.8
click at [326, 264] on div at bounding box center [198, 177] width 397 height 355
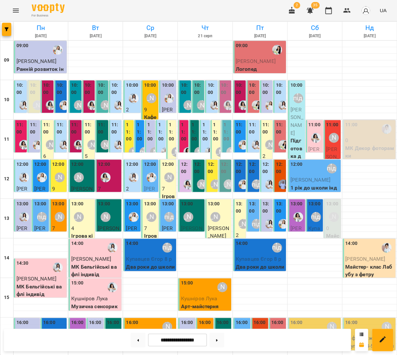
scroll to position [131, 0]
click at [238, 240] on div "14:00" at bounding box center [242, 247] width 12 height 15
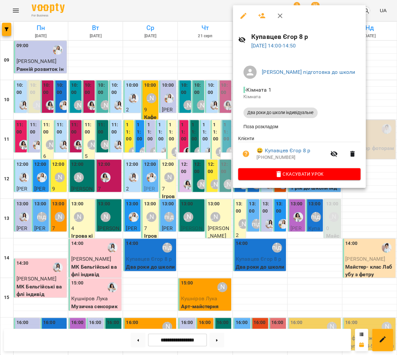
click at [292, 112] on span "Два роки до школи індивідуальне" at bounding box center [280, 113] width 74 height 6
click at [246, 156] on icon "button" at bounding box center [246, 154] width 7 height 7
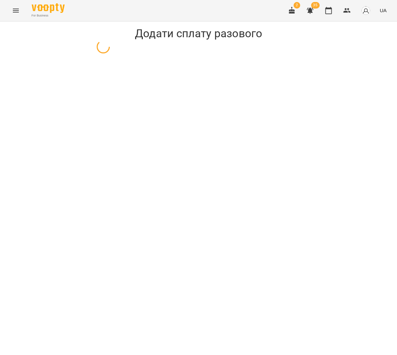
select select "**********"
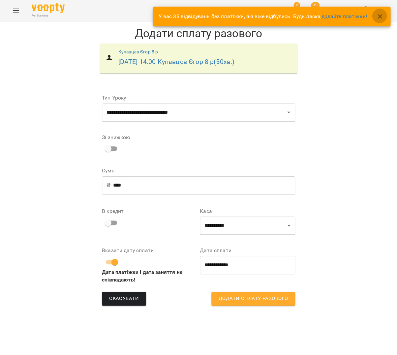
click at [383, 15] on icon "button" at bounding box center [380, 17] width 8 height 8
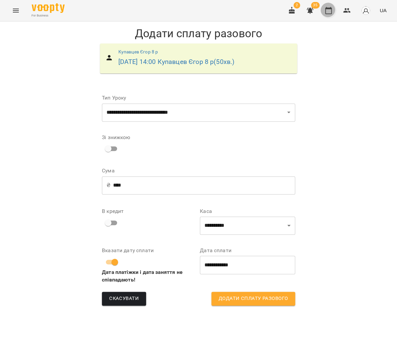
click at [330, 12] on icon "button" at bounding box center [328, 11] width 8 height 8
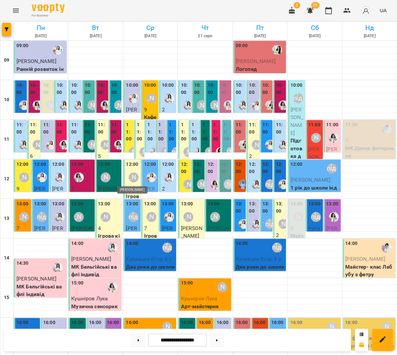
click at [135, 180] on div "[PERSON_NAME]" at bounding box center [134, 177] width 10 height 10
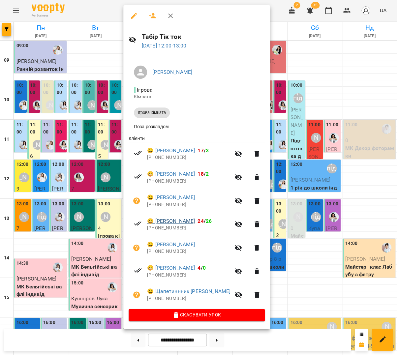
click at [187, 221] on link "😀 Мазійчук Катерина" at bounding box center [171, 221] width 48 height 8
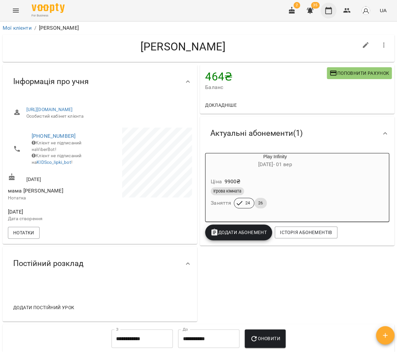
click at [327, 9] on icon "button" at bounding box center [328, 10] width 7 height 7
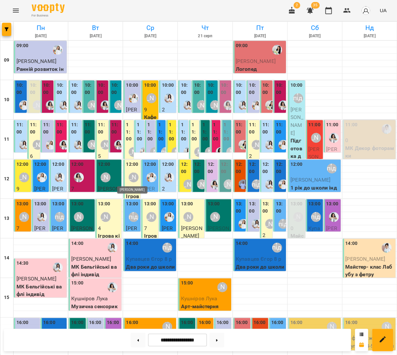
click at [130, 177] on div "[PERSON_NAME]" at bounding box center [134, 177] width 10 height 10
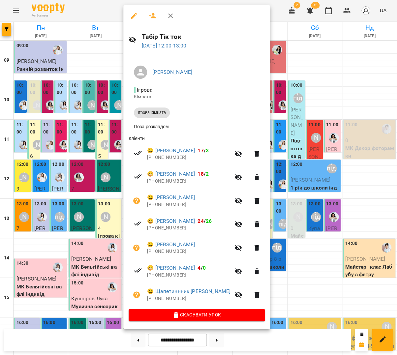
click at [278, 199] on div at bounding box center [198, 177] width 397 height 355
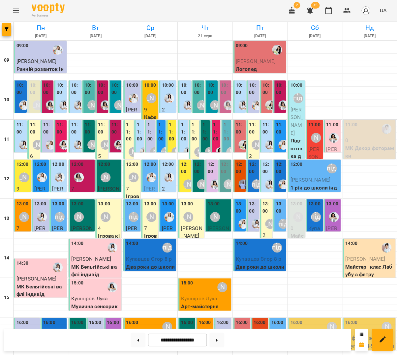
click at [129, 132] on label "11:00" at bounding box center [129, 131] width 6 height 21
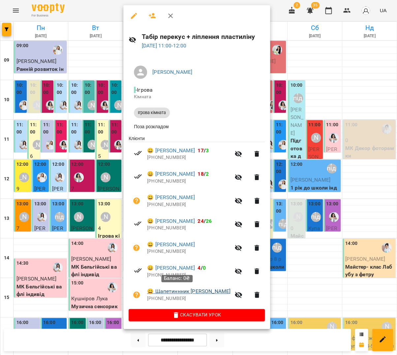
click at [183, 291] on link "😀 Щапетиннник Емілія" at bounding box center [188, 291] width 83 height 8
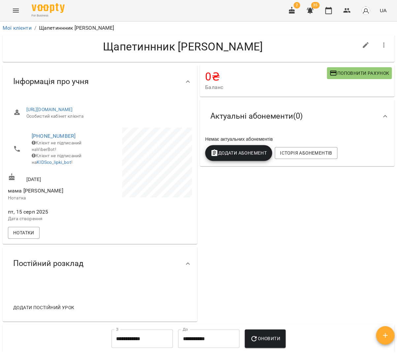
scroll to position [17, 0]
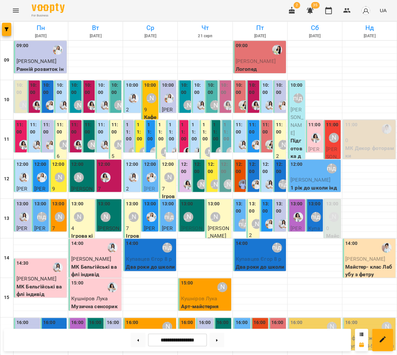
click at [167, 165] on label "12:00" at bounding box center [168, 164] width 12 height 7
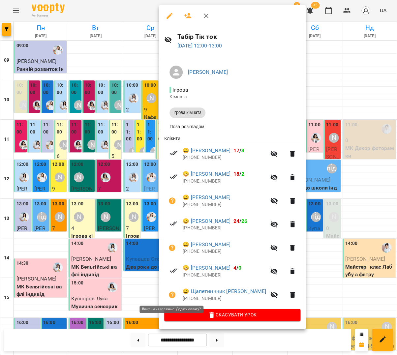
click at [173, 292] on icon "button" at bounding box center [172, 294] width 7 height 7
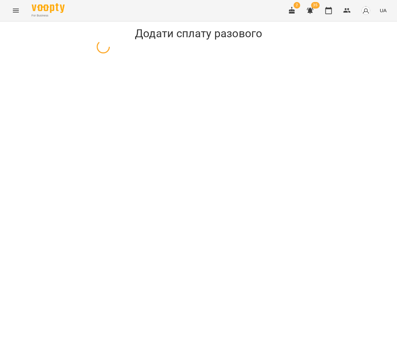
select select "**********"
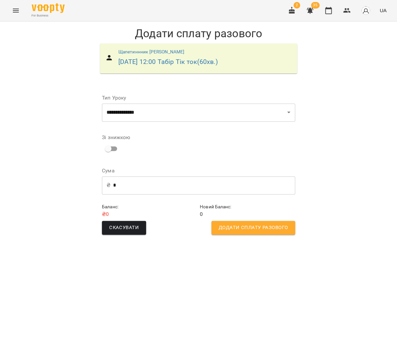
click at [14, 6] on button "Menu" at bounding box center [16, 11] width 16 height 16
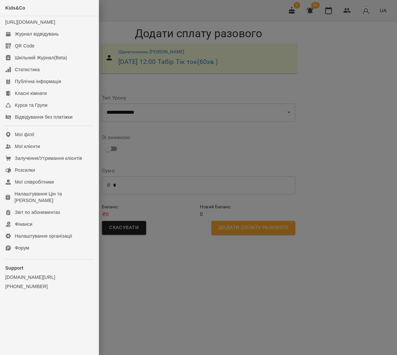
click at [340, 24] on div at bounding box center [198, 177] width 397 height 355
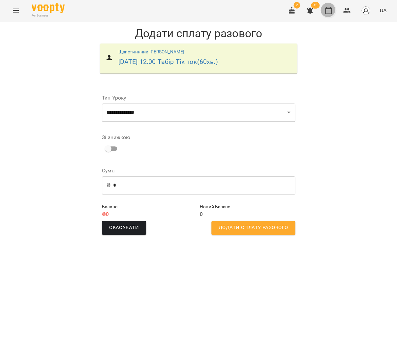
click at [328, 9] on icon "button" at bounding box center [328, 10] width 7 height 7
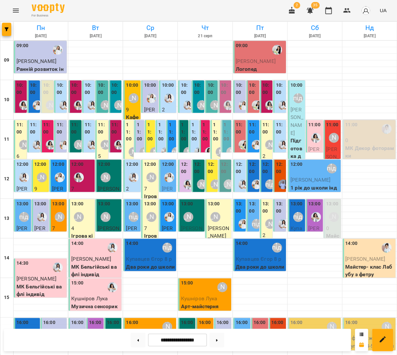
click at [131, 128] on label "11:00" at bounding box center [129, 131] width 6 height 21
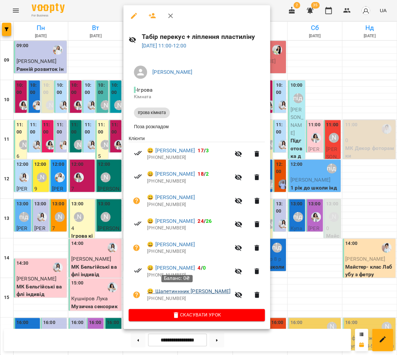
click at [194, 291] on link "😀 Щапетиннник Емілія" at bounding box center [188, 291] width 83 height 8
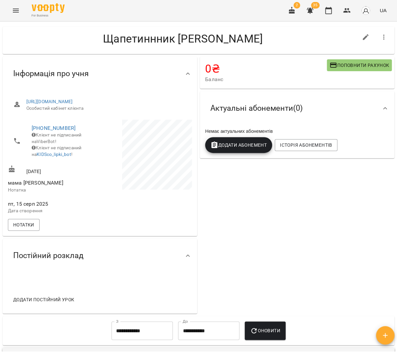
scroll to position [9, 0]
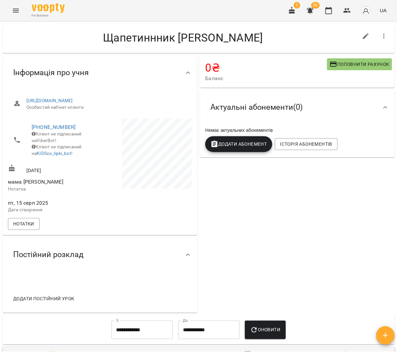
click at [228, 147] on span "Додати Абонемент" at bounding box center [238, 144] width 56 height 8
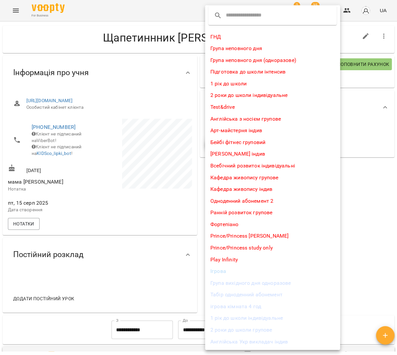
scroll to position [0, 0]
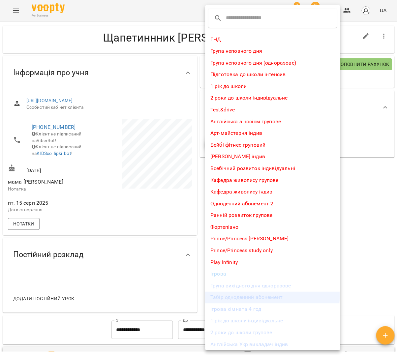
click at [258, 294] on li "Табір одноденний абонемент" at bounding box center [272, 297] width 135 height 12
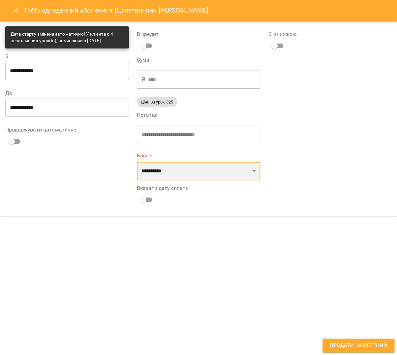
select select "****"
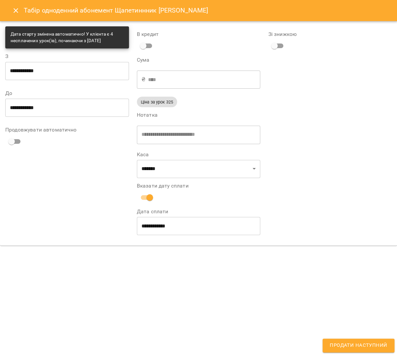
click at [365, 341] on button "Продати наступний" at bounding box center [358, 346] width 72 height 14
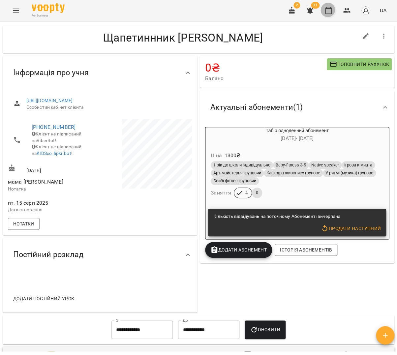
click at [332, 7] on icon "button" at bounding box center [328, 10] width 7 height 7
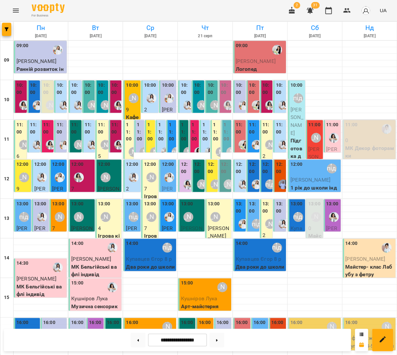
click at [130, 130] on label "11:00" at bounding box center [129, 131] width 6 height 21
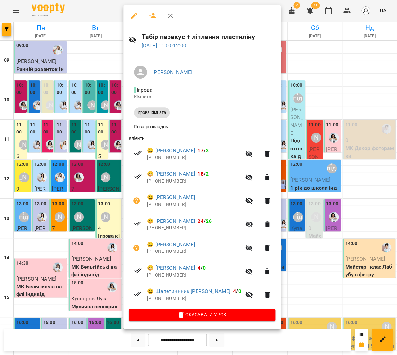
click at [168, 15] on icon "button" at bounding box center [170, 16] width 8 height 8
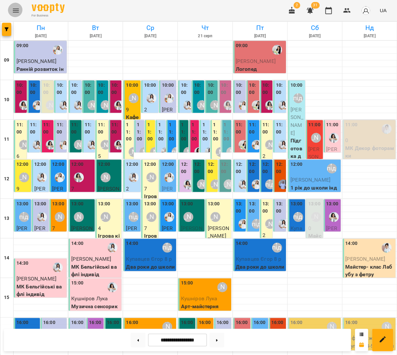
click at [19, 8] on button "Menu" at bounding box center [16, 11] width 16 height 16
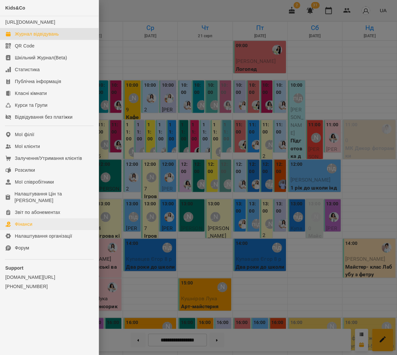
click at [36, 221] on link "Фінанси" at bounding box center [49, 224] width 99 height 12
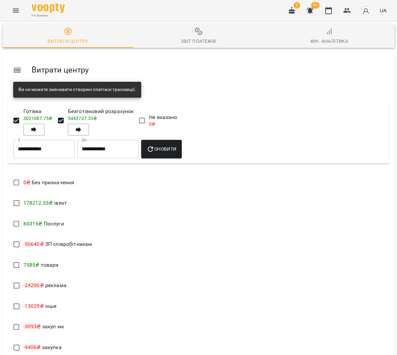
scroll to position [203, 0]
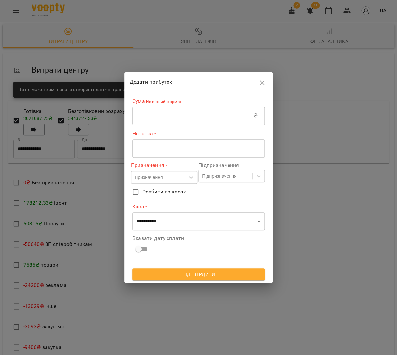
click at [146, 119] on input "text" at bounding box center [192, 115] width 121 height 18
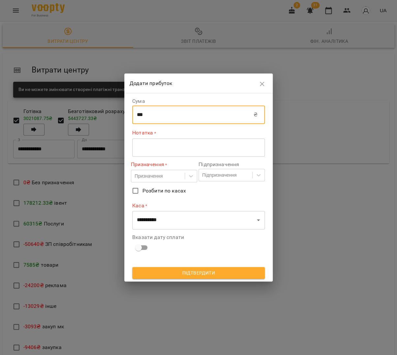
type input "***"
click at [153, 145] on textarea at bounding box center [198, 147] width 123 height 6
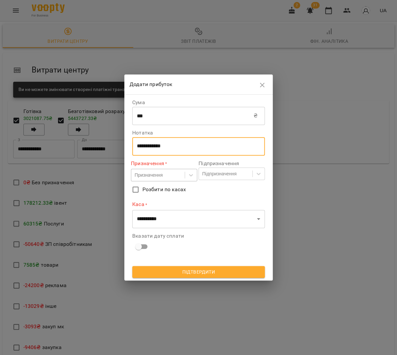
type textarea "**********"
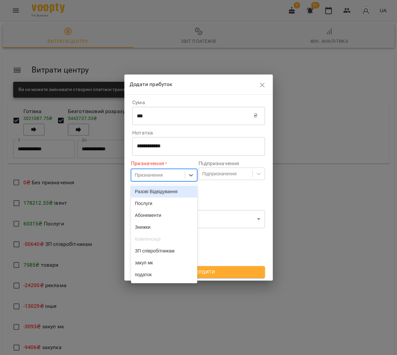
click at [155, 175] on div "Призначення" at bounding box center [148, 175] width 28 height 7
click at [157, 204] on div "Послуги" at bounding box center [164, 203] width 66 height 12
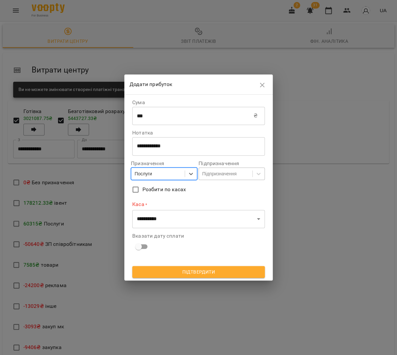
click at [204, 173] on div "Підпризначення" at bounding box center [219, 173] width 34 height 7
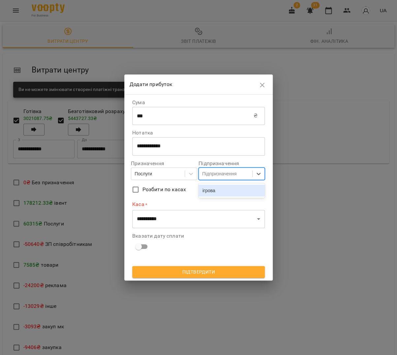
click at [219, 191] on div "ігрова" at bounding box center [231, 191] width 66 height 12
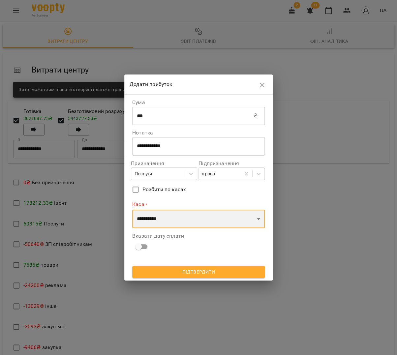
select select "****"
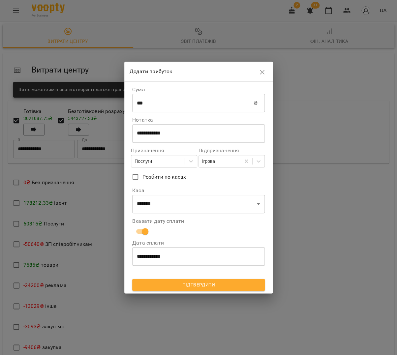
click at [181, 281] on span "Підтвердити" at bounding box center [198, 285] width 122 height 8
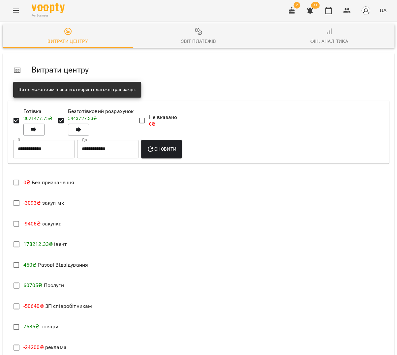
scroll to position [0, 0]
click at [190, 33] on span "Звіт платежів" at bounding box center [198, 36] width 123 height 18
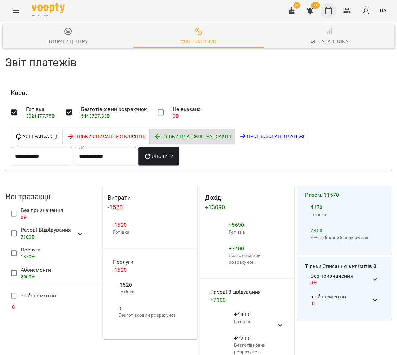
click at [330, 11] on icon "button" at bounding box center [328, 11] width 8 height 8
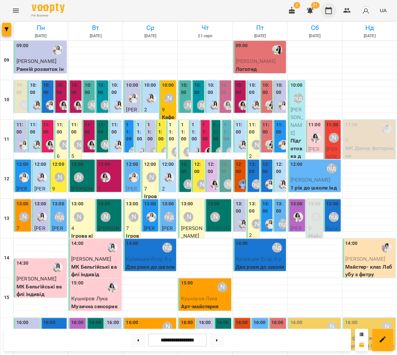
click at [327, 8] on icon "button" at bounding box center [328, 11] width 8 height 8
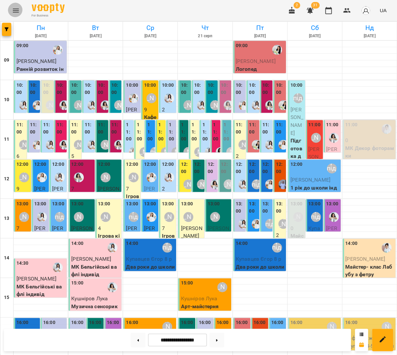
click at [13, 5] on button "Menu" at bounding box center [16, 11] width 16 height 16
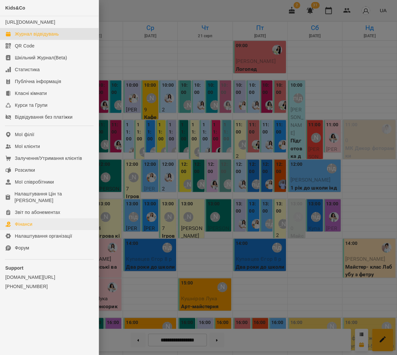
click at [26, 221] on div "Фінанси" at bounding box center [23, 224] width 17 height 7
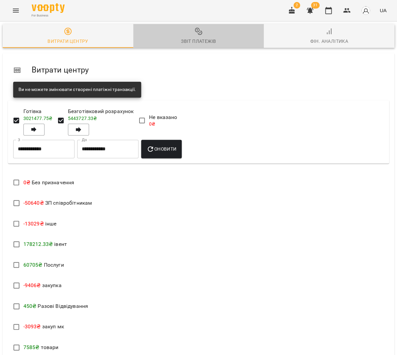
click at [190, 42] on div "Звіт платежів" at bounding box center [198, 41] width 35 height 8
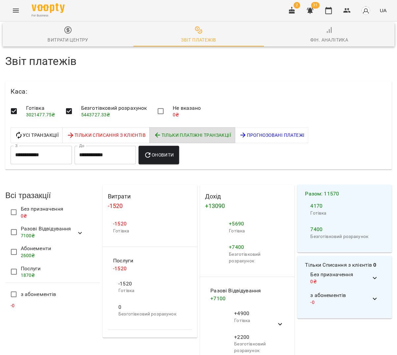
scroll to position [22, 0]
click at [332, 8] on icon "button" at bounding box center [328, 10] width 7 height 7
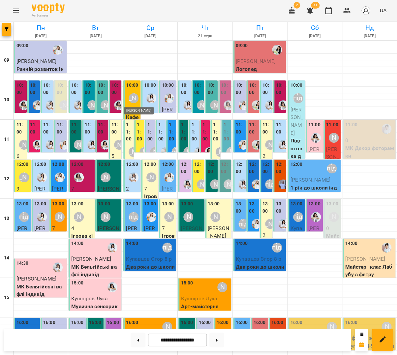
click at [135, 102] on div "[PERSON_NAME]" at bounding box center [134, 98] width 10 height 10
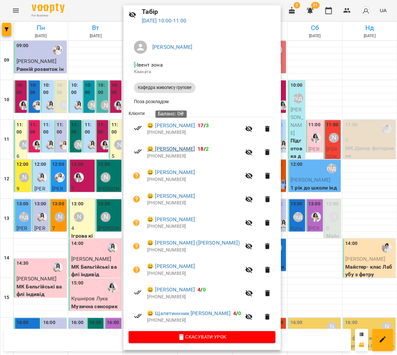
scroll to position [24, 0]
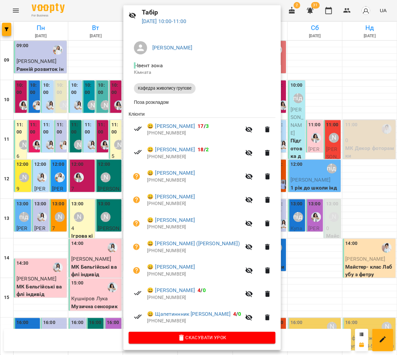
click at [273, 15] on div at bounding box center [198, 177] width 397 height 355
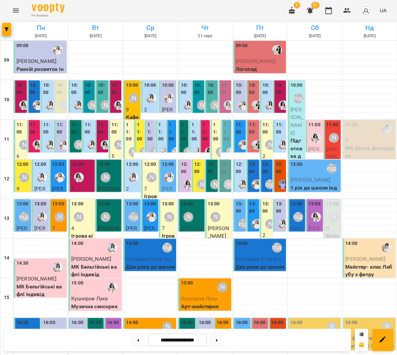
click at [215, 132] on label "11:00" at bounding box center [216, 131] width 6 height 21
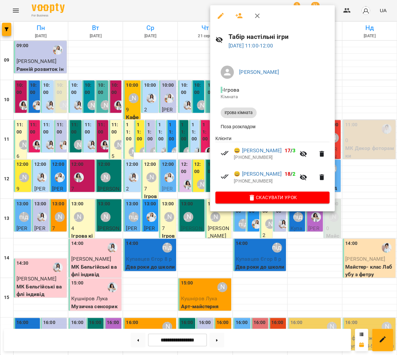
click at [254, 11] on button "button" at bounding box center [257, 16] width 16 height 16
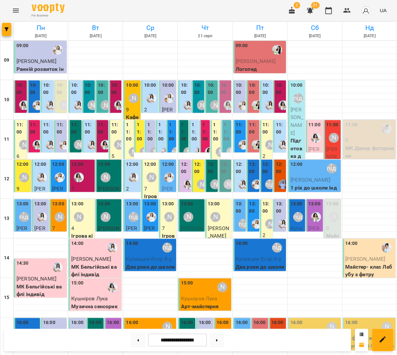
click at [193, 90] on div "10:00 Анастасія Фітнес 2 Бейбі фітнес груповий" at bounding box center [198, 132] width 13 height 104
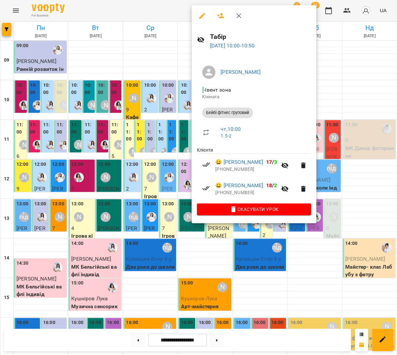
click at [237, 12] on icon "button" at bounding box center [239, 16] width 8 height 8
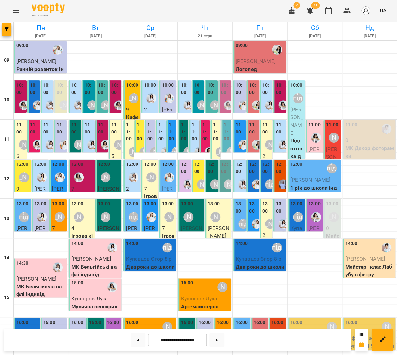
click at [213, 90] on label "10:00" at bounding box center [211, 89] width 9 height 14
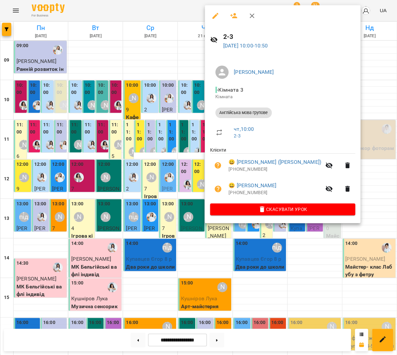
click at [248, 17] on icon "button" at bounding box center [252, 16] width 8 height 8
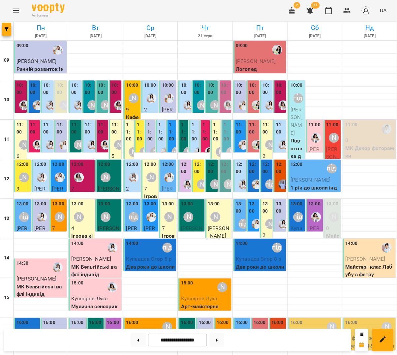
click at [230, 91] on div "10:00 У ритмі (музика) групове - 2-3" at bounding box center [224, 135] width 13 height 111
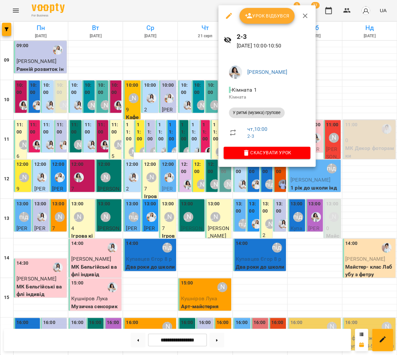
click at [303, 18] on icon "button" at bounding box center [305, 16] width 8 height 8
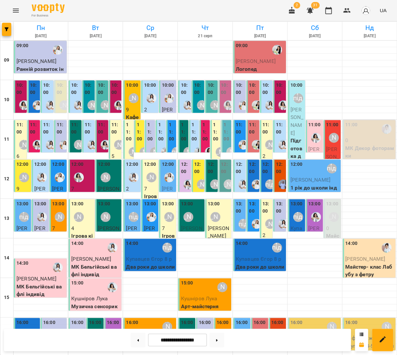
click at [227, 95] on div "10:00" at bounding box center [225, 90] width 9 height 16
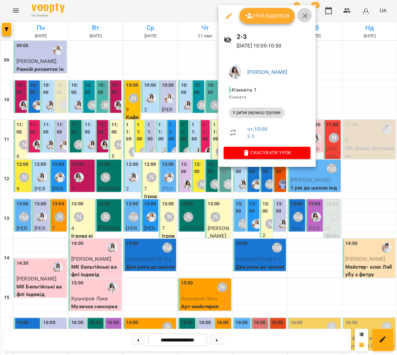
click at [303, 19] on button "button" at bounding box center [305, 16] width 16 height 16
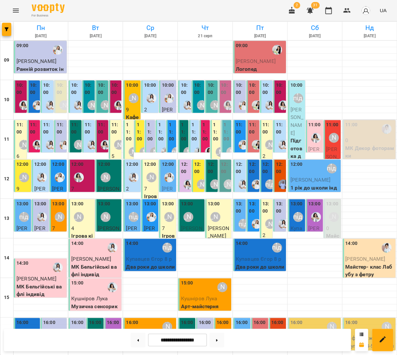
scroll to position [84, 0]
click at [153, 240] on div "14:00 Анна підготовка до школи Купавцев Єгор 8 р Два роки до школи індивідуальне" at bounding box center [150, 259] width 49 height 39
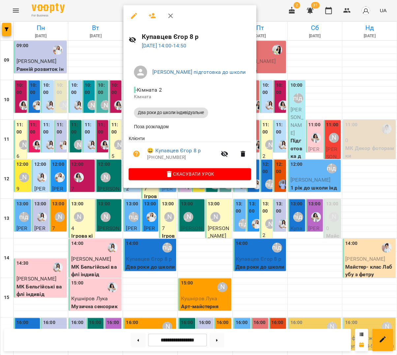
scroll to position [87, 0]
click at [269, 180] on div at bounding box center [198, 177] width 397 height 355
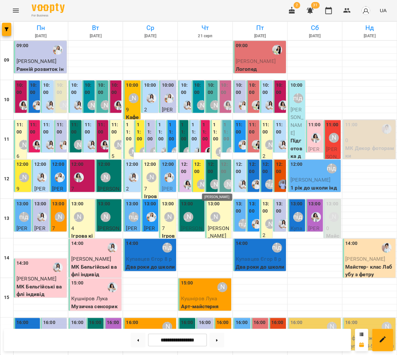
scroll to position [0, 0]
click at [15, 11] on icon "Menu" at bounding box center [16, 11] width 8 height 8
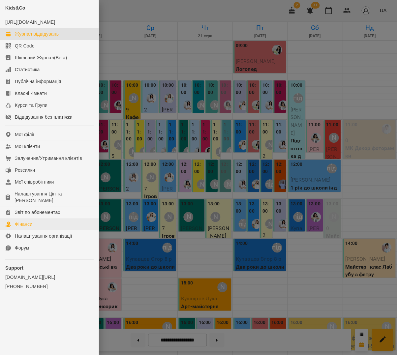
click at [20, 221] on div "Фінанси" at bounding box center [23, 224] width 17 height 7
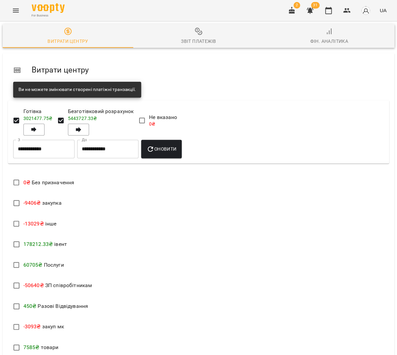
scroll to position [187, 0]
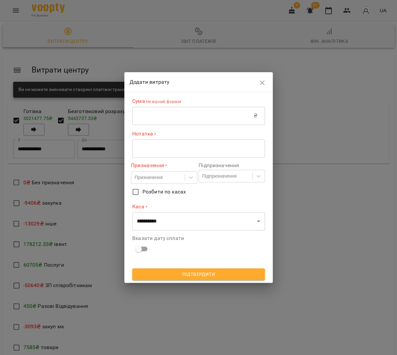
click at [154, 108] on input "text" at bounding box center [192, 115] width 121 height 18
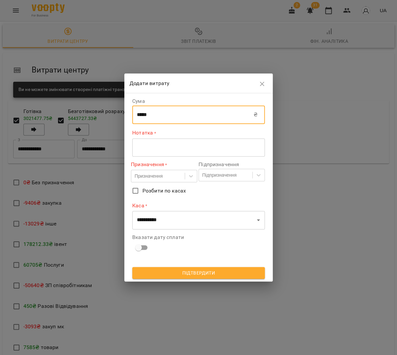
type input "*****"
click at [166, 152] on div "* ​" at bounding box center [198, 147] width 133 height 18
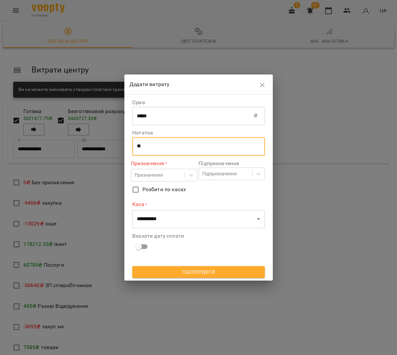
type textarea "*"
type textarea "*******"
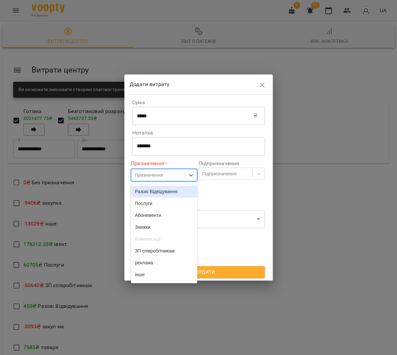
click at [158, 173] on div "Призначення" at bounding box center [148, 175] width 28 height 7
click at [156, 250] on div "ЗП співробітникам" at bounding box center [164, 251] width 66 height 12
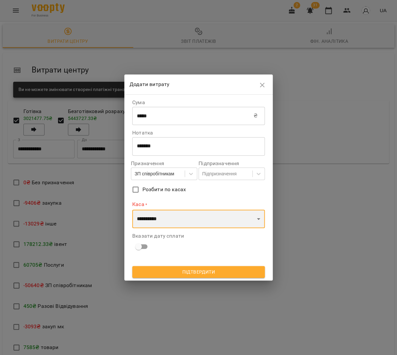
select select "****"
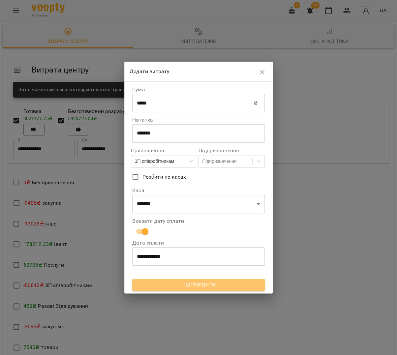
click at [201, 288] on button "Підтвердити" at bounding box center [198, 285] width 133 height 12
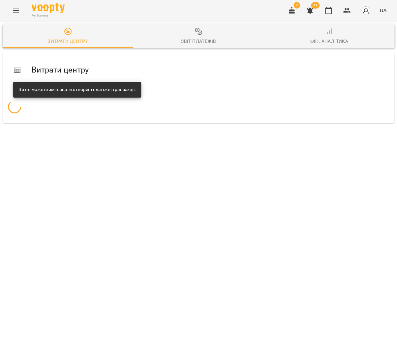
scroll to position [0, 0]
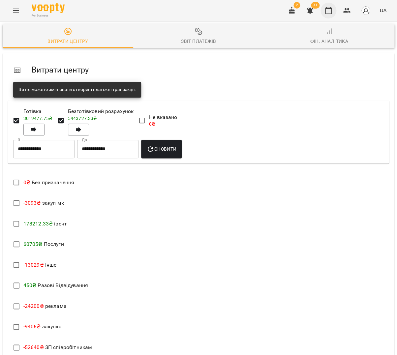
click at [332, 12] on icon "button" at bounding box center [328, 11] width 8 height 8
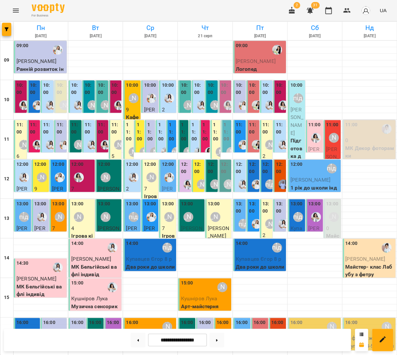
scroll to position [0, 0]
click at [146, 256] on span "Купавцев Єгор 8 р" at bounding box center [149, 259] width 46 height 6
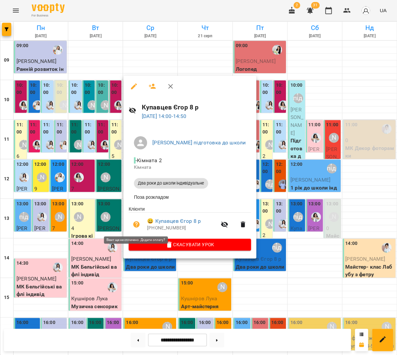
click at [137, 225] on icon "button" at bounding box center [136, 224] width 7 height 7
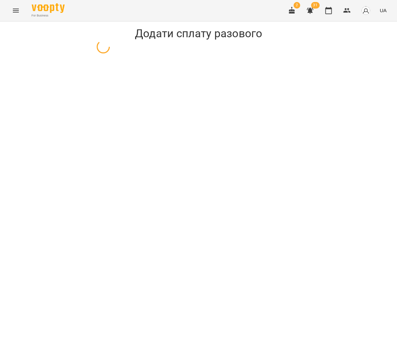
select select "**********"
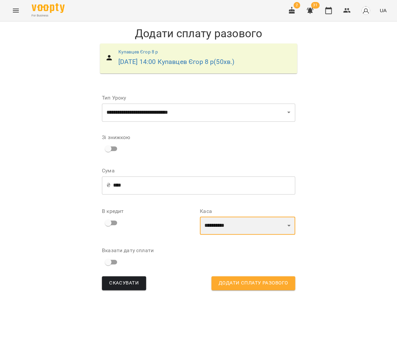
select select "****"
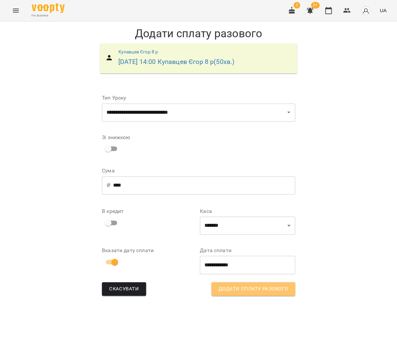
click at [237, 290] on span "Додати сплату разового" at bounding box center [253, 289] width 69 height 9
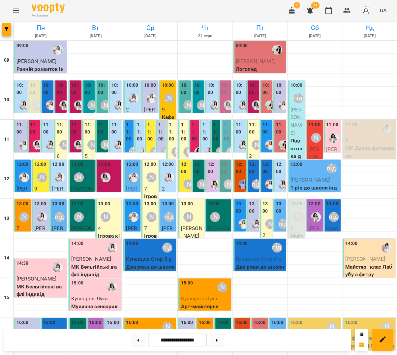
click at [139, 250] on div "14:00 Анна підготовка до школи" at bounding box center [150, 247] width 49 height 15
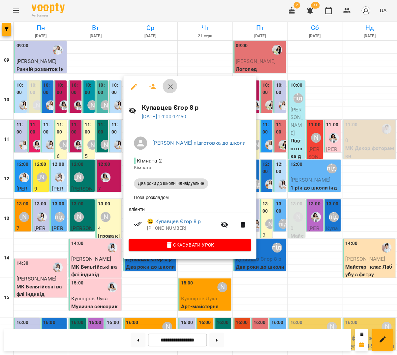
click at [166, 86] on icon "button" at bounding box center [170, 87] width 8 height 8
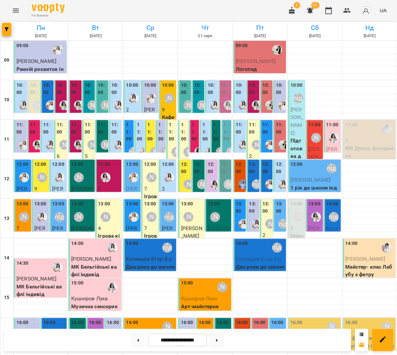
click at [185, 96] on div "10:00" at bounding box center [185, 90] width 9 height 16
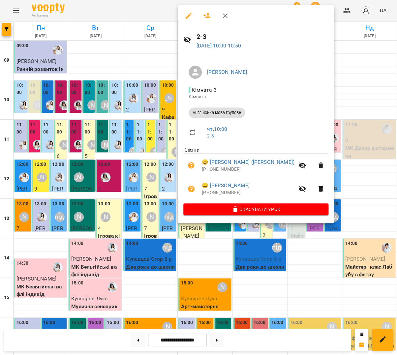
click at [128, 48] on div at bounding box center [198, 177] width 397 height 355
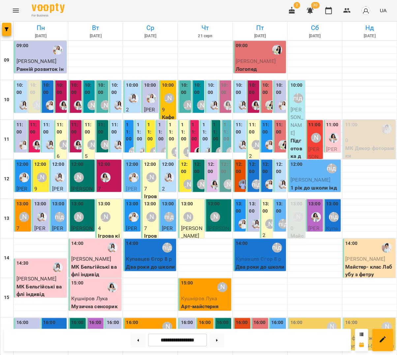
click at [197, 93] on label "10:00" at bounding box center [198, 89] width 9 height 14
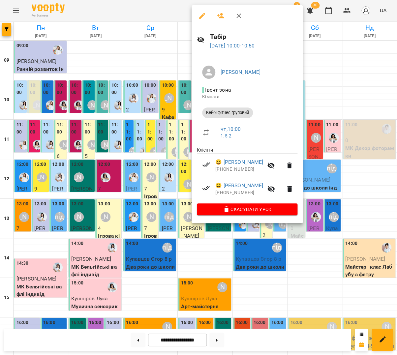
scroll to position [0, 0]
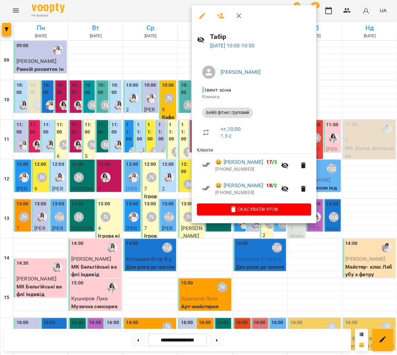
click at [144, 88] on div at bounding box center [198, 177] width 397 height 355
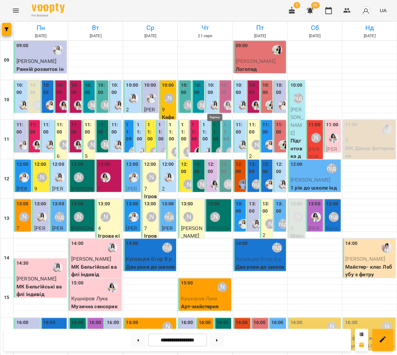
click at [213, 100] on img "Каріна" at bounding box center [215, 105] width 10 height 10
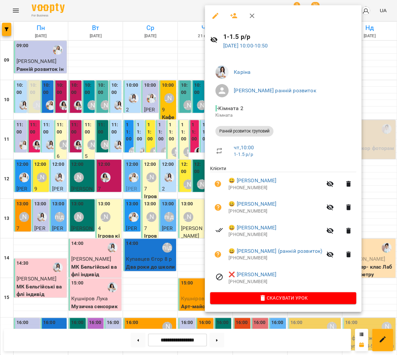
click at [253, 17] on button "button" at bounding box center [252, 16] width 16 height 16
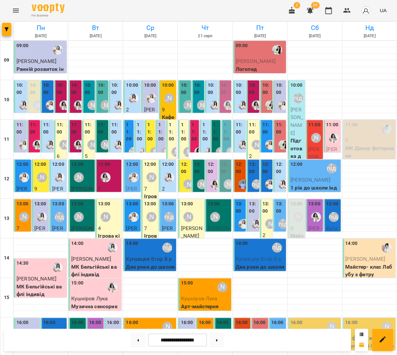
click at [188, 88] on label "10:00" at bounding box center [185, 89] width 9 height 14
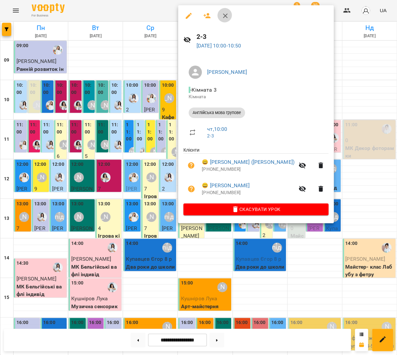
click at [223, 13] on icon "button" at bounding box center [225, 16] width 8 height 8
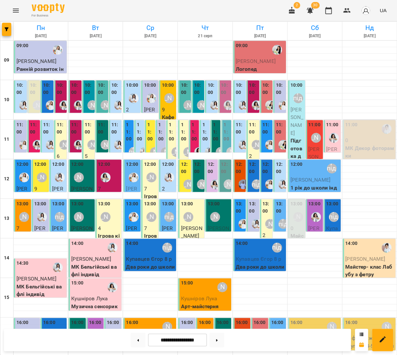
click at [195, 82] on label "10:00" at bounding box center [198, 89] width 9 height 14
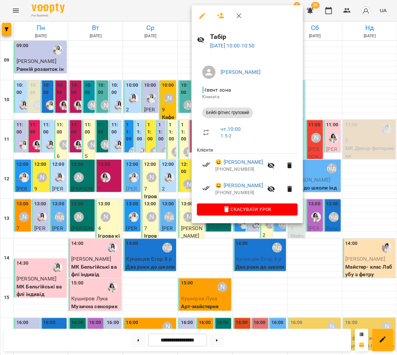
scroll to position [3, 0]
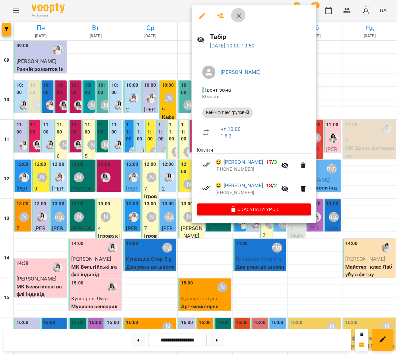
click at [235, 18] on icon "button" at bounding box center [239, 16] width 8 height 8
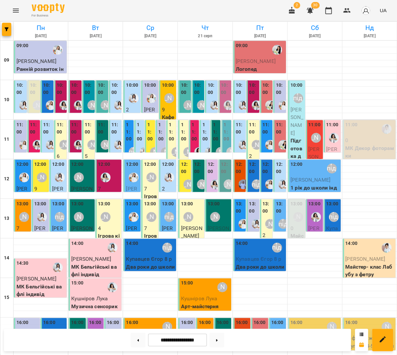
click at [211, 91] on label "10:00" at bounding box center [211, 89] width 9 height 14
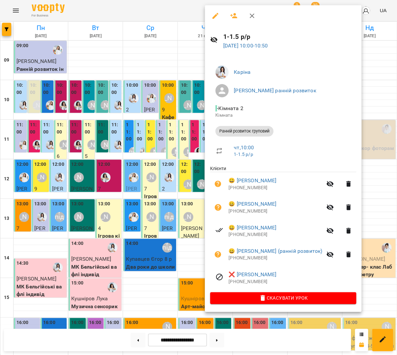
click at [193, 140] on div at bounding box center [198, 177] width 397 height 355
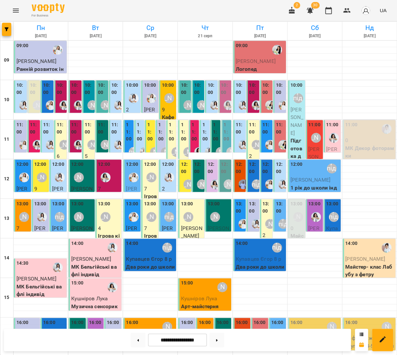
click at [193, 144] on div at bounding box center [199, 151] width 15 height 15
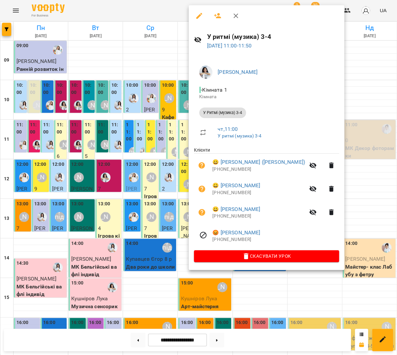
click at [169, 142] on div at bounding box center [198, 177] width 397 height 355
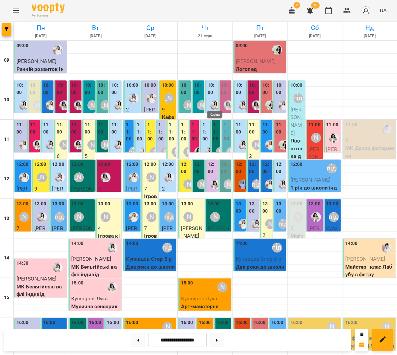
click at [211, 103] on img "Каріна" at bounding box center [215, 105] width 10 height 10
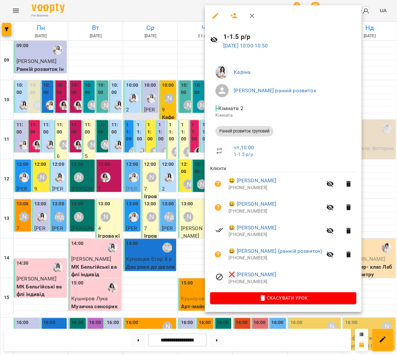
click at [121, 117] on div at bounding box center [198, 177] width 397 height 355
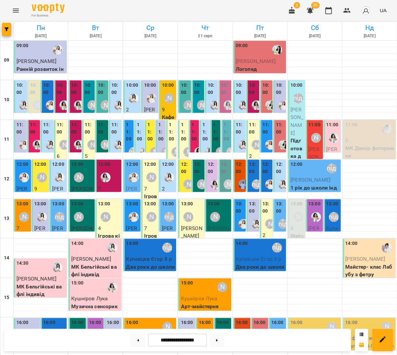
click at [255, 161] on label "12:00" at bounding box center [253, 168] width 9 height 14
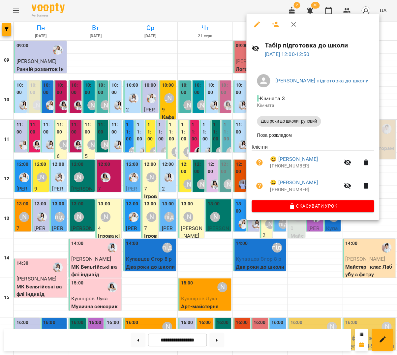
click at [230, 158] on div at bounding box center [198, 177] width 397 height 355
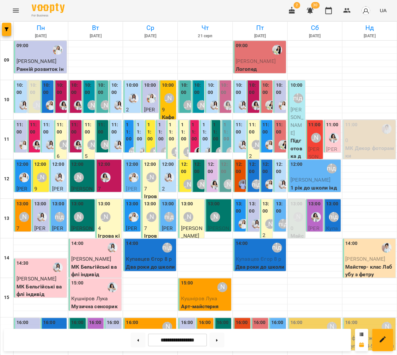
click at [202, 130] on label "11:00" at bounding box center [205, 131] width 6 height 21
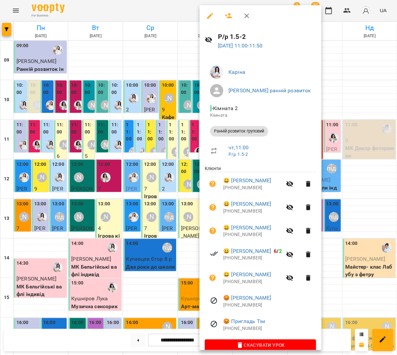
click at [187, 132] on div at bounding box center [198, 177] width 397 height 355
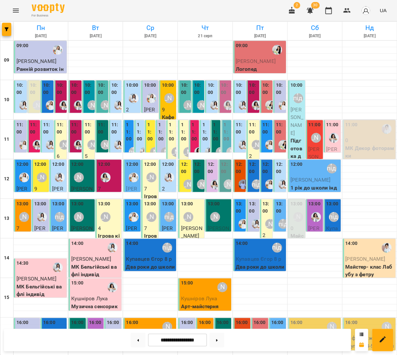
click at [215, 100] on img "Каріна" at bounding box center [215, 105] width 10 height 10
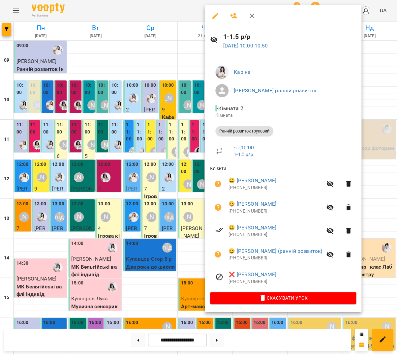
click at [181, 114] on div at bounding box center [198, 177] width 397 height 355
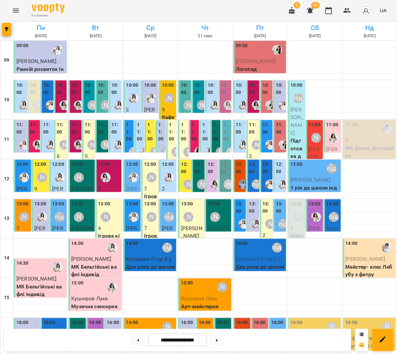
click at [193, 134] on label "11:00" at bounding box center [195, 131] width 6 height 21
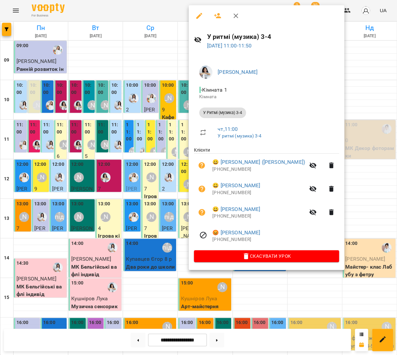
click at [232, 15] on icon "button" at bounding box center [236, 16] width 8 height 8
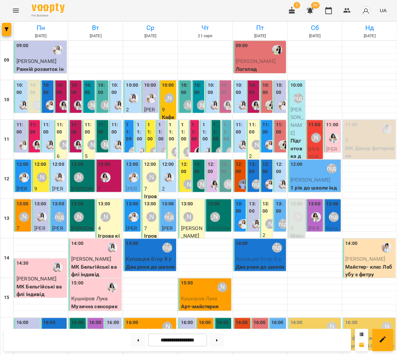
click at [196, 122] on label "11:00" at bounding box center [195, 131] width 6 height 21
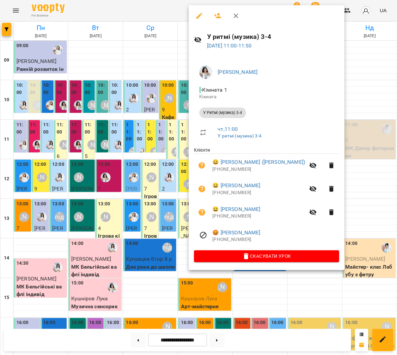
scroll to position [3, 0]
click at [232, 19] on button "button" at bounding box center [236, 16] width 16 height 16
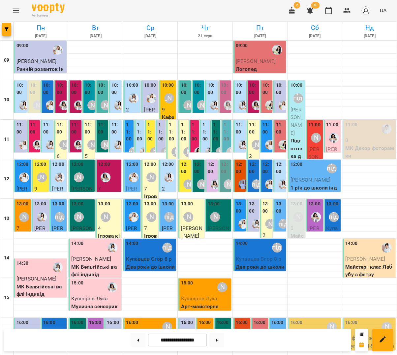
click at [205, 124] on label "11:00" at bounding box center [205, 131] width 6 height 21
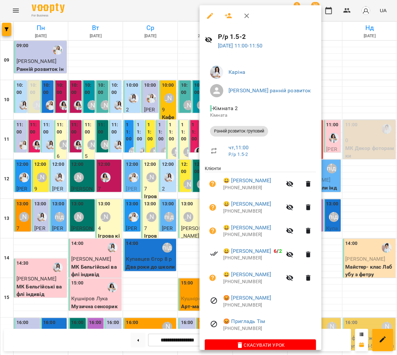
click at [295, 225] on button "button" at bounding box center [290, 231] width 16 height 16
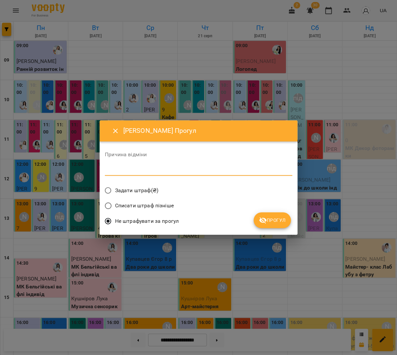
click at [226, 169] on textarea at bounding box center [198, 170] width 187 height 6
type textarea "********"
click at [278, 221] on span "Прогул" at bounding box center [272, 220] width 27 height 8
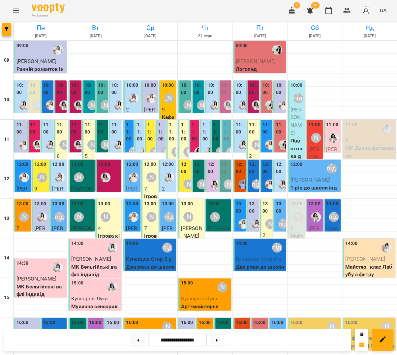
scroll to position [0, 0]
click at [204, 127] on label "11:00" at bounding box center [205, 131] width 6 height 21
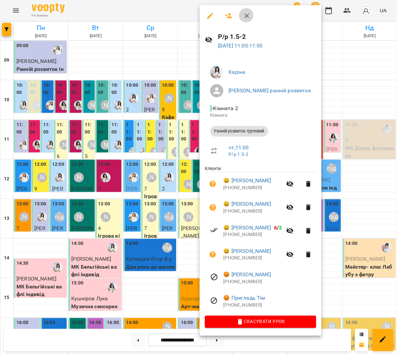
click at [245, 19] on button "button" at bounding box center [247, 16] width 16 height 16
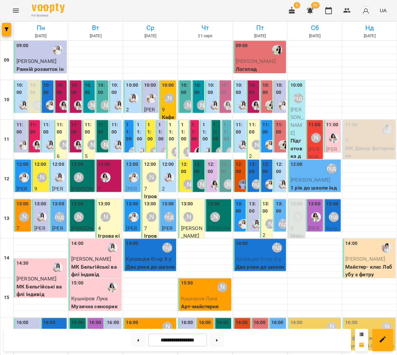
click at [208, 124] on label "11:00" at bounding box center [205, 131] width 6 height 21
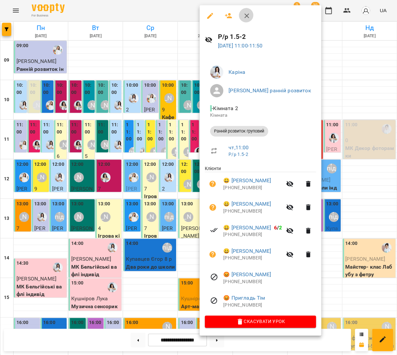
click at [248, 17] on button "button" at bounding box center [247, 16] width 16 height 16
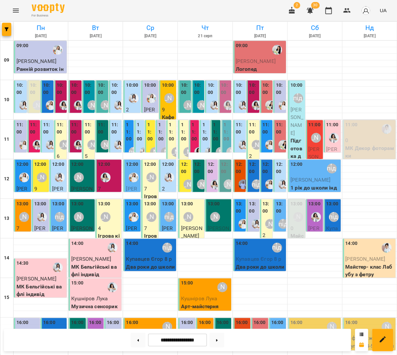
click at [214, 138] on label "11:00" at bounding box center [216, 131] width 6 height 21
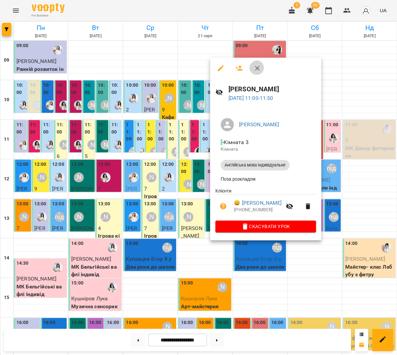
click at [251, 66] on button "button" at bounding box center [257, 68] width 16 height 16
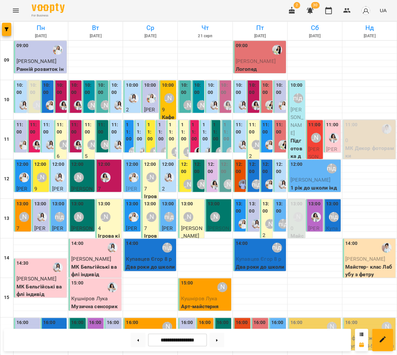
scroll to position [1, 0]
click at [223, 98] on div at bounding box center [228, 105] width 15 height 15
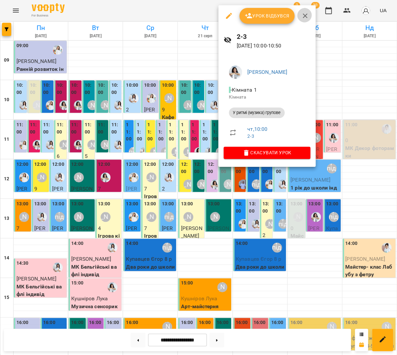
click at [307, 17] on button "button" at bounding box center [305, 16] width 16 height 16
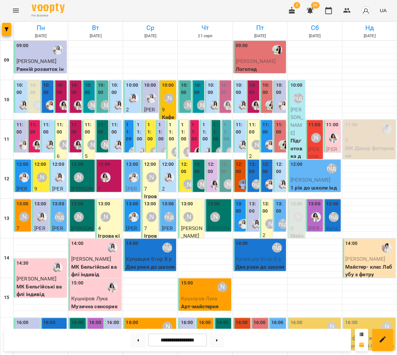
click at [220, 120] on div "10:00 Міс Анастасія 2 Англійська мова групове 10:00 Анастасія Фітнес 2 Бейбі фі…" at bounding box center [205, 258] width 55 height 435
click at [154, 166] on label "12:00" at bounding box center [150, 164] width 12 height 7
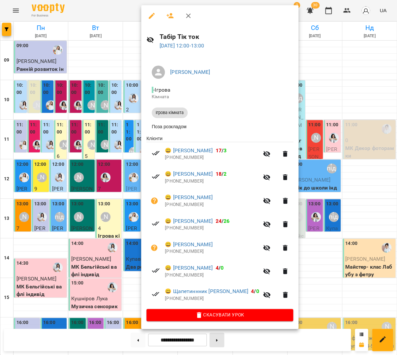
click at [217, 338] on div at bounding box center [198, 177] width 397 height 355
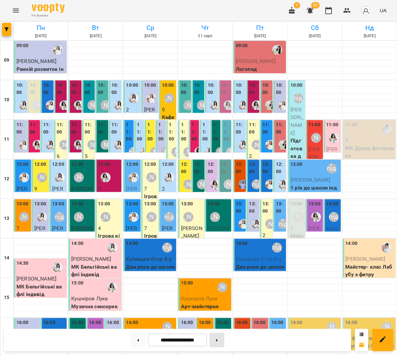
click at [218, 340] on button at bounding box center [216, 340] width 15 height 15
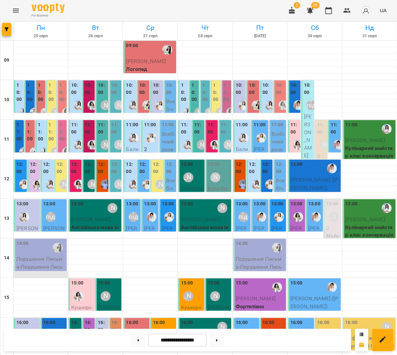
scroll to position [150, 0]
click at [132, 340] on button at bounding box center [138, 340] width 15 height 15
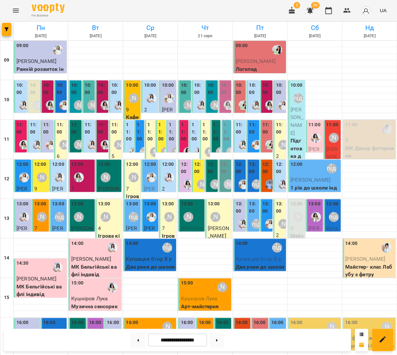
scroll to position [0, 0]
click at [195, 143] on div "11:00" at bounding box center [195, 132] width 6 height 23
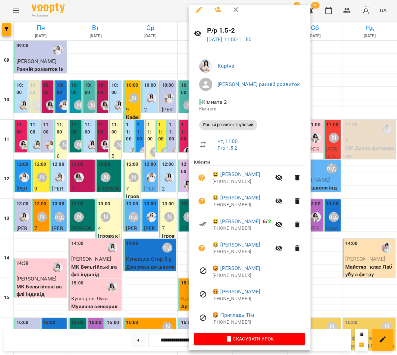
scroll to position [4, 0]
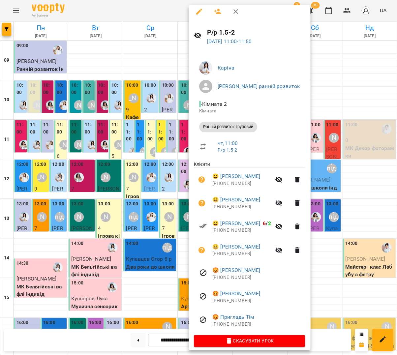
click at [135, 180] on div at bounding box center [198, 177] width 397 height 355
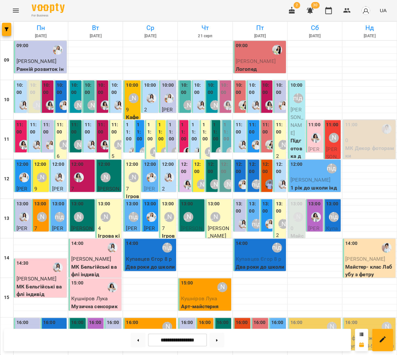
click at [219, 135] on label "11:00" at bounding box center [216, 131] width 6 height 21
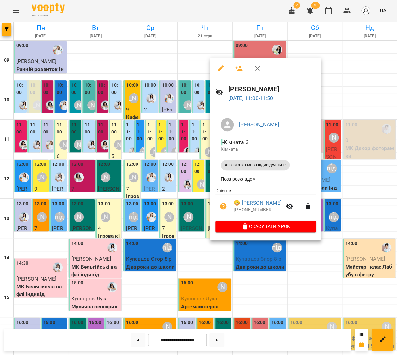
click at [196, 140] on div at bounding box center [198, 177] width 397 height 355
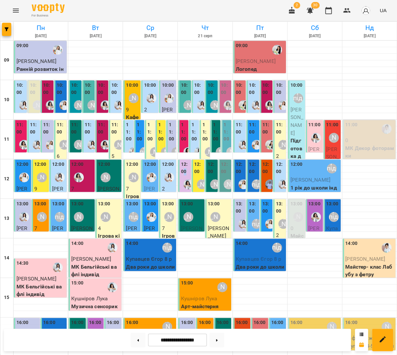
click at [184, 172] on label "12:00" at bounding box center [185, 168] width 9 height 14
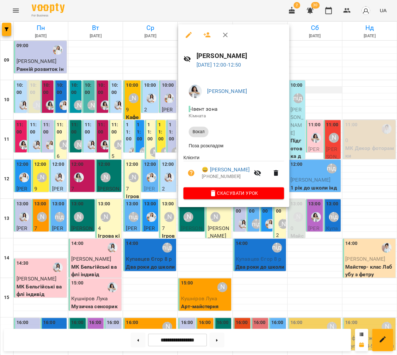
drag, startPoint x: 334, startPoint y: 86, endPoint x: 330, endPoint y: 88, distance: 3.8
click at [333, 86] on div at bounding box center [198, 177] width 397 height 355
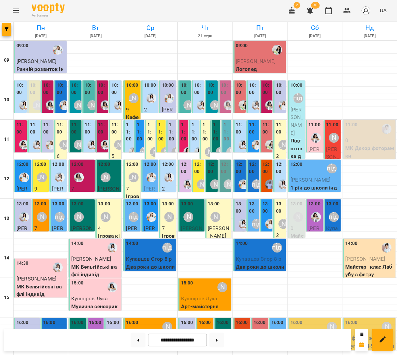
click at [196, 167] on label "12:00" at bounding box center [198, 168] width 9 height 14
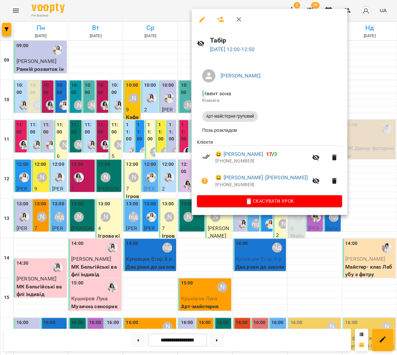
click at [172, 161] on div at bounding box center [198, 177] width 397 height 355
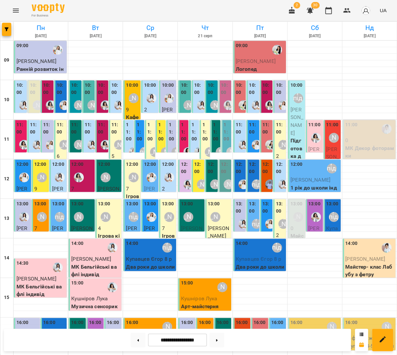
click at [216, 177] on div "[PERSON_NAME]" at bounding box center [214, 184] width 15 height 15
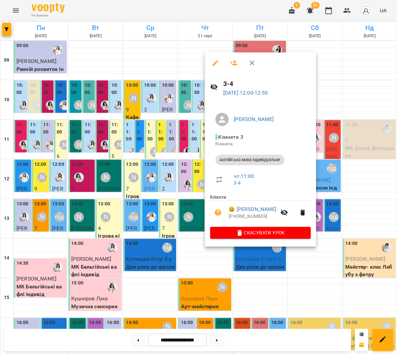
click at [176, 169] on div at bounding box center [198, 177] width 397 height 355
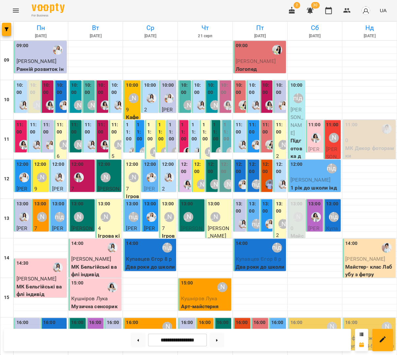
scroll to position [0, 0]
click at [211, 183] on div "[PERSON_NAME]" at bounding box center [215, 184] width 10 height 10
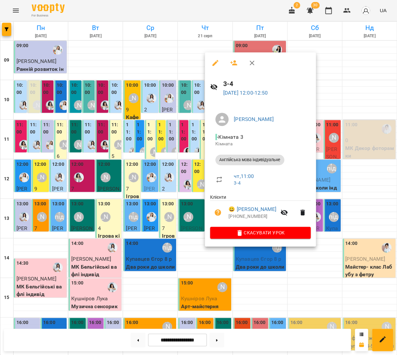
click at [154, 185] on div at bounding box center [198, 177] width 397 height 355
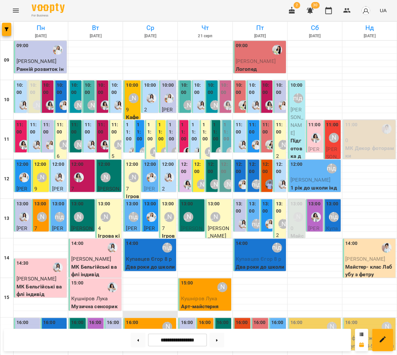
scroll to position [140, 0]
click at [186, 295] on p "Кушніров Лука" at bounding box center [205, 299] width 49 height 8
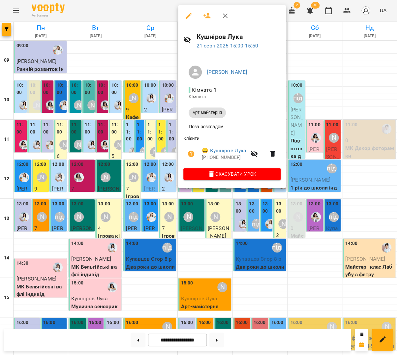
click at [143, 153] on div at bounding box center [198, 177] width 397 height 355
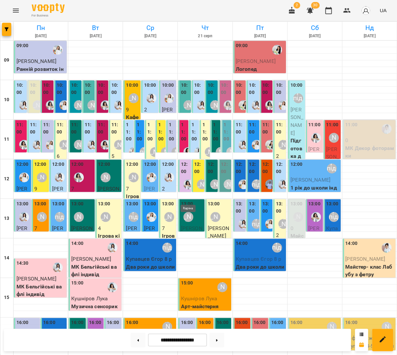
click at [189, 331] on img "Каріна" at bounding box center [188, 336] width 10 height 10
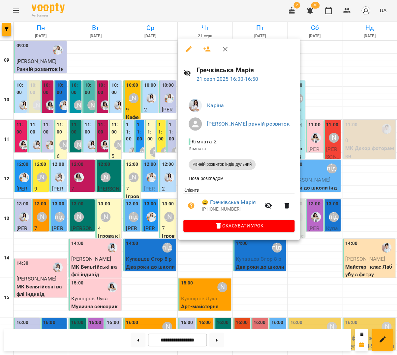
drag, startPoint x: 162, startPoint y: 183, endPoint x: 185, endPoint y: 193, distance: 25.7
click at [162, 183] on div at bounding box center [198, 177] width 397 height 355
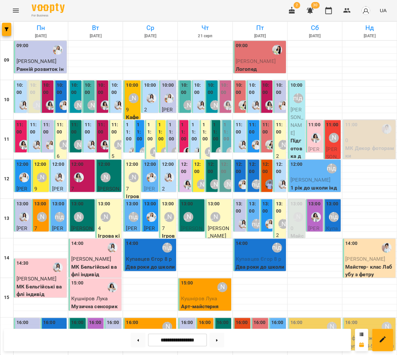
click at [207, 328] on div "[PERSON_NAME]" at bounding box center [205, 335] width 15 height 15
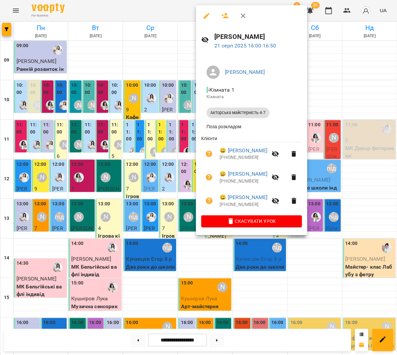
click at [140, 187] on div at bounding box center [198, 177] width 397 height 355
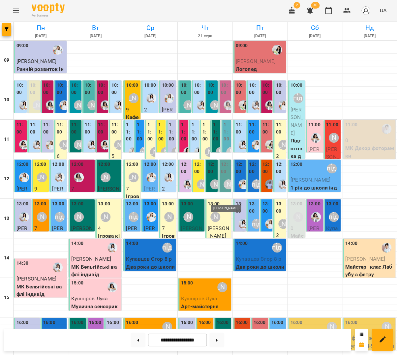
click at [222, 331] on div "[PERSON_NAME]" at bounding box center [224, 336] width 10 height 10
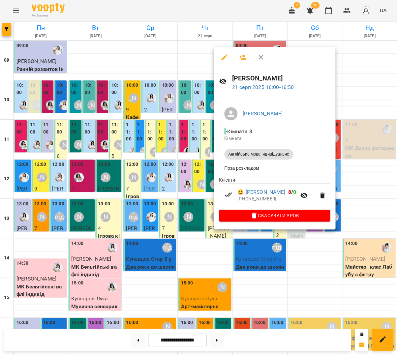
drag, startPoint x: 197, startPoint y: 191, endPoint x: 195, endPoint y: 203, distance: 12.3
click at [197, 191] on div at bounding box center [198, 177] width 397 height 355
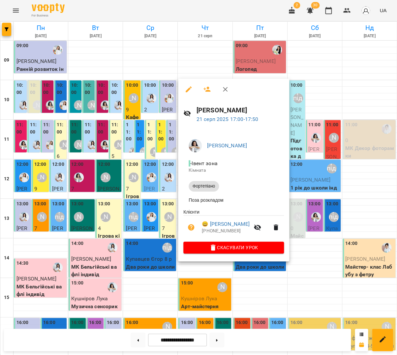
click at [145, 217] on div at bounding box center [198, 177] width 397 height 355
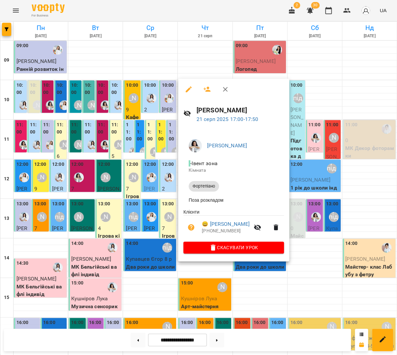
click at [163, 221] on div at bounding box center [198, 177] width 397 height 355
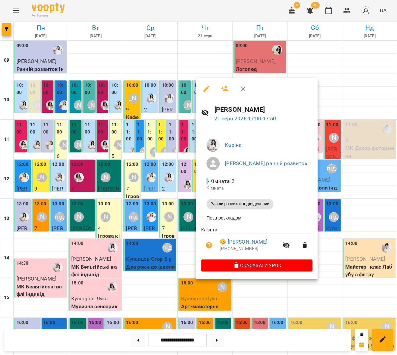
click at [189, 233] on div at bounding box center [198, 177] width 397 height 355
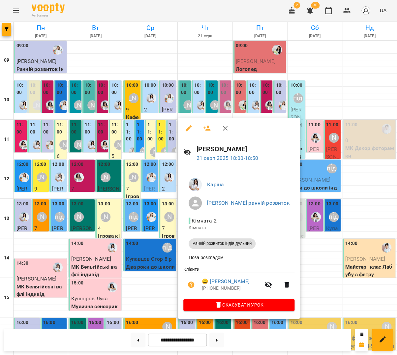
click at [152, 269] on div at bounding box center [198, 177] width 397 height 355
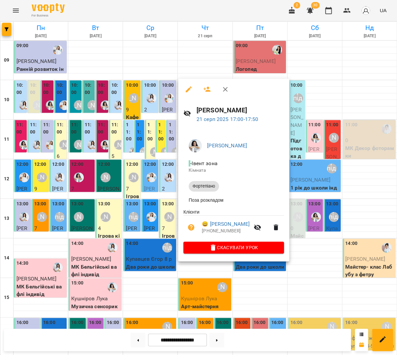
click at [153, 239] on div at bounding box center [198, 177] width 397 height 355
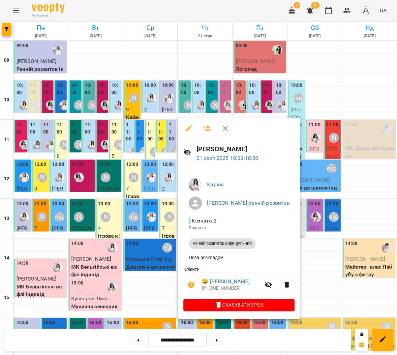
click at [169, 264] on div at bounding box center [198, 177] width 397 height 355
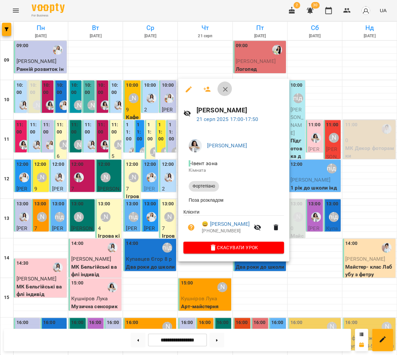
click at [225, 86] on icon "button" at bounding box center [225, 89] width 8 height 8
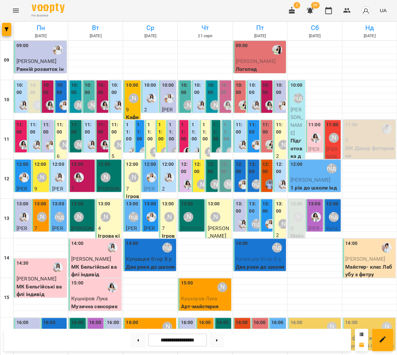
scroll to position [145, 0]
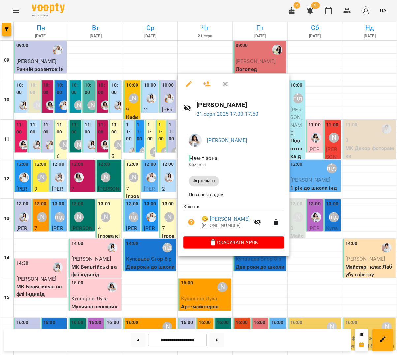
click at [222, 87] on button "button" at bounding box center [225, 84] width 16 height 16
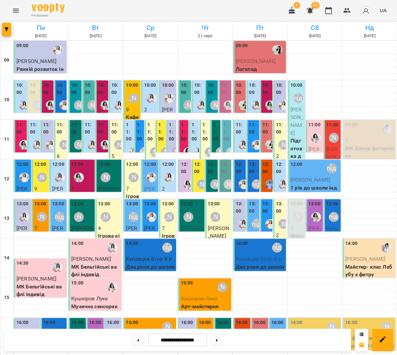
click at [191, 319] on div "16:00" at bounding box center [187, 323] width 12 height 9
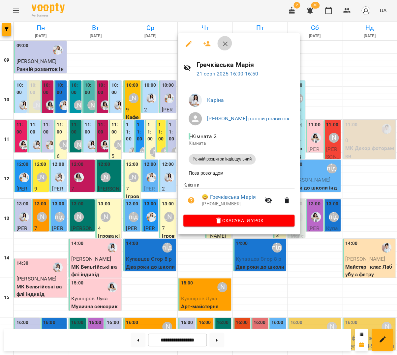
click at [222, 42] on icon "button" at bounding box center [225, 44] width 8 height 8
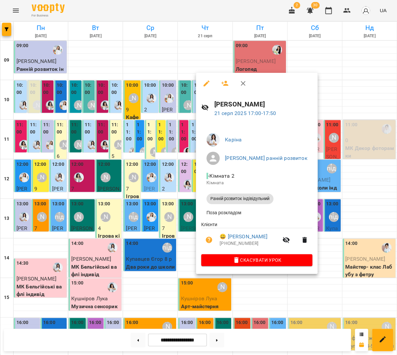
click at [236, 81] on button "button" at bounding box center [243, 83] width 16 height 16
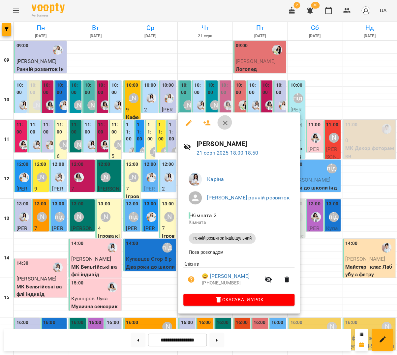
click at [221, 125] on icon "button" at bounding box center [225, 123] width 8 height 8
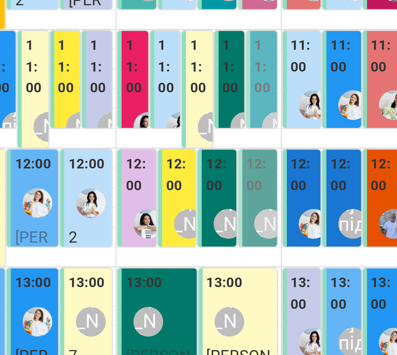
click at [181, 328] on div "[PERSON_NAME] ранній розвиток" at bounding box center [188, 342] width 15 height 28
click at [52, 74] on div at bounding box center [198, 177] width 397 height 355
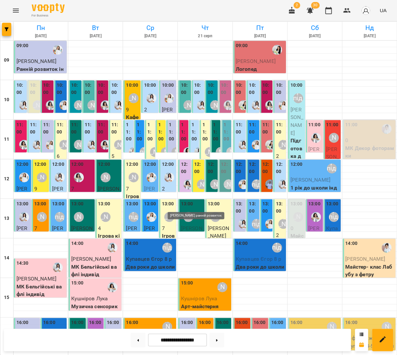
click at [189, 343] on div "[PERSON_NAME] ранній розвиток" at bounding box center [188, 348] width 10 height 10
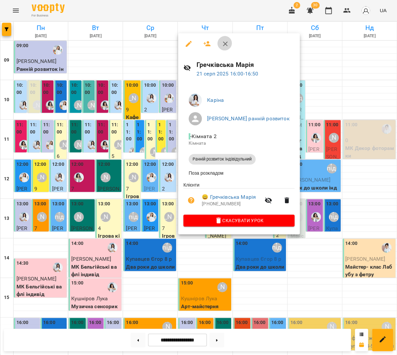
click at [221, 44] on icon "button" at bounding box center [225, 44] width 8 height 8
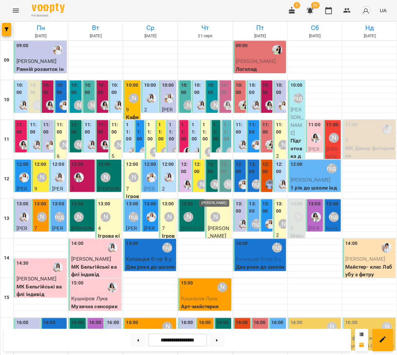
click at [206, 331] on div "[PERSON_NAME]" at bounding box center [206, 336] width 10 height 10
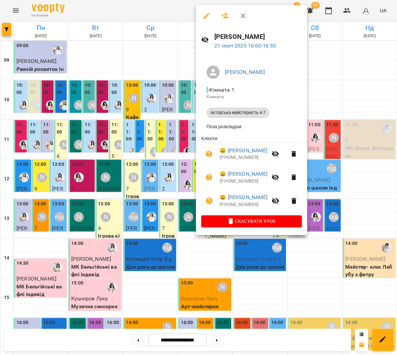
click at [240, 14] on icon "button" at bounding box center [243, 16] width 8 height 8
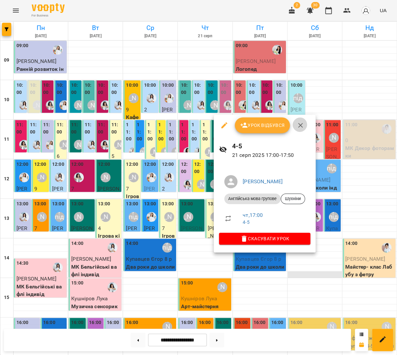
click at [296, 129] on button "button" at bounding box center [300, 125] width 16 height 16
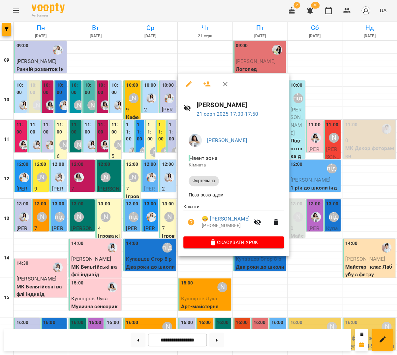
click at [152, 146] on div at bounding box center [198, 177] width 397 height 355
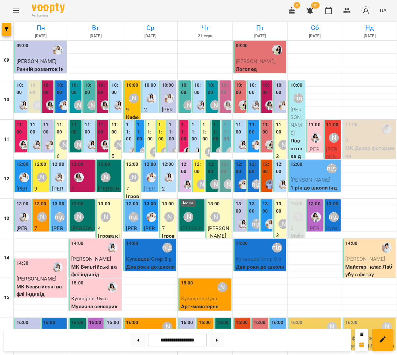
click at [188, 331] on img "Каріна" at bounding box center [188, 336] width 10 height 10
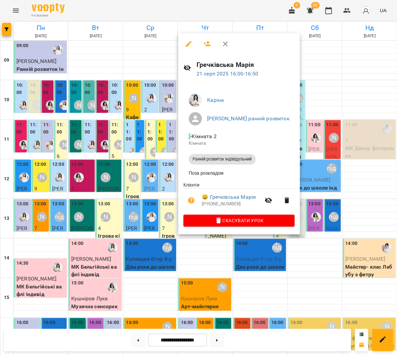
click at [126, 187] on div at bounding box center [198, 177] width 397 height 355
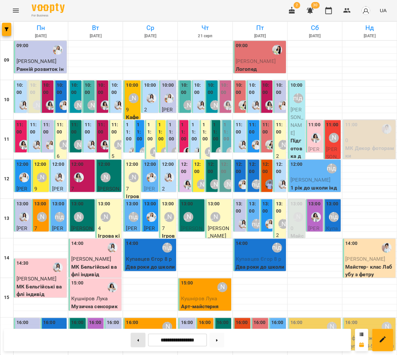
click at [133, 336] on button at bounding box center [138, 340] width 15 height 15
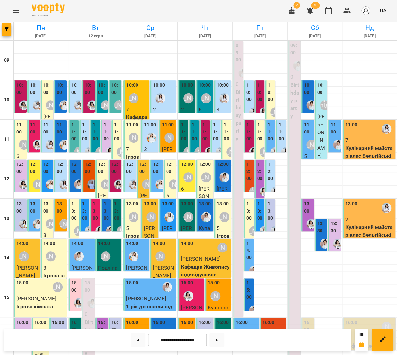
click at [159, 328] on div "[PERSON_NAME] підготовка до школи" at bounding box center [160, 335] width 15 height 15
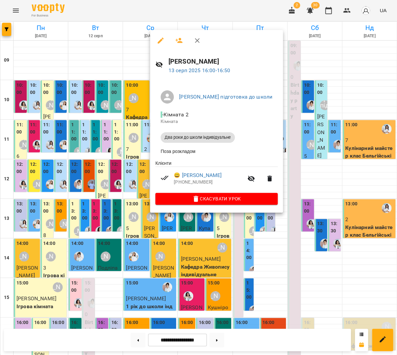
click at [120, 204] on div at bounding box center [198, 177] width 397 height 355
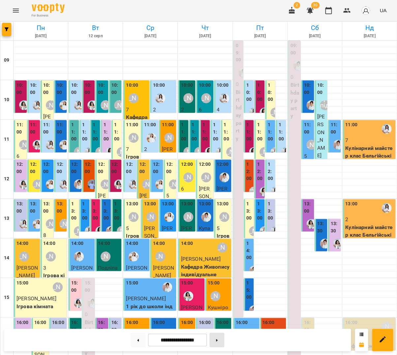
click at [218, 337] on button at bounding box center [216, 340] width 15 height 15
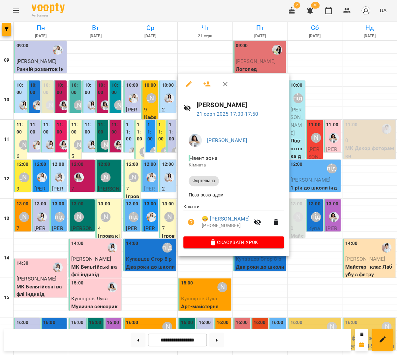
click at [169, 217] on div at bounding box center [198, 177] width 397 height 355
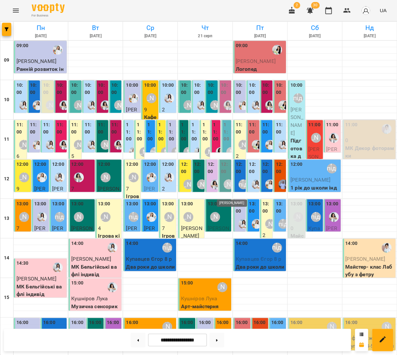
click at [222, 331] on div "[PERSON_NAME]" at bounding box center [224, 336] width 10 height 10
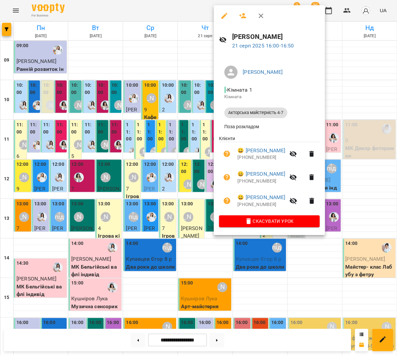
click at [193, 205] on div at bounding box center [198, 177] width 397 height 355
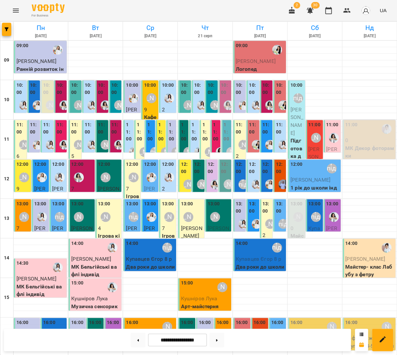
scroll to position [150, 0]
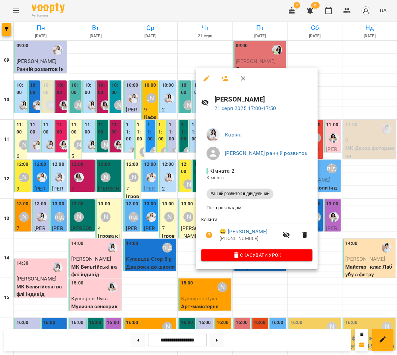
click at [178, 226] on div at bounding box center [198, 177] width 397 height 355
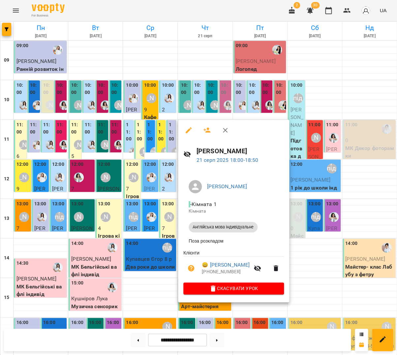
click at [171, 254] on div at bounding box center [198, 177] width 397 height 355
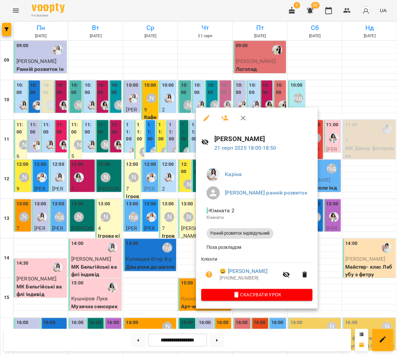
click at [170, 251] on div at bounding box center [198, 177] width 397 height 355
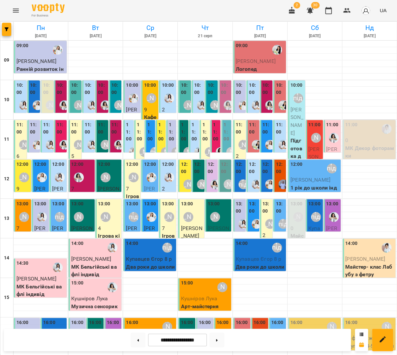
click at [177, 317] on div at bounding box center [150, 320] width 54 height 7
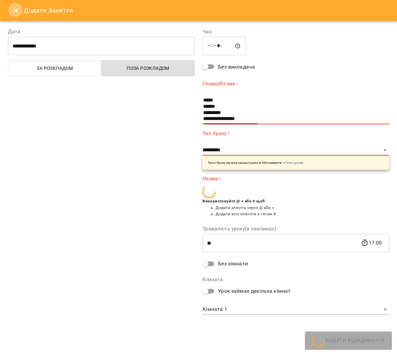
click at [17, 12] on icon "Close" at bounding box center [16, 10] width 5 height 5
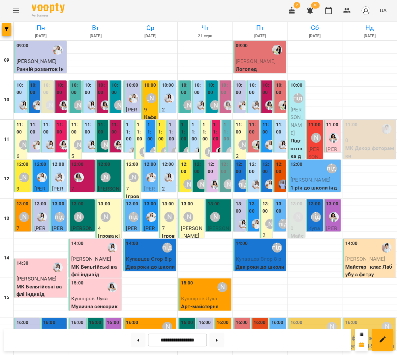
click at [211, 339] on div at bounding box center [217, 340] width 20 height 15
click at [215, 337] on button at bounding box center [216, 340] width 15 height 15
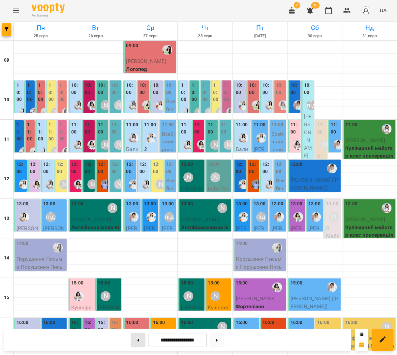
click at [136, 341] on button at bounding box center [138, 340] width 15 height 15
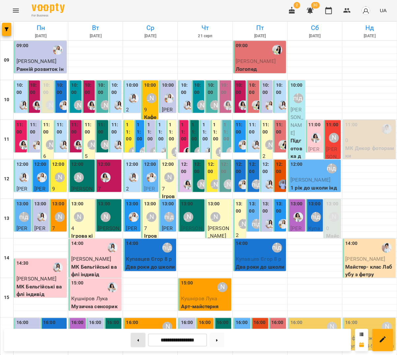
click at [136, 341] on button at bounding box center [138, 340] width 15 height 15
type input "**********"
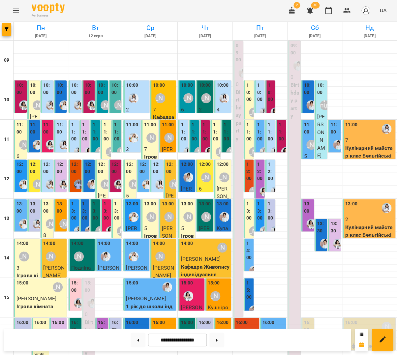
click at [138, 328] on div "[PERSON_NAME] підготовка до школи" at bounding box center [133, 335] width 15 height 15
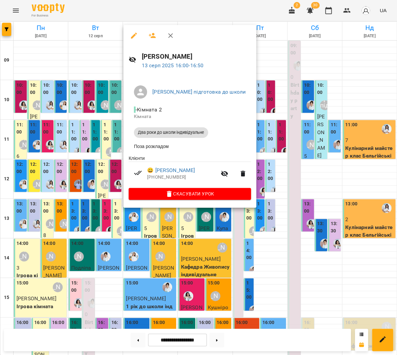
click at [134, 41] on button "button" at bounding box center [134, 36] width 16 height 16
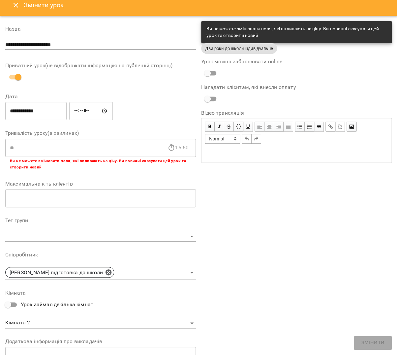
scroll to position [8, 0]
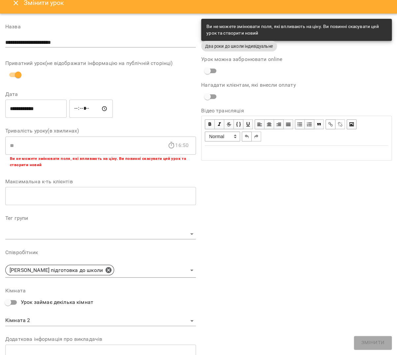
click at [68, 40] on input "**********" at bounding box center [100, 42] width 191 height 11
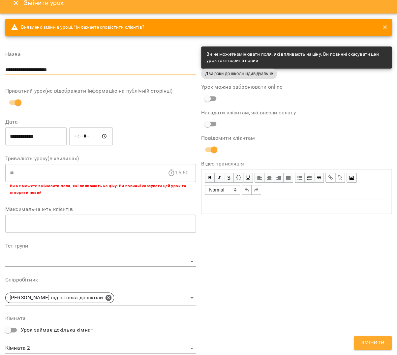
type input "**********"
click at [370, 341] on span "Змінити" at bounding box center [372, 343] width 23 height 9
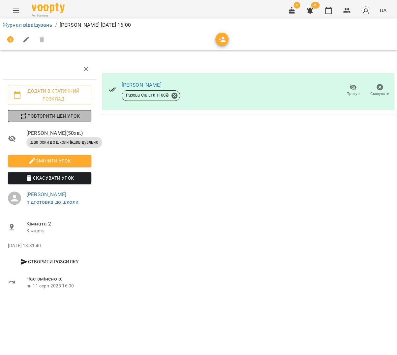
click at [53, 112] on span "Повторити цей урок" at bounding box center [49, 116] width 73 height 8
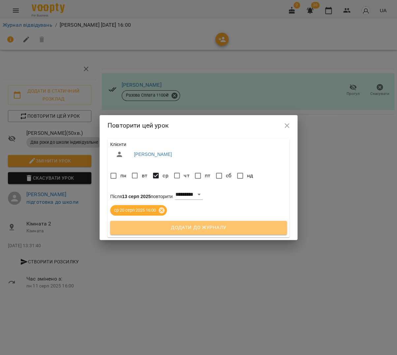
click at [182, 231] on span "Додати до журналу" at bounding box center [198, 227] width 162 height 9
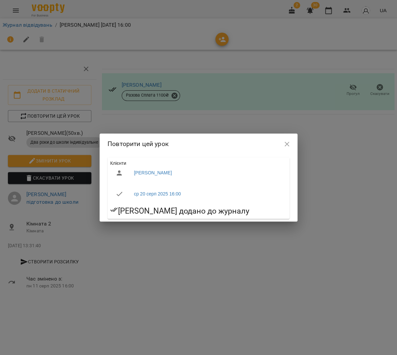
click at [295, 144] on div "Повторити цей урок" at bounding box center [199, 144] width 198 height 21
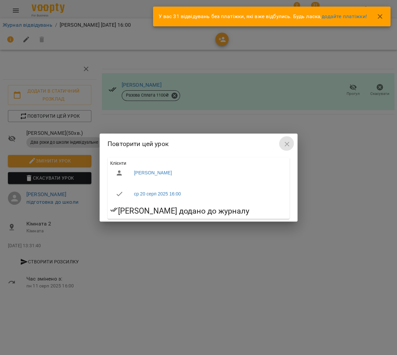
click at [292, 145] on button "button" at bounding box center [287, 144] width 16 height 16
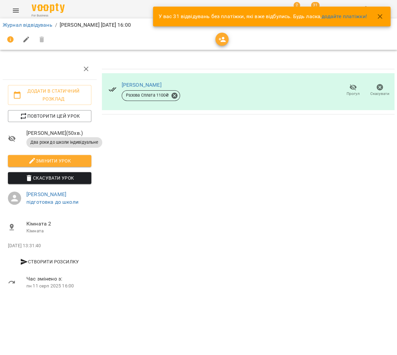
click at [377, 16] on icon "button" at bounding box center [380, 17] width 8 height 8
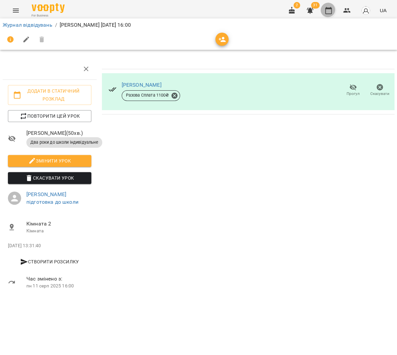
click at [328, 8] on icon "button" at bounding box center [328, 10] width 7 height 7
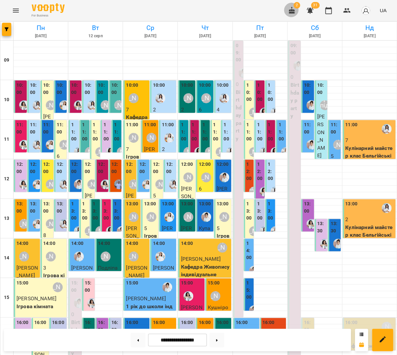
click at [300, 15] on button "button" at bounding box center [292, 11] width 16 height 16
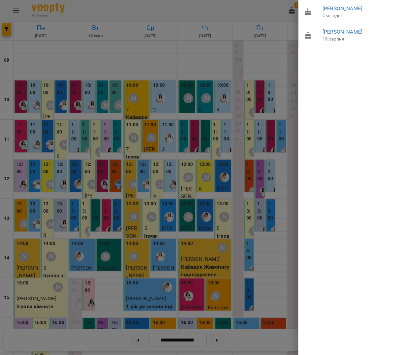
click at [256, 72] on div at bounding box center [198, 177] width 397 height 355
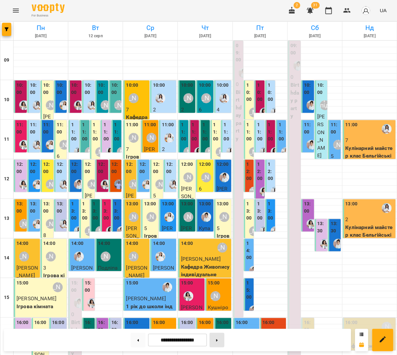
scroll to position [150, 0]
click at [224, 338] on button at bounding box center [216, 340] width 15 height 15
type input "**********"
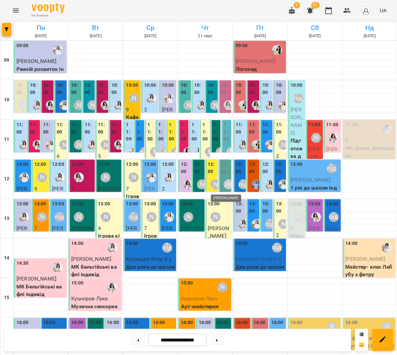
click at [220, 331] on div "[PERSON_NAME]" at bounding box center [224, 336] width 10 height 10
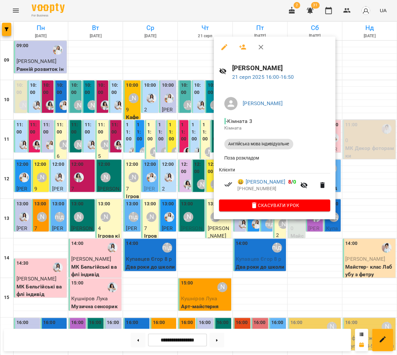
click at [202, 183] on div at bounding box center [198, 177] width 397 height 355
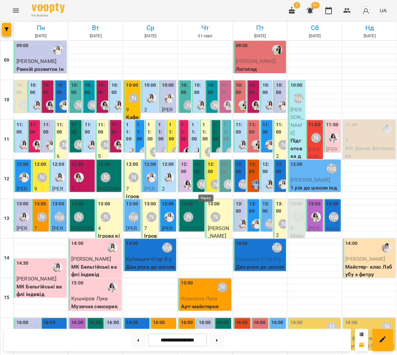
click at [207, 331] on img "Каріна" at bounding box center [206, 336] width 10 height 10
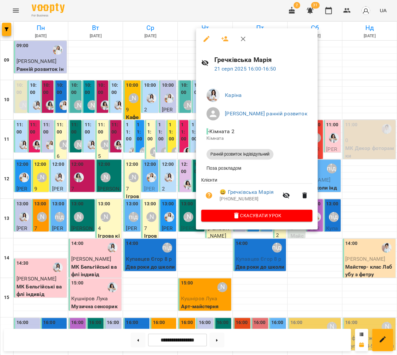
click at [186, 182] on div at bounding box center [198, 177] width 397 height 355
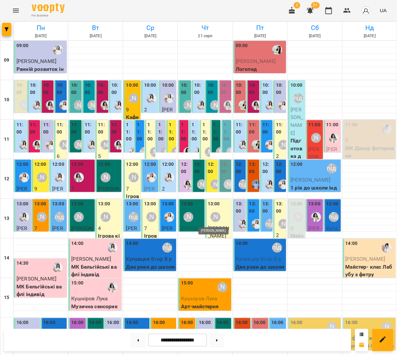
scroll to position [0, 0]
click at [296, 9] on icon "button" at bounding box center [292, 11] width 8 height 8
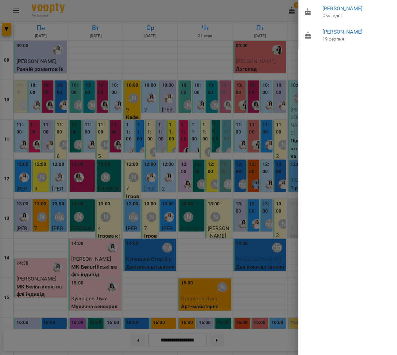
click at [269, 42] on div at bounding box center [198, 177] width 397 height 355
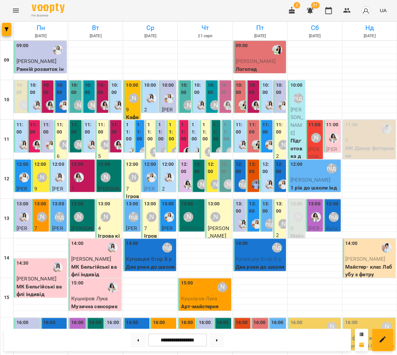
click at [313, 9] on icon "button" at bounding box center [310, 11] width 7 height 6
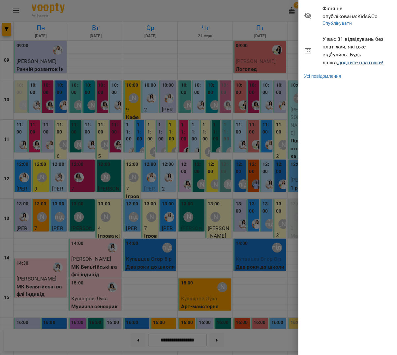
click at [338, 61] on link "додайте платіжки!" at bounding box center [360, 62] width 45 height 6
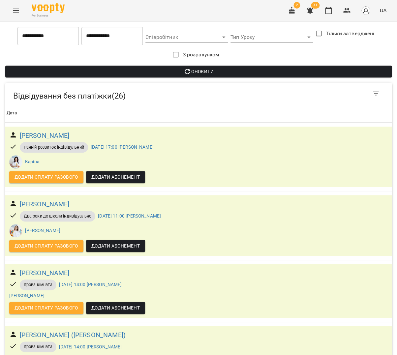
scroll to position [626, 0]
click at [332, 12] on icon "button" at bounding box center [328, 11] width 8 height 8
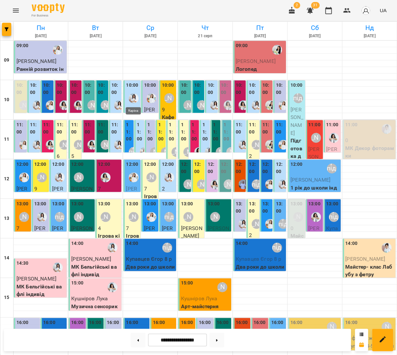
click at [131, 95] on img "Каріна" at bounding box center [134, 98] width 10 height 10
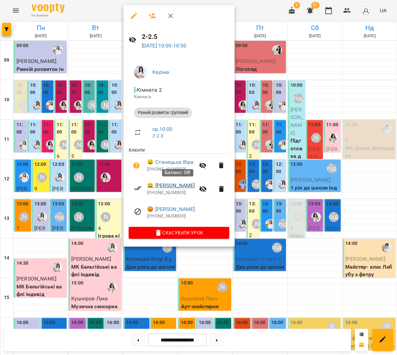
click at [158, 184] on link "😀 Гордієнко Маргарита" at bounding box center [171, 186] width 48 height 8
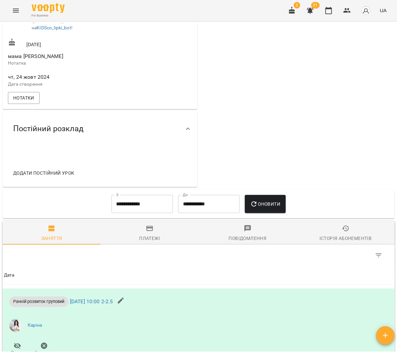
click at [140, 235] on span "Платежі" at bounding box center [149, 233] width 90 height 18
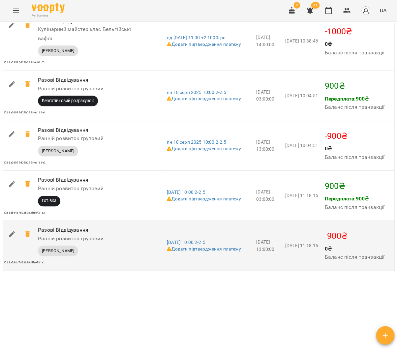
scroll to position [812, 0]
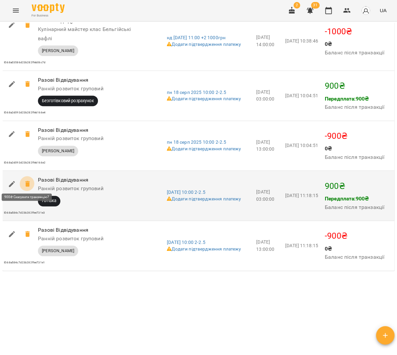
click at [27, 184] on icon at bounding box center [28, 184] width 8 height 8
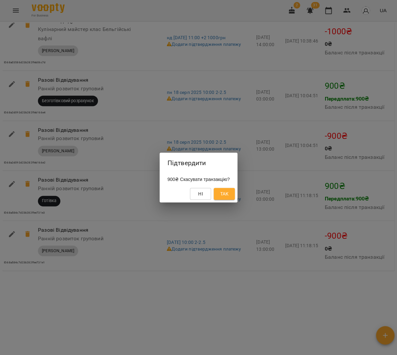
click at [234, 193] on button "Так" at bounding box center [224, 194] width 21 height 12
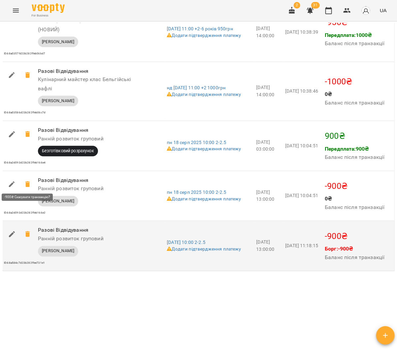
click at [24, 226] on span at bounding box center [28, 234] width 16 height 16
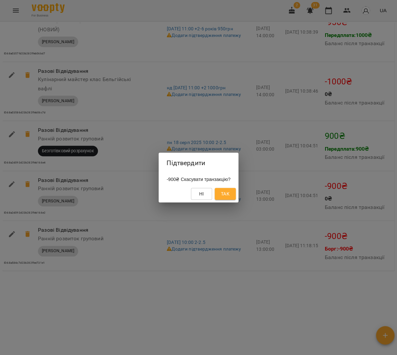
click at [229, 195] on span "Так" at bounding box center [225, 194] width 9 height 8
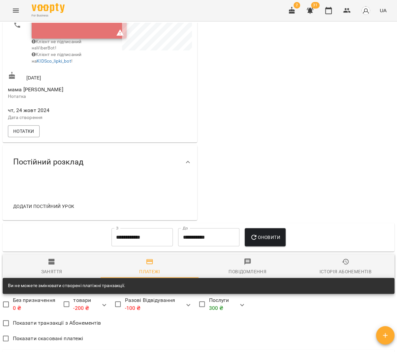
scroll to position [0, 0]
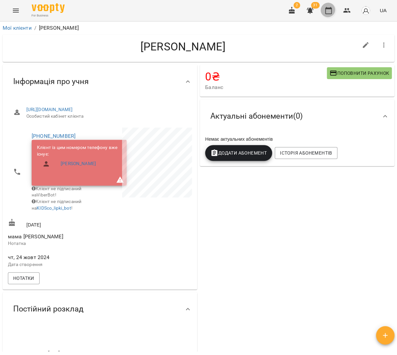
click at [332, 13] on icon "button" at bounding box center [328, 11] width 8 height 8
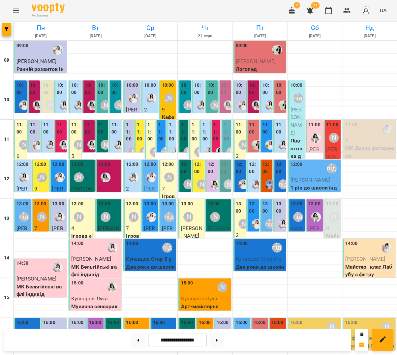
click at [151, 91] on div at bounding box center [151, 98] width 15 height 15
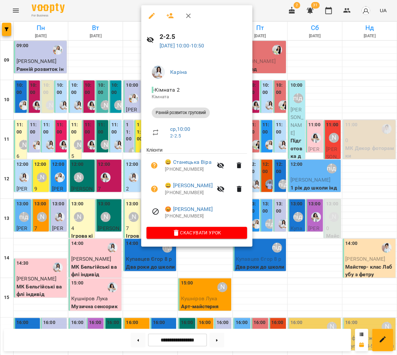
click at [153, 165] on icon "button" at bounding box center [154, 165] width 7 height 7
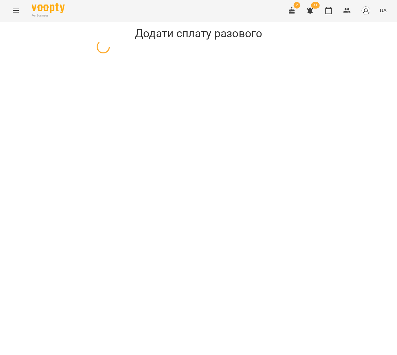
select select "**********"
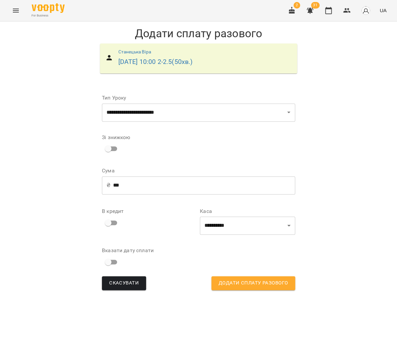
click at [223, 214] on div "**********" at bounding box center [247, 222] width 95 height 26
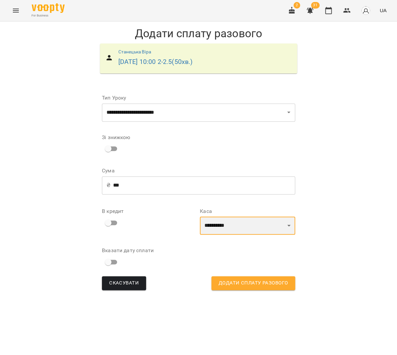
select select "****"
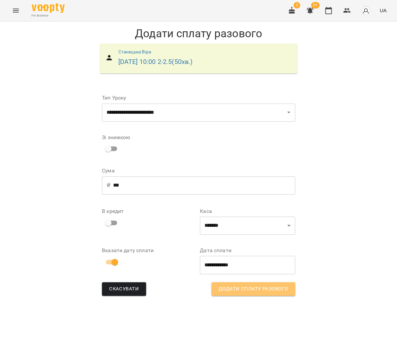
click at [239, 288] on span "Додати сплату разового" at bounding box center [253, 289] width 69 height 9
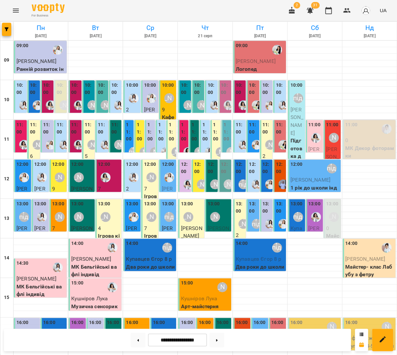
scroll to position [150, 0]
click at [137, 331] on div "[PERSON_NAME]" at bounding box center [134, 336] width 10 height 10
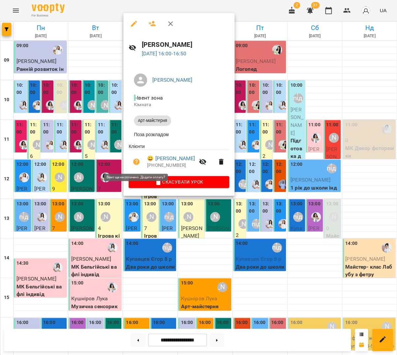
click at [138, 160] on icon "button" at bounding box center [137, 162] width 8 height 8
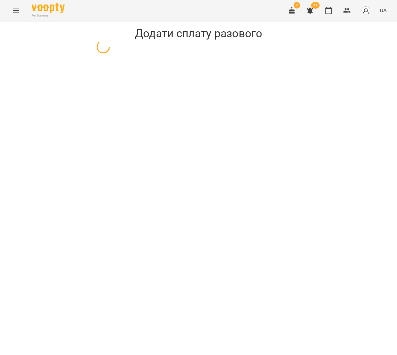
select select "**********"
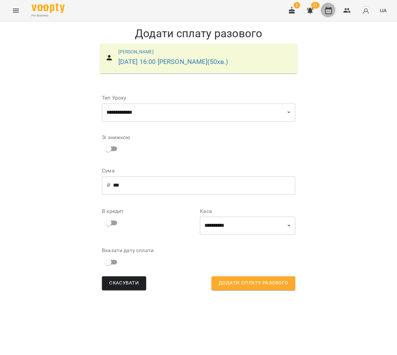
click at [324, 8] on button "button" at bounding box center [328, 11] width 16 height 16
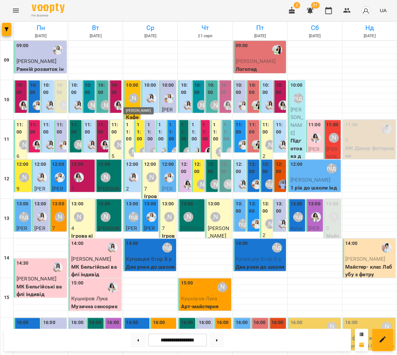
click at [132, 101] on div "[PERSON_NAME]" at bounding box center [134, 98] width 10 height 10
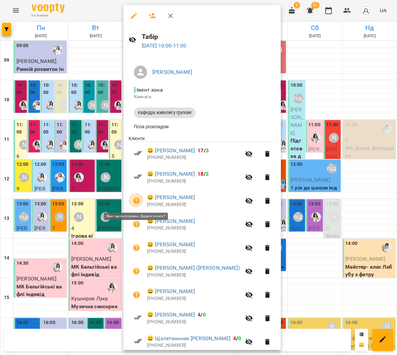
click at [136, 199] on icon "button" at bounding box center [136, 200] width 7 height 7
select select "**********"
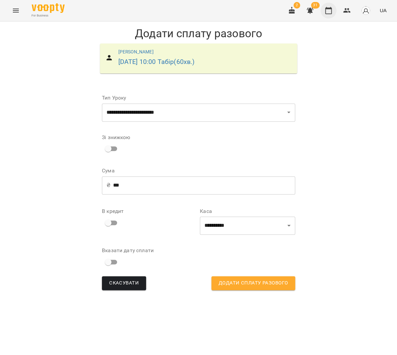
click at [330, 11] on icon "button" at bounding box center [328, 11] width 8 height 8
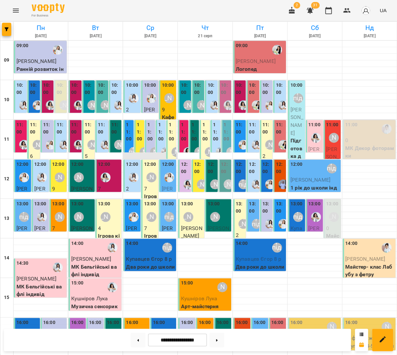
scroll to position [68, 0]
click at [13, 13] on icon "Menu" at bounding box center [16, 11] width 8 height 8
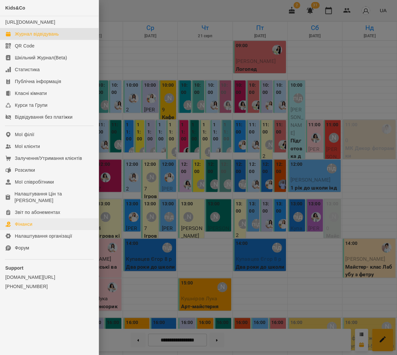
click at [29, 218] on link "Фінанси" at bounding box center [49, 224] width 99 height 12
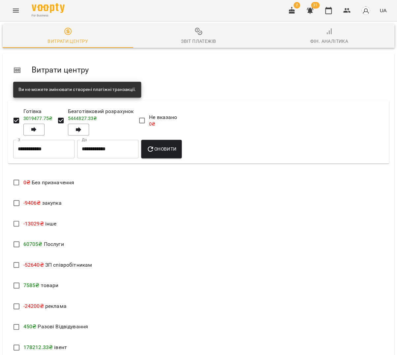
click at [182, 38] on div "Звіт платежів" at bounding box center [198, 41] width 35 height 8
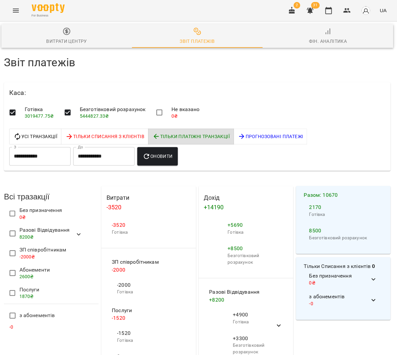
scroll to position [0, 2]
click at [332, 5] on button "button" at bounding box center [328, 11] width 16 height 16
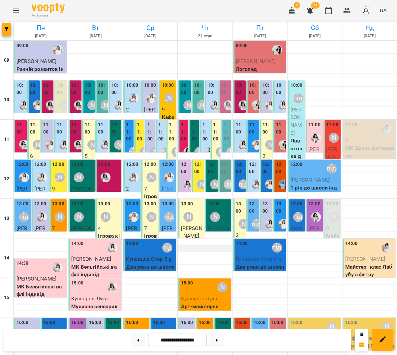
scroll to position [118, 0]
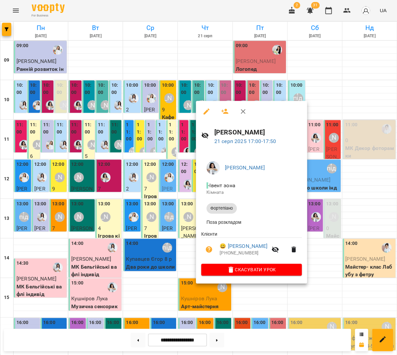
click at [173, 232] on div at bounding box center [198, 177] width 397 height 355
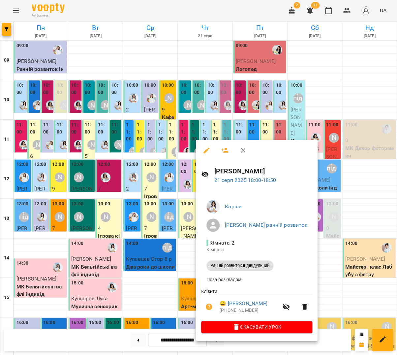
drag, startPoint x: 166, startPoint y: 265, endPoint x: 163, endPoint y: 263, distance: 4.3
click at [166, 265] on div at bounding box center [198, 177] width 397 height 355
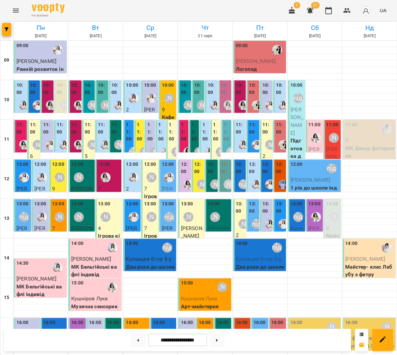
scroll to position [0, 0]
click at [151, 182] on div "[PERSON_NAME]" at bounding box center [151, 177] width 10 height 10
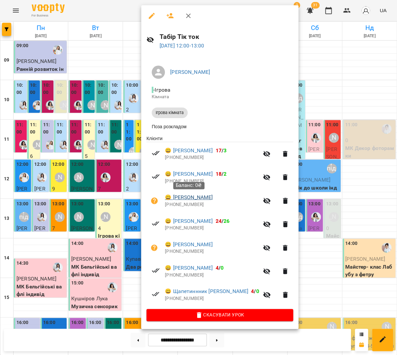
click at [189, 198] on link "😀 Глошан Данило" at bounding box center [189, 197] width 48 height 8
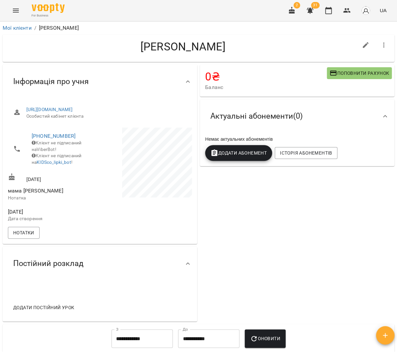
scroll to position [1, 0]
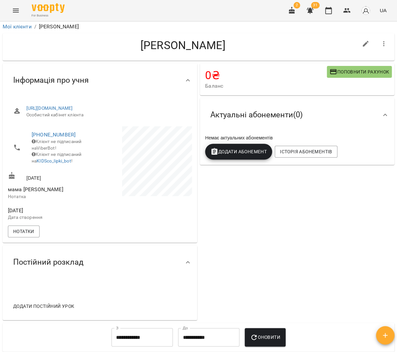
click at [234, 147] on button "Додати Абонемент" at bounding box center [238, 152] width 67 height 16
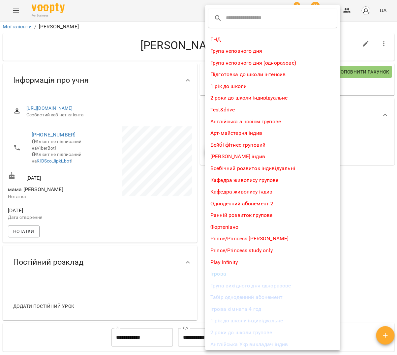
click at [247, 282] on li "Група вихідного дня одноразове" at bounding box center [272, 286] width 135 height 12
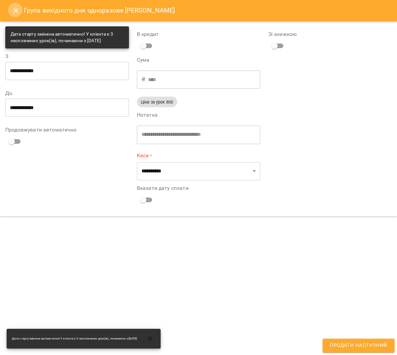
click at [11, 11] on button "Close" at bounding box center [16, 11] width 16 height 16
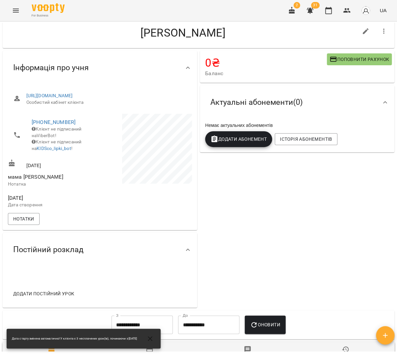
scroll to position [14, 0]
click at [234, 144] on button "Додати Абонемент" at bounding box center [238, 139] width 67 height 16
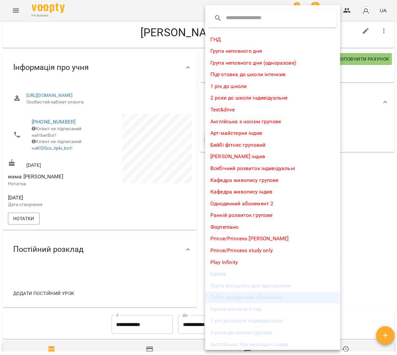
click at [235, 295] on li "Табір одноденний абонемент" at bounding box center [272, 297] width 135 height 12
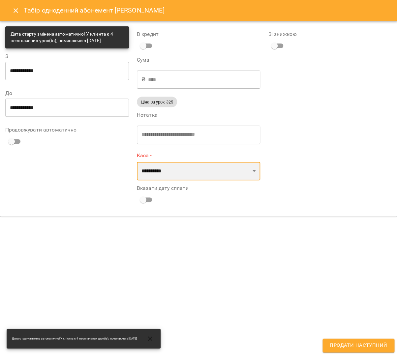
select select "****"
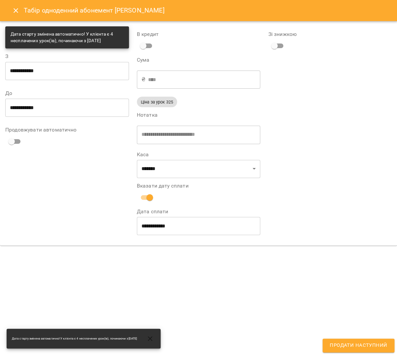
click at [347, 347] on span "Продати наступний" at bounding box center [358, 345] width 57 height 9
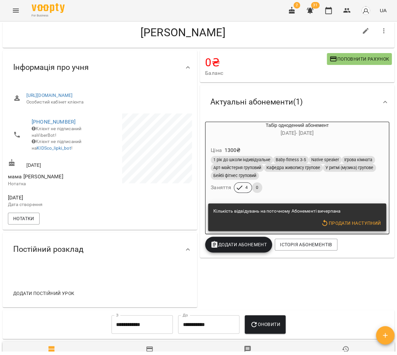
click at [380, 335] on span "button" at bounding box center [385, 335] width 18 height 8
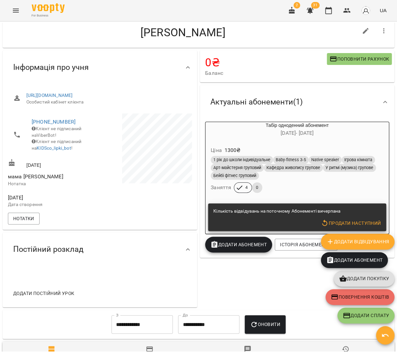
click at [366, 276] on span "Додати покупку" at bounding box center [364, 279] width 50 height 8
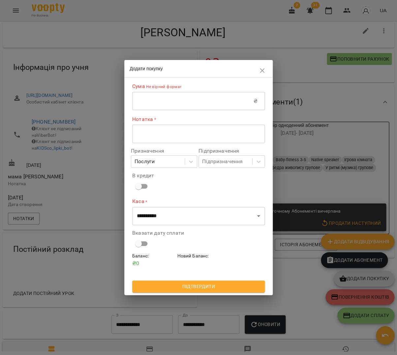
click at [195, 100] on input "text" at bounding box center [192, 101] width 121 height 18
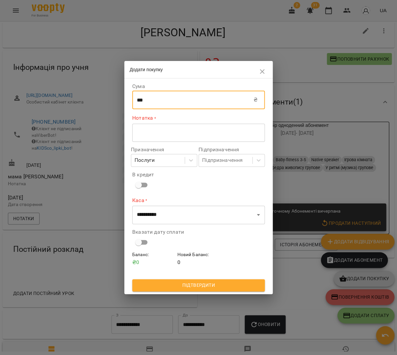
type input "***"
click at [186, 135] on textarea at bounding box center [198, 133] width 123 height 6
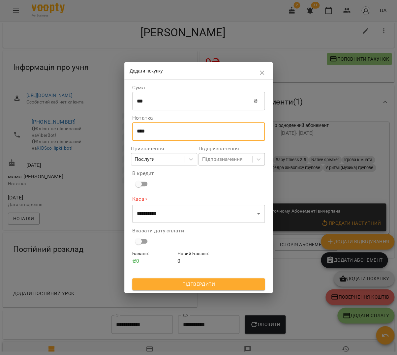
type textarea "****"
click at [243, 159] on div "Підпризначення" at bounding box center [225, 159] width 53 height 12
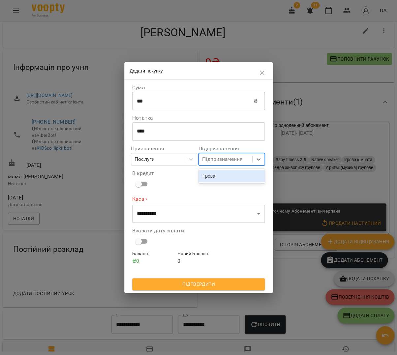
click at [234, 173] on div "ігрова" at bounding box center [231, 176] width 66 height 12
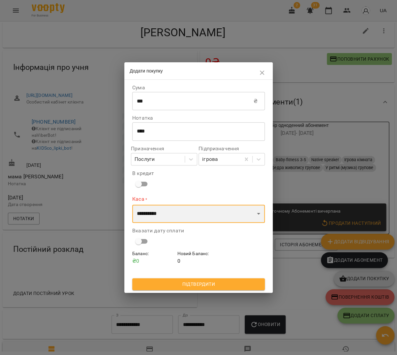
select select "****"
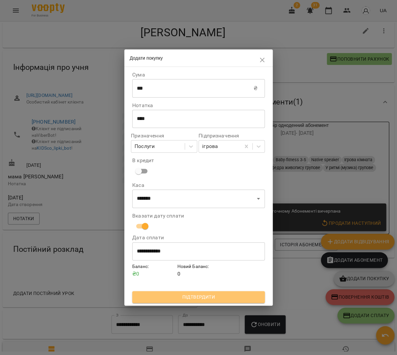
click at [195, 298] on span "Підтвердити" at bounding box center [198, 297] width 122 height 8
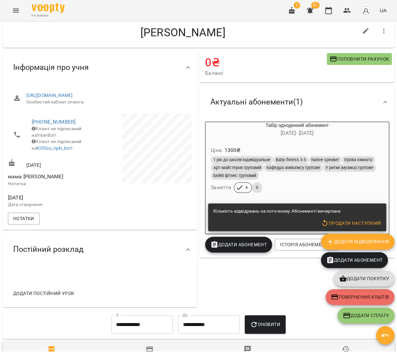
click at [369, 281] on span "Додати покупку" at bounding box center [364, 279] width 50 height 8
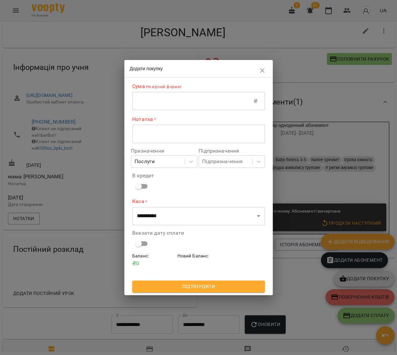
click at [193, 109] on input "text" at bounding box center [192, 101] width 121 height 18
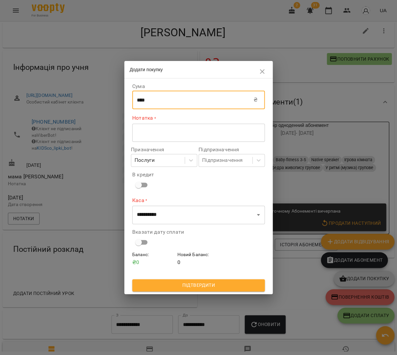
type input "****"
click at [175, 136] on div "* ​" at bounding box center [198, 132] width 133 height 18
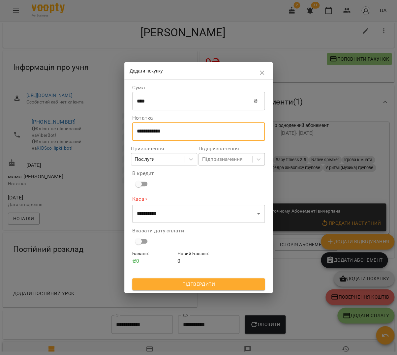
type textarea "**********"
click at [226, 163] on div "Підпризначення" at bounding box center [225, 159] width 53 height 12
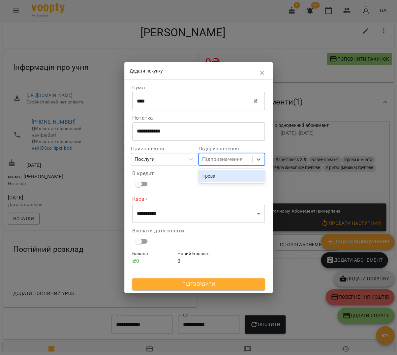
drag, startPoint x: 224, startPoint y: 173, endPoint x: 223, endPoint y: 177, distance: 4.7
click at [224, 173] on div "ігрова" at bounding box center [231, 176] width 66 height 12
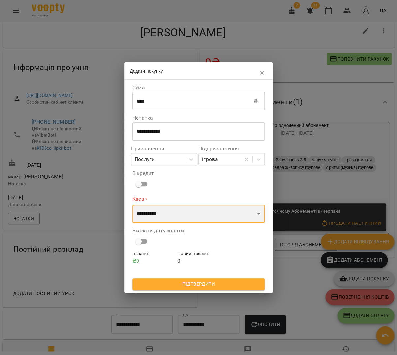
select select "****"
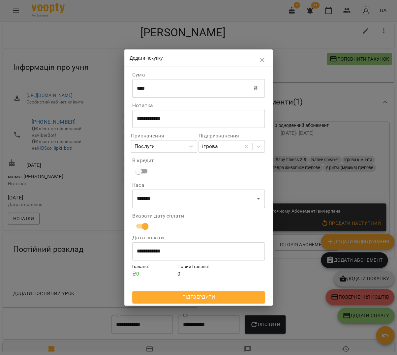
click at [214, 296] on span "Підтвердити" at bounding box center [198, 297] width 122 height 8
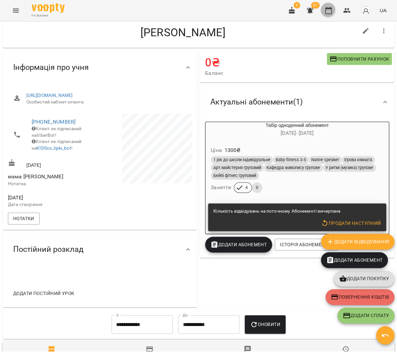
click at [331, 12] on icon "button" at bounding box center [328, 11] width 8 height 8
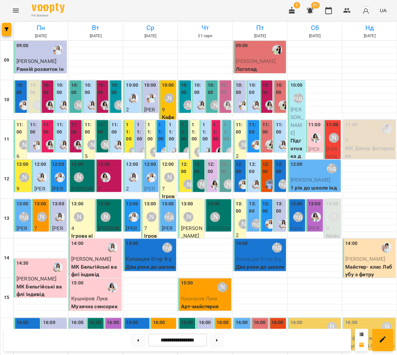
click at [149, 145] on div "[PERSON_NAME]" at bounding box center [154, 151] width 15 height 15
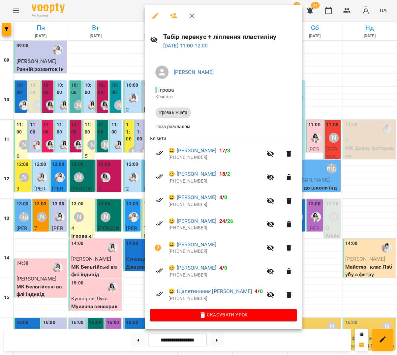
click at [110, 160] on div at bounding box center [198, 177] width 397 height 355
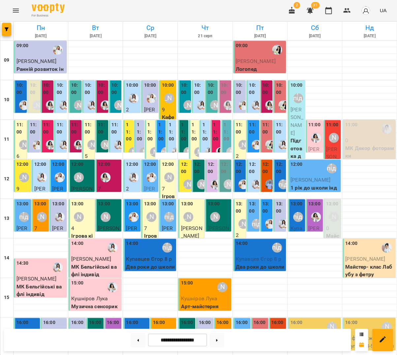
click at [181, 101] on div "[PERSON_NAME]" at bounding box center [188, 105] width 15 height 15
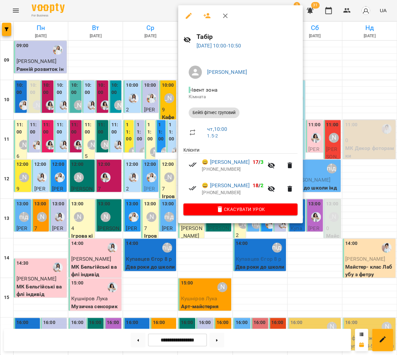
click at [208, 14] on icon "button" at bounding box center [207, 16] width 8 height 8
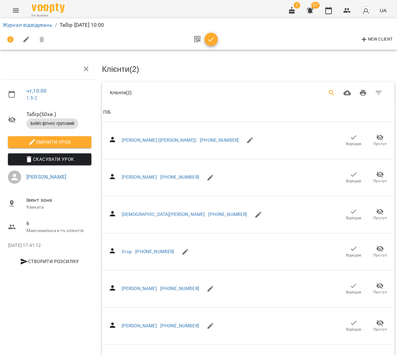
click at [333, 92] on icon "Search" at bounding box center [332, 93] width 6 height 6
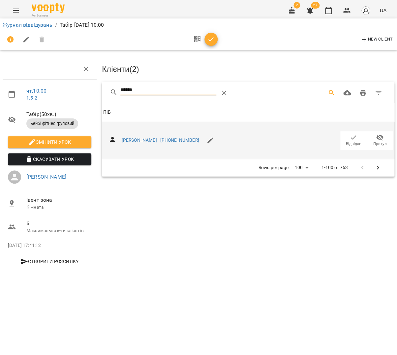
type input "******"
click at [351, 131] on button "Відвідав" at bounding box center [353, 140] width 26 height 18
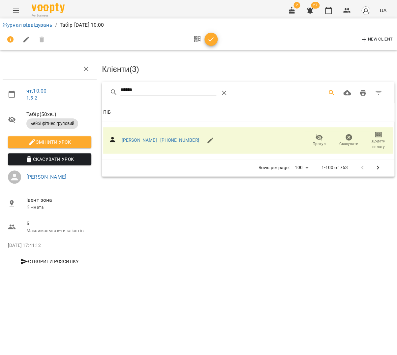
drag, startPoint x: 210, startPoint y: 37, endPoint x: 206, endPoint y: 36, distance: 4.1
click at [210, 37] on icon "button" at bounding box center [211, 40] width 8 height 8
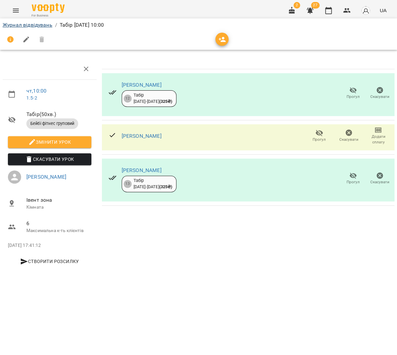
click at [19, 26] on link "Журнал відвідувань" at bounding box center [28, 25] width 50 height 6
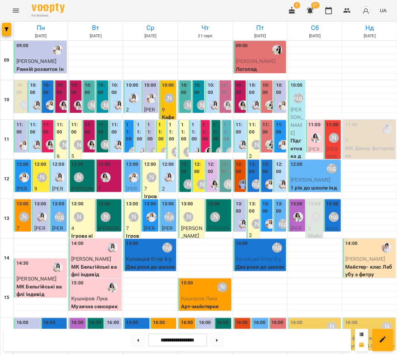
click at [186, 141] on label "11:00" at bounding box center [184, 131] width 6 height 21
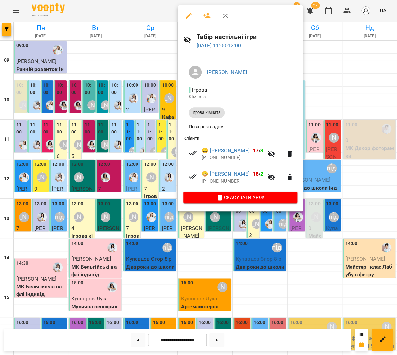
click at [207, 17] on icon "button" at bounding box center [206, 15] width 7 height 5
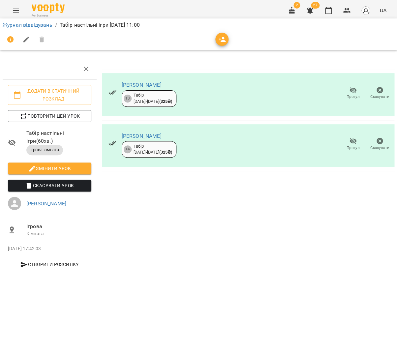
click at [222, 39] on icon "button" at bounding box center [222, 40] width 8 height 8
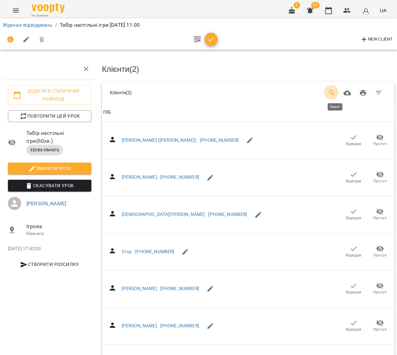
click at [332, 90] on icon "Search" at bounding box center [332, 93] width 8 height 8
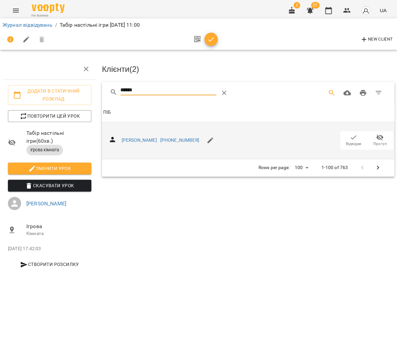
type input "******"
click at [345, 136] on span "Відвідав" at bounding box center [353, 140] width 18 height 13
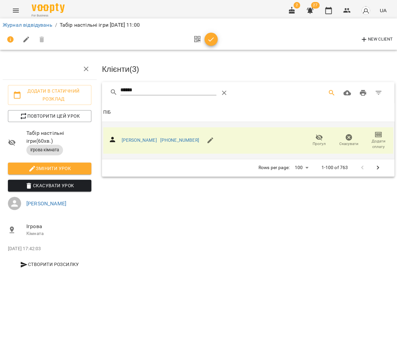
click at [208, 40] on icon "button" at bounding box center [211, 40] width 8 height 8
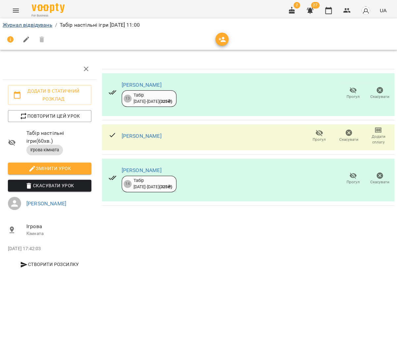
click at [31, 25] on link "Журнал відвідувань" at bounding box center [28, 25] width 50 height 6
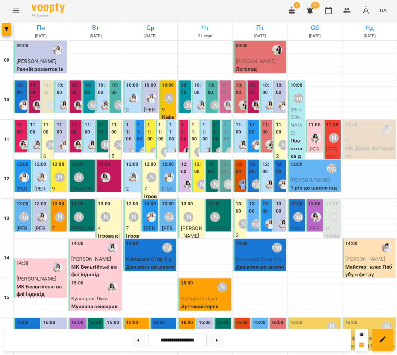
click at [198, 173] on label "12:00" at bounding box center [198, 168] width 9 height 14
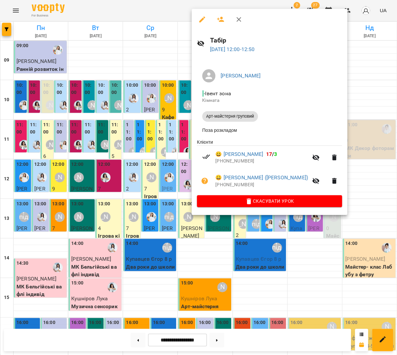
click at [221, 17] on icon "button" at bounding box center [221, 19] width 8 height 8
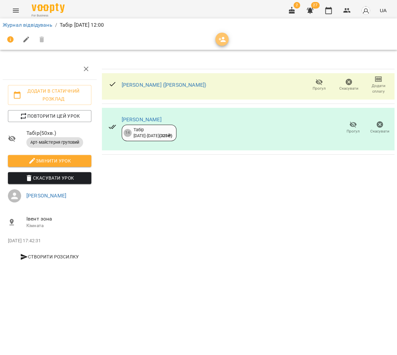
click at [220, 40] on icon "button" at bounding box center [222, 39] width 7 height 5
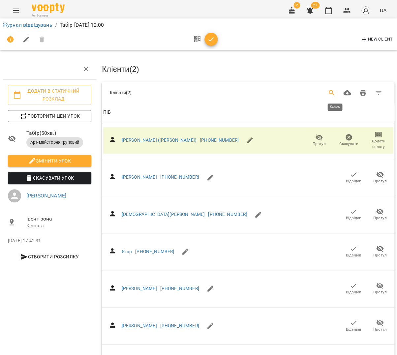
click at [333, 87] on button "Search" at bounding box center [332, 93] width 16 height 16
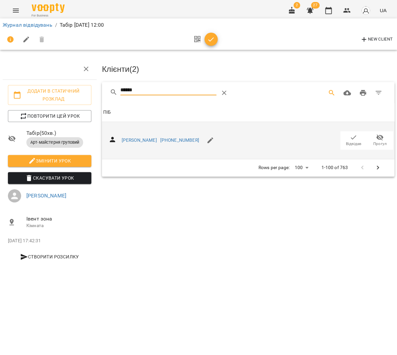
type input "******"
click at [357, 136] on span "Відвідав" at bounding box center [353, 140] width 18 height 13
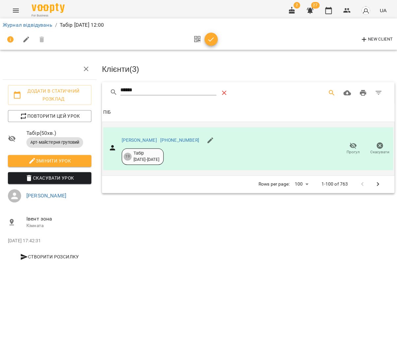
click at [224, 89] on icon "Table Toolbar" at bounding box center [224, 93] width 8 height 8
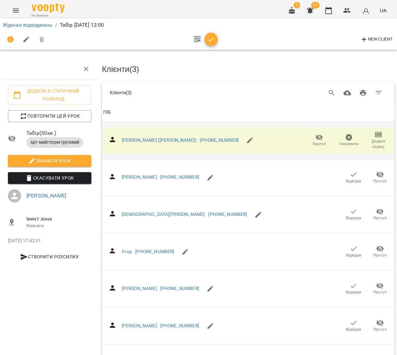
click at [325, 88] on div "Table Toolbar" at bounding box center [306, 93] width 159 height 16
click at [332, 91] on icon "Search" at bounding box center [332, 93] width 8 height 8
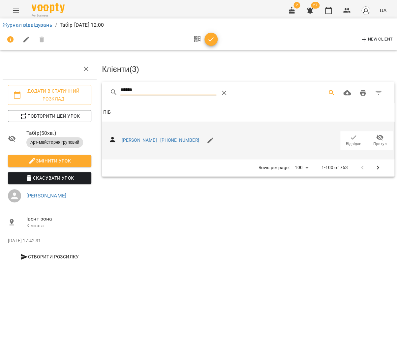
type input "******"
click at [346, 131] on button "Відвідав" at bounding box center [353, 140] width 26 height 18
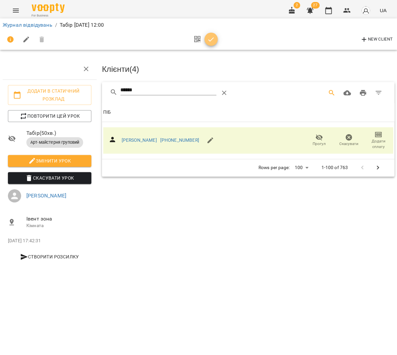
click at [211, 34] on button "button" at bounding box center [210, 39] width 13 height 13
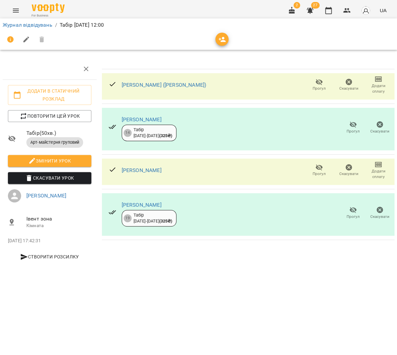
click at [36, 27] on link "Журнал відвідувань" at bounding box center [28, 25] width 50 height 6
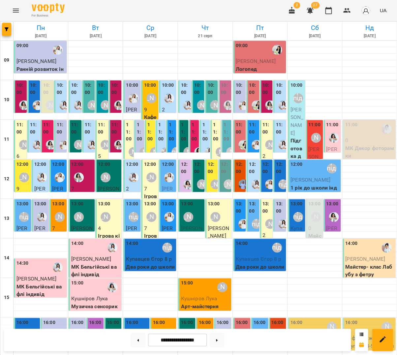
click at [221, 216] on div "[PERSON_NAME]" at bounding box center [215, 216] width 15 height 15
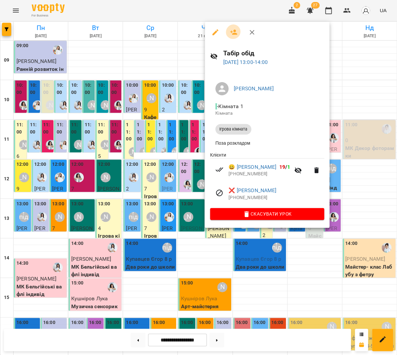
click at [230, 32] on icon "button" at bounding box center [234, 32] width 8 height 8
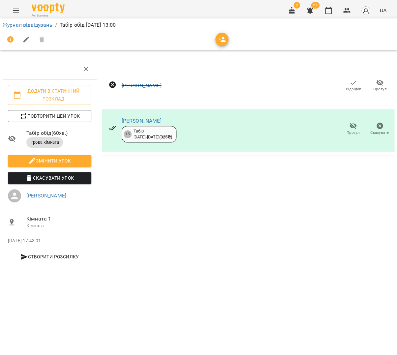
click at [224, 40] on span "button" at bounding box center [221, 40] width 13 height 8
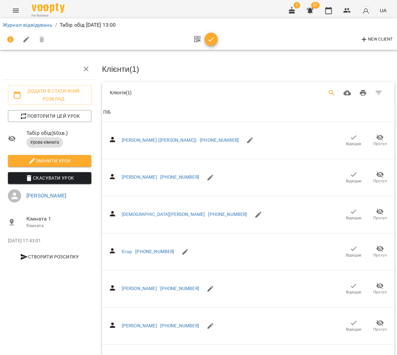
click at [334, 91] on icon "Search" at bounding box center [332, 93] width 6 height 6
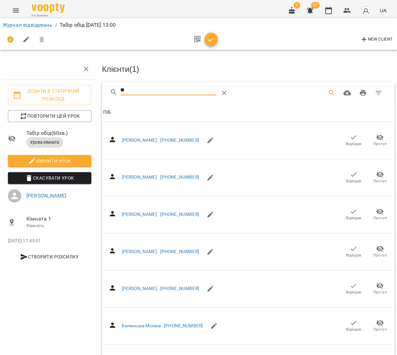
type input "*"
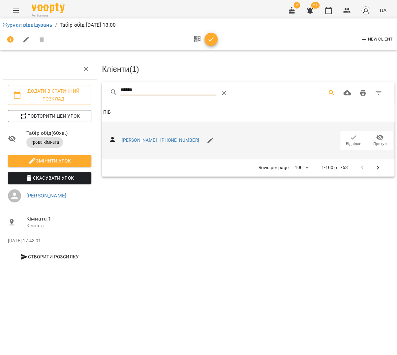
type input "******"
click at [345, 134] on span "Відвідав" at bounding box center [353, 140] width 18 height 13
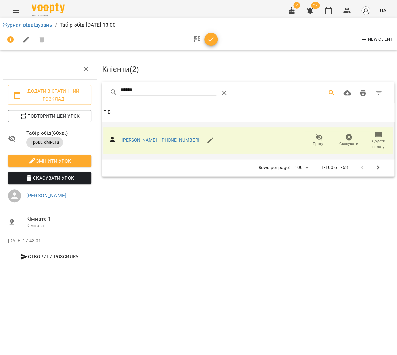
click at [208, 44] on button "button" at bounding box center [210, 39] width 13 height 13
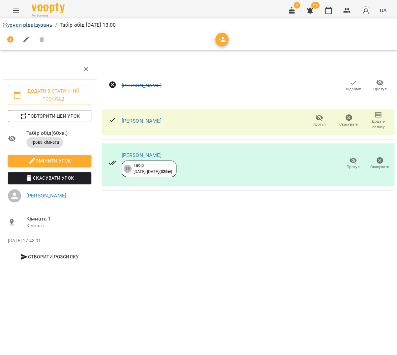
click at [28, 26] on link "Журнал відвідувань" at bounding box center [28, 25] width 50 height 6
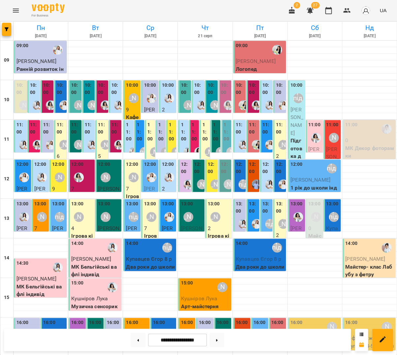
click at [222, 217] on div "[PERSON_NAME]" at bounding box center [215, 216] width 15 height 15
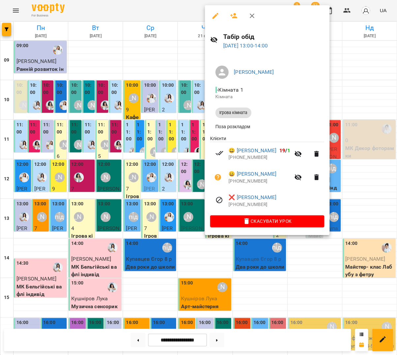
click at [178, 197] on div at bounding box center [198, 177] width 397 height 355
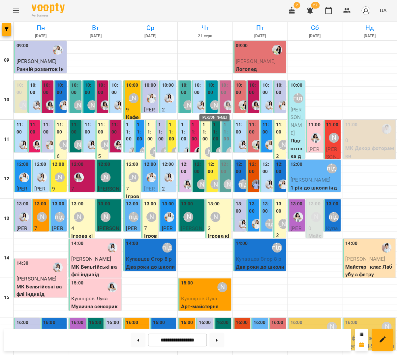
click at [211, 101] on div "[PERSON_NAME]" at bounding box center [215, 105] width 10 height 10
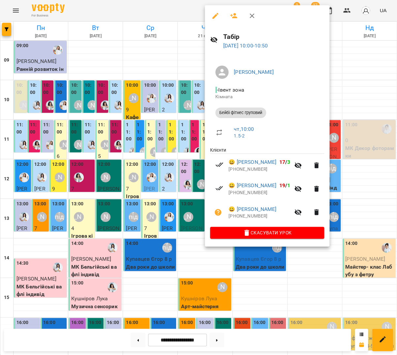
click at [182, 106] on div at bounding box center [198, 177] width 397 height 355
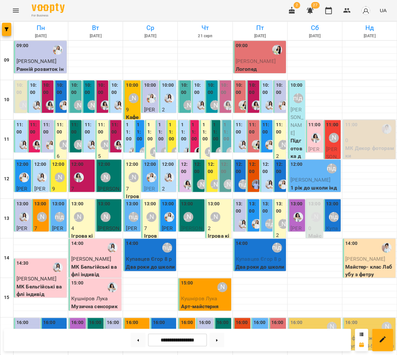
click at [137, 111] on p "9" at bounding box center [132, 110] width 13 height 8
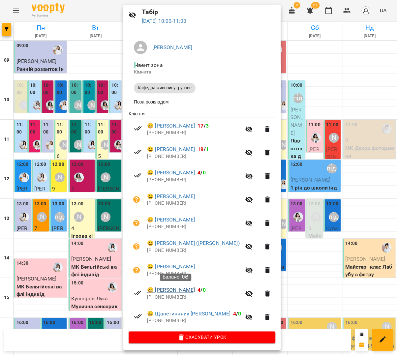
scroll to position [24, 0]
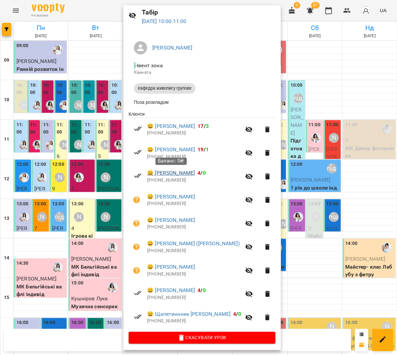
click at [173, 176] on link "😀 Глошан Данило" at bounding box center [171, 173] width 48 height 8
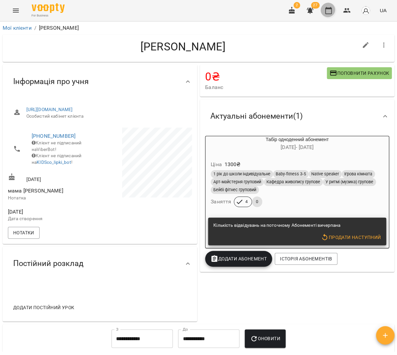
click at [325, 8] on button "button" at bounding box center [328, 11] width 16 height 16
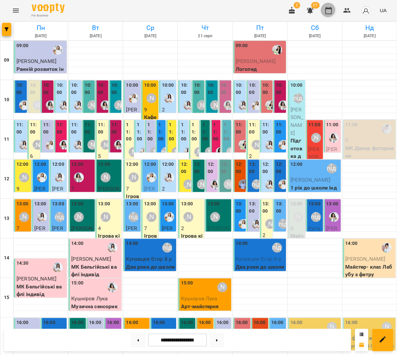
click at [332, 9] on icon "button" at bounding box center [328, 10] width 7 height 7
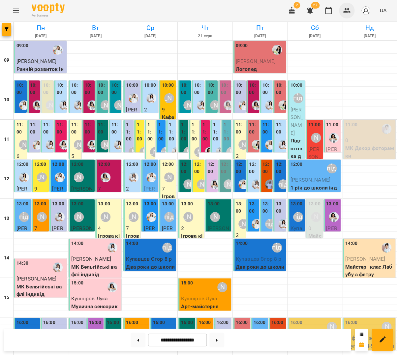
click at [349, 11] on icon "button" at bounding box center [346, 10] width 7 height 5
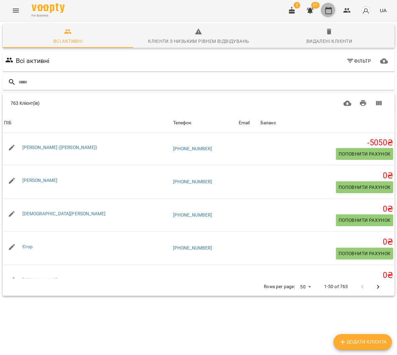
click at [330, 14] on button "button" at bounding box center [328, 11] width 16 height 16
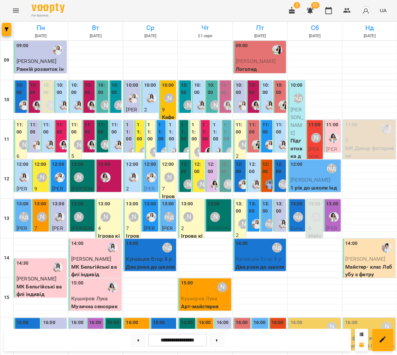
click at [270, 94] on label "10:00" at bounding box center [266, 89] width 9 height 14
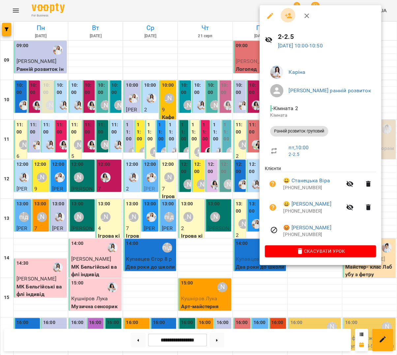
click at [287, 19] on button "button" at bounding box center [289, 16] width 16 height 16
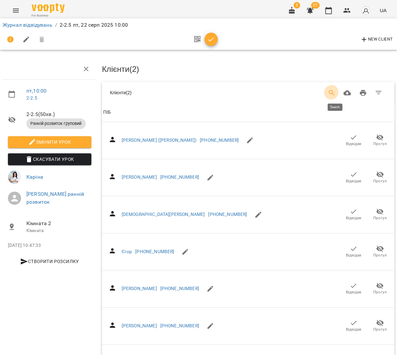
click at [335, 92] on icon "Search" at bounding box center [332, 93] width 8 height 8
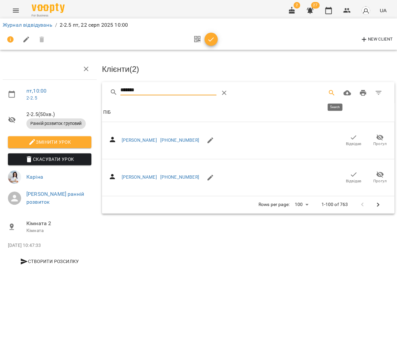
type input "********"
click at [36, 24] on link "Журнал відвідувань" at bounding box center [28, 25] width 50 height 6
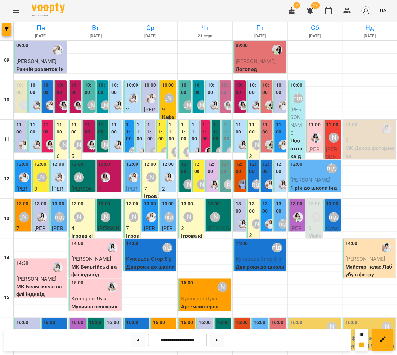
click at [197, 141] on label "11:00" at bounding box center [195, 131] width 6 height 21
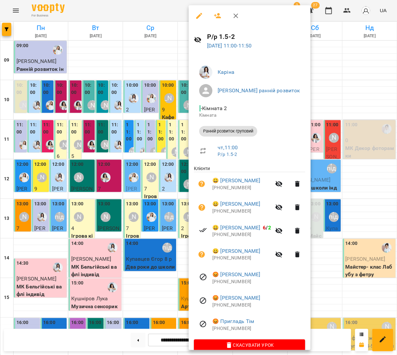
click at [160, 141] on div at bounding box center [198, 177] width 397 height 355
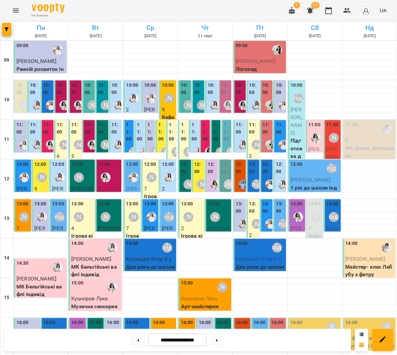
click at [252, 98] on div "[PERSON_NAME] ранній розвиток" at bounding box center [256, 112] width 15 height 28
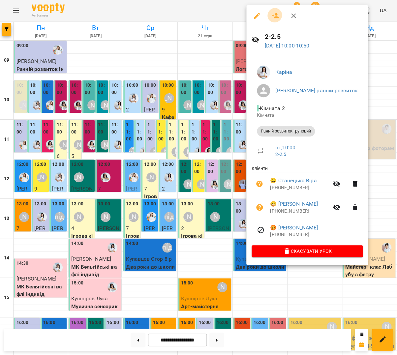
click at [269, 14] on button "button" at bounding box center [275, 16] width 16 height 16
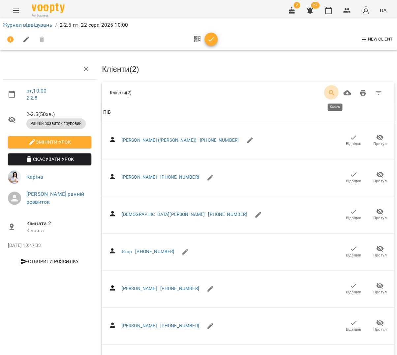
click at [335, 91] on icon "Search" at bounding box center [332, 93] width 8 height 8
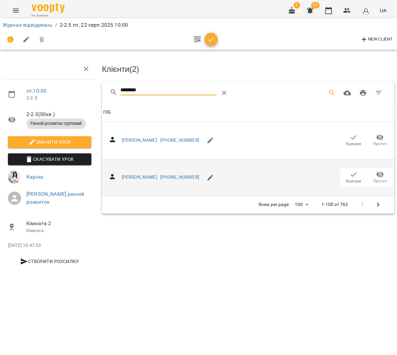
type input "********"
click at [356, 178] on span "Відвідав" at bounding box center [353, 181] width 15 height 6
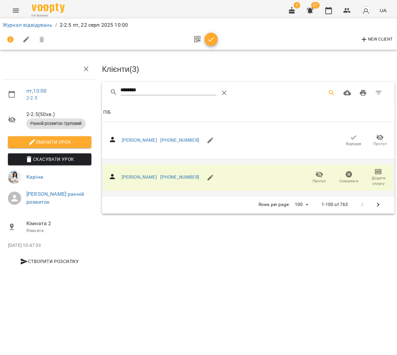
click at [207, 43] on button "button" at bounding box center [210, 39] width 13 height 13
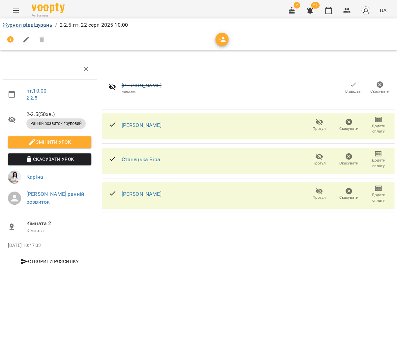
click at [36, 22] on link "Журнал відвідувань" at bounding box center [28, 25] width 50 height 6
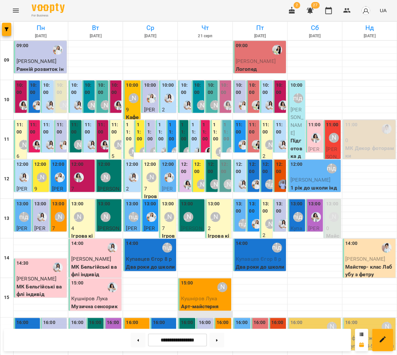
scroll to position [150, 0]
click at [143, 319] on div "16:00 Наталя Гредасова" at bounding box center [137, 331] width 22 height 24
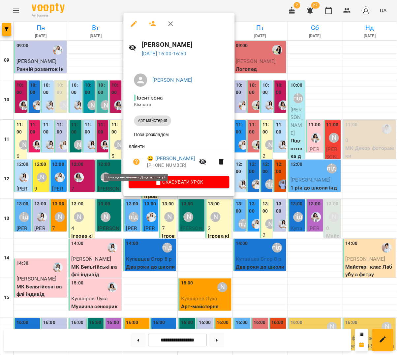
click at [132, 160] on button "button" at bounding box center [137, 162] width 16 height 16
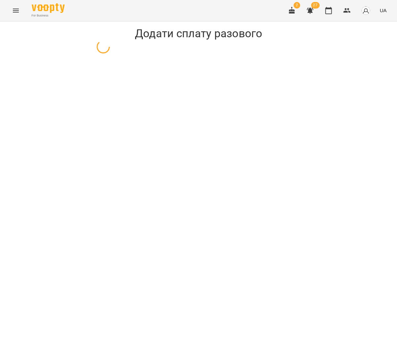
select select "**********"
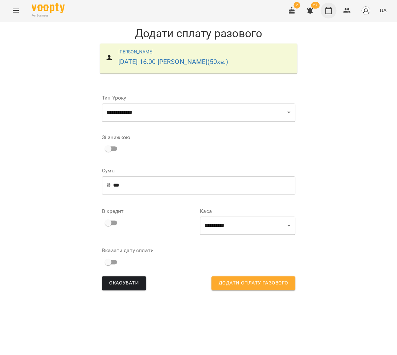
click at [331, 7] on icon "button" at bounding box center [328, 11] width 8 height 8
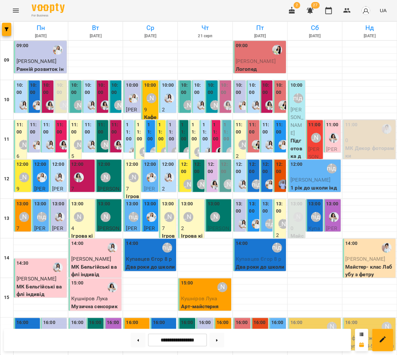
scroll to position [140, 0]
click at [21, 343] on p "[PERSON_NAME]" at bounding box center [27, 350] width 22 height 15
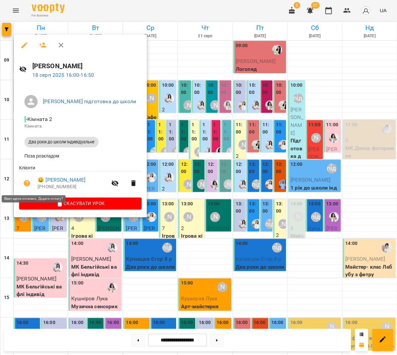
click at [27, 184] on icon "button" at bounding box center [27, 183] width 7 height 7
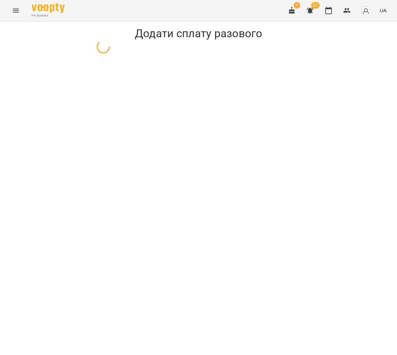
select select "**********"
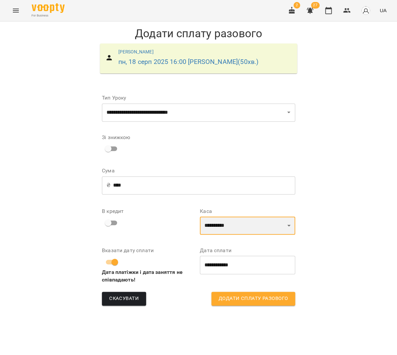
select select "****"
click at [234, 294] on span "Додати сплату разового" at bounding box center [253, 298] width 69 height 9
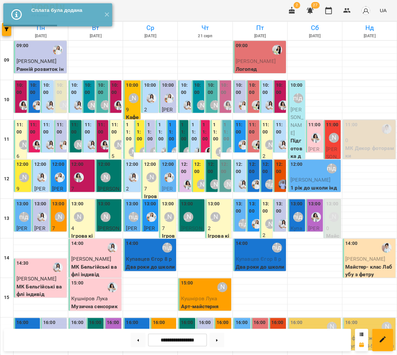
scroll to position [150, 0]
click at [47, 344] on span "[PERSON_NAME]" at bounding box center [53, 351] width 21 height 14
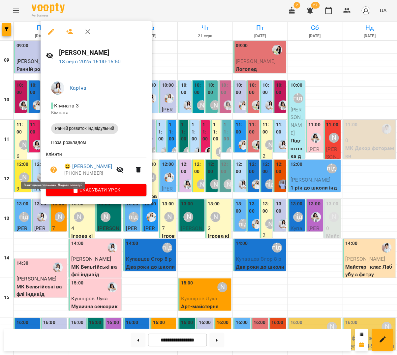
click at [53, 169] on icon "button" at bounding box center [54, 170] width 8 height 8
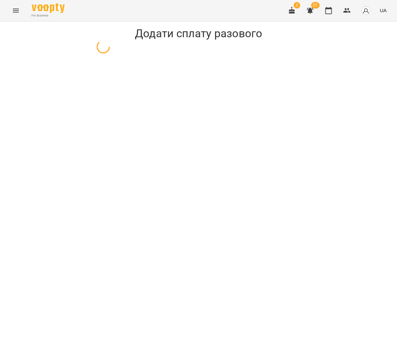
select select "**********"
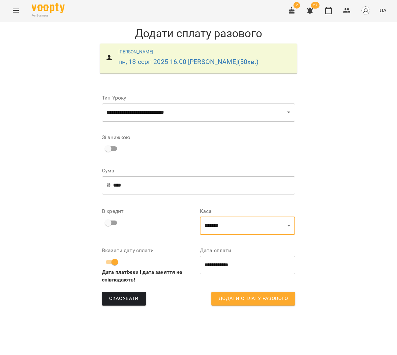
select select "**********"
select select "****"
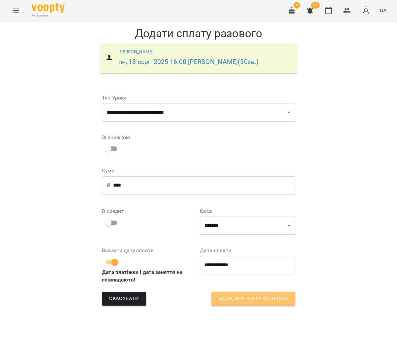
click at [235, 301] on span "Додати сплату разового" at bounding box center [253, 298] width 69 height 9
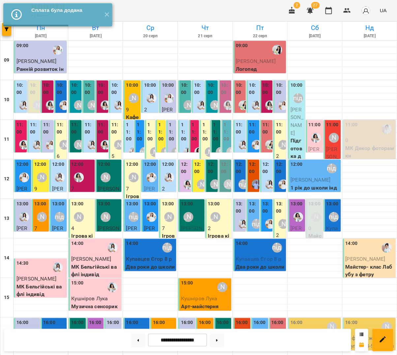
scroll to position [150, 0]
click at [141, 319] on div "16:00 [PERSON_NAME] підготовка до школи" at bounding box center [137, 331] width 22 height 24
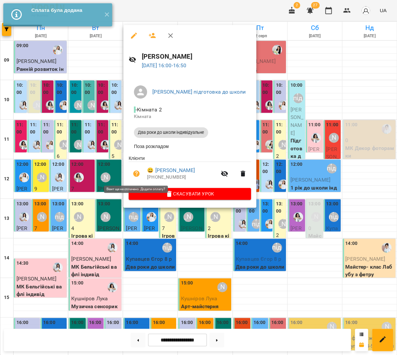
click at [135, 168] on button "button" at bounding box center [137, 174] width 16 height 16
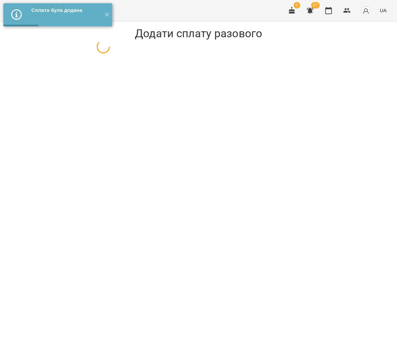
select select "**********"
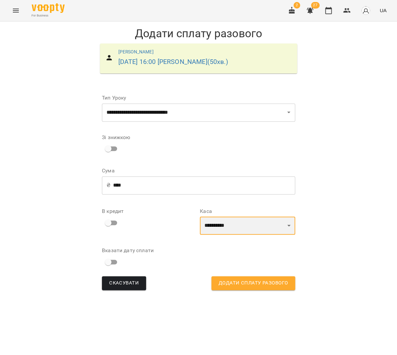
select select "****"
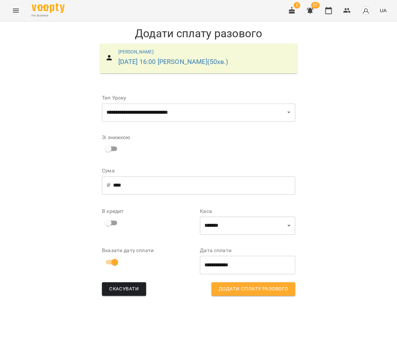
click at [228, 286] on span "Додати сплату разового" at bounding box center [253, 289] width 69 height 9
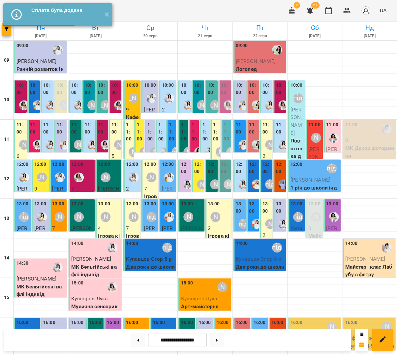
scroll to position [150, 0]
click at [166, 328] on div "[PERSON_NAME] підготовка до школи" at bounding box center [160, 335] width 15 height 15
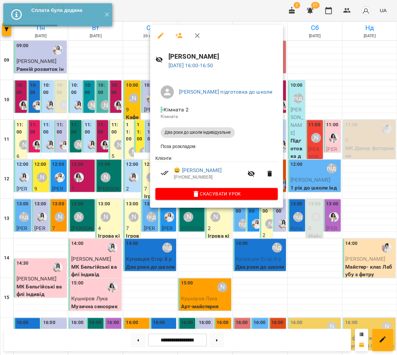
drag, startPoint x: 124, startPoint y: 194, endPoint x: 133, endPoint y: 186, distance: 11.7
click at [124, 194] on div at bounding box center [198, 177] width 397 height 355
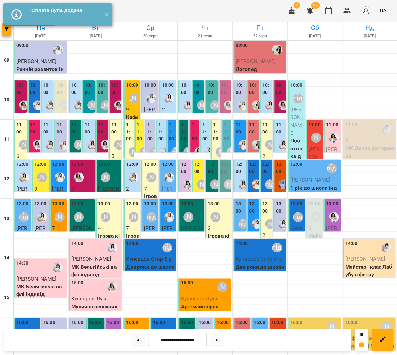
click at [136, 328] on div "[PERSON_NAME]" at bounding box center [133, 335] width 15 height 15
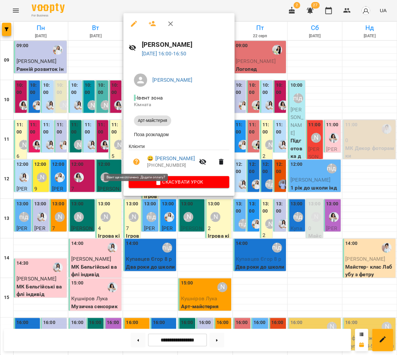
click at [134, 157] on button "button" at bounding box center [137, 162] width 16 height 16
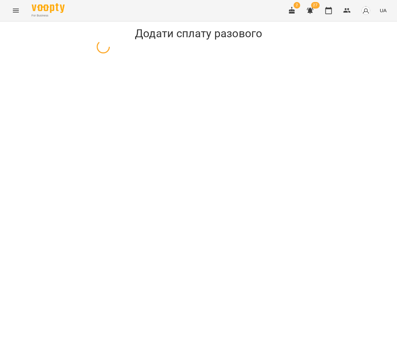
select select "**********"
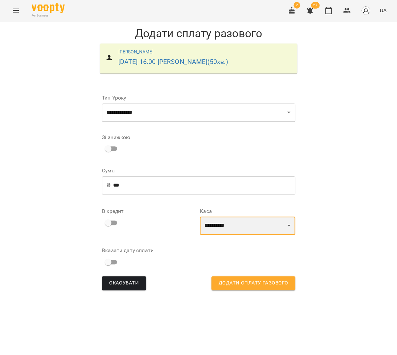
select select "****"
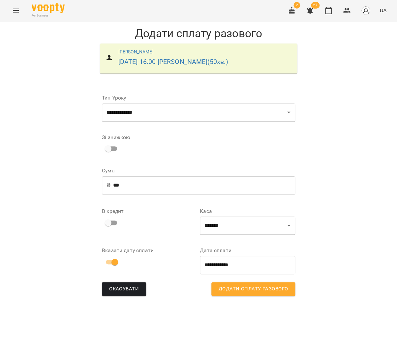
click at [237, 283] on button "Додати сплату разового" at bounding box center [253, 289] width 84 height 14
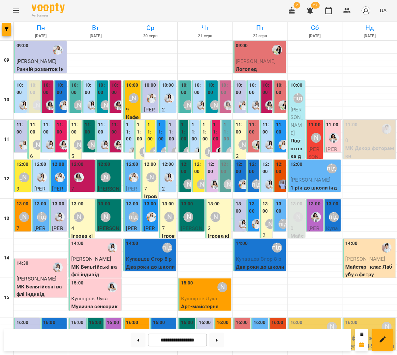
scroll to position [150, 0]
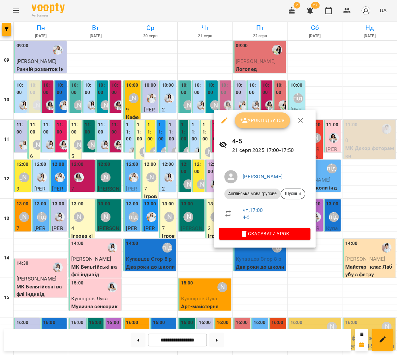
click at [248, 124] on span "Урок відбувся" at bounding box center [262, 120] width 45 height 8
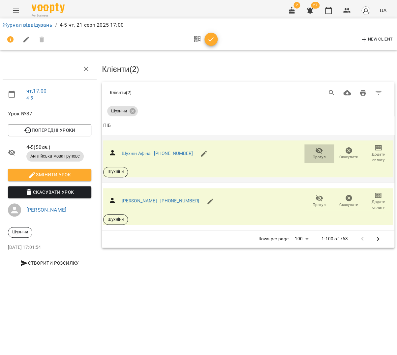
click at [318, 149] on icon "button" at bounding box center [318, 150] width 7 height 6
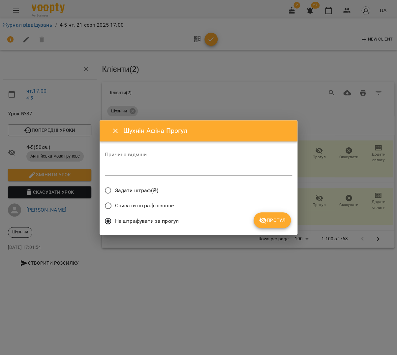
click at [259, 172] on textarea at bounding box center [198, 170] width 187 height 6
type textarea "*********"
click at [284, 217] on span "Прогул" at bounding box center [272, 220] width 27 height 8
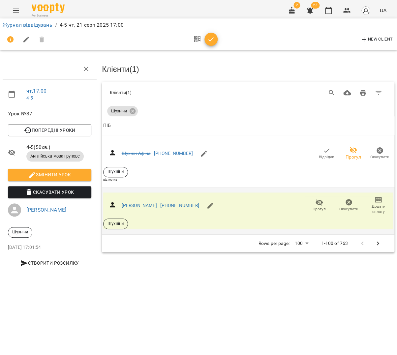
click at [318, 202] on icon "button" at bounding box center [319, 202] width 8 height 8
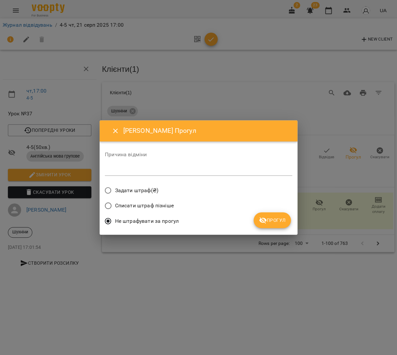
click at [207, 175] on div "*" at bounding box center [198, 170] width 187 height 11
type textarea "*********"
click at [261, 220] on icon "submit" at bounding box center [262, 220] width 7 height 6
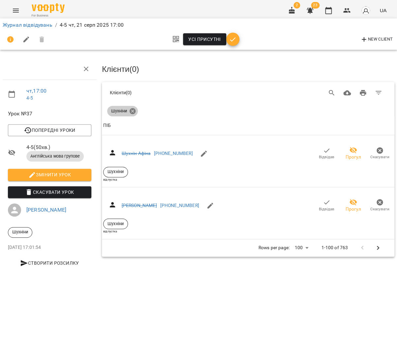
click at [136, 108] on icon at bounding box center [132, 110] width 7 height 7
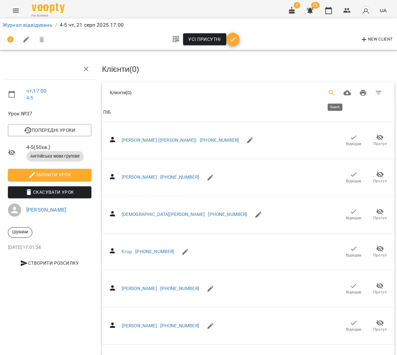
click at [331, 94] on button "Search" at bounding box center [332, 93] width 16 height 16
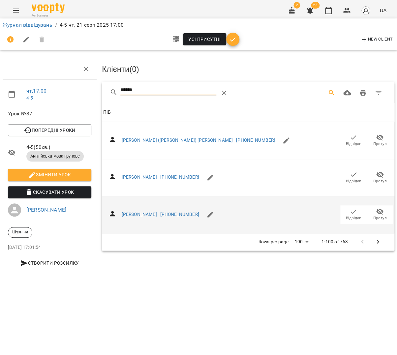
type input "******"
click at [349, 215] on span "Відвідав" at bounding box center [353, 218] width 15 height 6
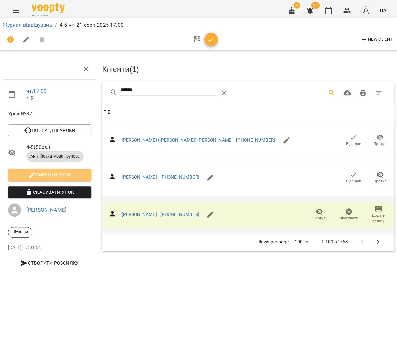
click at [56, 172] on span "Змінити урок" at bounding box center [49, 175] width 73 height 8
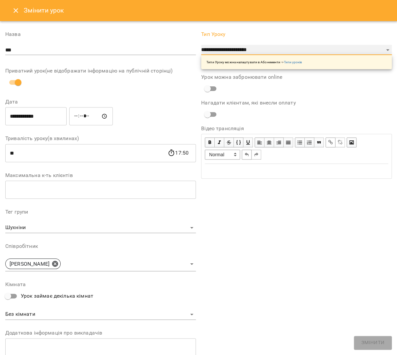
select select "**********"
click at [368, 340] on span "Змінити" at bounding box center [372, 343] width 23 height 9
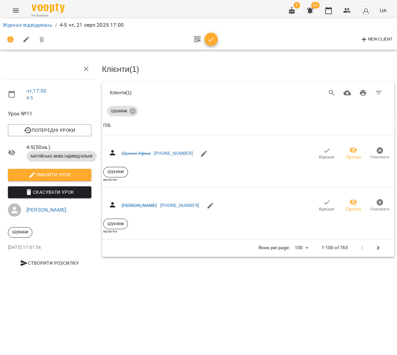
click at [210, 44] on button "button" at bounding box center [210, 39] width 13 height 13
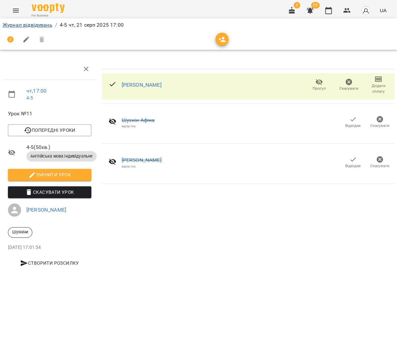
click at [23, 24] on link "Журнал відвідувань" at bounding box center [28, 25] width 50 height 6
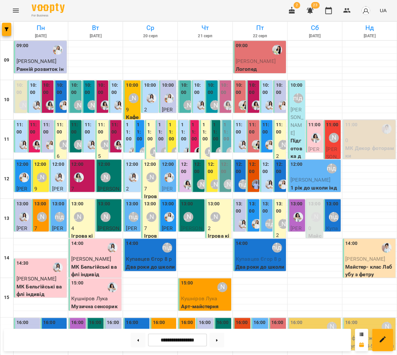
scroll to position [150, 0]
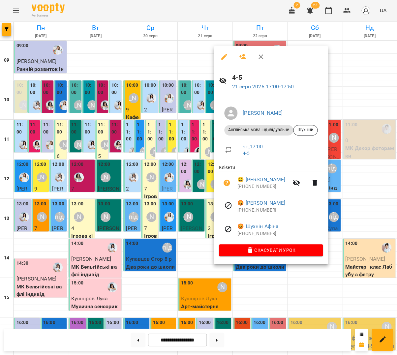
click at [192, 224] on div at bounding box center [198, 177] width 397 height 355
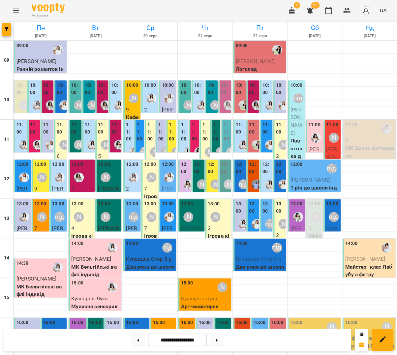
scroll to position [0, 0]
click at [131, 97] on div "[PERSON_NAME]" at bounding box center [134, 98] width 10 height 10
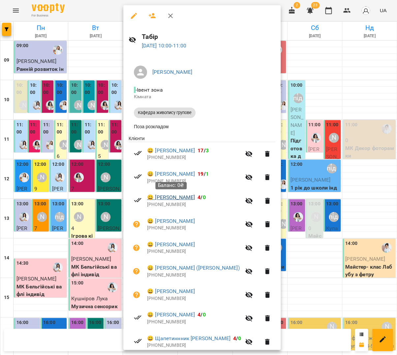
click at [167, 199] on link "😀 [PERSON_NAME]" at bounding box center [171, 197] width 48 height 8
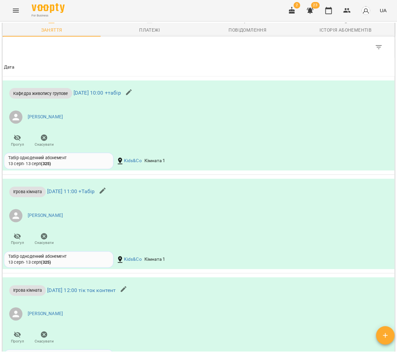
click at [152, 34] on div "Платежі" at bounding box center [149, 30] width 21 height 8
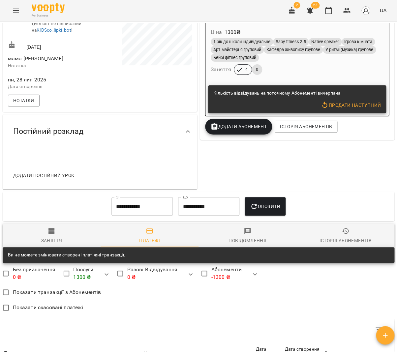
click at [134, 216] on input "**********" at bounding box center [141, 206] width 61 height 18
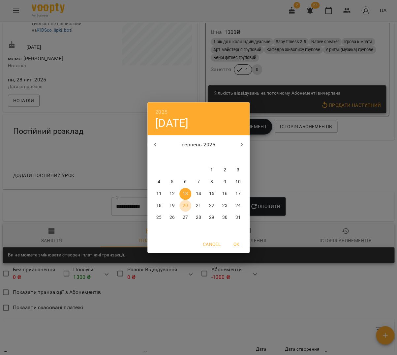
click at [186, 206] on p "20" at bounding box center [185, 205] width 5 height 7
type input "**********"
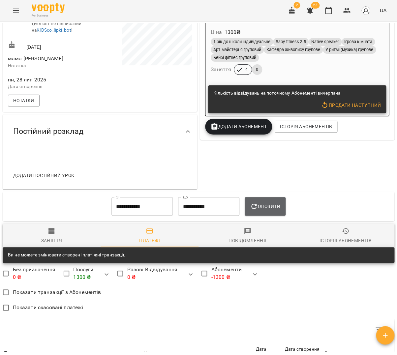
click at [280, 210] on span "Оновити" at bounding box center [265, 206] width 30 height 8
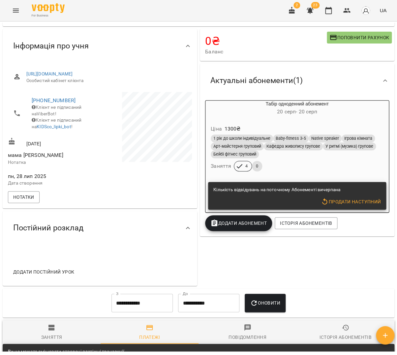
scroll to position [35, 0]
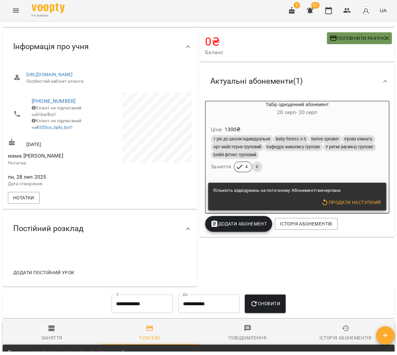
click at [364, 42] on span "Поповнити рахунок" at bounding box center [359, 38] width 60 height 8
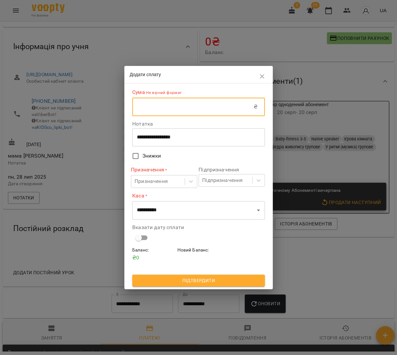
click at [170, 113] on input "text" at bounding box center [192, 107] width 121 height 18
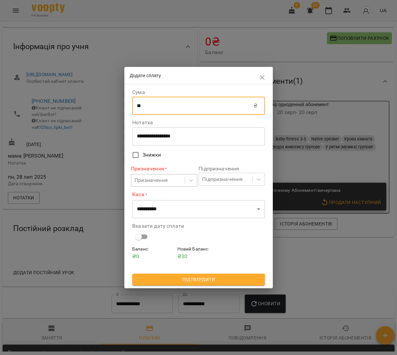
type input "**"
click at [165, 182] on div "Призначення" at bounding box center [150, 180] width 33 height 8
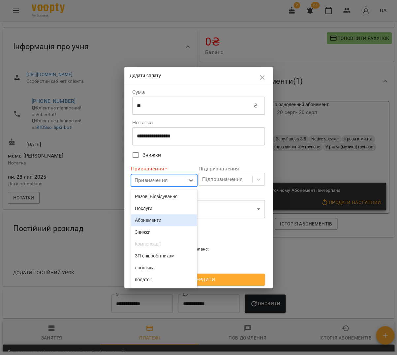
click at [161, 218] on div "Абонементи" at bounding box center [164, 220] width 66 height 12
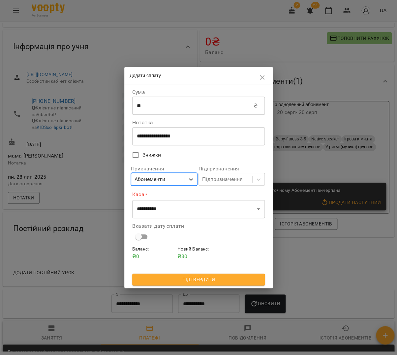
click at [164, 176] on div "Абонементи" at bounding box center [149, 179] width 30 height 8
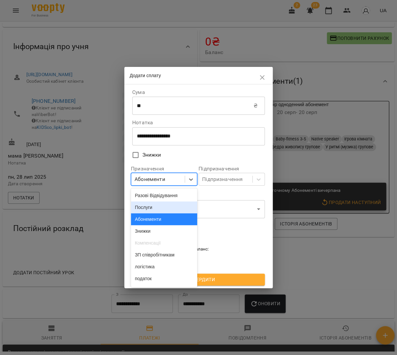
drag, startPoint x: 165, startPoint y: 206, endPoint x: 168, endPoint y: 204, distance: 3.6
click at [165, 206] on div "Послуги" at bounding box center [164, 207] width 66 height 12
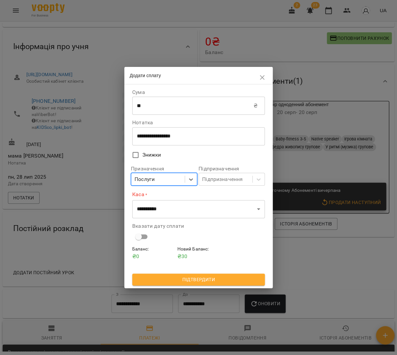
drag, startPoint x: 221, startPoint y: 183, endPoint x: 217, endPoint y: 187, distance: 5.4
click at [221, 183] on div "Підпризначення" at bounding box center [222, 179] width 41 height 8
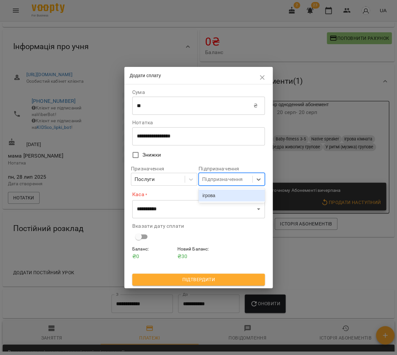
click at [213, 194] on div "ігрова" at bounding box center [231, 196] width 66 height 12
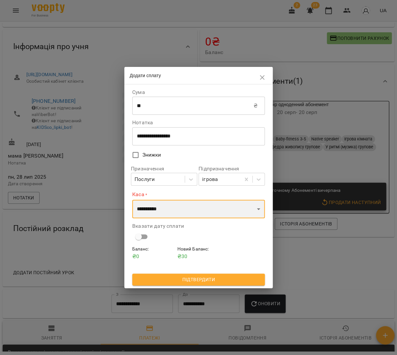
select select "****"
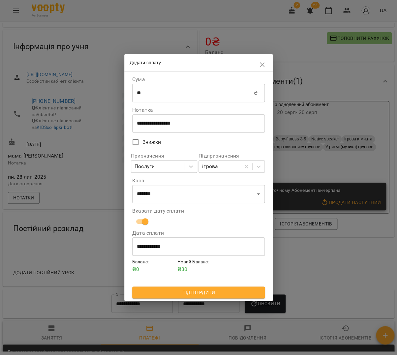
click at [212, 292] on span "Підтвердити" at bounding box center [198, 292] width 122 height 8
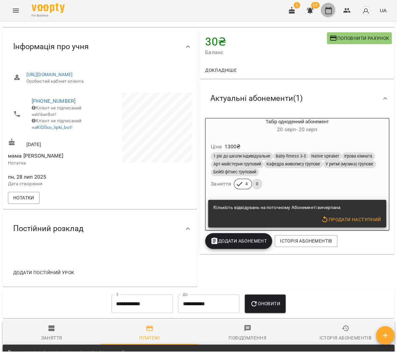
click at [327, 12] on icon "button" at bounding box center [328, 11] width 8 height 8
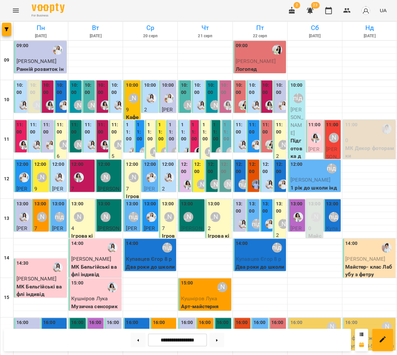
click at [16, 7] on button "Menu" at bounding box center [16, 11] width 16 height 16
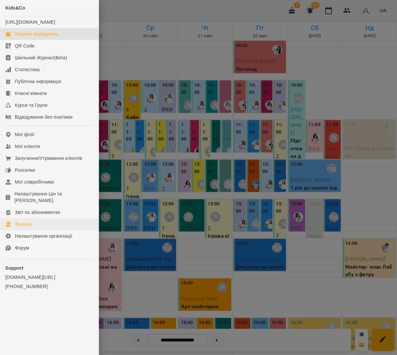
click at [21, 221] on div "Фінанси" at bounding box center [23, 224] width 17 height 7
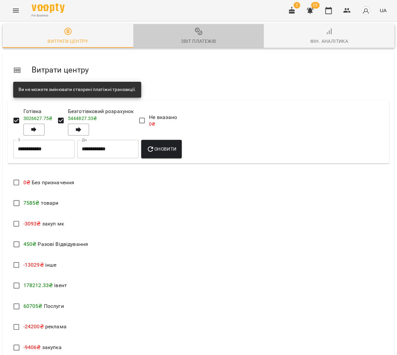
click at [189, 41] on div "Звіт платежів" at bounding box center [198, 41] width 35 height 8
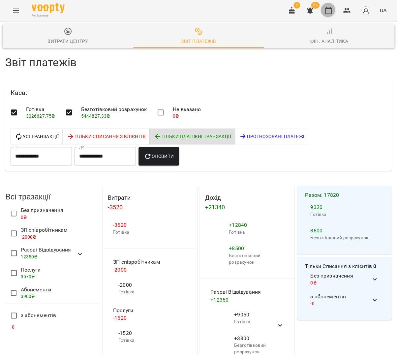
click at [327, 11] on icon "button" at bounding box center [328, 11] width 8 height 8
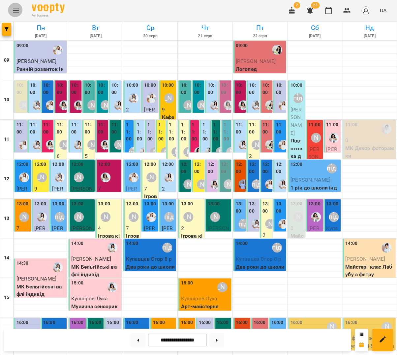
click at [11, 12] on button "Menu" at bounding box center [16, 11] width 16 height 16
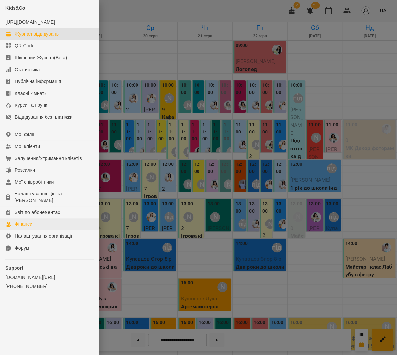
click at [28, 223] on link "Фінанси" at bounding box center [49, 224] width 99 height 12
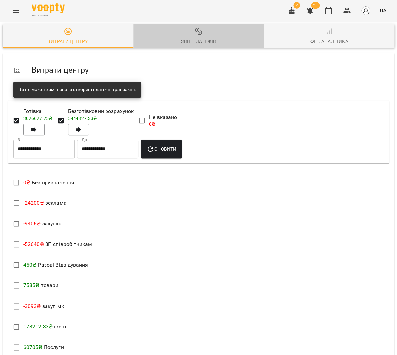
click at [193, 38] on div "Звіт платежів" at bounding box center [198, 41] width 35 height 8
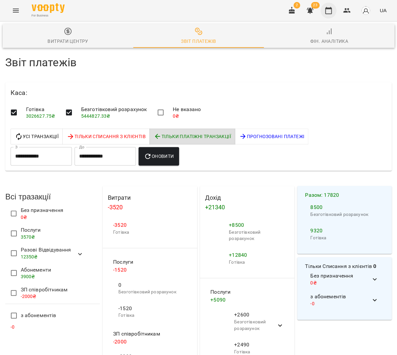
click at [330, 2] on div "2 23 UA" at bounding box center [336, 10] width 105 height 17
click at [329, 9] on icon "button" at bounding box center [328, 10] width 7 height 7
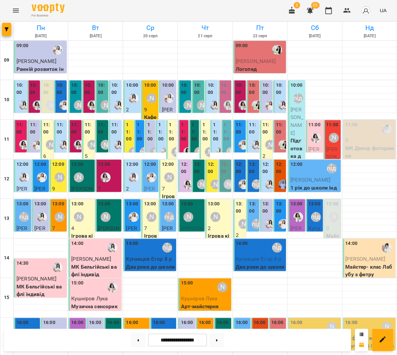
click at [146, 110] on p "9" at bounding box center [150, 110] width 13 height 8
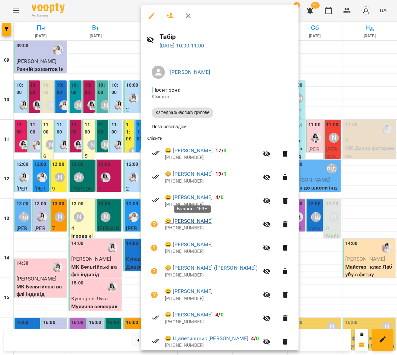
click at [195, 222] on link "😀 [PERSON_NAME]" at bounding box center [189, 221] width 48 height 8
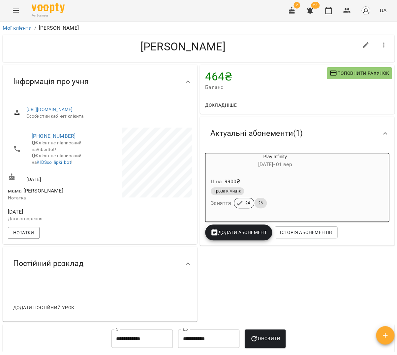
click at [235, 229] on span "Додати Абонемент" at bounding box center [238, 232] width 56 height 8
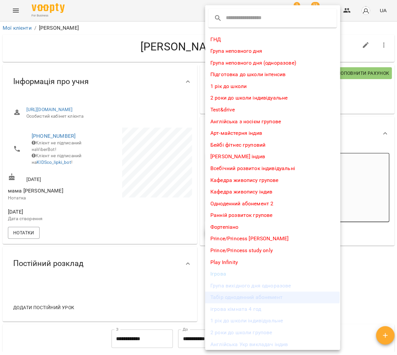
click at [248, 294] on li "Табір одноденний абонемент" at bounding box center [272, 297] width 135 height 12
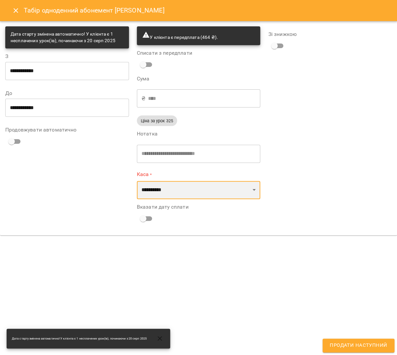
select select "****"
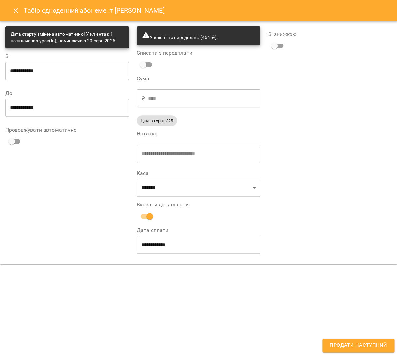
click at [376, 349] on span "Продати наступний" at bounding box center [358, 345] width 57 height 9
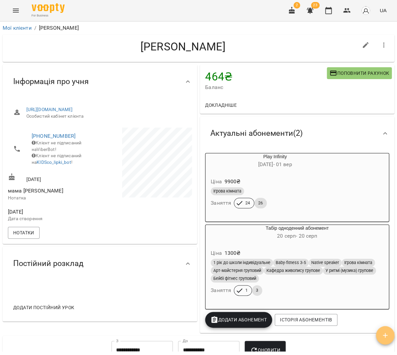
click at [382, 338] on icon "button" at bounding box center [385, 335] width 8 height 8
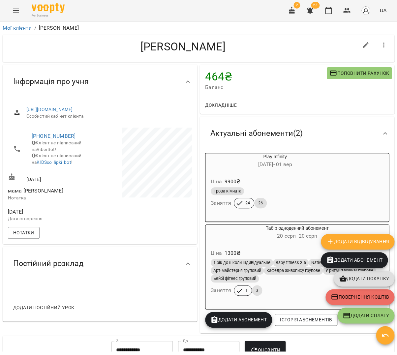
click at [361, 280] on span "Додати покупку" at bounding box center [364, 279] width 50 height 8
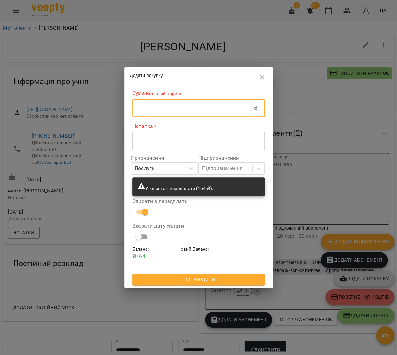
click at [175, 106] on input "text" at bounding box center [192, 108] width 121 height 18
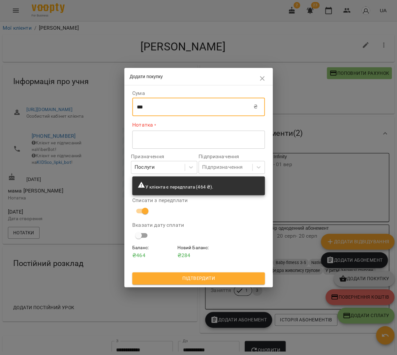
type input "***"
click at [175, 140] on textarea at bounding box center [198, 139] width 123 height 6
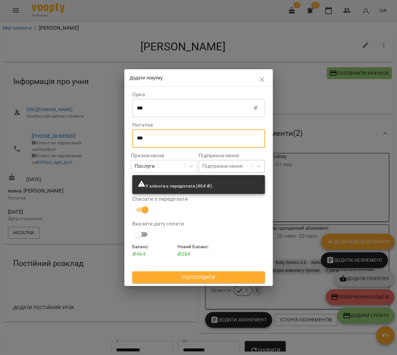
type textarea "***"
click at [214, 165] on div "Підпризначення" at bounding box center [222, 166] width 41 height 8
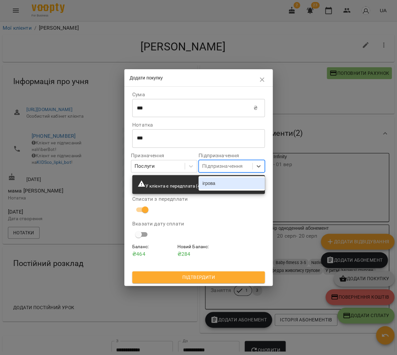
click at [207, 184] on div "ігрова" at bounding box center [231, 183] width 66 height 12
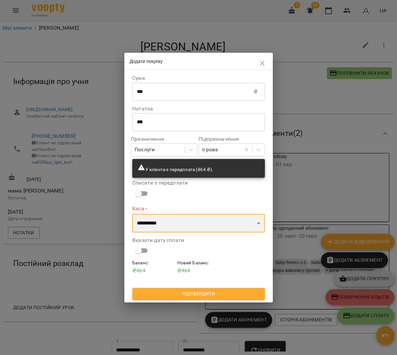
select select "****"
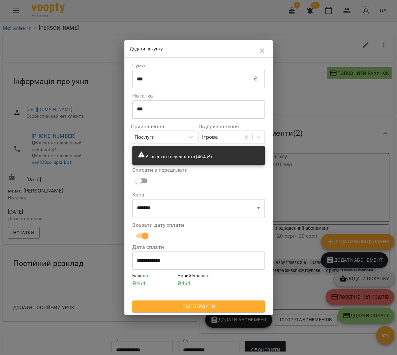
click at [219, 305] on span "Підтвердити" at bounding box center [198, 306] width 122 height 8
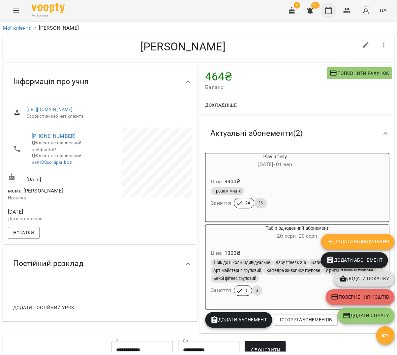
click at [332, 8] on icon "button" at bounding box center [328, 11] width 8 height 8
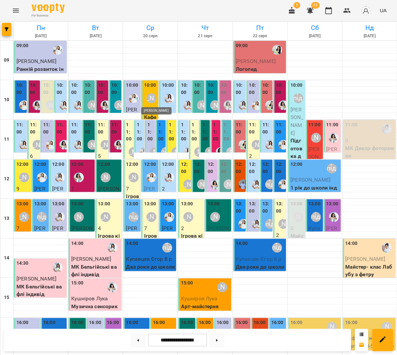
click at [147, 93] on div "[PERSON_NAME]" at bounding box center [151, 98] width 10 height 10
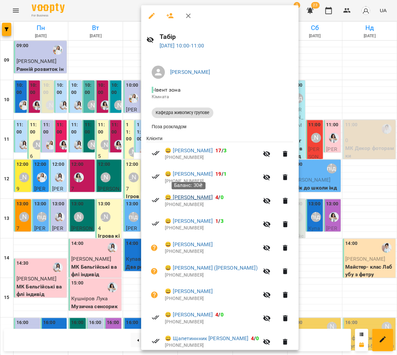
click at [189, 198] on link "😀 [PERSON_NAME]" at bounding box center [189, 197] width 48 height 8
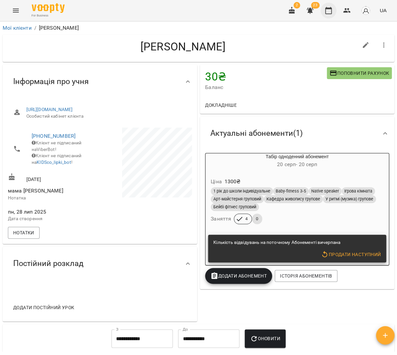
click at [329, 9] on icon "button" at bounding box center [328, 10] width 7 height 7
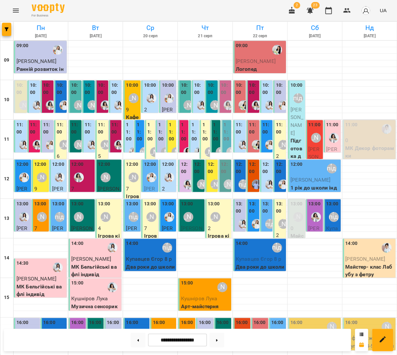
click at [185, 96] on div "10:00" at bounding box center [185, 90] width 9 height 16
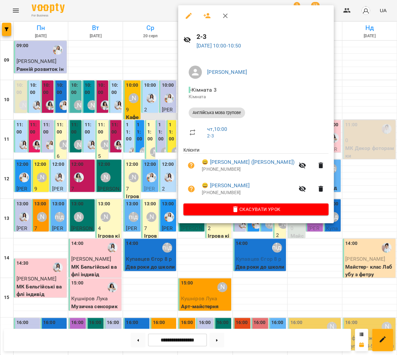
click at [159, 114] on div at bounding box center [198, 177] width 397 height 355
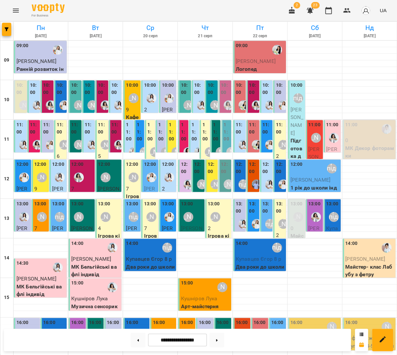
click at [213, 97] on div "10:00" at bounding box center [211, 90] width 9 height 16
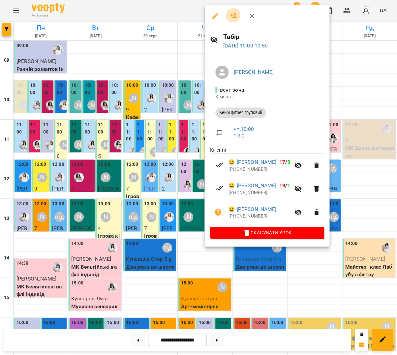
click at [233, 11] on button "button" at bounding box center [234, 16] width 16 height 16
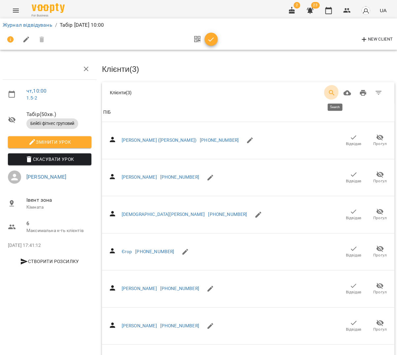
click at [334, 90] on icon "Search" at bounding box center [332, 93] width 8 height 8
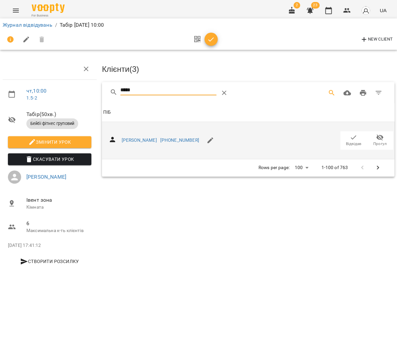
type input "*****"
click at [356, 141] on span "Відвідав" at bounding box center [353, 144] width 15 height 6
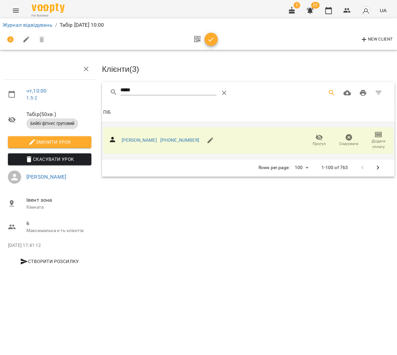
click at [210, 38] on icon "button" at bounding box center [211, 40] width 8 height 8
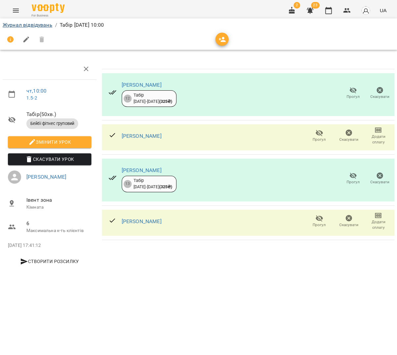
click at [13, 24] on link "Журнал відвідувань" at bounding box center [28, 25] width 50 height 6
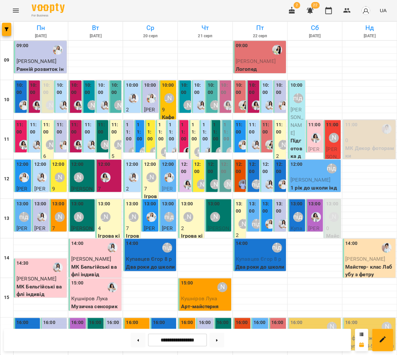
click at [168, 95] on div "[PERSON_NAME]" at bounding box center [169, 98] width 10 height 10
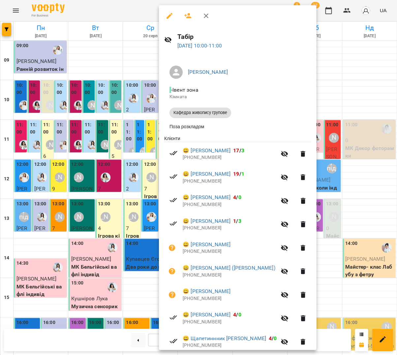
click at [206, 20] on button "button" at bounding box center [206, 16] width 16 height 16
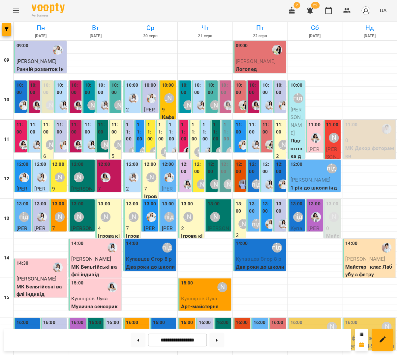
click at [197, 92] on label "10:00" at bounding box center [198, 89] width 9 height 14
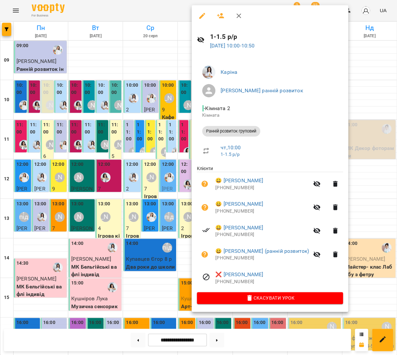
click at [239, 19] on button "button" at bounding box center [239, 16] width 16 height 16
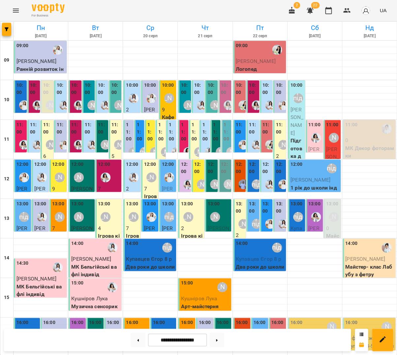
click at [209, 99] on div "[PERSON_NAME]" at bounding box center [214, 105] width 15 height 15
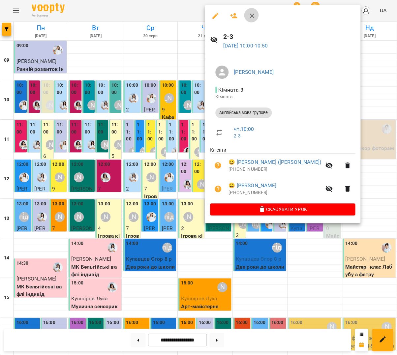
click at [248, 19] on button "button" at bounding box center [252, 16] width 16 height 16
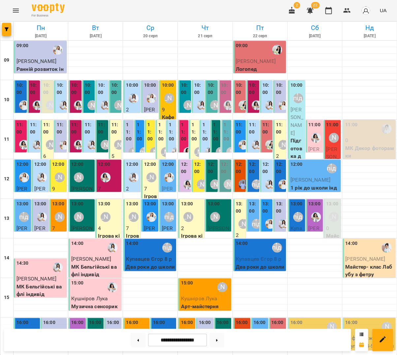
click at [221, 93] on label "10:00" at bounding box center [225, 89] width 9 height 14
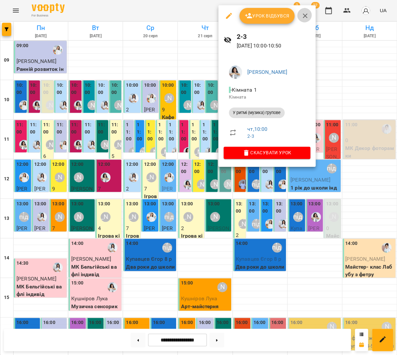
click at [303, 16] on icon "button" at bounding box center [305, 16] width 8 height 8
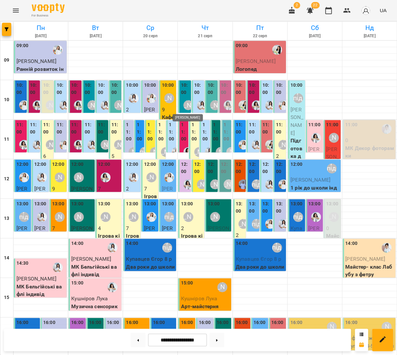
click at [189, 101] on div "[PERSON_NAME]" at bounding box center [188, 105] width 10 height 10
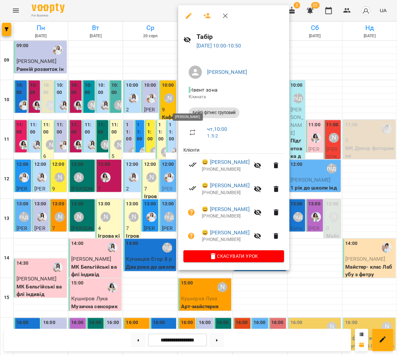
scroll to position [3, 0]
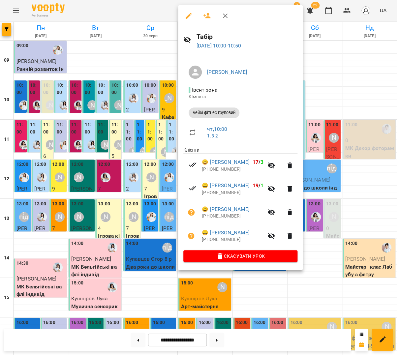
click at [221, 15] on icon "button" at bounding box center [225, 16] width 8 height 8
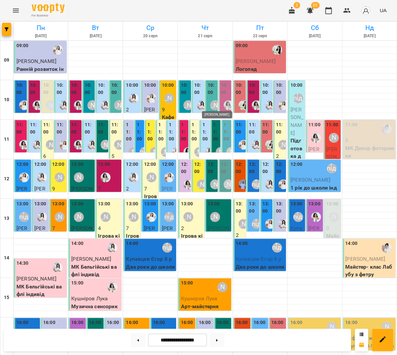
click at [215, 100] on div "[PERSON_NAME]" at bounding box center [215, 105] width 10 height 10
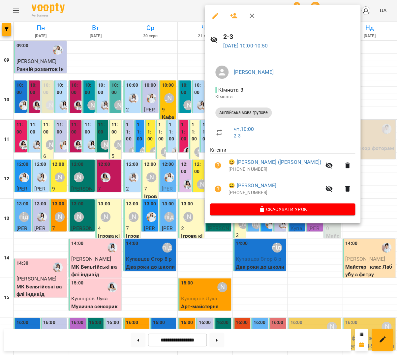
click at [251, 15] on icon "button" at bounding box center [252, 16] width 8 height 8
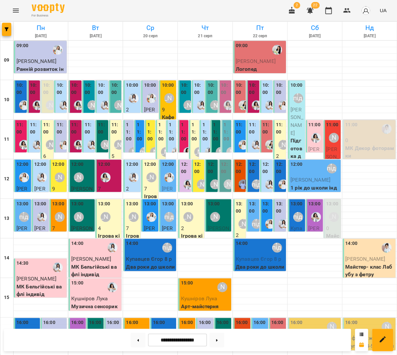
click at [184, 144] on div at bounding box center [188, 151] width 15 height 15
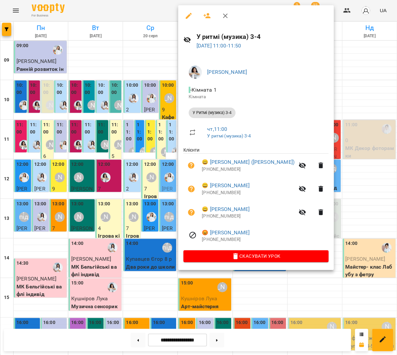
scroll to position [7, 0]
click at [224, 19] on button "button" at bounding box center [225, 16] width 16 height 16
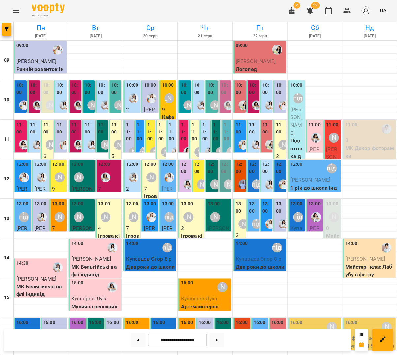
click at [195, 129] on label "11:00" at bounding box center [195, 131] width 6 height 21
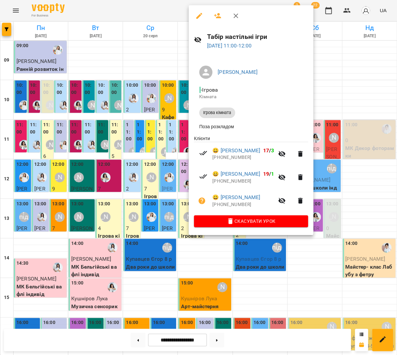
click at [234, 15] on icon "button" at bounding box center [236, 16] width 8 height 8
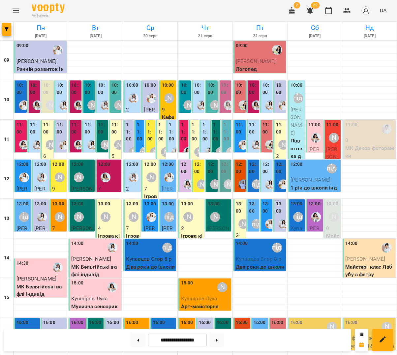
click at [185, 98] on div "[PERSON_NAME]" at bounding box center [188, 105] width 15 height 15
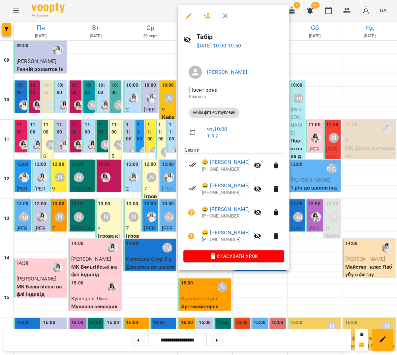
scroll to position [12, 0]
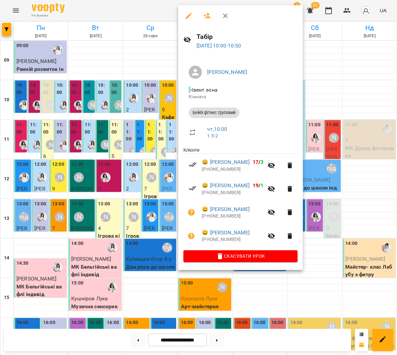
click at [223, 16] on icon "button" at bounding box center [225, 16] width 5 height 5
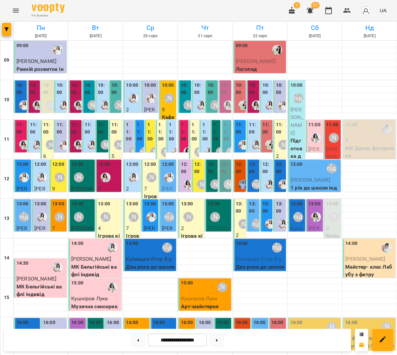
click at [186, 121] on label "11:00" at bounding box center [184, 131] width 6 height 21
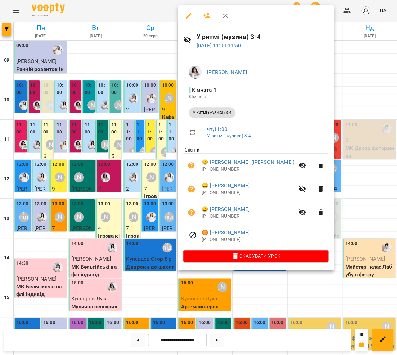
scroll to position [14, 0]
click at [221, 14] on icon "button" at bounding box center [225, 16] width 8 height 8
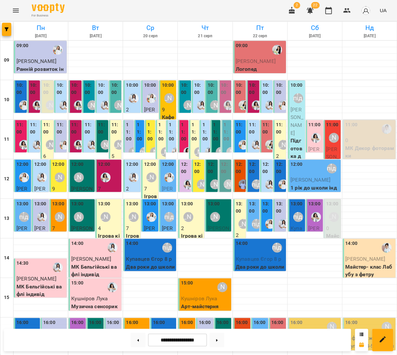
click at [193, 123] on label "11:00" at bounding box center [195, 131] width 6 height 21
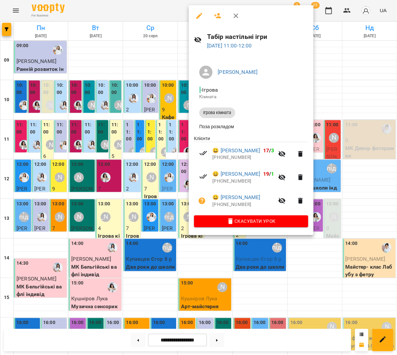
click at [214, 14] on icon "button" at bounding box center [218, 16] width 8 height 8
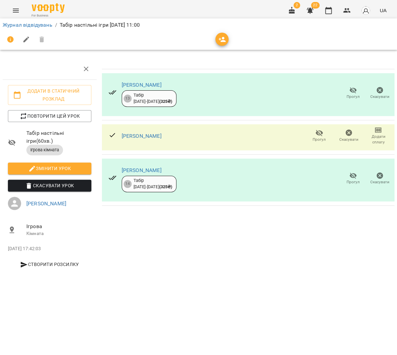
click at [220, 34] on button "button" at bounding box center [221, 39] width 13 height 13
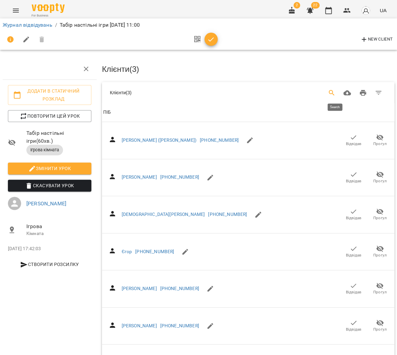
click at [334, 89] on icon "Search" at bounding box center [332, 93] width 8 height 8
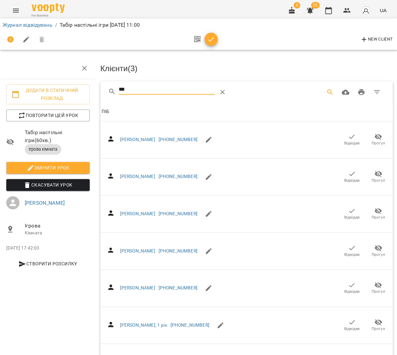
scroll to position [0, 2]
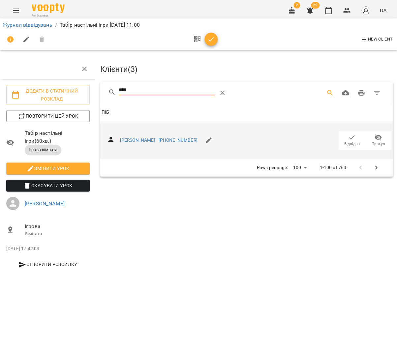
type input "****"
click at [354, 134] on icon "button" at bounding box center [352, 138] width 8 height 8
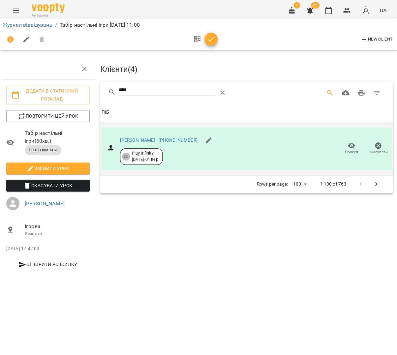
click at [215, 39] on span "button" at bounding box center [210, 40] width 13 height 8
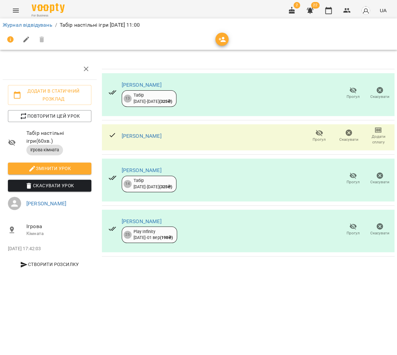
scroll to position [0, 1]
click at [326, 14] on button "button" at bounding box center [328, 11] width 16 height 16
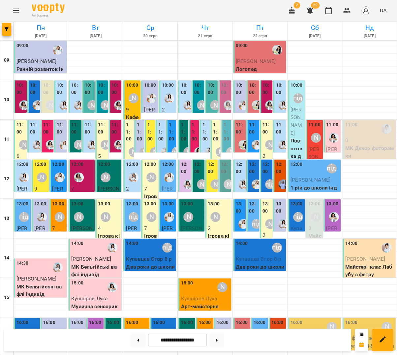
click at [148, 180] on div "12:00 [PERSON_NAME] 7 Ігрова кімната" at bounding box center [150, 188] width 13 height 55
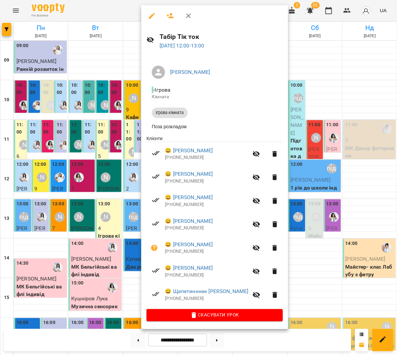
scroll to position [5, 0]
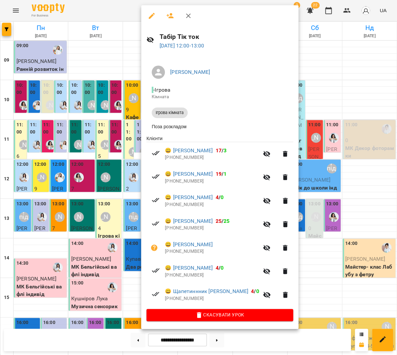
click at [184, 14] on icon "button" at bounding box center [188, 16] width 8 height 8
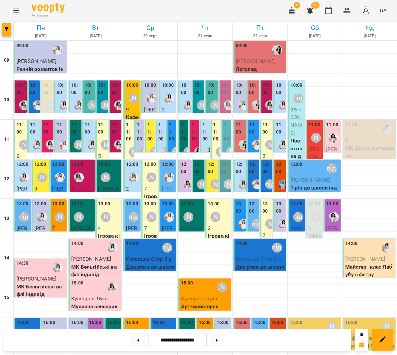
click at [209, 162] on label "12:00" at bounding box center [212, 168] width 9 height 14
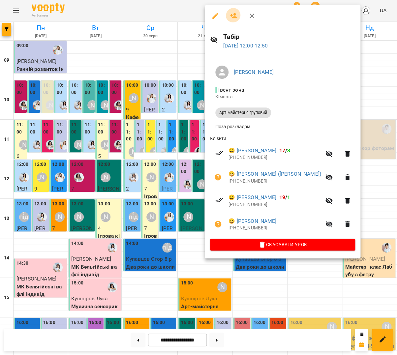
click at [234, 17] on icon "button" at bounding box center [234, 16] width 8 height 8
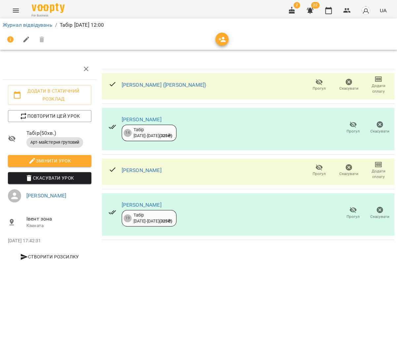
click at [224, 36] on span "button" at bounding box center [221, 40] width 13 height 8
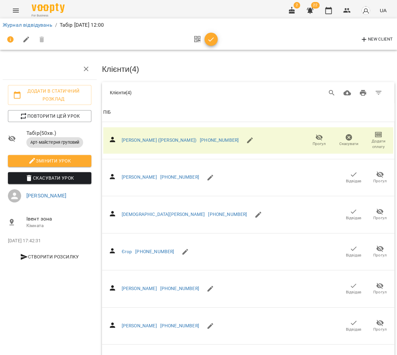
click at [192, 113] on span "ПІБ" at bounding box center [248, 112] width 290 height 8
click at [191, 116] on th "ПІБ" at bounding box center [248, 112] width 292 height 18
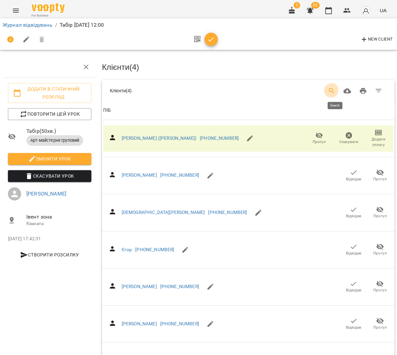
click at [336, 86] on button "Search" at bounding box center [332, 91] width 16 height 16
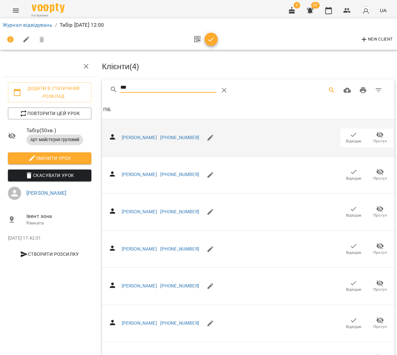
scroll to position [13, 0]
type input "*"
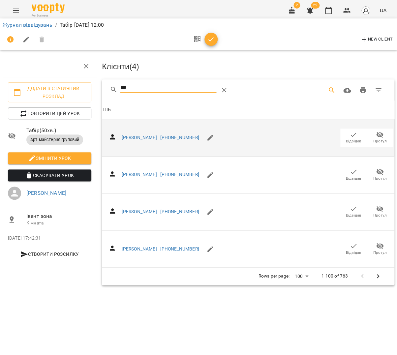
scroll to position [0, 0]
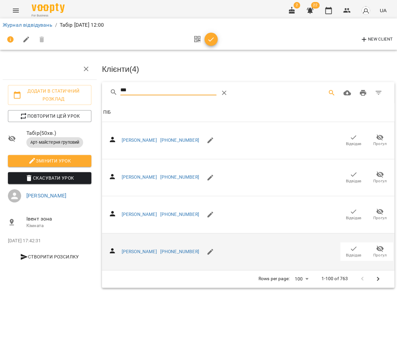
type input "***"
click at [356, 253] on span "Відвідав" at bounding box center [353, 256] width 15 height 6
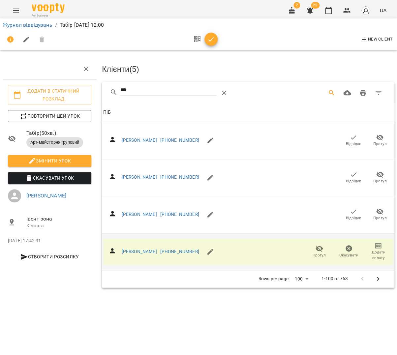
click at [211, 39] on icon "button" at bounding box center [211, 40] width 8 height 8
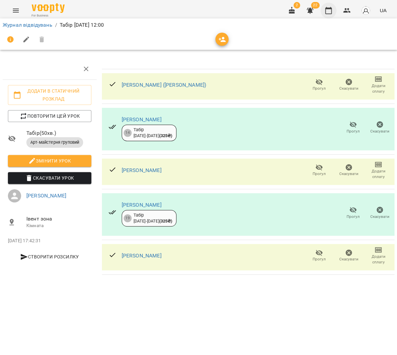
click at [330, 13] on icon "button" at bounding box center [328, 10] width 7 height 7
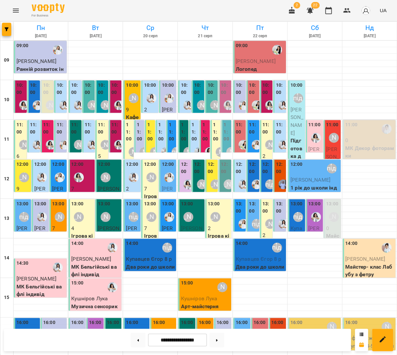
scroll to position [150, 0]
click at [10, 7] on button "Menu" at bounding box center [16, 11] width 16 height 16
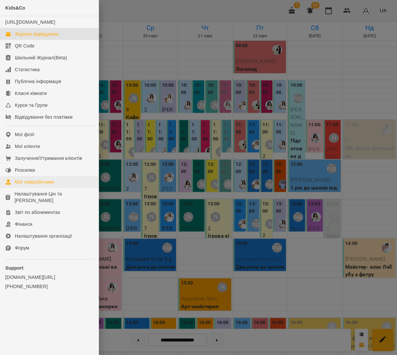
click at [40, 184] on div "Мої співробітники" at bounding box center [34, 182] width 39 height 7
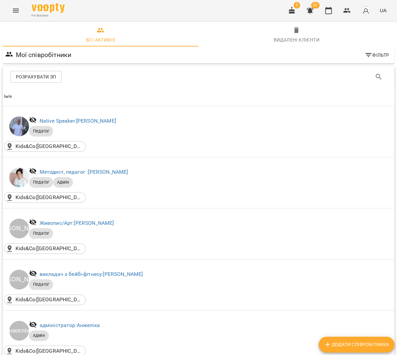
scroll to position [864, 1]
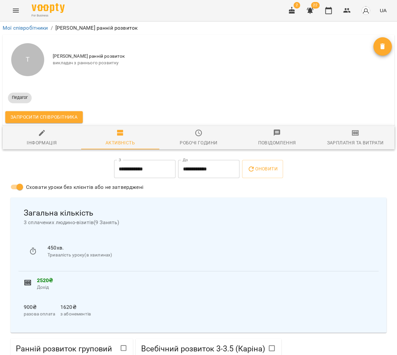
click at [382, 45] on icon "Видалити" at bounding box center [382, 47] width 8 height 8
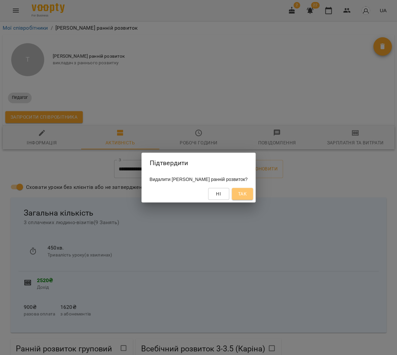
click at [241, 195] on span "Так" at bounding box center [242, 194] width 9 height 8
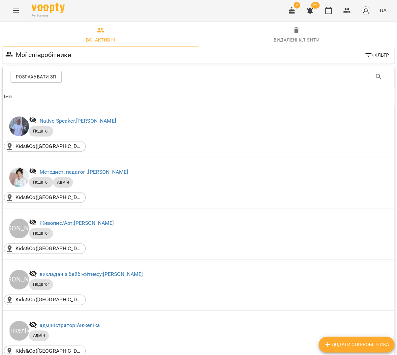
scroll to position [815, 0]
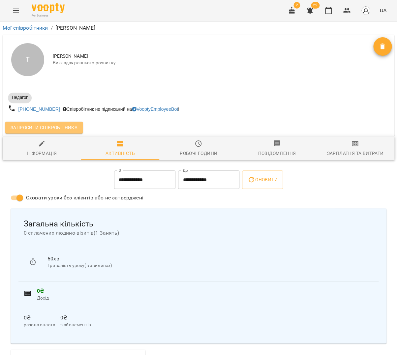
click at [62, 129] on span "Запросити співробітника" at bounding box center [44, 128] width 67 height 8
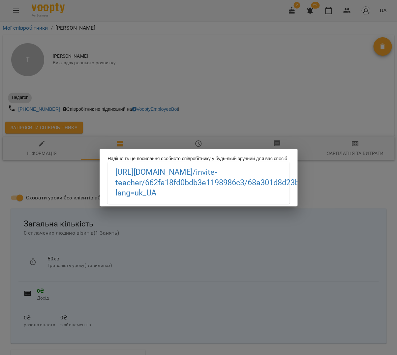
click at [265, 26] on div "Надішліть це посилання особисто співробітнику у будь-який зручний для вас спосі…" at bounding box center [198, 177] width 397 height 355
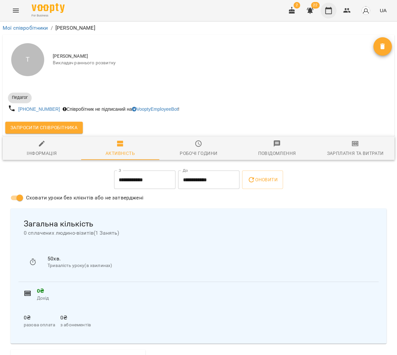
click at [328, 10] on icon "button" at bounding box center [328, 11] width 8 height 8
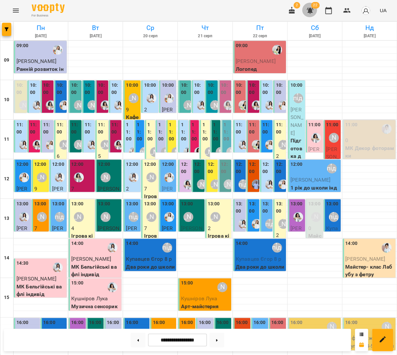
click at [313, 9] on icon "button" at bounding box center [310, 11] width 7 height 6
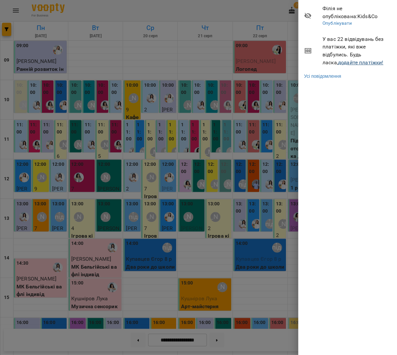
click at [346, 61] on link "додайте платіжки!" at bounding box center [360, 62] width 45 height 6
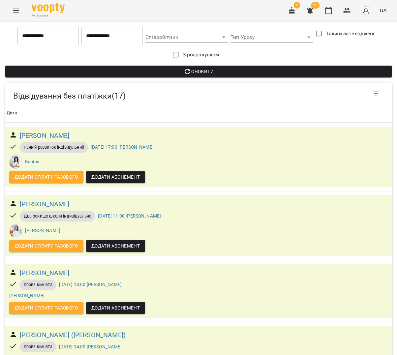
click at [54, 41] on input "**********" at bounding box center [47, 36] width 61 height 18
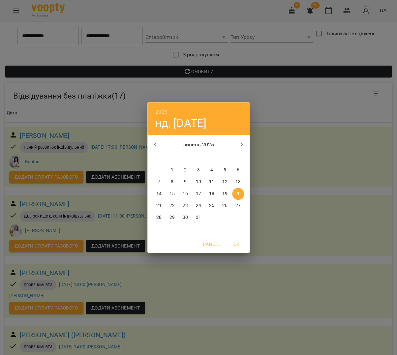
click at [283, 119] on div "2025 нд, лип [DATE] вт ср чт пт сб нд 30 1 2 3 4 5 6 7 8 9 10 11 12 13 14 15 16…" at bounding box center [198, 177] width 397 height 355
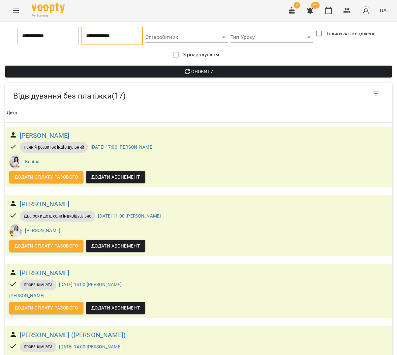
click at [123, 43] on input "**********" at bounding box center [111, 36] width 61 height 18
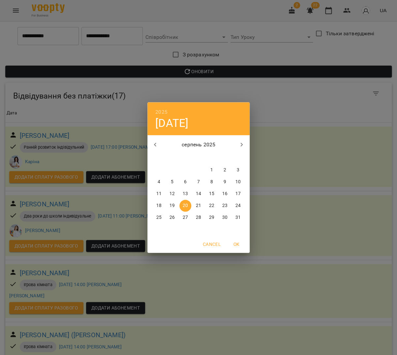
click at [173, 206] on p "19" at bounding box center [171, 205] width 5 height 7
type input "**********"
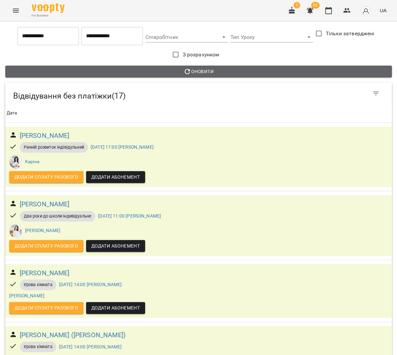
click at [207, 68] on span "Оновити" at bounding box center [199, 72] width 376 height 8
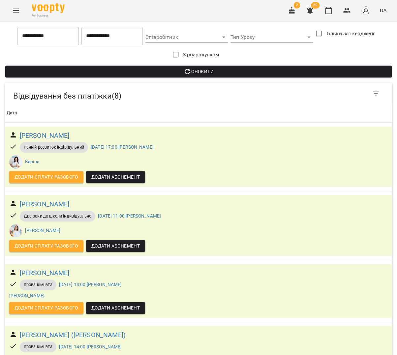
scroll to position [44, 0]
click at [334, 7] on button "button" at bounding box center [328, 11] width 16 height 16
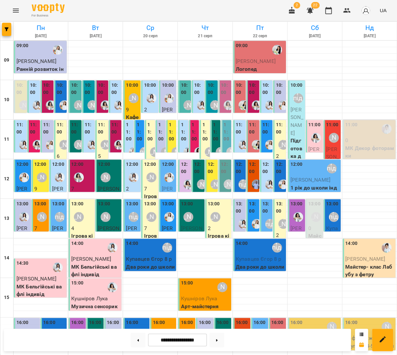
click at [232, 199] on div at bounding box center [205, 202] width 54 height 7
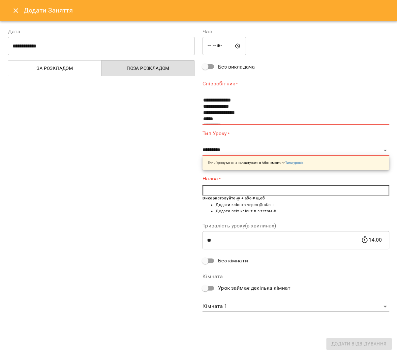
scroll to position [38, 0]
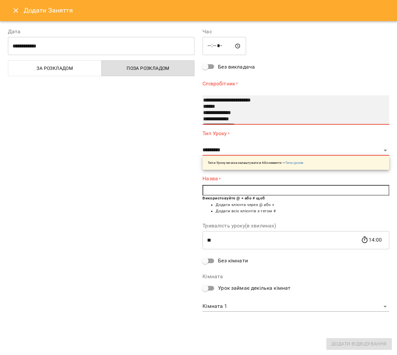
select select "**********"
click at [215, 106] on option "******" at bounding box center [291, 107] width 179 height 6
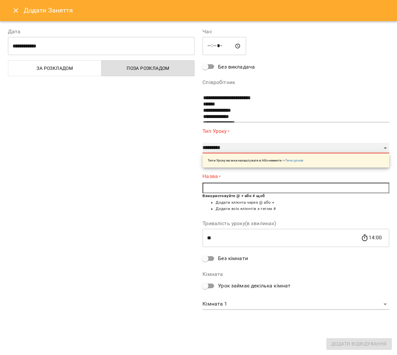
select select "**********"
type input "**"
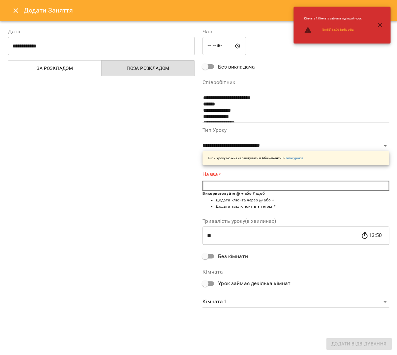
click at [224, 184] on input "text" at bounding box center [295, 186] width 187 height 11
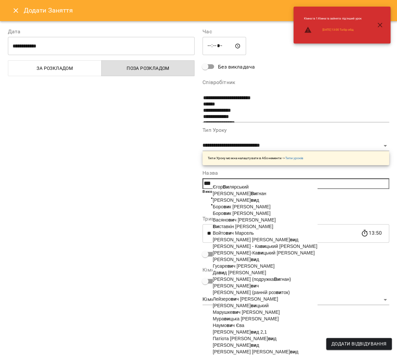
click at [234, 187] on span "[PERSON_NAME]" at bounding box center [231, 186] width 36 height 5
type input "**********"
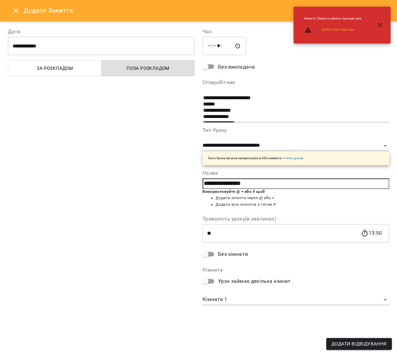
click at [280, 295] on body "For Business 2 22 UA [DATE] [DATE] [DATE] [DATE] [DATE] [DATE] Нд [DATE] 10 11 …" at bounding box center [198, 252] width 397 height 505
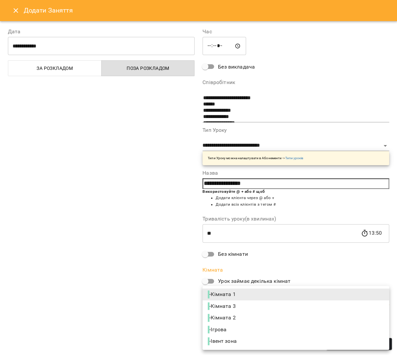
click at [237, 314] on span "- Кімната 2" at bounding box center [222, 318] width 29 height 8
type input "**********"
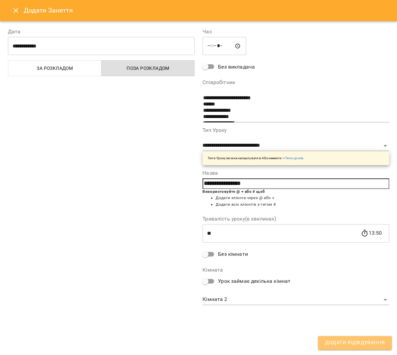
click at [371, 342] on span "Додати Відвідування" at bounding box center [354, 343] width 59 height 9
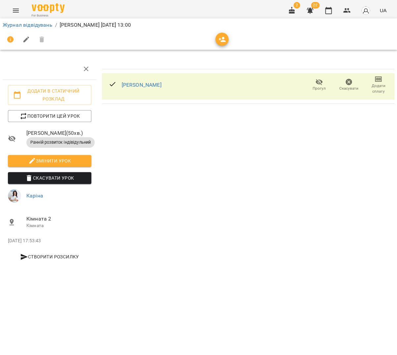
click at [17, 28] on li "Журнал відвідувань" at bounding box center [28, 25] width 50 height 8
click at [17, 27] on link "Журнал відвідувань" at bounding box center [28, 25] width 50 height 6
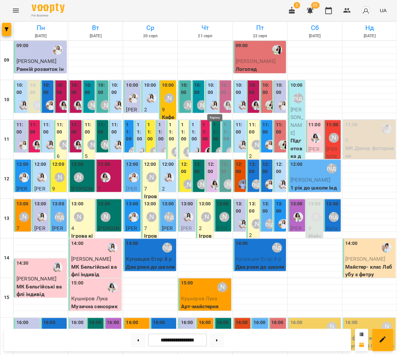
click at [211, 103] on img "Каріна" at bounding box center [215, 105] width 10 height 10
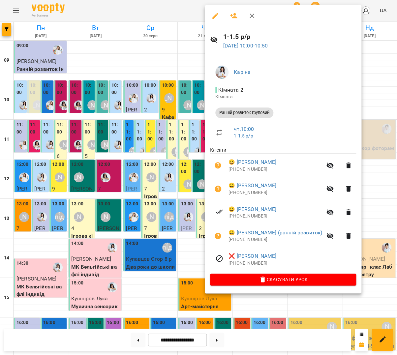
click at [174, 213] on div at bounding box center [198, 177] width 397 height 355
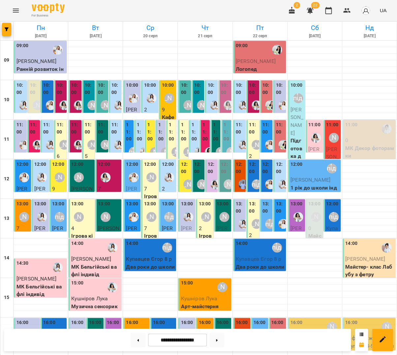
click at [195, 128] on label "11:00" at bounding box center [195, 131] width 6 height 21
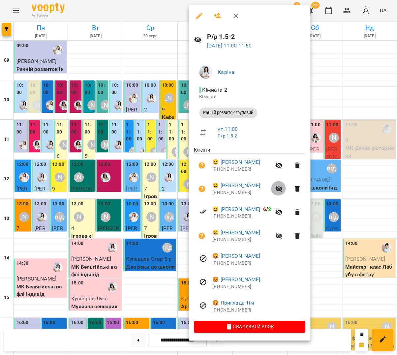
click at [287, 186] on button "button" at bounding box center [279, 189] width 16 height 16
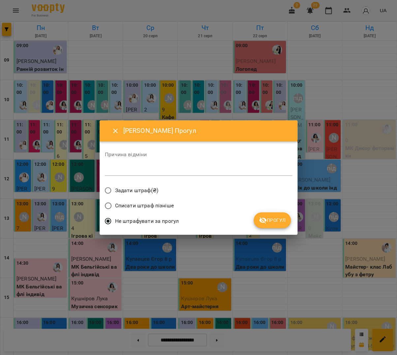
click at [189, 171] on textarea at bounding box center [198, 170] width 187 height 6
type textarea "********"
click at [264, 219] on icon "submit" at bounding box center [262, 220] width 7 height 6
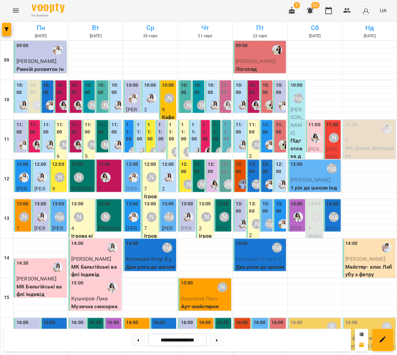
click at [195, 141] on label "11:00" at bounding box center [195, 131] width 6 height 21
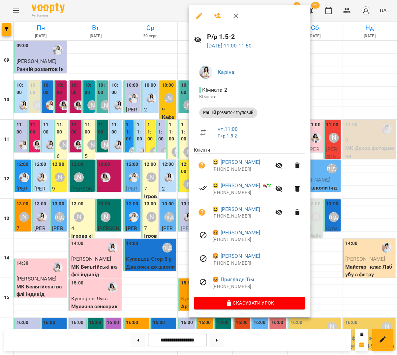
click at [155, 220] on div at bounding box center [198, 177] width 397 height 355
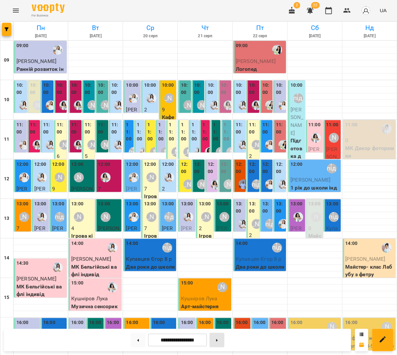
click at [220, 337] on button at bounding box center [216, 340] width 15 height 15
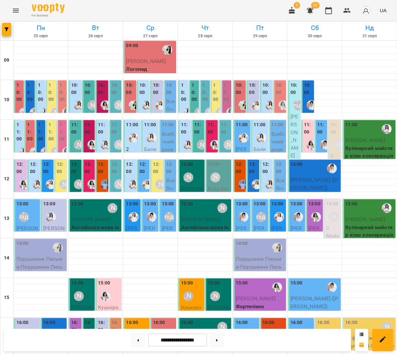
click at [185, 127] on label "11:00" at bounding box center [185, 128] width 9 height 14
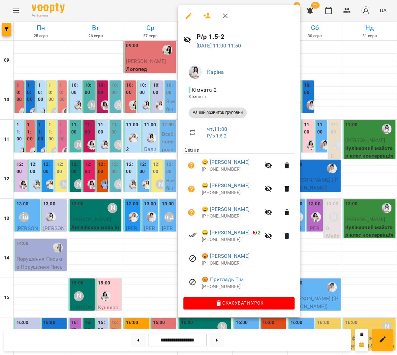
click at [152, 132] on div at bounding box center [198, 177] width 397 height 355
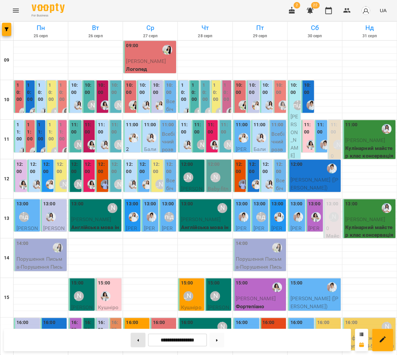
click at [137, 338] on button at bounding box center [138, 340] width 15 height 15
type input "**********"
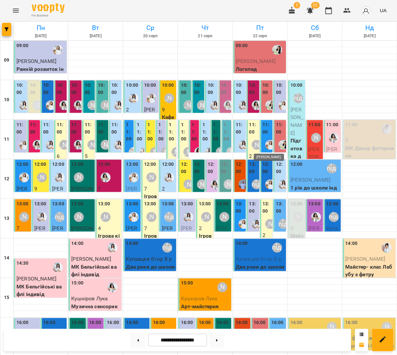
click at [269, 140] on img "Юлія Масющенко" at bounding box center [270, 145] width 10 height 10
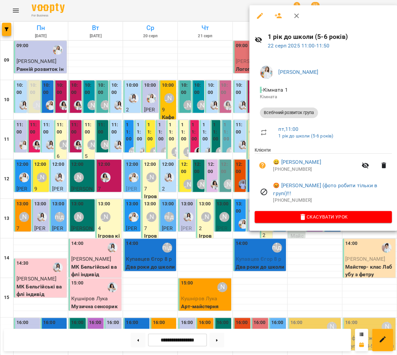
click at [277, 16] on icon "button" at bounding box center [278, 15] width 7 height 5
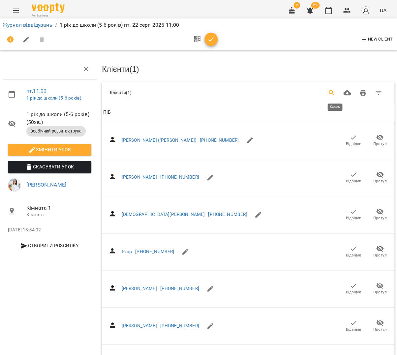
click at [334, 94] on icon "Search" at bounding box center [332, 93] width 8 height 8
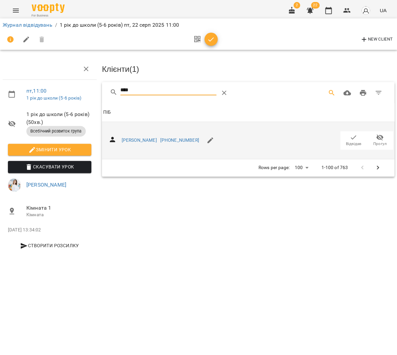
type input "****"
click at [355, 137] on icon "button" at bounding box center [353, 138] width 8 height 8
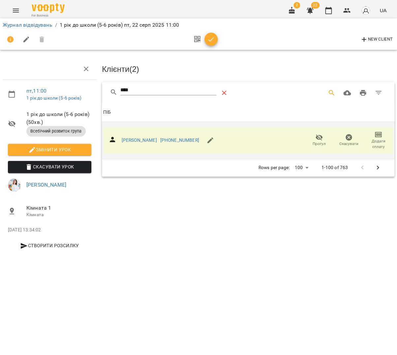
click at [228, 92] on icon "Table Toolbar" at bounding box center [224, 93] width 8 height 8
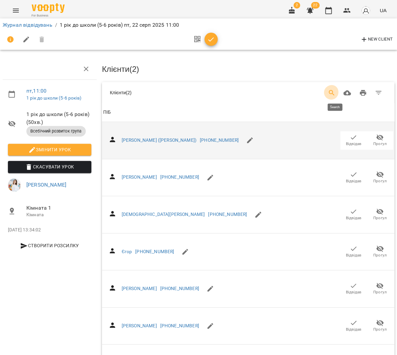
click at [333, 89] on icon "Search" at bounding box center [332, 93] width 8 height 8
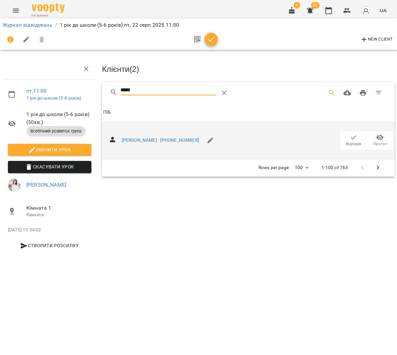
type input "*****"
drag, startPoint x: 344, startPoint y: 137, endPoint x: 344, endPoint y: 141, distance: 4.0
click at [344, 137] on span "Відвідав" at bounding box center [353, 140] width 18 height 13
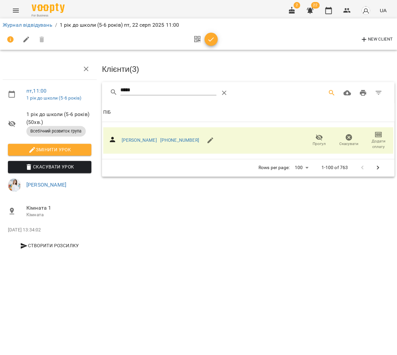
click at [208, 38] on icon "button" at bounding box center [211, 40] width 8 height 8
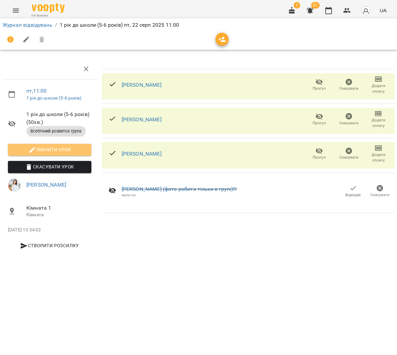
click at [51, 152] on span "Змінити урок" at bounding box center [49, 150] width 73 height 8
select select "**********"
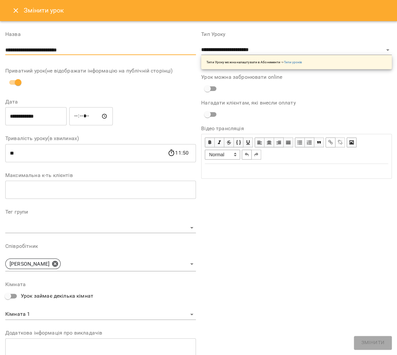
drag, startPoint x: 80, startPoint y: 47, endPoint x: 0, endPoint y: 46, distance: 80.1
click at [0, 47] on div "**********" at bounding box center [198, 232] width 397 height 422
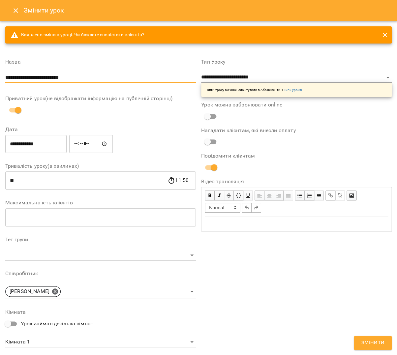
type input "**********"
click at [365, 341] on span "Змінити" at bounding box center [372, 343] width 23 height 9
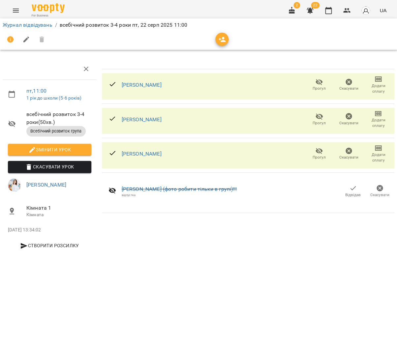
click at [28, 21] on li "Журнал відвідувань" at bounding box center [28, 25] width 50 height 8
click at [28, 23] on link "Журнал відвідувань" at bounding box center [28, 25] width 50 height 6
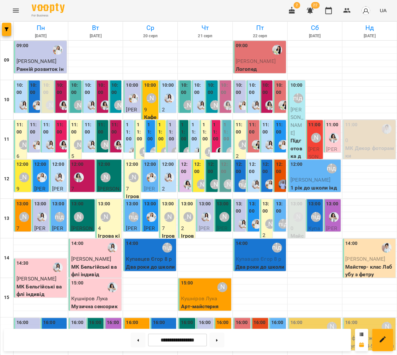
click at [310, 141] on div "[PERSON_NAME]" at bounding box center [315, 137] width 15 height 15
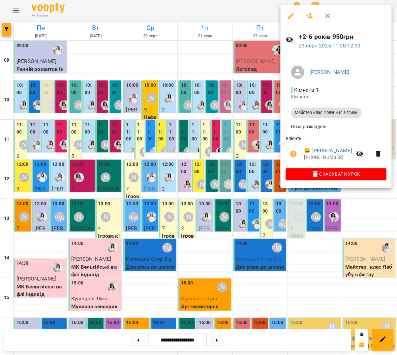
click at [235, 144] on div at bounding box center [198, 177] width 397 height 355
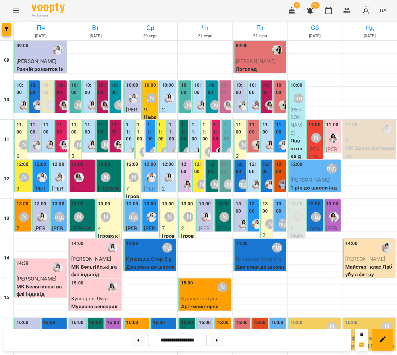
scroll to position [10, 0]
click at [312, 11] on icon "button" at bounding box center [310, 11] width 7 height 6
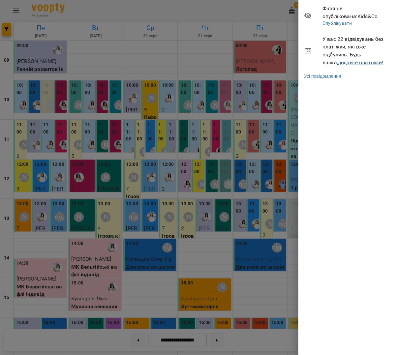
click at [346, 65] on link "додайте платіжки!" at bounding box center [360, 62] width 45 height 6
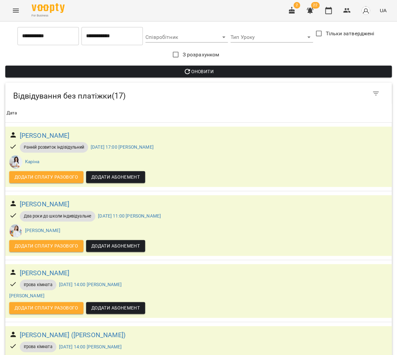
click at [50, 33] on input "**********" at bounding box center [47, 36] width 61 height 18
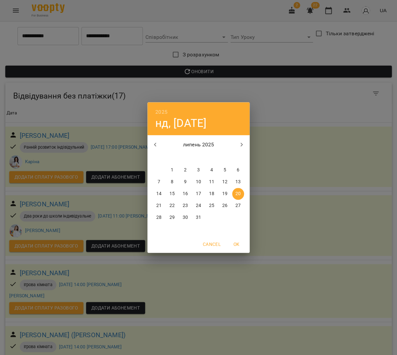
click at [153, 140] on button "button" at bounding box center [155, 145] width 16 height 16
click at [236, 167] on span "1" at bounding box center [238, 170] width 12 height 7
type input "**********"
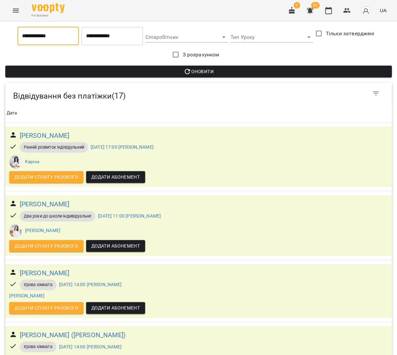
click at [215, 70] on span "Оновити" at bounding box center [199, 72] width 376 height 8
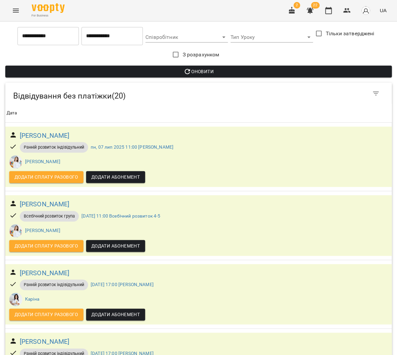
scroll to position [731, 0]
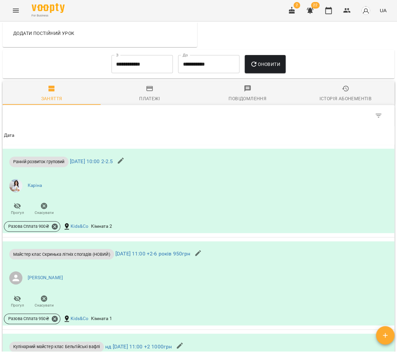
scroll to position [324, 0]
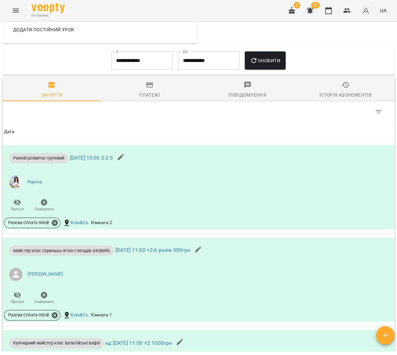
click at [133, 70] on input "**********" at bounding box center [141, 60] width 61 height 18
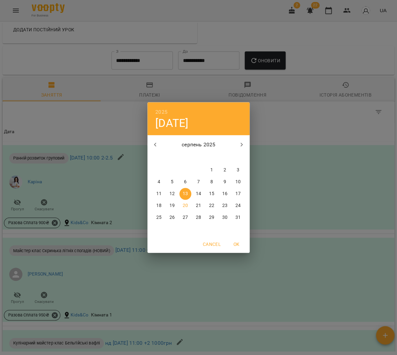
click at [211, 163] on div "[DATE] пн вт ср чт пт сб нд 28 29 30 31 1 2 3 4 5 6 7 8 9 10 11 12 13 14 15 16 …" at bounding box center [198, 185] width 102 height 101
drag, startPoint x: 212, startPoint y: 168, endPoint x: 215, endPoint y: 163, distance: 6.2
click at [213, 168] on p "1" at bounding box center [211, 170] width 3 height 7
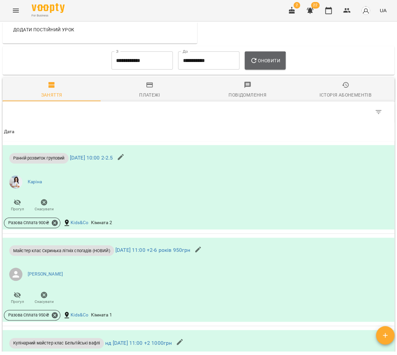
click at [258, 65] on icon "button" at bounding box center [254, 61] width 8 height 8
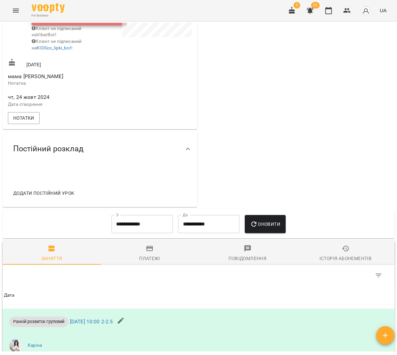
scroll to position [144, 0]
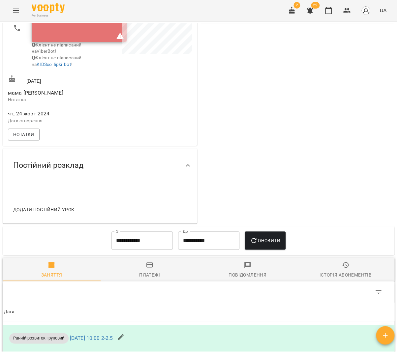
click at [142, 244] on input "**********" at bounding box center [141, 240] width 61 height 18
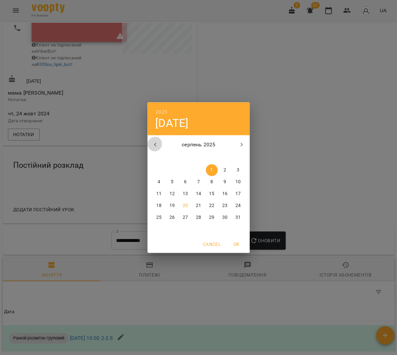
drag, startPoint x: 149, startPoint y: 142, endPoint x: 222, endPoint y: 176, distance: 81.0
click at [149, 142] on button "button" at bounding box center [155, 145] width 16 height 16
drag, startPoint x: 172, startPoint y: 170, endPoint x: 186, endPoint y: 177, distance: 14.9
click at [172, 170] on p "1" at bounding box center [172, 170] width 3 height 7
type input "**********"
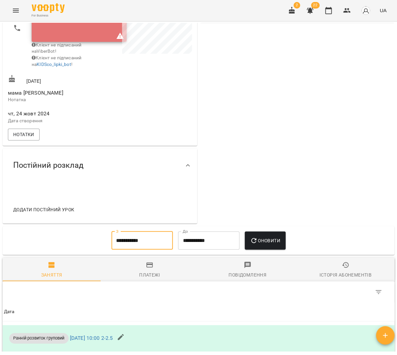
click at [275, 250] on button "Оновити" at bounding box center [265, 240] width 41 height 18
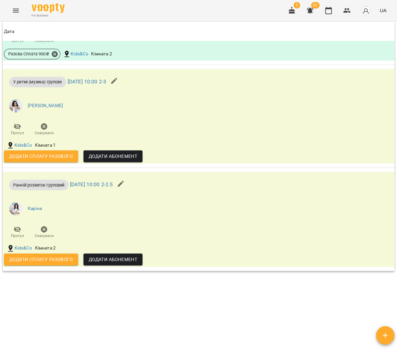
scroll to position [848, 0]
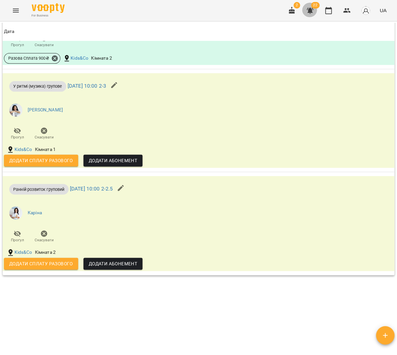
click at [314, 13] on icon "button" at bounding box center [310, 11] width 8 height 8
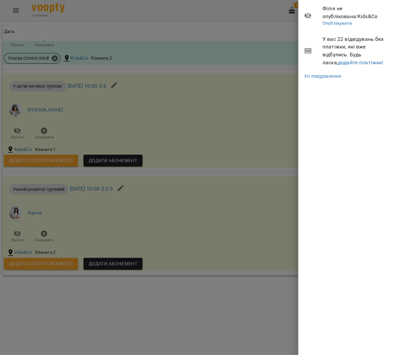
click at [344, 57] on span "У вас 22 відвідувань без платіжки, які вже відбулись. Будь ласка, додайте платі…" at bounding box center [357, 50] width 70 height 31
click at [345, 63] on link "додайте платіжки!" at bounding box center [360, 62] width 45 height 6
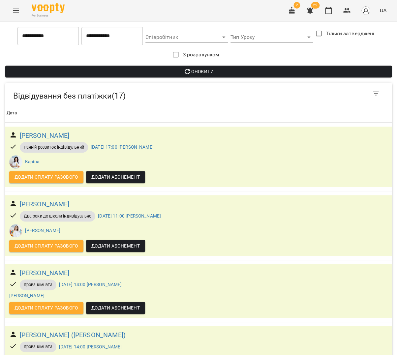
scroll to position [18, 0]
click at [331, 13] on icon "button" at bounding box center [328, 11] width 8 height 8
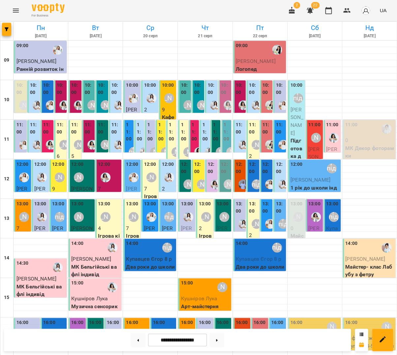
click at [17, 13] on icon "Menu" at bounding box center [16, 11] width 8 height 8
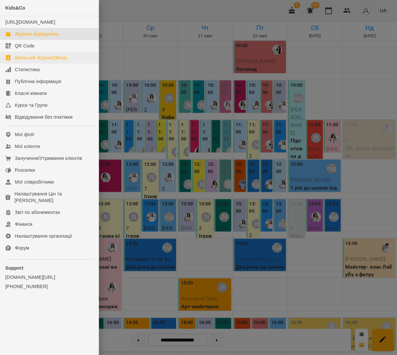
click at [38, 61] on div "Шкільний Журнал(Beta)" at bounding box center [41, 57] width 52 height 7
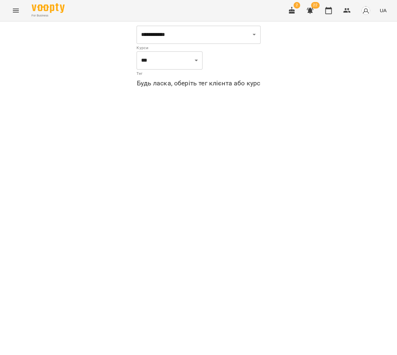
drag, startPoint x: 24, startPoint y: 10, endPoint x: 14, endPoint y: 10, distance: 9.9
click at [24, 10] on div "For Business 2 22 UA" at bounding box center [198, 10] width 397 height 21
click at [14, 10] on icon "Menu" at bounding box center [16, 11] width 6 height 4
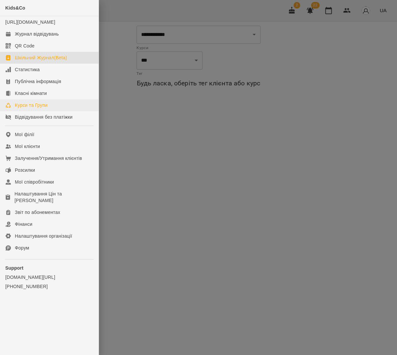
click at [37, 108] on div "Курси та Групи" at bounding box center [31, 105] width 33 height 7
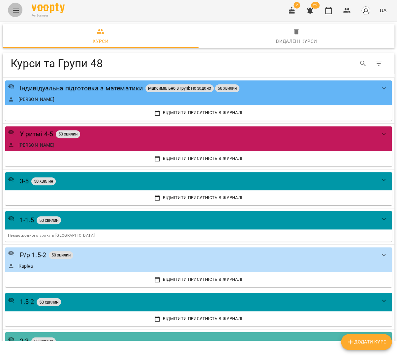
click at [22, 9] on button "Menu" at bounding box center [16, 11] width 16 height 16
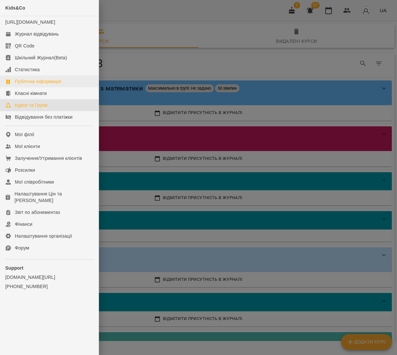
click at [28, 85] on div "Публічна інформація" at bounding box center [38, 81] width 46 height 7
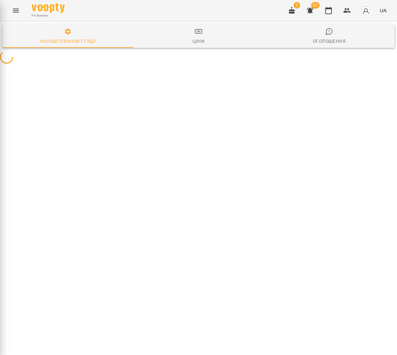
select select "**"
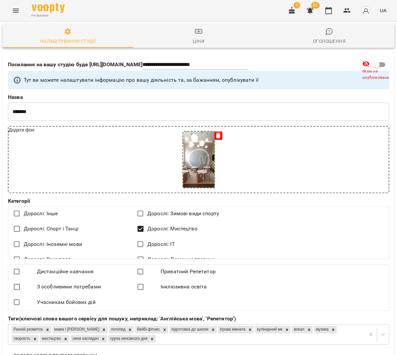
click at [199, 37] on span "Ціни" at bounding box center [198, 36] width 123 height 18
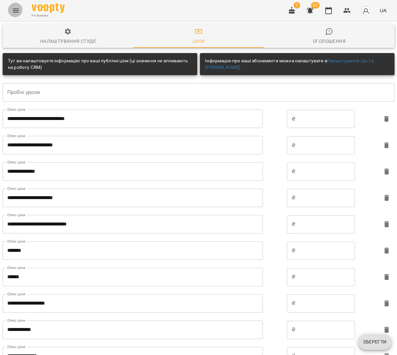
click at [12, 10] on icon "Menu" at bounding box center [16, 11] width 8 height 8
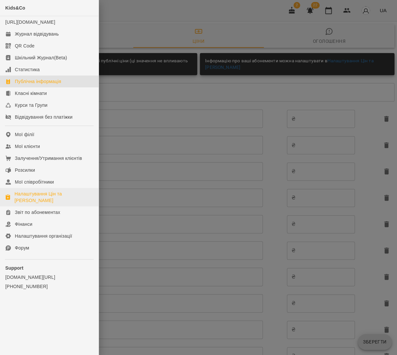
click at [45, 193] on div "Налаштування Цін та [PERSON_NAME]" at bounding box center [54, 197] width 79 height 13
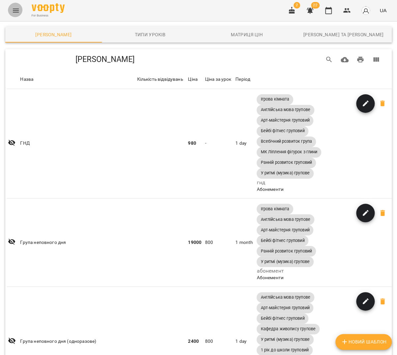
click at [15, 15] on button "Menu" at bounding box center [16, 11] width 16 height 16
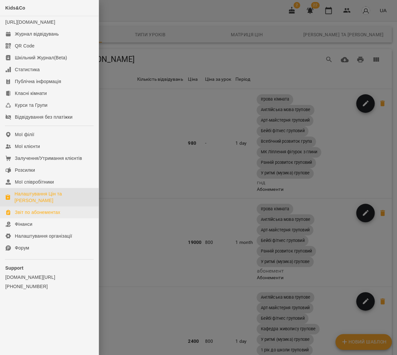
click at [23, 209] on div "Звіт по абонементах" at bounding box center [37, 212] width 45 height 7
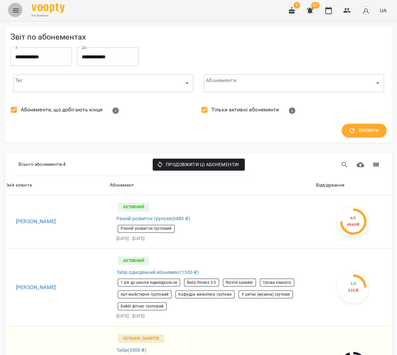
click at [21, 9] on button "Menu" at bounding box center [16, 11] width 16 height 16
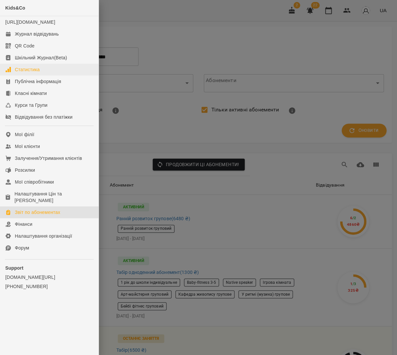
click at [37, 73] on div "Статистика" at bounding box center [27, 69] width 25 height 7
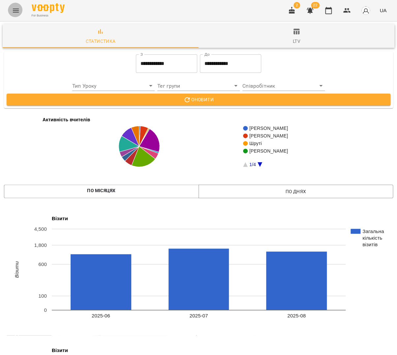
click at [12, 7] on icon "Menu" at bounding box center [16, 11] width 8 height 8
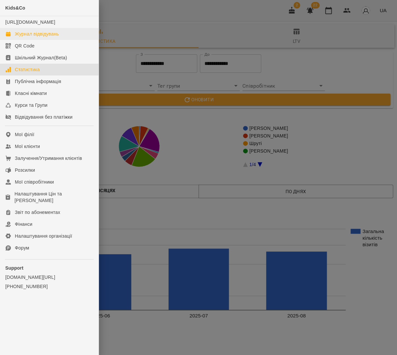
click at [31, 37] on div "Журнал відвідувань" at bounding box center [37, 34] width 44 height 7
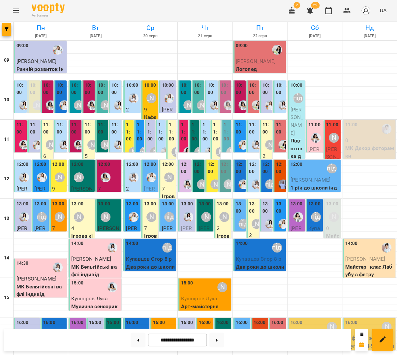
click at [13, 14] on button "Menu" at bounding box center [16, 11] width 16 height 16
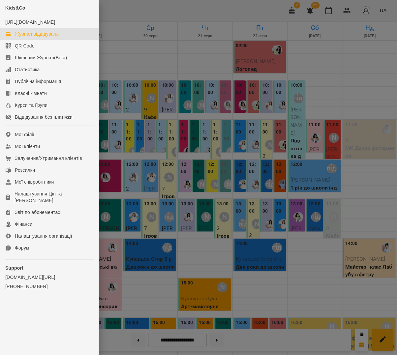
click at [234, 83] on div at bounding box center [198, 177] width 397 height 355
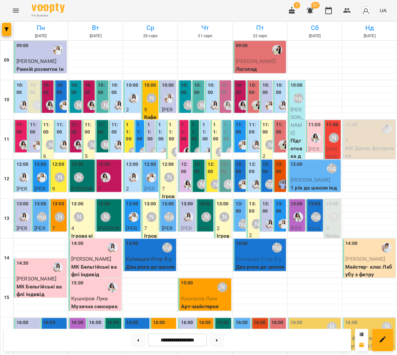
click at [187, 96] on div "10:00" at bounding box center [185, 90] width 9 height 16
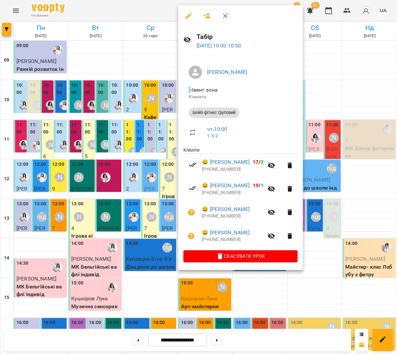
click at [203, 14] on icon "button" at bounding box center [207, 16] width 8 height 8
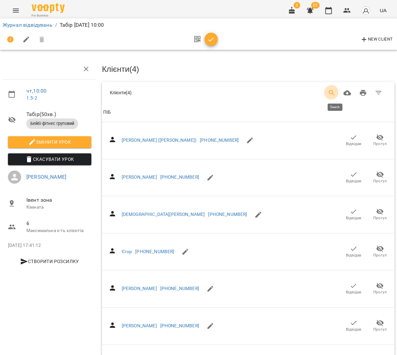
click at [332, 90] on icon "Search" at bounding box center [332, 93] width 8 height 8
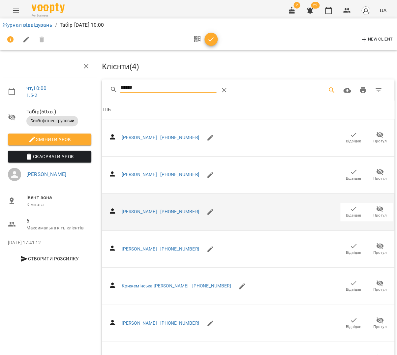
scroll to position [329, 0]
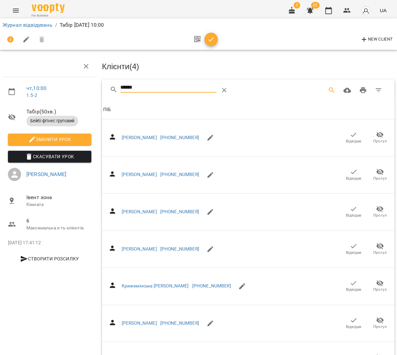
type input "******"
click at [207, 42] on icon "button" at bounding box center [211, 40] width 8 height 8
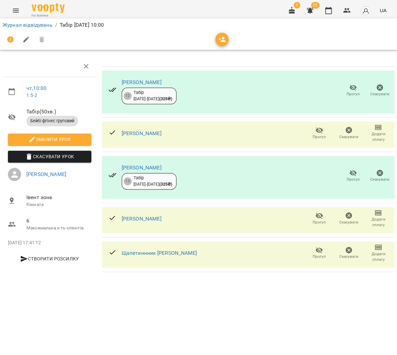
click at [28, 22] on link "Журнал відвідувань" at bounding box center [28, 25] width 50 height 6
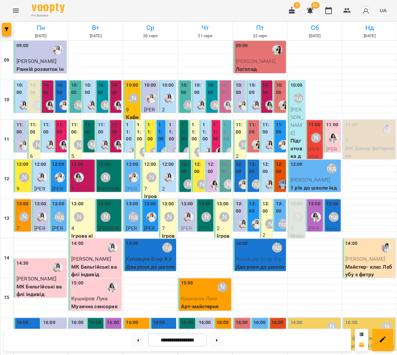
click at [195, 135] on label "11:00" at bounding box center [195, 131] width 6 height 21
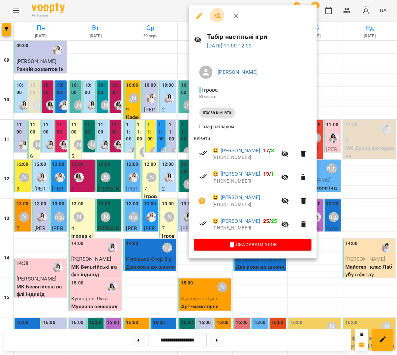
click at [215, 17] on icon "button" at bounding box center [218, 16] width 8 height 8
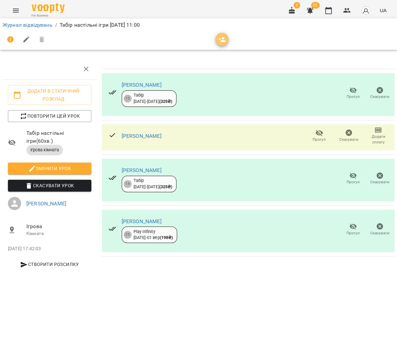
click at [216, 40] on span "button" at bounding box center [221, 40] width 13 height 8
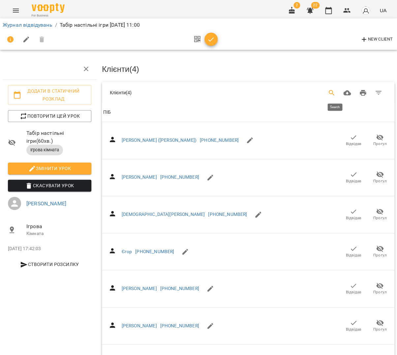
click at [336, 89] on icon "Search" at bounding box center [332, 93] width 8 height 8
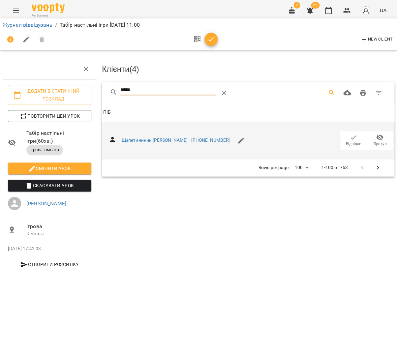
type input "*****"
click at [349, 138] on icon "button" at bounding box center [353, 138] width 8 height 8
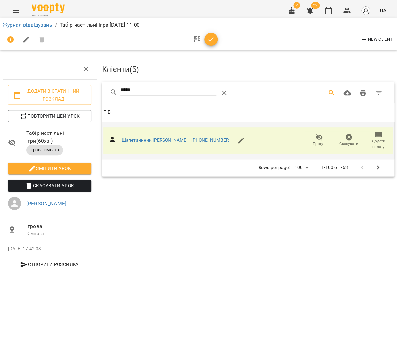
click at [214, 35] on button "button" at bounding box center [210, 39] width 13 height 13
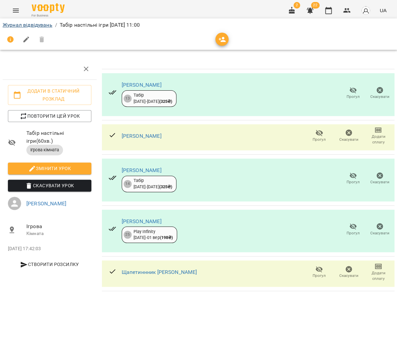
click at [32, 24] on link "Журнал відвідувань" at bounding box center [28, 25] width 50 height 6
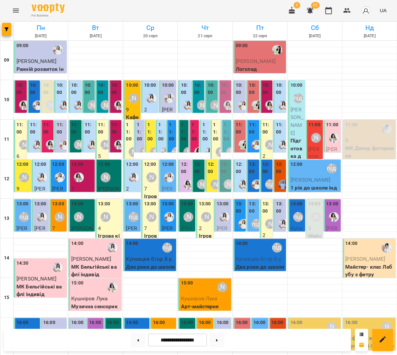
click at [215, 138] on label "11:00" at bounding box center [216, 131] width 6 height 21
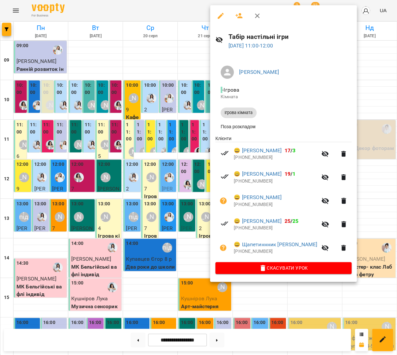
click at [178, 137] on div at bounding box center [198, 177] width 397 height 355
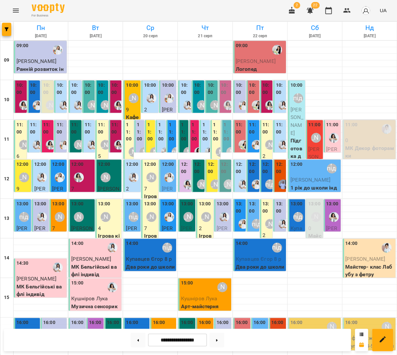
click at [210, 169] on label "12:00" at bounding box center [212, 168] width 9 height 14
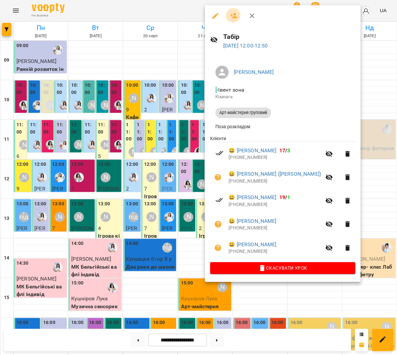
click at [234, 15] on icon "button" at bounding box center [234, 16] width 8 height 8
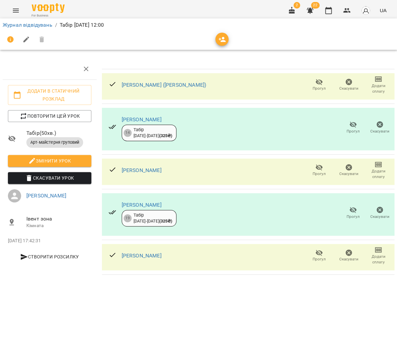
click at [215, 34] on div at bounding box center [221, 39] width 13 height 13
click at [222, 38] on icon "button" at bounding box center [222, 39] width 7 height 5
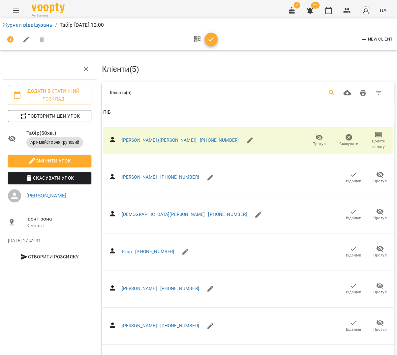
click at [334, 90] on icon "Search" at bounding box center [332, 93] width 8 height 8
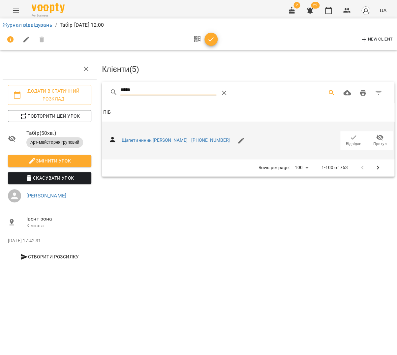
type input "*****"
click at [352, 138] on icon "button" at bounding box center [353, 138] width 8 height 8
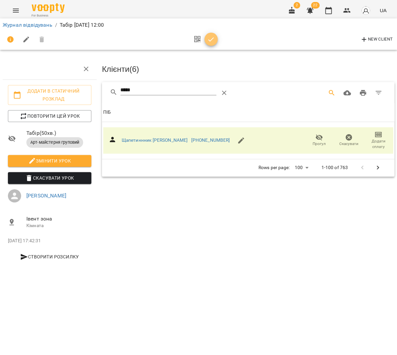
click at [207, 37] on icon "button" at bounding box center [211, 40] width 8 height 8
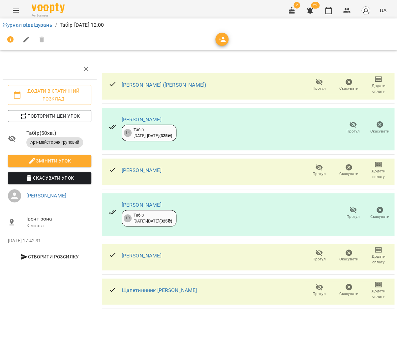
drag, startPoint x: 23, startPoint y: 24, endPoint x: 20, endPoint y: 23, distance: 3.4
click at [23, 24] on link "Журнал відвідувань" at bounding box center [28, 25] width 50 height 6
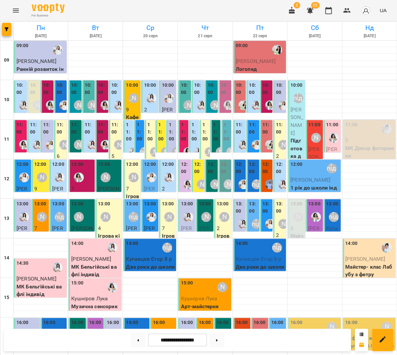
click at [197, 168] on label "12:00" at bounding box center [198, 168] width 9 height 14
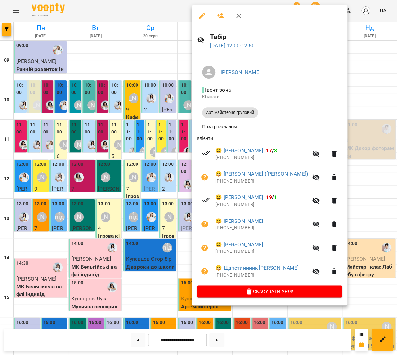
click at [171, 165] on div at bounding box center [198, 177] width 397 height 355
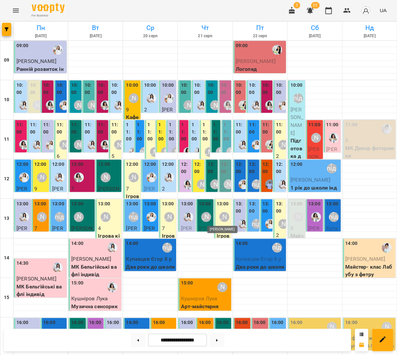
click at [220, 216] on div "[PERSON_NAME]" at bounding box center [224, 217] width 10 height 10
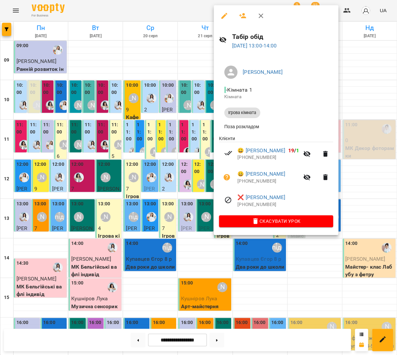
click at [243, 17] on icon "button" at bounding box center [242, 15] width 7 height 5
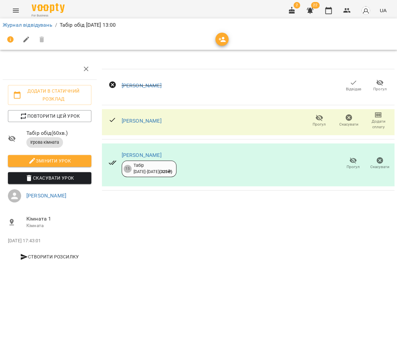
click at [218, 38] on icon "button" at bounding box center [222, 40] width 8 height 8
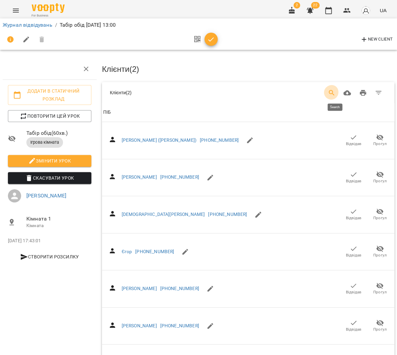
click at [330, 94] on button "Search" at bounding box center [332, 93] width 16 height 16
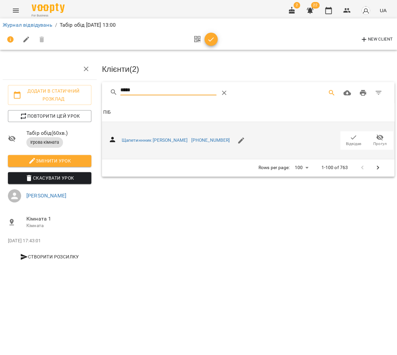
type input "*****"
click at [356, 137] on icon "button" at bounding box center [353, 138] width 8 height 8
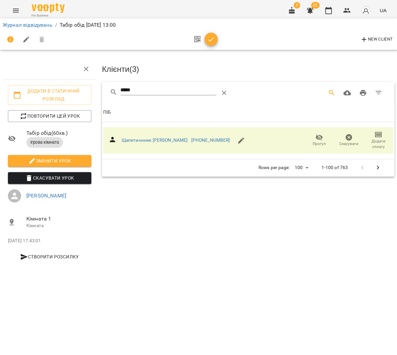
click at [213, 40] on span "button" at bounding box center [210, 40] width 13 height 8
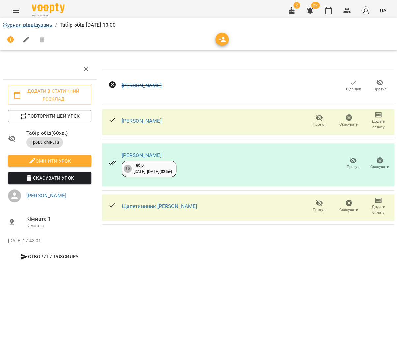
click at [31, 22] on link "Журнал відвідувань" at bounding box center [28, 25] width 50 height 6
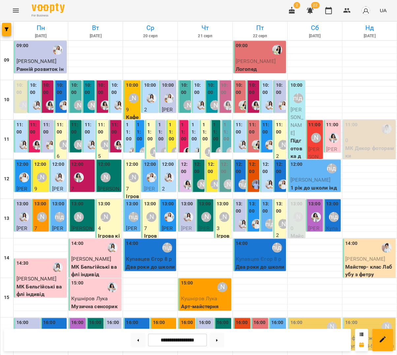
click at [208, 131] on label "11:00" at bounding box center [205, 131] width 6 height 21
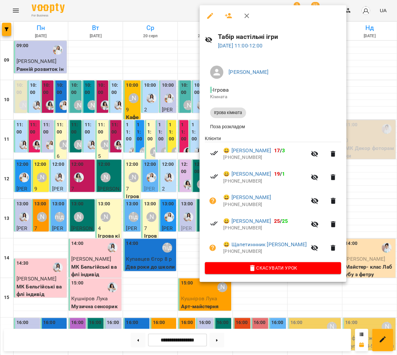
click at [144, 112] on div at bounding box center [198, 177] width 397 height 355
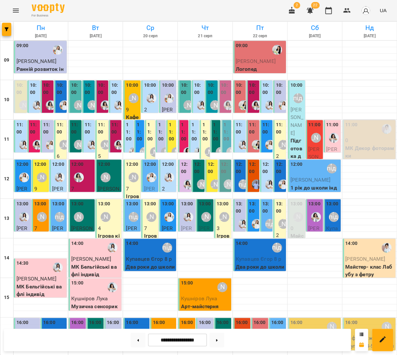
click at [203, 129] on label "11:00" at bounding box center [205, 131] width 6 height 21
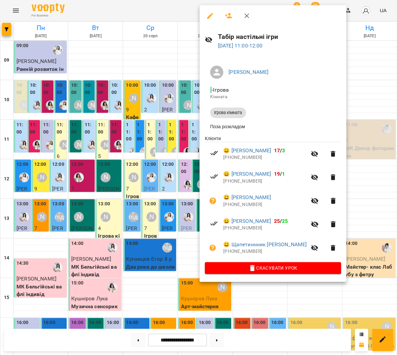
click at [175, 125] on div at bounding box center [198, 177] width 397 height 355
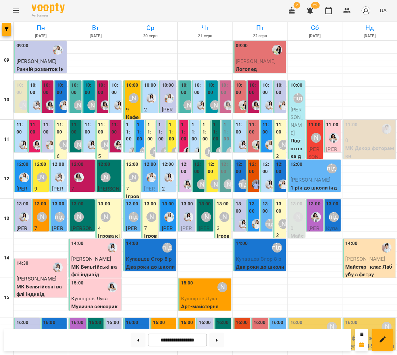
click at [206, 176] on div "12:00 Аліна Арт 6 Арт-майстерня груповий" at bounding box center [211, 215] width 13 height 111
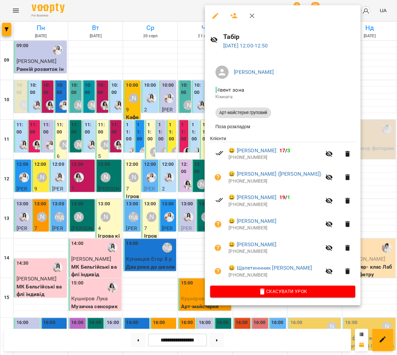
click at [164, 209] on div at bounding box center [198, 177] width 397 height 355
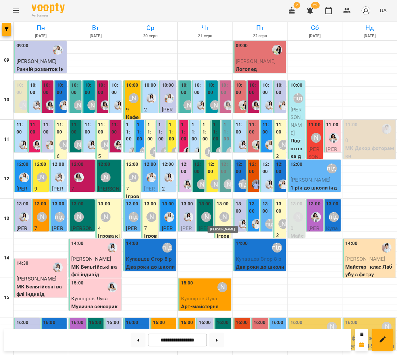
click at [225, 217] on div "[PERSON_NAME]" at bounding box center [224, 217] width 10 height 10
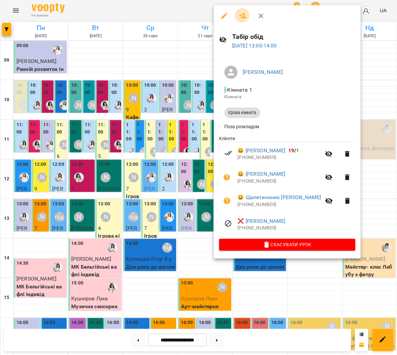
click at [241, 18] on icon "button" at bounding box center [243, 16] width 8 height 8
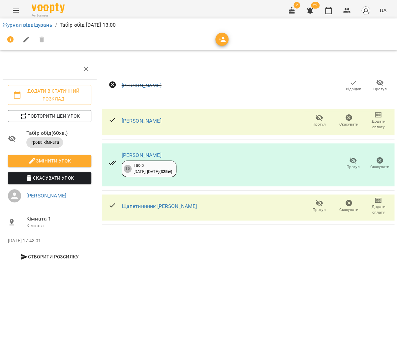
click at [227, 41] on div at bounding box center [199, 40] width 392 height 16
click at [223, 41] on icon "button" at bounding box center [222, 39] width 7 height 5
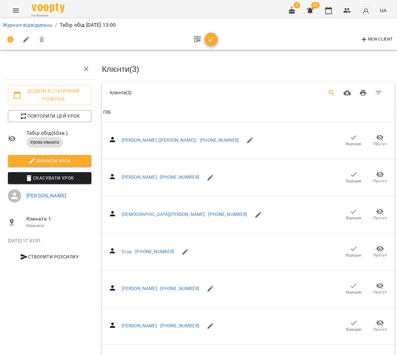
click at [334, 94] on icon "Search" at bounding box center [332, 93] width 8 height 8
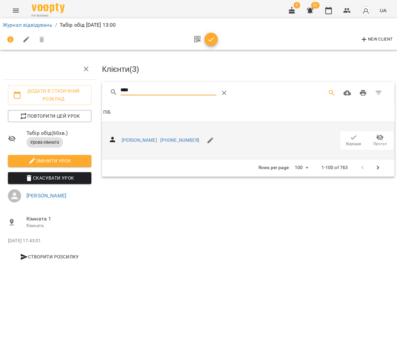
type input "****"
click at [351, 141] on span "Відвідав" at bounding box center [353, 144] width 15 height 6
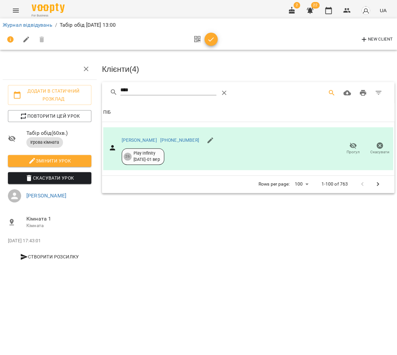
click at [209, 39] on icon "button" at bounding box center [211, 40] width 8 height 8
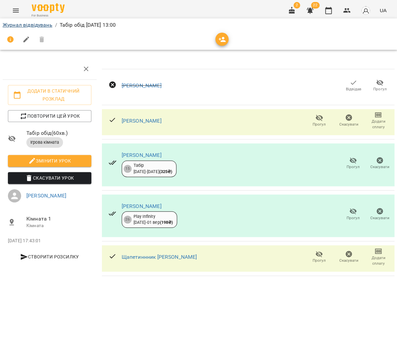
click at [17, 23] on link "Журнал відвідувань" at bounding box center [28, 25] width 50 height 6
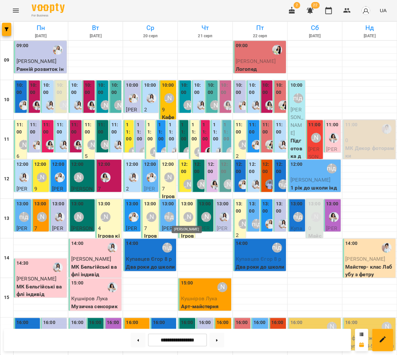
click at [186, 212] on div "[PERSON_NAME]" at bounding box center [188, 217] width 10 height 10
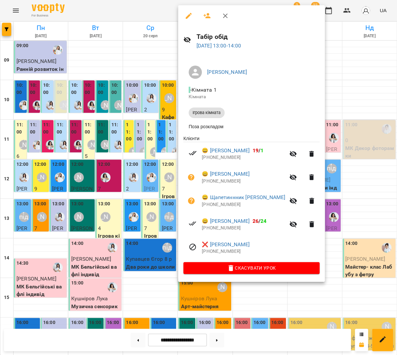
click at [163, 208] on div at bounding box center [198, 177] width 397 height 355
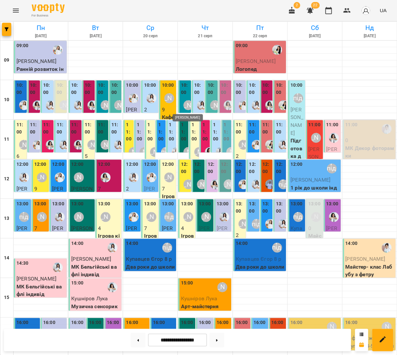
click at [189, 100] on div "[PERSON_NAME]" at bounding box center [188, 105] width 10 height 10
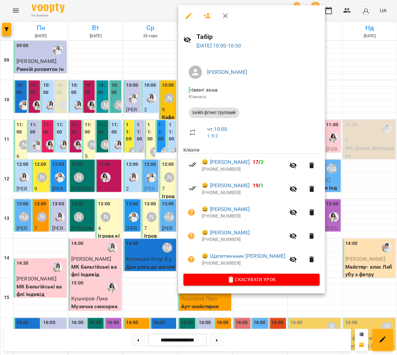
click at [168, 102] on div at bounding box center [198, 177] width 397 height 355
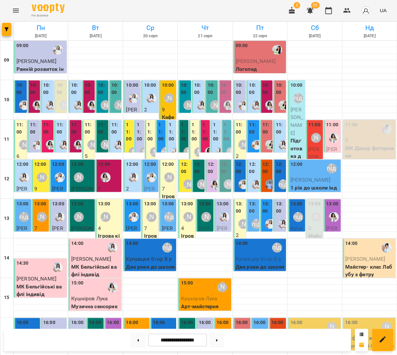
click at [192, 129] on label "11:00" at bounding box center [195, 131] width 6 height 21
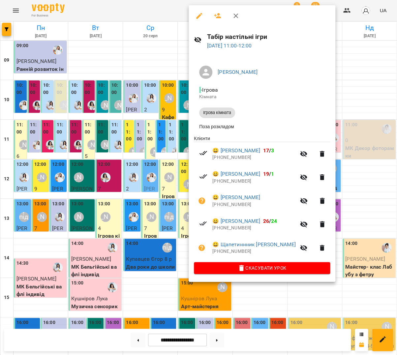
click at [159, 128] on div at bounding box center [198, 177] width 397 height 355
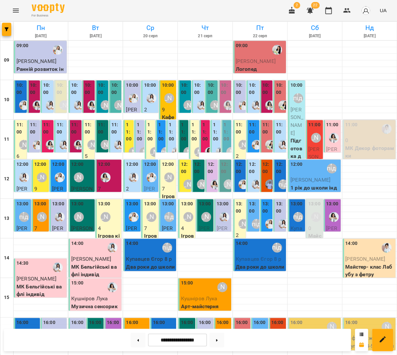
click at [186, 171] on label "12:00" at bounding box center [185, 168] width 9 height 14
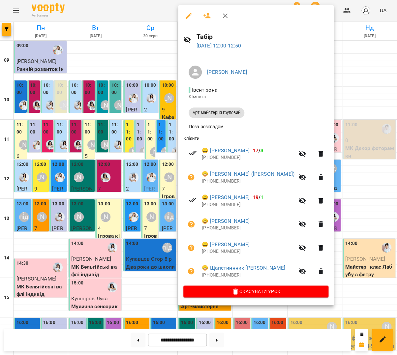
click at [157, 166] on div at bounding box center [198, 177] width 397 height 355
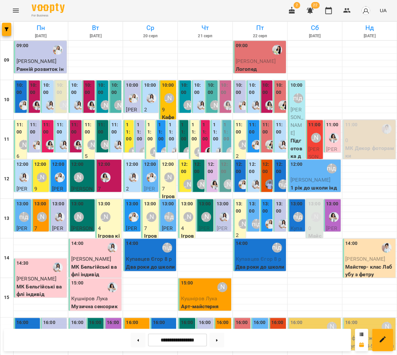
click at [218, 142] on div "11:00" at bounding box center [216, 132] width 6 height 23
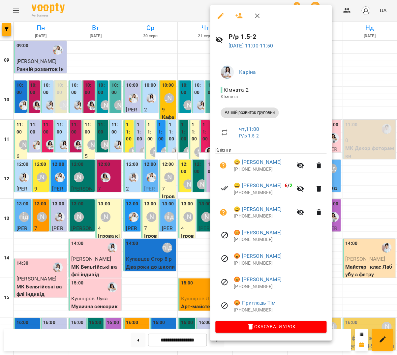
click at [182, 149] on div at bounding box center [198, 177] width 397 height 355
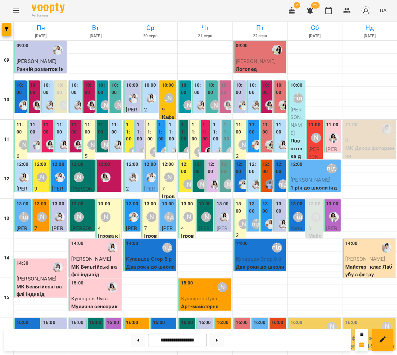
click at [17, 6] on button "Menu" at bounding box center [16, 11] width 16 height 16
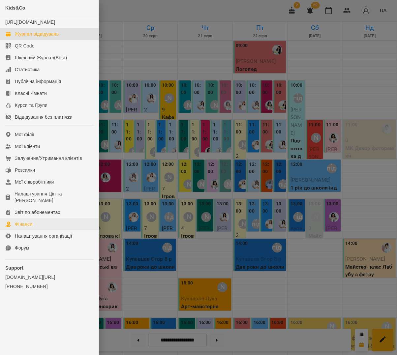
click at [23, 221] on div "Фінанси" at bounding box center [23, 224] width 17 height 7
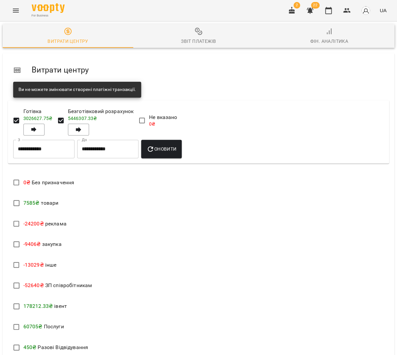
click at [190, 42] on div "Звіт платежів" at bounding box center [198, 41] width 35 height 8
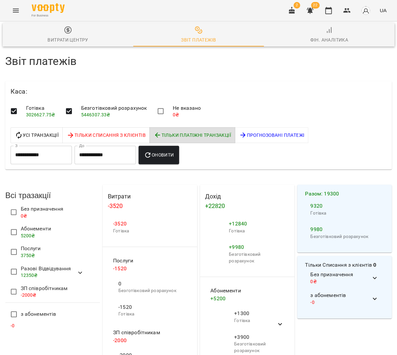
scroll to position [133, 0]
click at [78, 269] on icon at bounding box center [80, 273] width 8 height 8
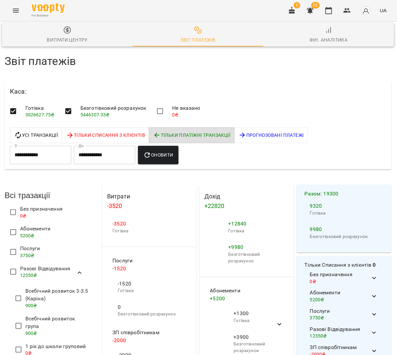
scroll to position [14, 1]
click at [331, 11] on icon "button" at bounding box center [328, 11] width 8 height 8
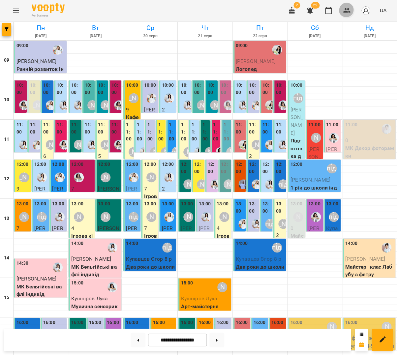
click at [347, 9] on icon "button" at bounding box center [346, 10] width 7 height 5
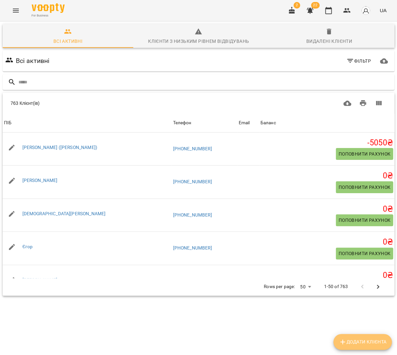
click at [369, 340] on span "Додати клієнта" at bounding box center [363, 342] width 48 height 8
select select "**"
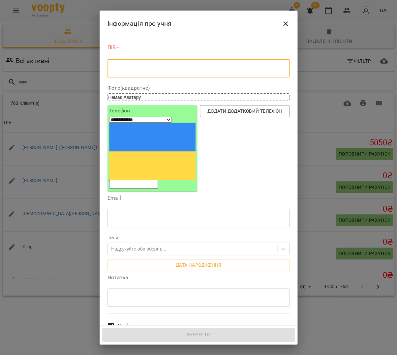
click at [201, 68] on textarea at bounding box center [198, 68] width 173 height 6
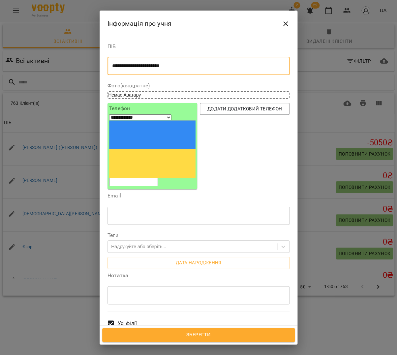
type textarea "**********"
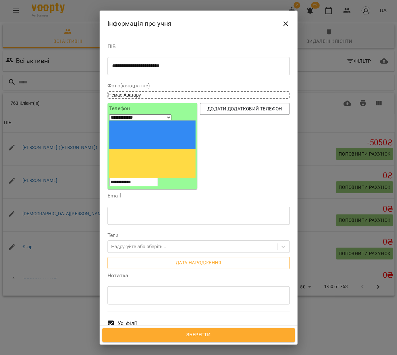
type input "**********"
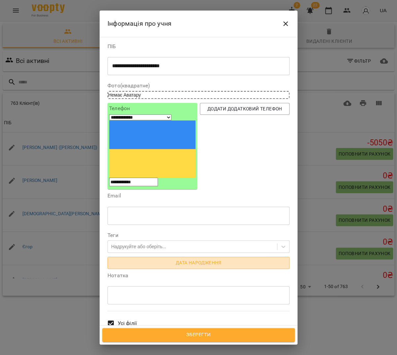
click at [157, 259] on span "Дата народження" at bounding box center [198, 263] width 171 height 8
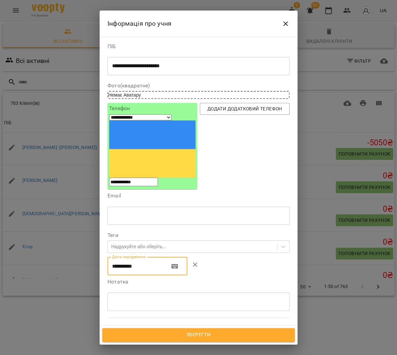
click at [116, 257] on input "**********" at bounding box center [135, 266] width 57 height 18
type input "**********"
click at [127, 292] on div "* ​" at bounding box center [198, 301] width 182 height 18
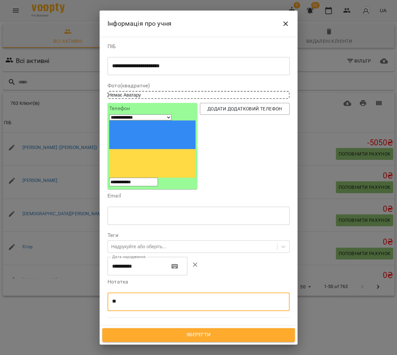
type textarea "*"
click at [189, 333] on span "Зберегти" at bounding box center [198, 335] width 178 height 9
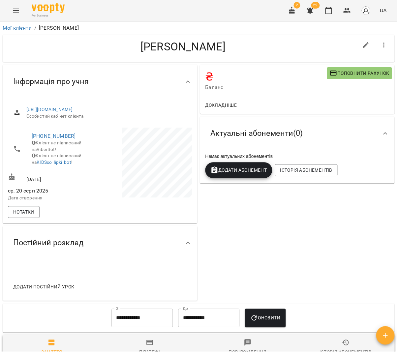
click at [330, 12] on icon "button" at bounding box center [328, 11] width 8 height 8
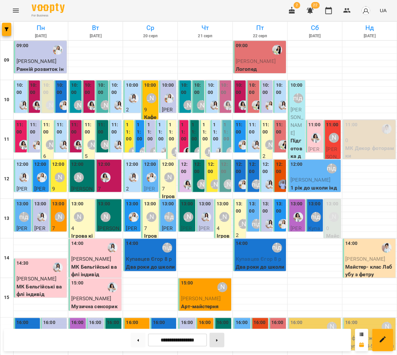
click at [218, 339] on icon at bounding box center [217, 340] width 2 height 2
type input "**********"
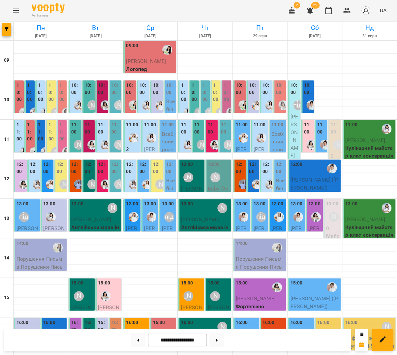
scroll to position [150, 0]
click at [28, 278] on div at bounding box center [41, 281] width 54 height 7
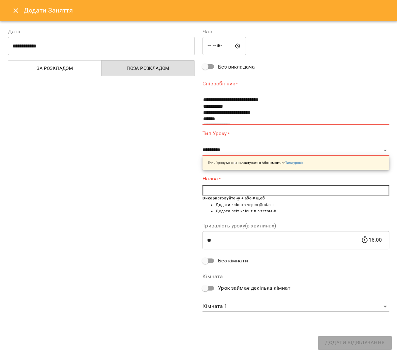
scroll to position [32, 0]
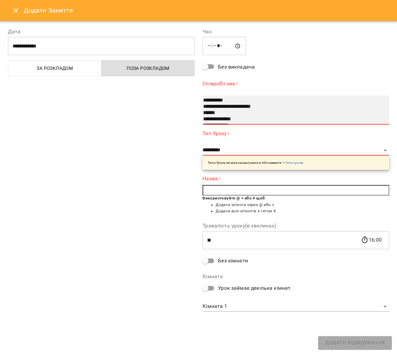
select select "**********"
click at [216, 114] on option "******" at bounding box center [291, 113] width 179 height 6
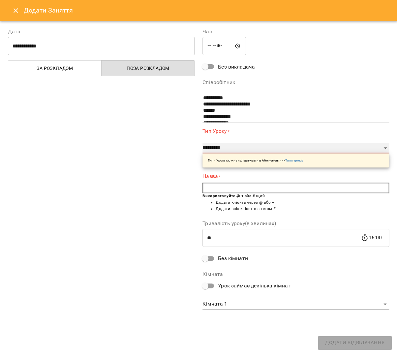
select select "**********"
type input "**"
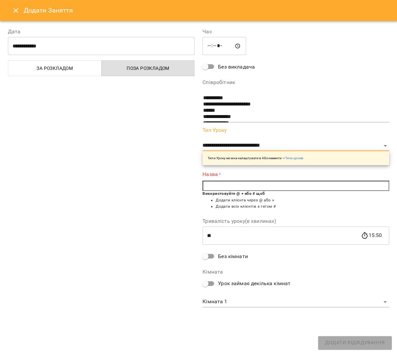
click at [223, 184] on input "text" at bounding box center [295, 186] width 187 height 11
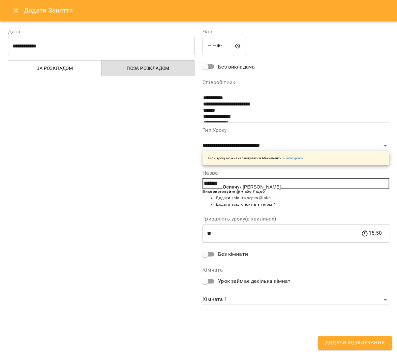
click at [240, 185] on span "Осипч ук [PERSON_NAME]" at bounding box center [252, 186] width 58 height 5
type input "**********"
click at [240, 299] on body "For Business 2 22 UA [DATE] [DATE] [DATE] [DATE] [DATE] [DATE] Нд [DATE] 10 11 …" at bounding box center [198, 252] width 397 height 505
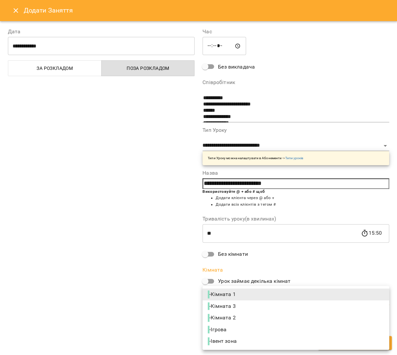
click at [225, 316] on span "- Кімната 2" at bounding box center [222, 318] width 29 height 8
type input "**********"
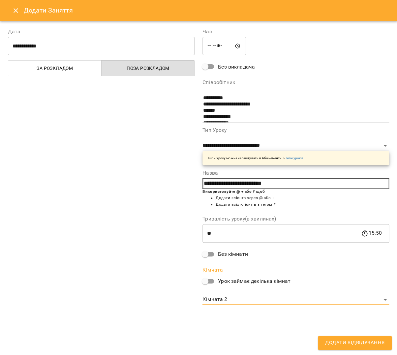
click at [335, 343] on span "Додати Відвідування" at bounding box center [354, 343] width 59 height 9
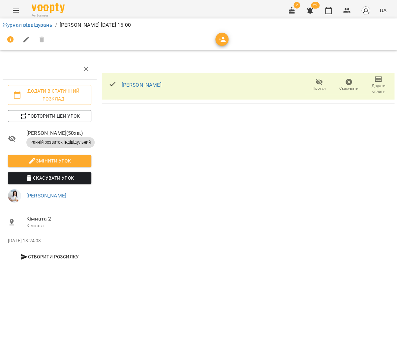
click at [44, 165] on span "Змінити урок" at bounding box center [49, 161] width 73 height 8
select select "**********"
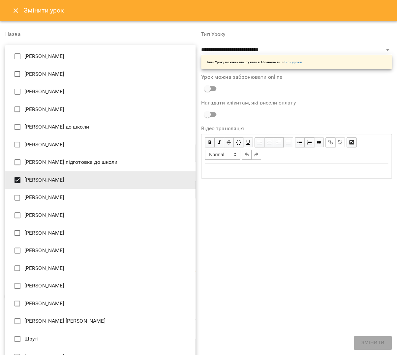
click at [92, 261] on body "**********" at bounding box center [198, 135] width 397 height 271
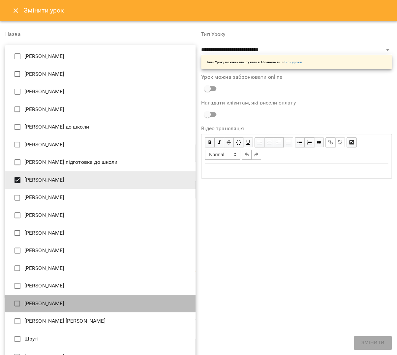
click at [48, 295] on li "[PERSON_NAME]" at bounding box center [100, 304] width 190 height 18
type input "**********"
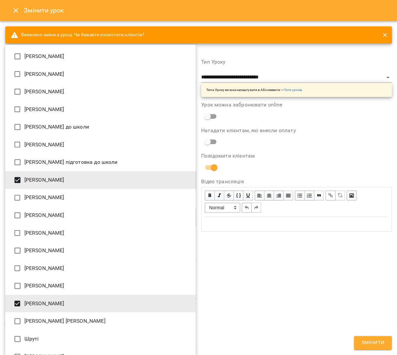
click at [273, 320] on div at bounding box center [198, 177] width 397 height 355
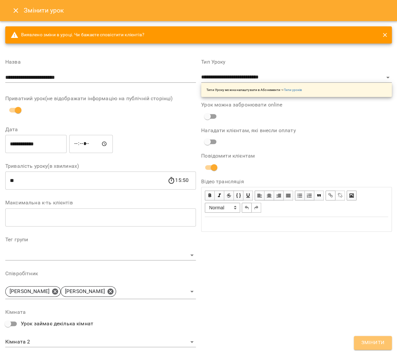
click at [382, 345] on span "Змінити" at bounding box center [372, 343] width 23 height 9
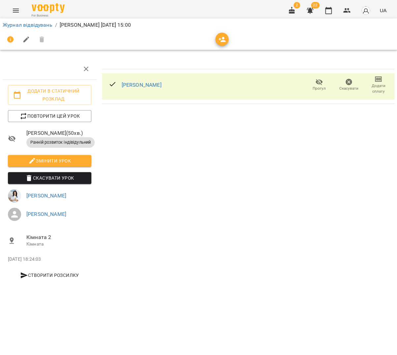
click at [24, 21] on li "Журнал відвідувань" at bounding box center [28, 25] width 50 height 8
click at [23, 23] on link "Журнал відвідувань" at bounding box center [28, 25] width 50 height 6
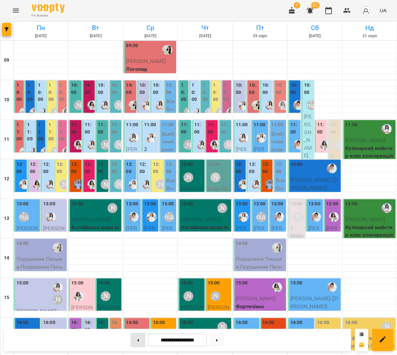
scroll to position [74, 0]
click at [141, 339] on button at bounding box center [138, 340] width 15 height 15
type input "**********"
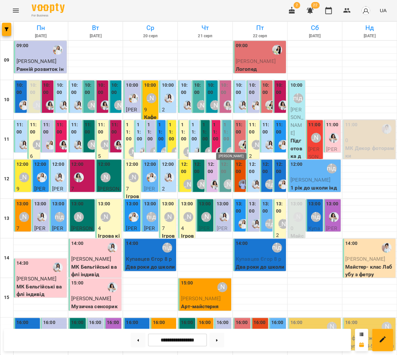
click at [220, 212] on img "Каріна" at bounding box center [224, 217] width 10 height 10
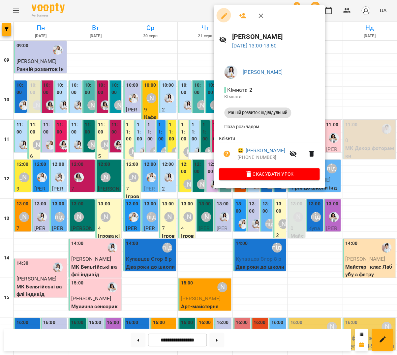
click at [222, 13] on icon "button" at bounding box center [224, 16] width 8 height 8
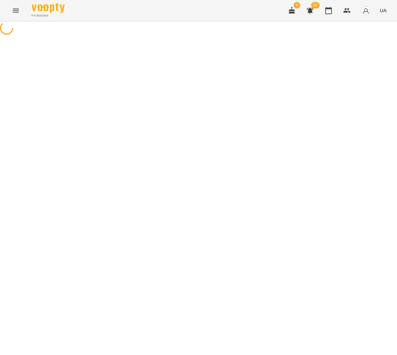
select select "**********"
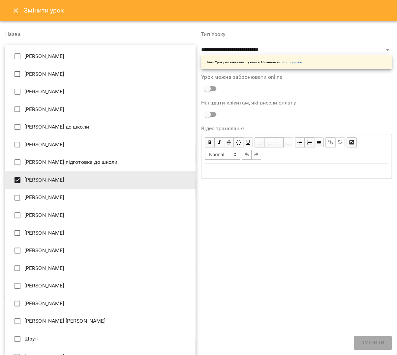
click at [50, 267] on body "**********" at bounding box center [198, 135] width 397 height 271
drag, startPoint x: 57, startPoint y: 292, endPoint x: 54, endPoint y: 291, distance: 3.7
click at [57, 295] on li "[PERSON_NAME]" at bounding box center [100, 304] width 190 height 18
type input "**********"
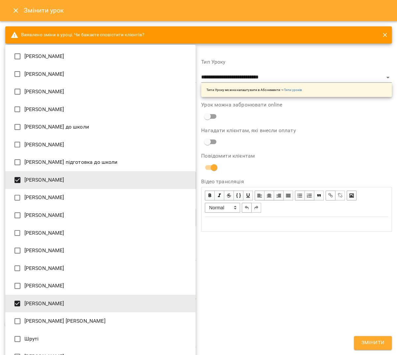
click at [356, 346] on div at bounding box center [198, 177] width 397 height 355
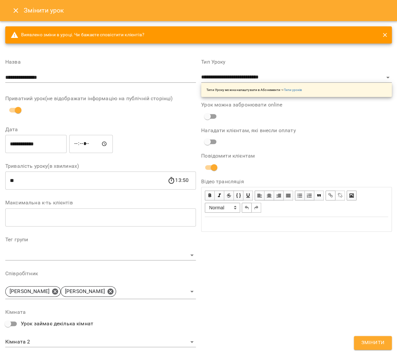
click at [357, 343] on div "[PERSON_NAME] [PERSON_NAME] Арт [PERSON_NAME] Фітнес [PERSON_NAME] Підготовка д…" at bounding box center [198, 177] width 397 height 355
click at [357, 343] on button "Змінити" at bounding box center [373, 343] width 38 height 14
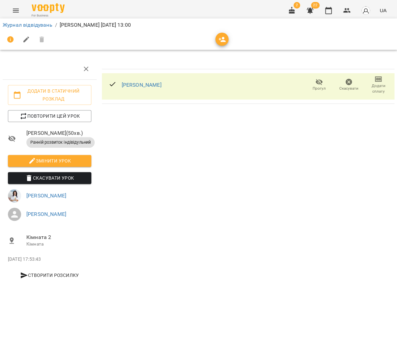
click at [42, 22] on link "Журнал відвідувань" at bounding box center [28, 25] width 50 height 6
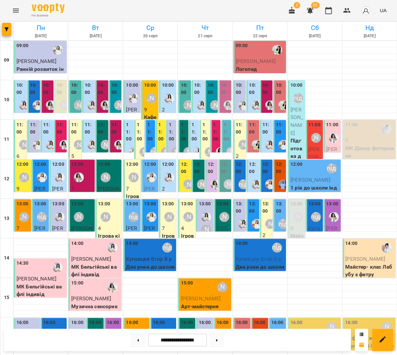
click at [193, 141] on label "11:00" at bounding box center [195, 131] width 6 height 21
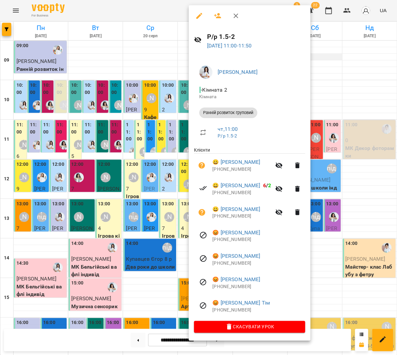
drag, startPoint x: 343, startPoint y: 47, endPoint x: 324, endPoint y: 55, distance: 21.0
click at [343, 47] on div at bounding box center [198, 177] width 397 height 355
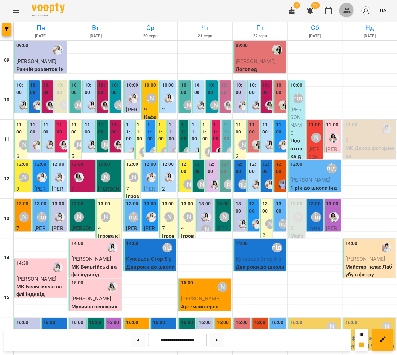
click at [349, 7] on button "button" at bounding box center [347, 11] width 16 height 16
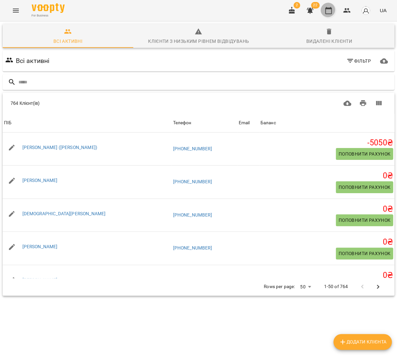
click at [329, 10] on icon "button" at bounding box center [328, 11] width 8 height 8
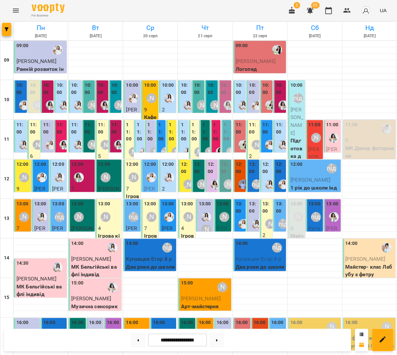
click at [183, 134] on label "11:00" at bounding box center [184, 131] width 6 height 21
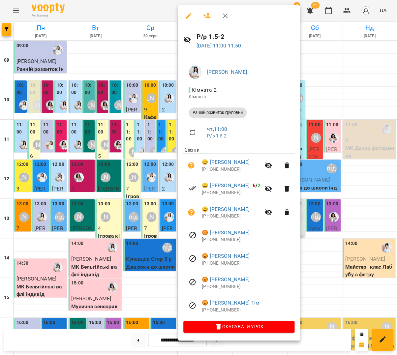
drag, startPoint x: 223, startPoint y: 13, endPoint x: 190, endPoint y: 17, distance: 33.2
click at [223, 13] on icon "button" at bounding box center [225, 16] width 8 height 8
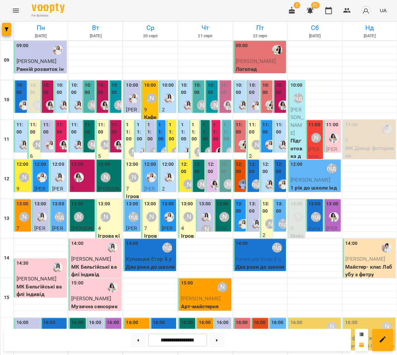
click at [16, 12] on icon "Menu" at bounding box center [16, 11] width 6 height 4
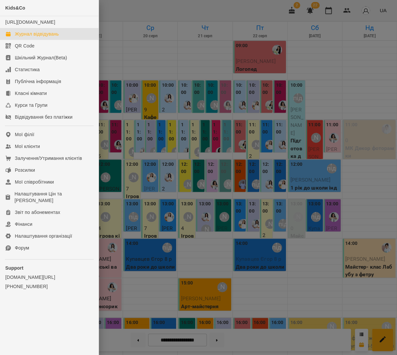
click at [135, 76] on div at bounding box center [198, 177] width 397 height 355
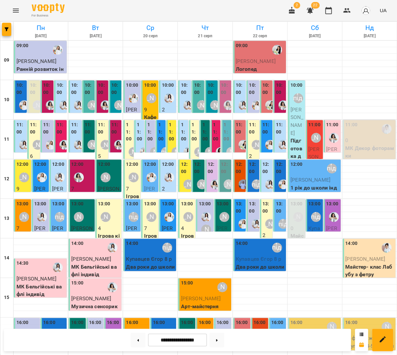
click at [133, 168] on div "12:00" at bounding box center [132, 165] width 12 height 9
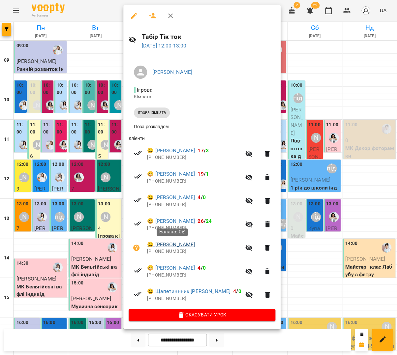
click at [184, 244] on link "😀 [PERSON_NAME]" at bounding box center [171, 245] width 48 height 8
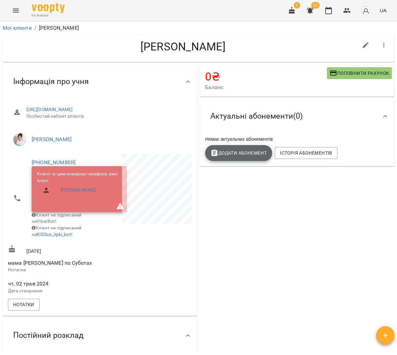
click at [264, 155] on span "Додати Абонемент" at bounding box center [238, 153] width 56 height 8
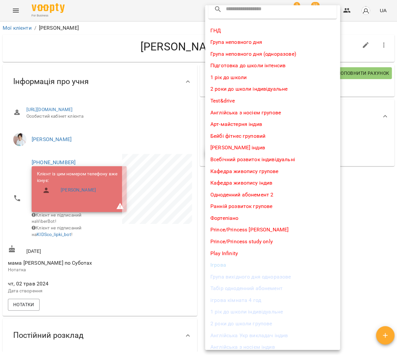
click at [288, 291] on li "Табір одноденний абонемент" at bounding box center [272, 288] width 135 height 12
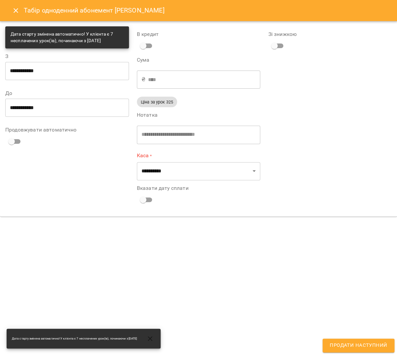
scroll to position [9, 0]
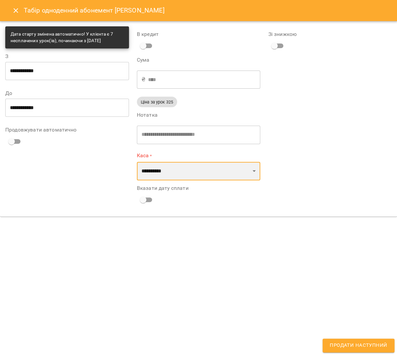
select select "****"
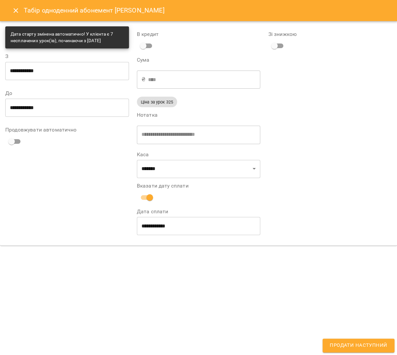
click at [347, 344] on span "Продати наступний" at bounding box center [358, 345] width 57 height 9
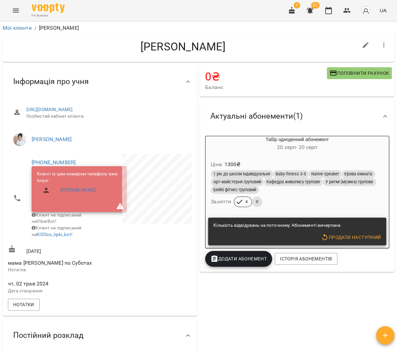
click at [387, 336] on icon "button" at bounding box center [385, 335] width 8 height 8
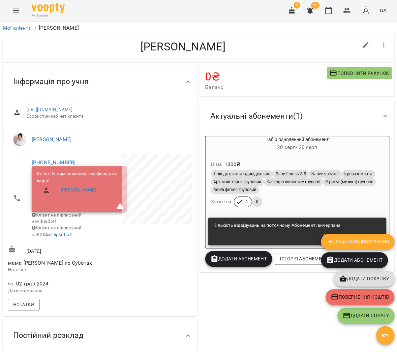
click at [369, 274] on button "Додати покупку" at bounding box center [364, 279] width 61 height 16
click at [372, 276] on span "Додати покупку" at bounding box center [364, 279] width 50 height 8
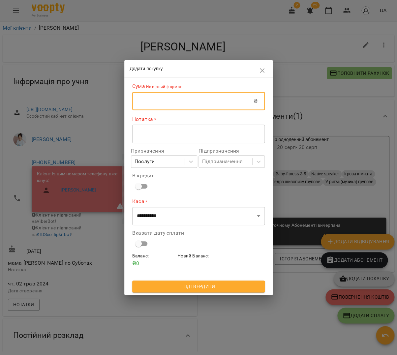
click at [227, 98] on input "text" at bounding box center [192, 101] width 121 height 18
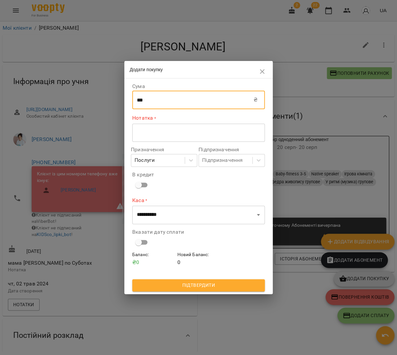
type input "***"
click at [191, 129] on div "* ​" at bounding box center [198, 132] width 133 height 18
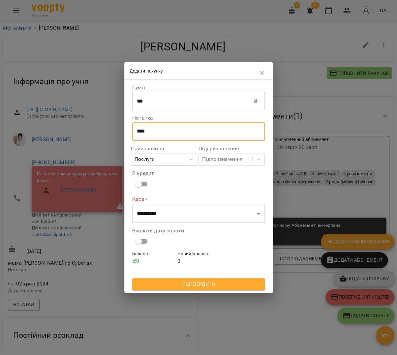
type textarea "****"
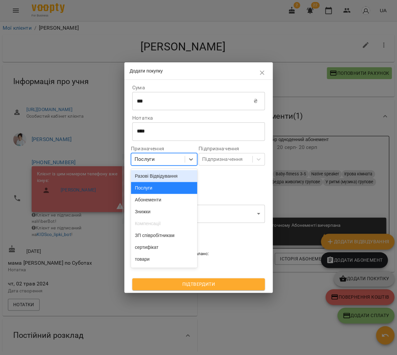
click at [161, 163] on div "Послуги" at bounding box center [157, 159] width 53 height 12
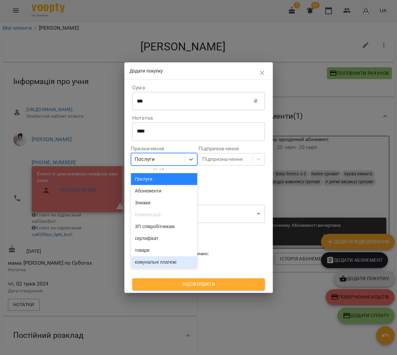
scroll to position [1, 0]
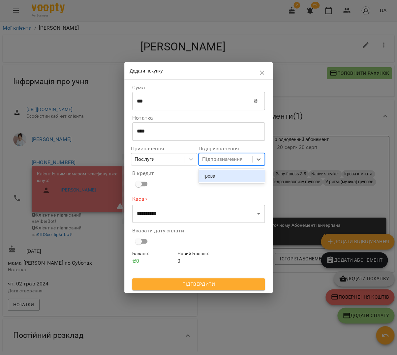
drag, startPoint x: 212, startPoint y: 161, endPoint x: 168, endPoint y: 163, distance: 44.5
click at [212, 161] on div "Підпризначення" at bounding box center [222, 159] width 41 height 8
click at [216, 177] on div "ігрова" at bounding box center [231, 176] width 66 height 12
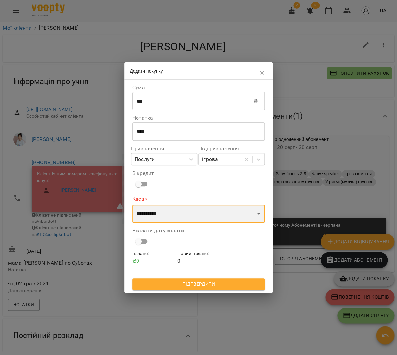
select select "****"
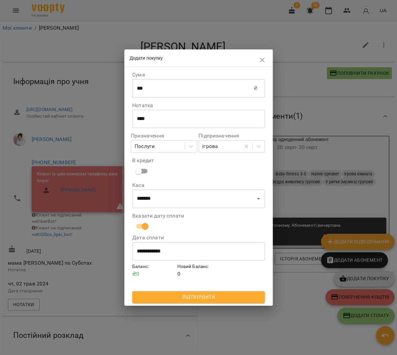
click at [223, 294] on span "Підтвердити" at bounding box center [198, 297] width 122 height 8
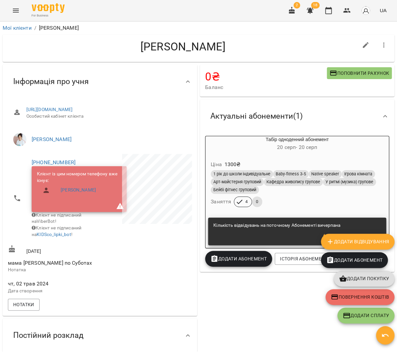
scroll to position [3, 0]
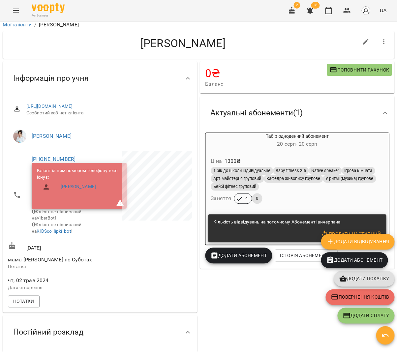
click at [369, 282] on span "Додати покупку" at bounding box center [364, 279] width 50 height 8
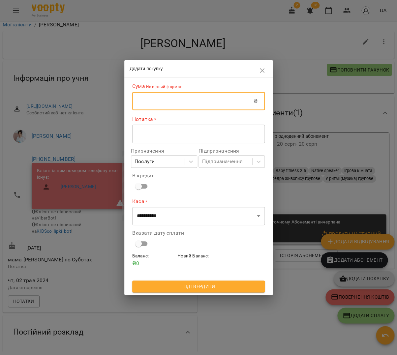
click at [163, 102] on input "text" at bounding box center [192, 101] width 121 height 18
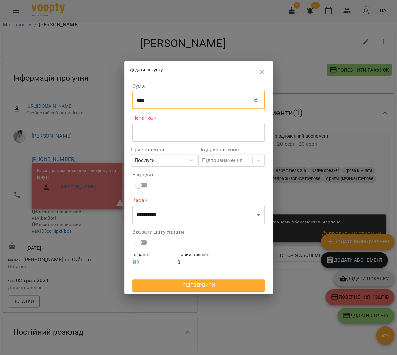
type input "****"
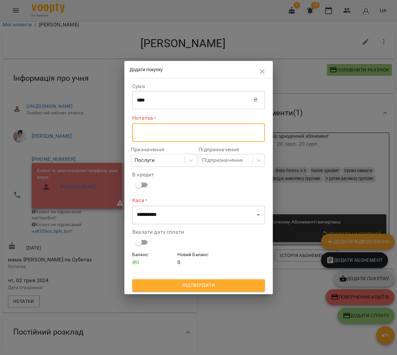
click at [159, 134] on textarea at bounding box center [198, 133] width 123 height 6
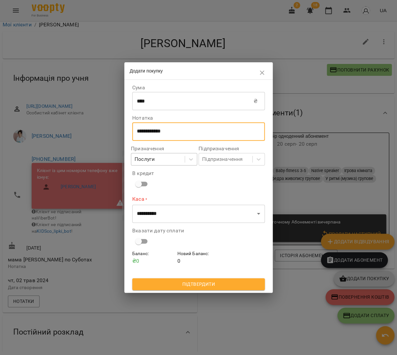
type textarea "**********"
click at [162, 157] on div "Послуги" at bounding box center [157, 159] width 53 height 12
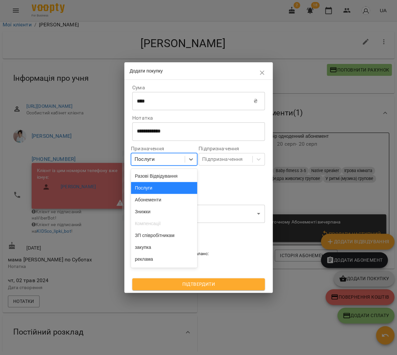
click at [165, 187] on div "Послуги" at bounding box center [164, 188] width 66 height 12
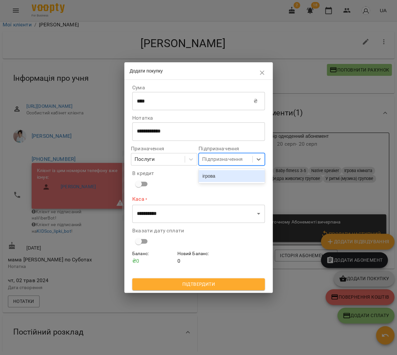
click at [213, 163] on div "Підпризначення" at bounding box center [222, 159] width 41 height 8
click at [213, 174] on div "ігрова" at bounding box center [231, 176] width 66 height 12
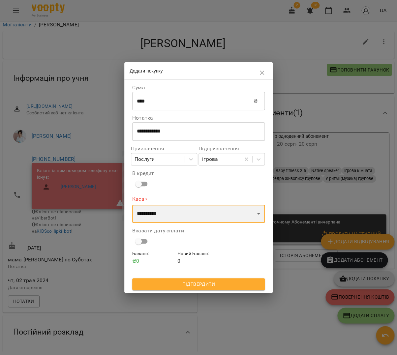
select select "****"
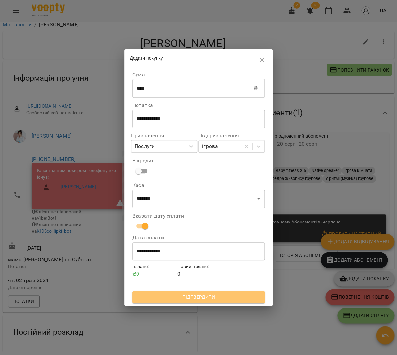
click at [203, 295] on span "Підтвердити" at bounding box center [198, 297] width 122 height 8
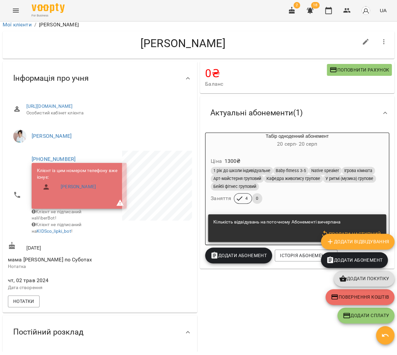
click at [13, 12] on icon "Menu" at bounding box center [16, 11] width 6 height 4
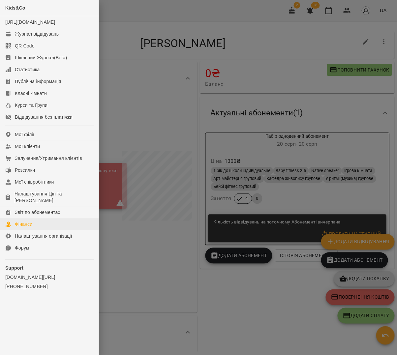
click at [48, 218] on link "Фінанси" at bounding box center [49, 224] width 99 height 12
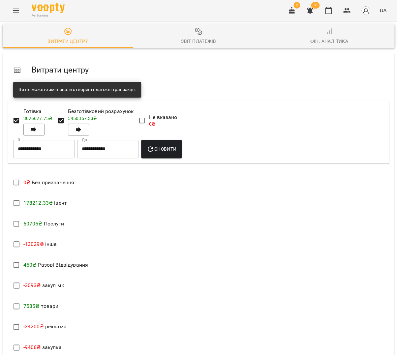
click at [186, 39] on div "Звіт платежів" at bounding box center [198, 41] width 35 height 8
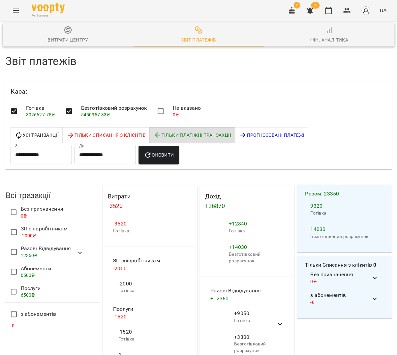
scroll to position [92, 0]
click at [331, 8] on icon "button" at bounding box center [328, 11] width 8 height 8
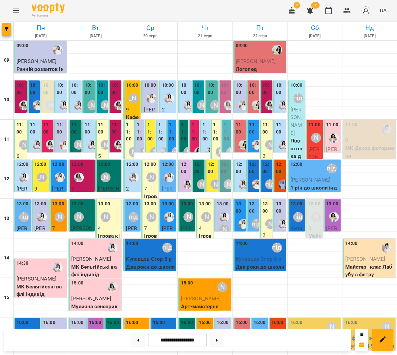
click at [166, 91] on div at bounding box center [169, 98] width 15 height 15
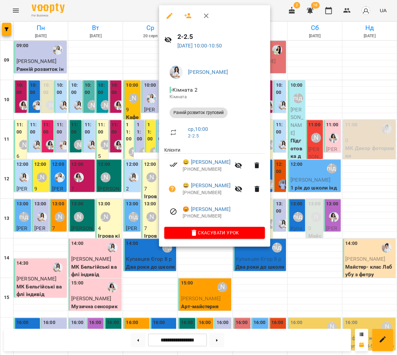
click at [112, 100] on div at bounding box center [198, 177] width 397 height 355
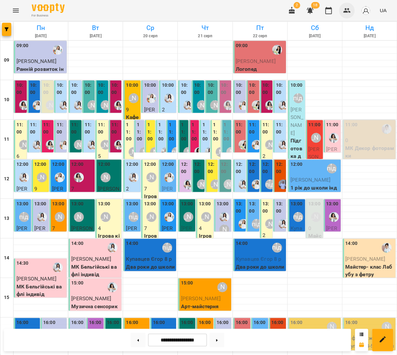
click at [346, 9] on icon "button" at bounding box center [346, 10] width 7 height 5
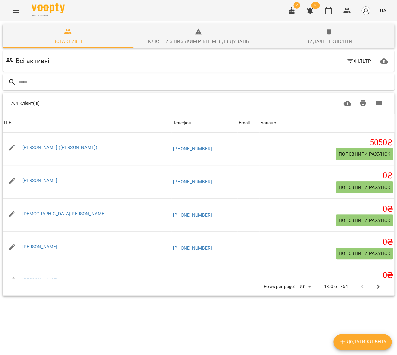
click at [218, 85] on input "text" at bounding box center [204, 82] width 373 height 11
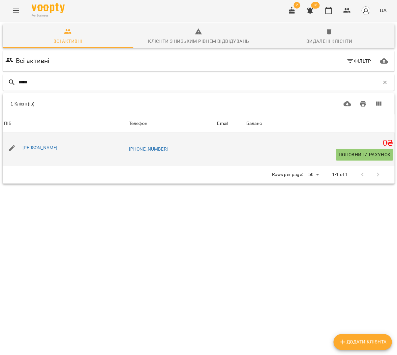
type input "*****"
click at [29, 141] on div "[PERSON_NAME]" at bounding box center [65, 148] width 125 height 18
click at [29, 145] on link "[PERSON_NAME]" at bounding box center [39, 147] width 35 height 5
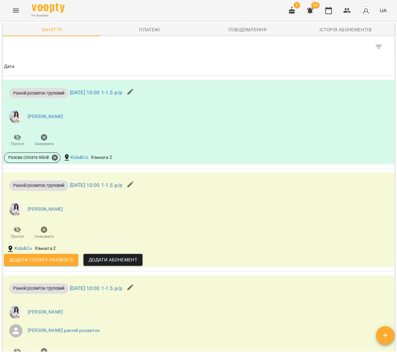
scroll to position [347, 0]
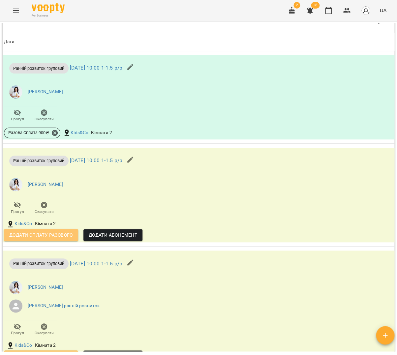
click at [47, 239] on span "Додати сплату разового" at bounding box center [41, 235] width 64 height 8
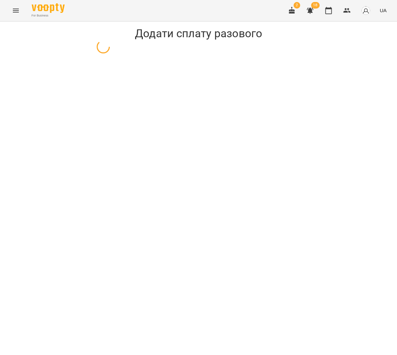
select select "**********"
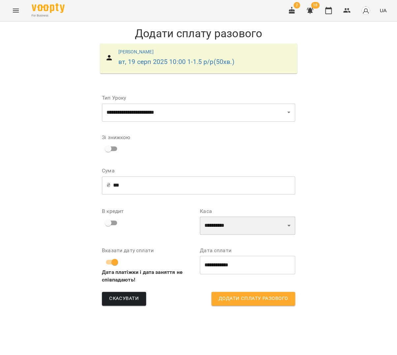
click at [226, 217] on select "**********" at bounding box center [247, 226] width 95 height 18
select select "****"
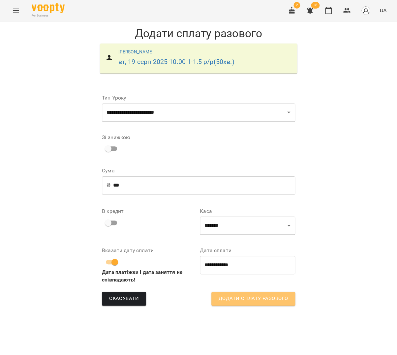
click at [279, 302] on span "Додати сплату разового" at bounding box center [253, 298] width 69 height 9
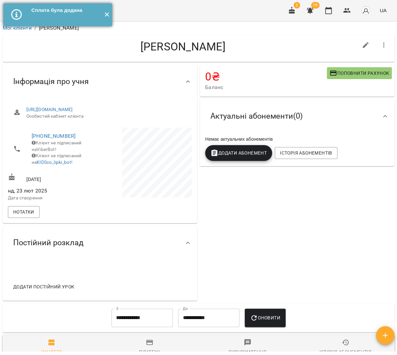
click at [107, 13] on button "✕" at bounding box center [106, 14] width 11 height 23
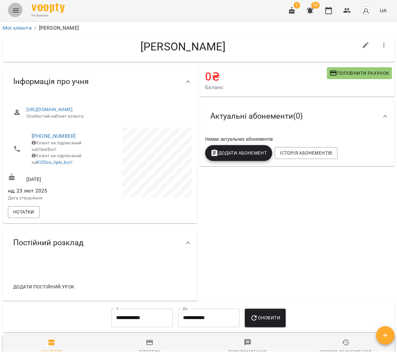
click at [10, 13] on button "Menu" at bounding box center [16, 11] width 16 height 16
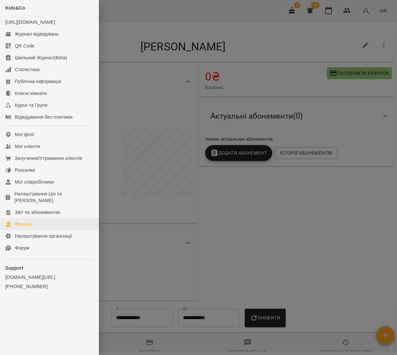
click at [26, 221] on div "Фінанси" at bounding box center [23, 224] width 17 height 7
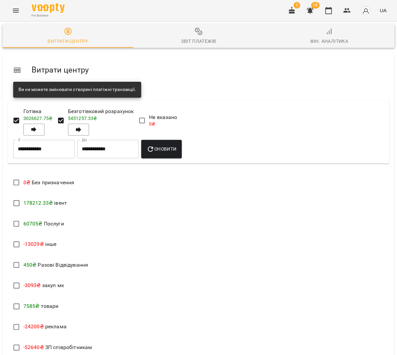
click at [193, 30] on span "Звіт платежів" at bounding box center [198, 36] width 123 height 18
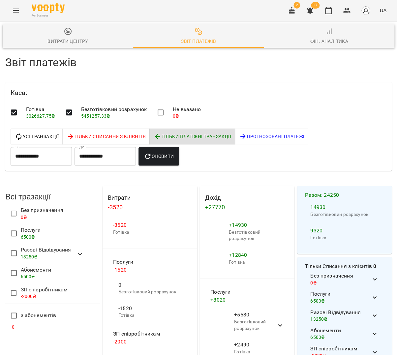
click at [81, 251] on icon at bounding box center [80, 254] width 8 height 8
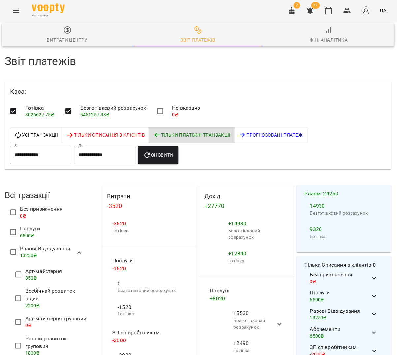
scroll to position [74, 1]
